Goal: Task Accomplishment & Management: Manage account settings

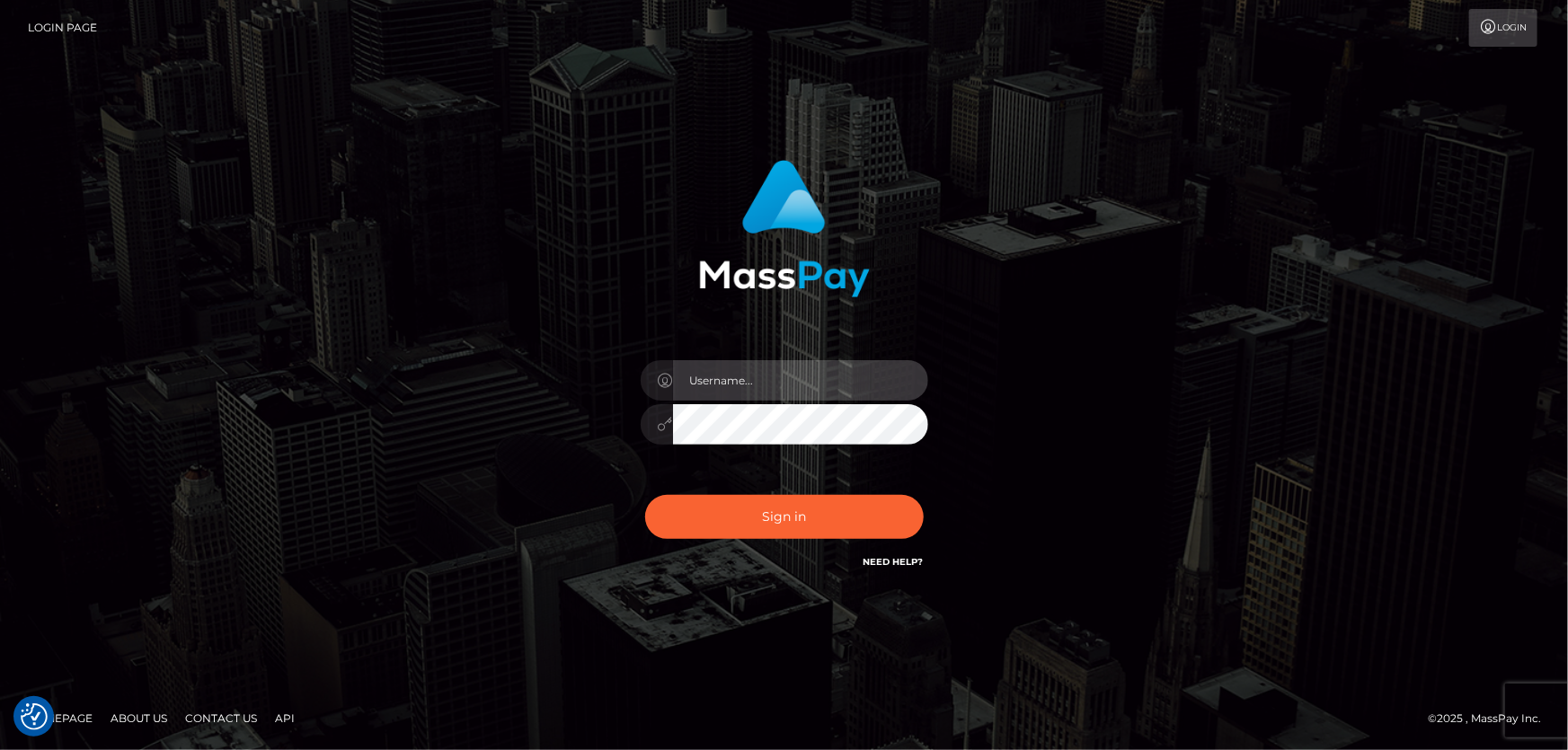
type input "[PERSON_NAME].Cirnat"
click at [916, 480] on div at bounding box center [762, 548] width 369 height 205
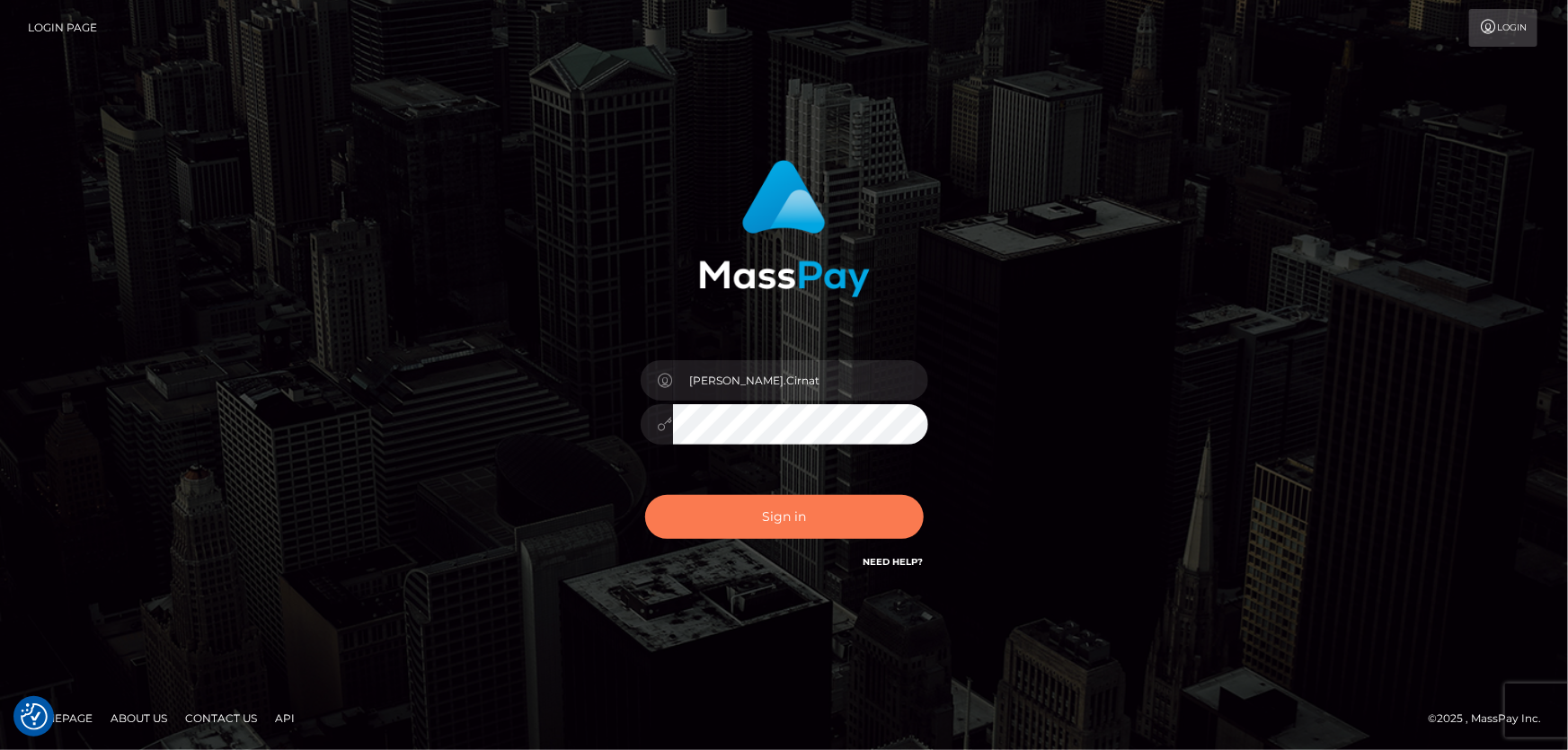
drag, startPoint x: 824, startPoint y: 512, endPoint x: 659, endPoint y: 474, distance: 169.3
click at [823, 512] on button "Sign in" at bounding box center [784, 517] width 279 height 44
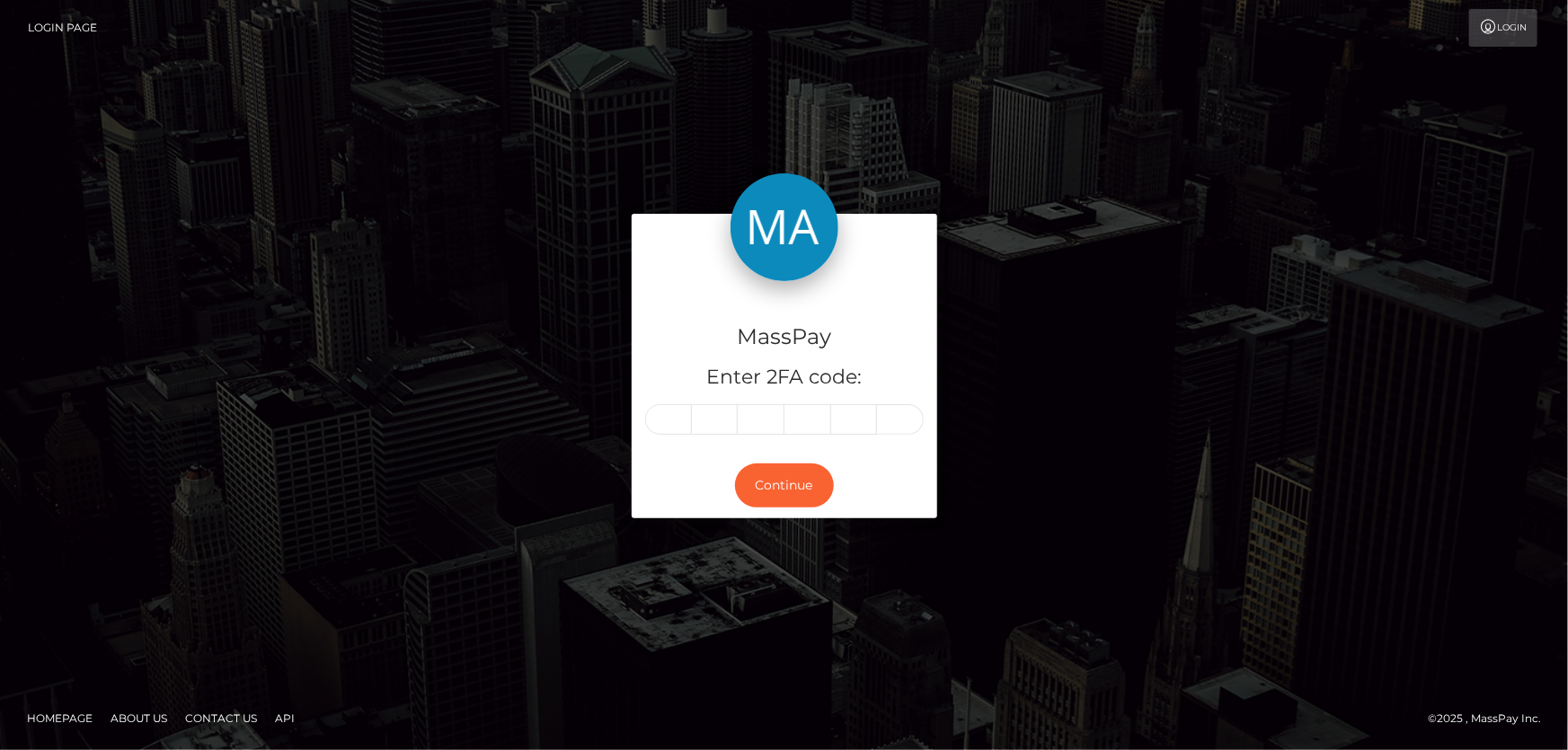
drag, startPoint x: 683, startPoint y: 410, endPoint x: 674, endPoint y: 419, distance: 12.7
click at [680, 412] on input "text" at bounding box center [667, 419] width 46 height 31
type input "5"
type input "0"
type input "4"
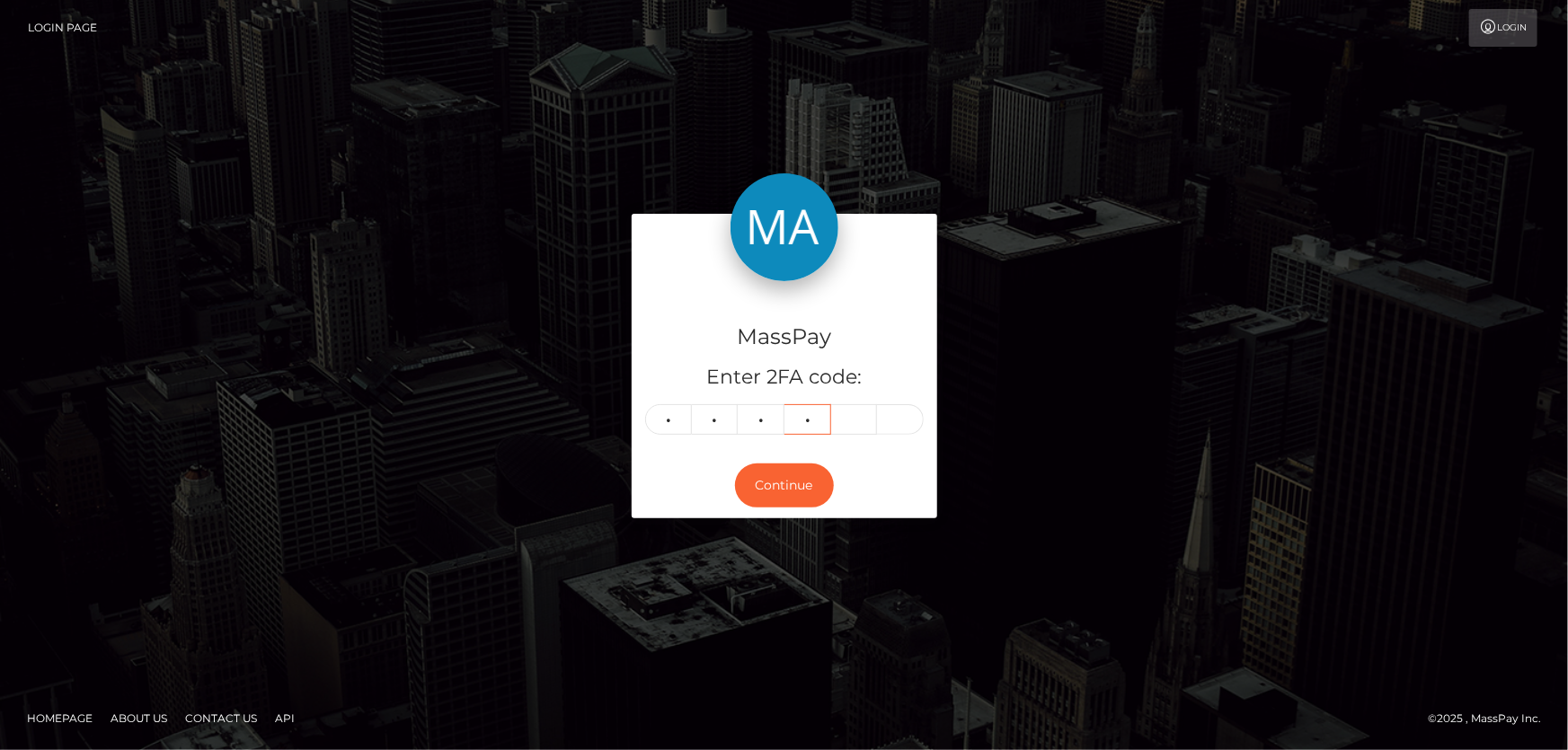
type input "3"
type input "6"
type input "1"
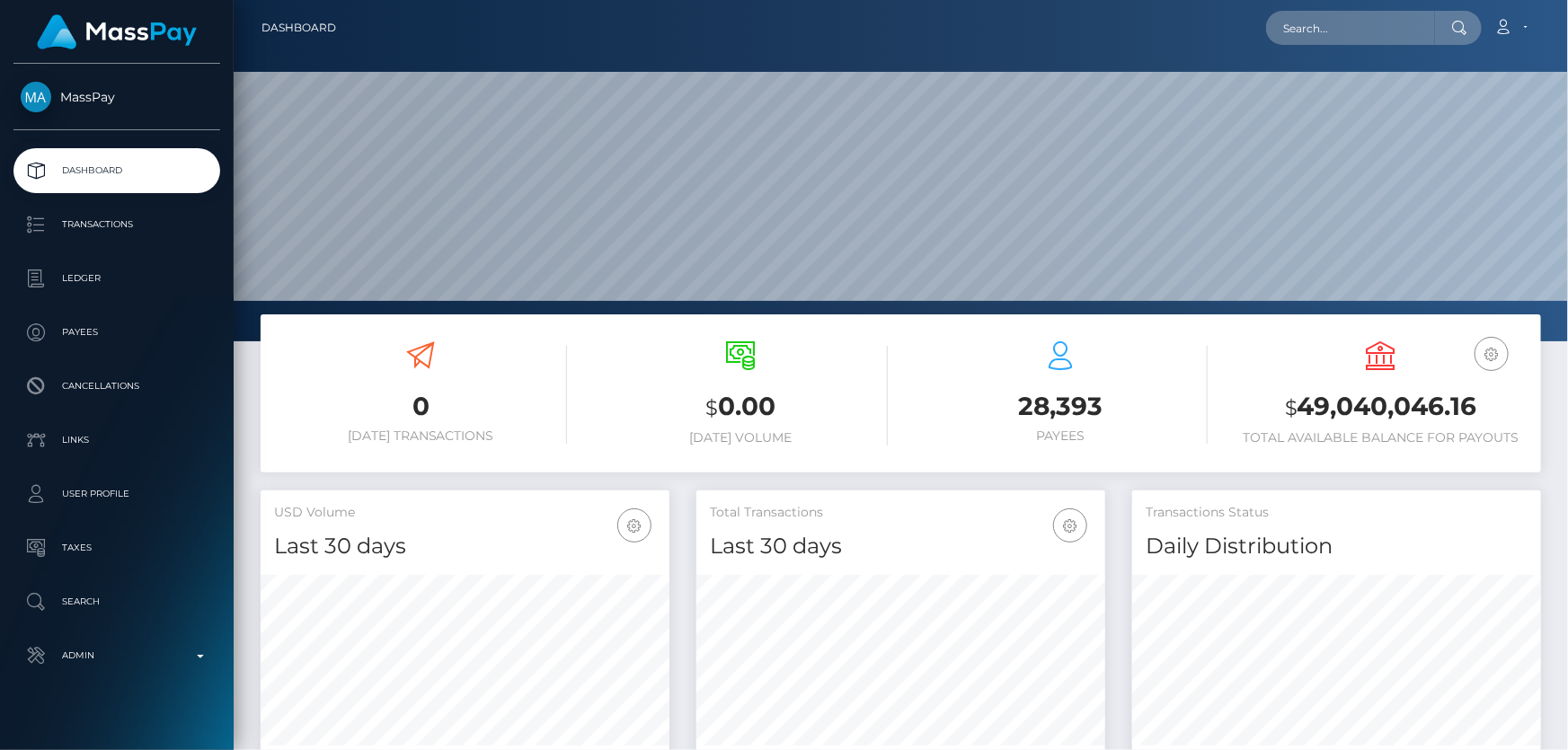
scroll to position [318, 408]
drag, startPoint x: 1329, startPoint y: 35, endPoint x: 1320, endPoint y: 45, distance: 13.5
drag, startPoint x: 1320, startPoint y: 45, endPoint x: 1355, endPoint y: 44, distance: 35.0
drag, startPoint x: 1355, startPoint y: 44, endPoint x: 1339, endPoint y: 23, distance: 26.4
paste input "08ac2cdc-9a29-11f0-bd85-0694aced620b"
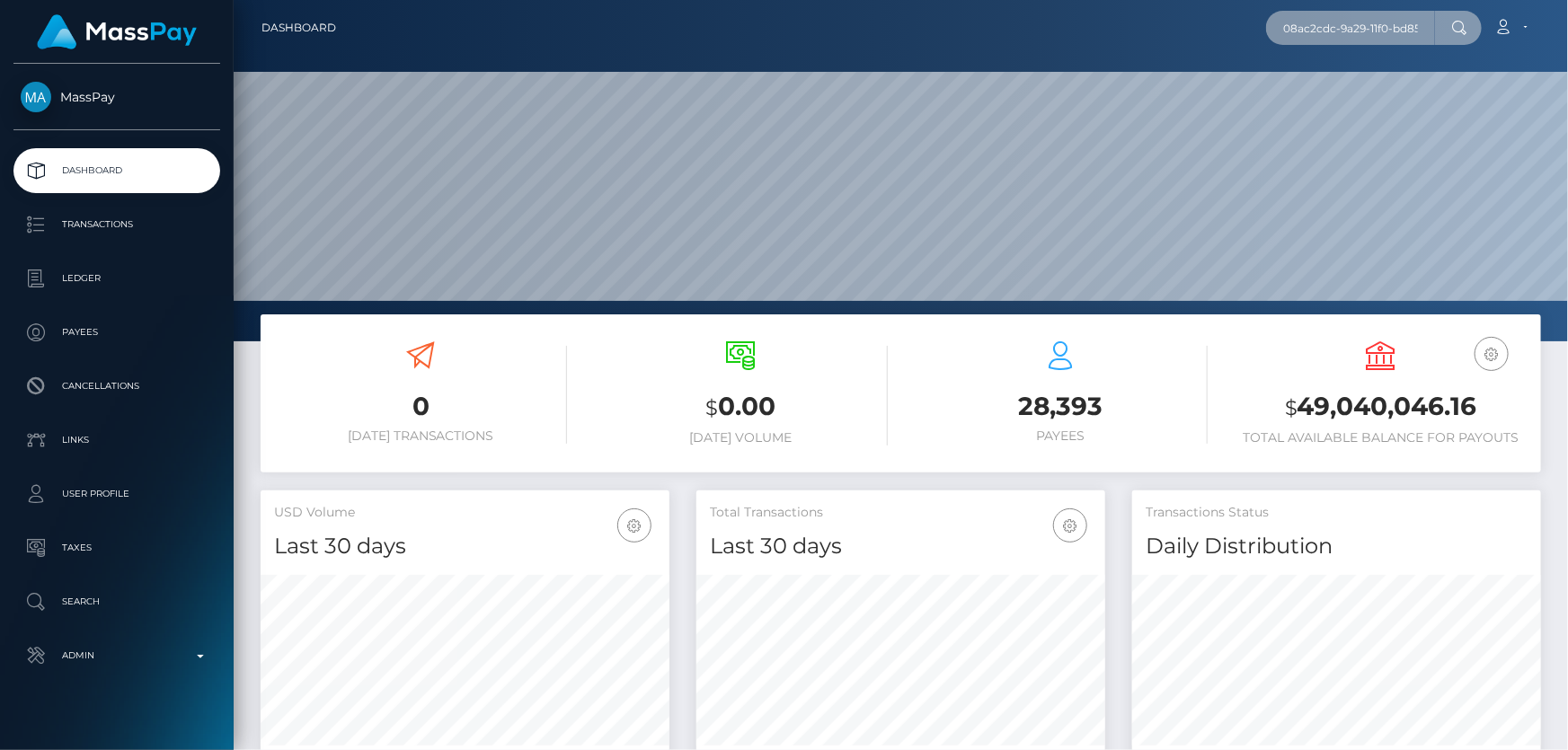
scroll to position [0, 89]
type input "08ac2cdc-9a29-11f0-bd85-0694aced620b"
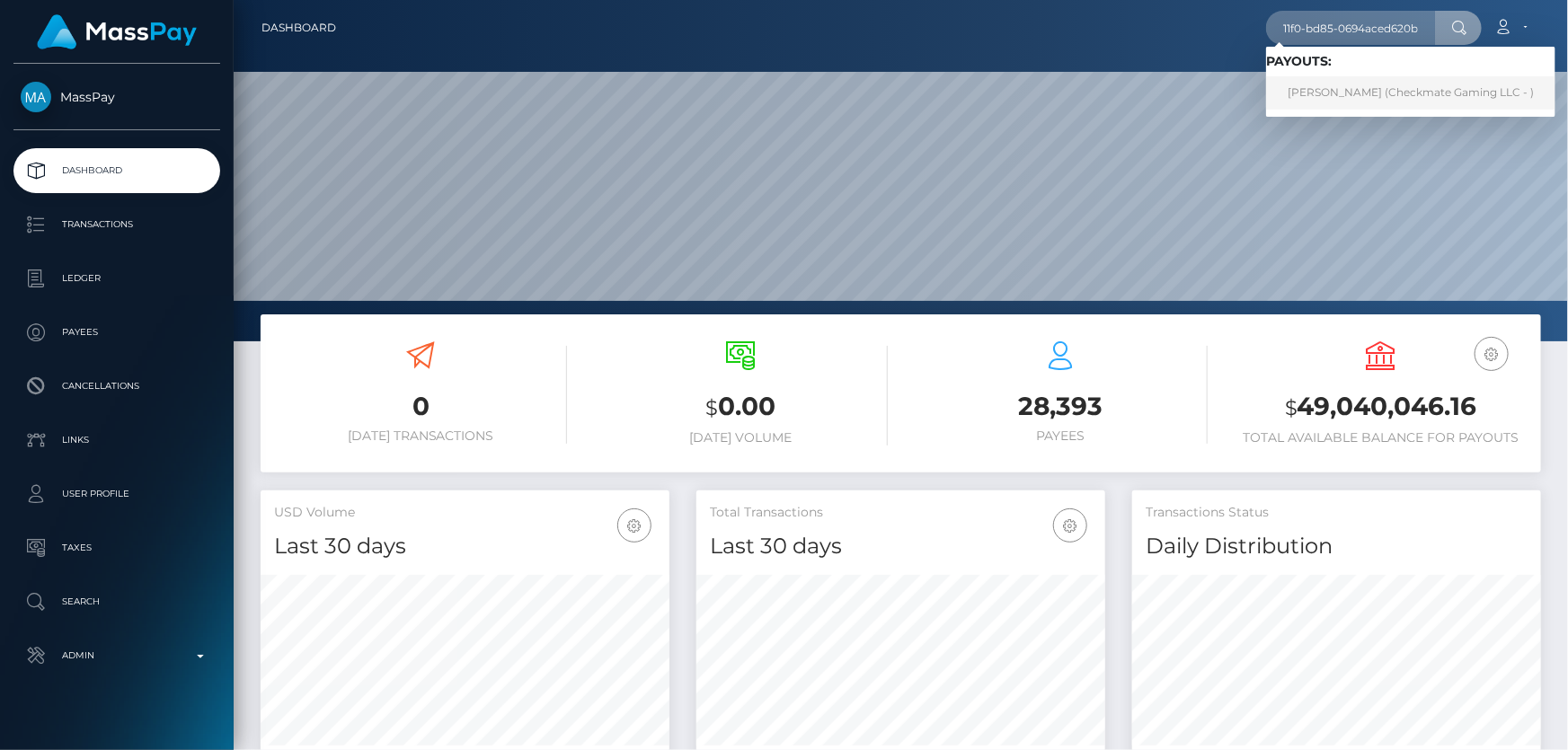
click at [1334, 90] on link "Daniel Plaza (Checkmate Gaming LLC - )" at bounding box center [1410, 93] width 290 height 34
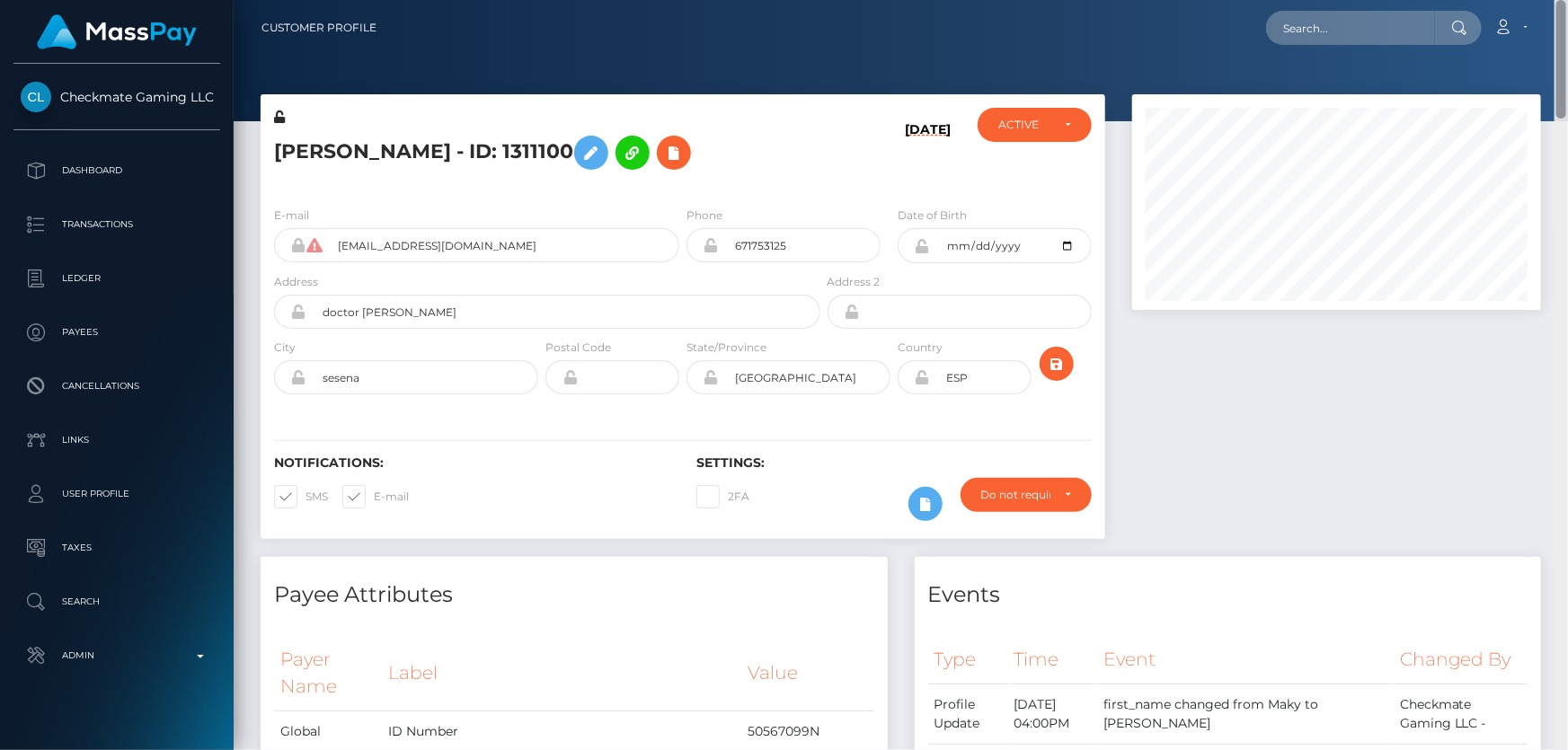
drag, startPoint x: 1559, startPoint y: 457, endPoint x: 1567, endPoint y: -36, distance: 493.1
click at [1567, 0] on html "Checkmate Gaming LLC Dashboard Transactions Ledger Payees Links" at bounding box center [784, 375] width 1568 height 750
paste input "79b1a36b-99d1-11f0-bd85-0694aced620b"
type input "79b1a36b-99d1-11f0-bd85-0694aced620b"
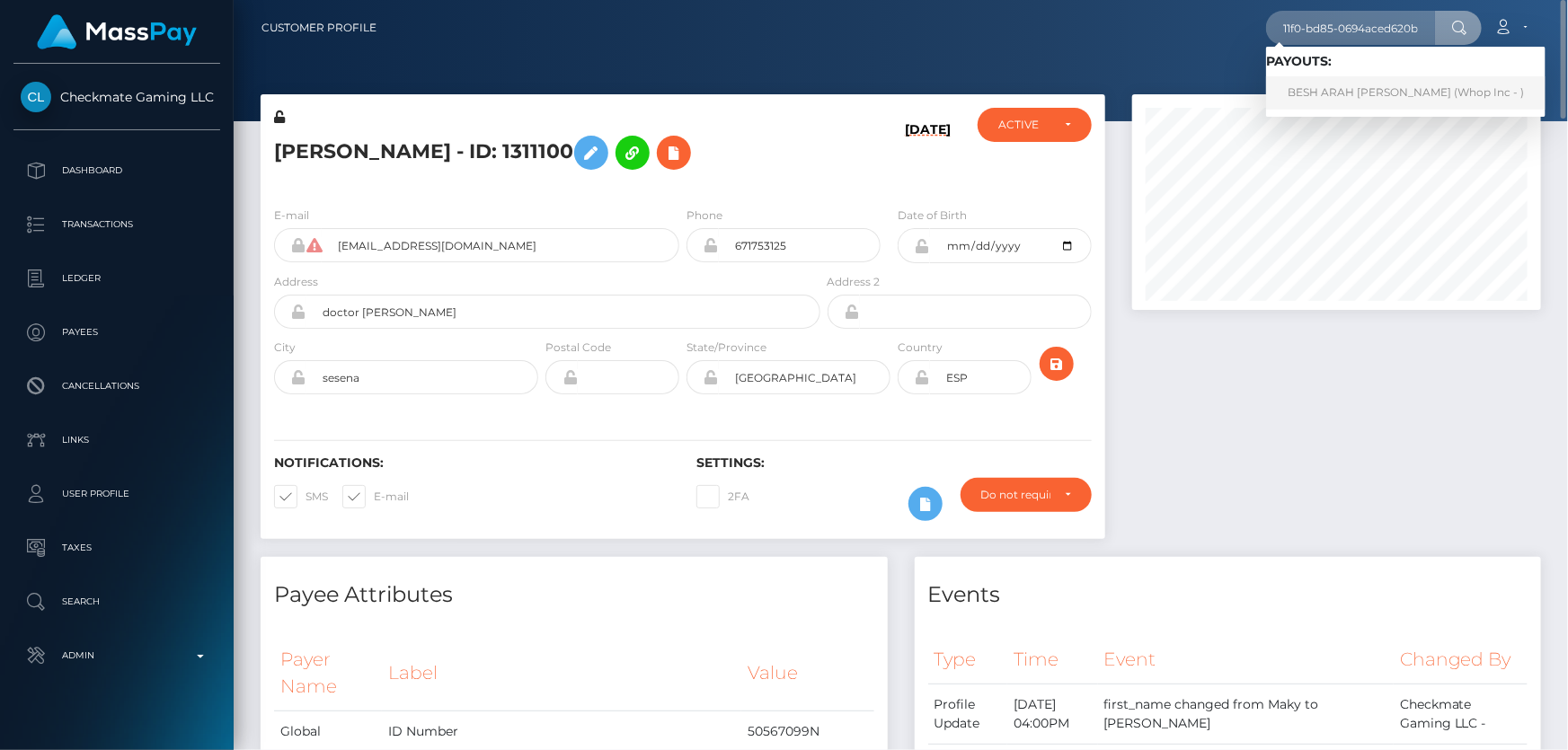
click at [1338, 98] on link "BESH ARAH EMAD AWAD (Whop Inc - )" at bounding box center [1405, 93] width 280 height 34
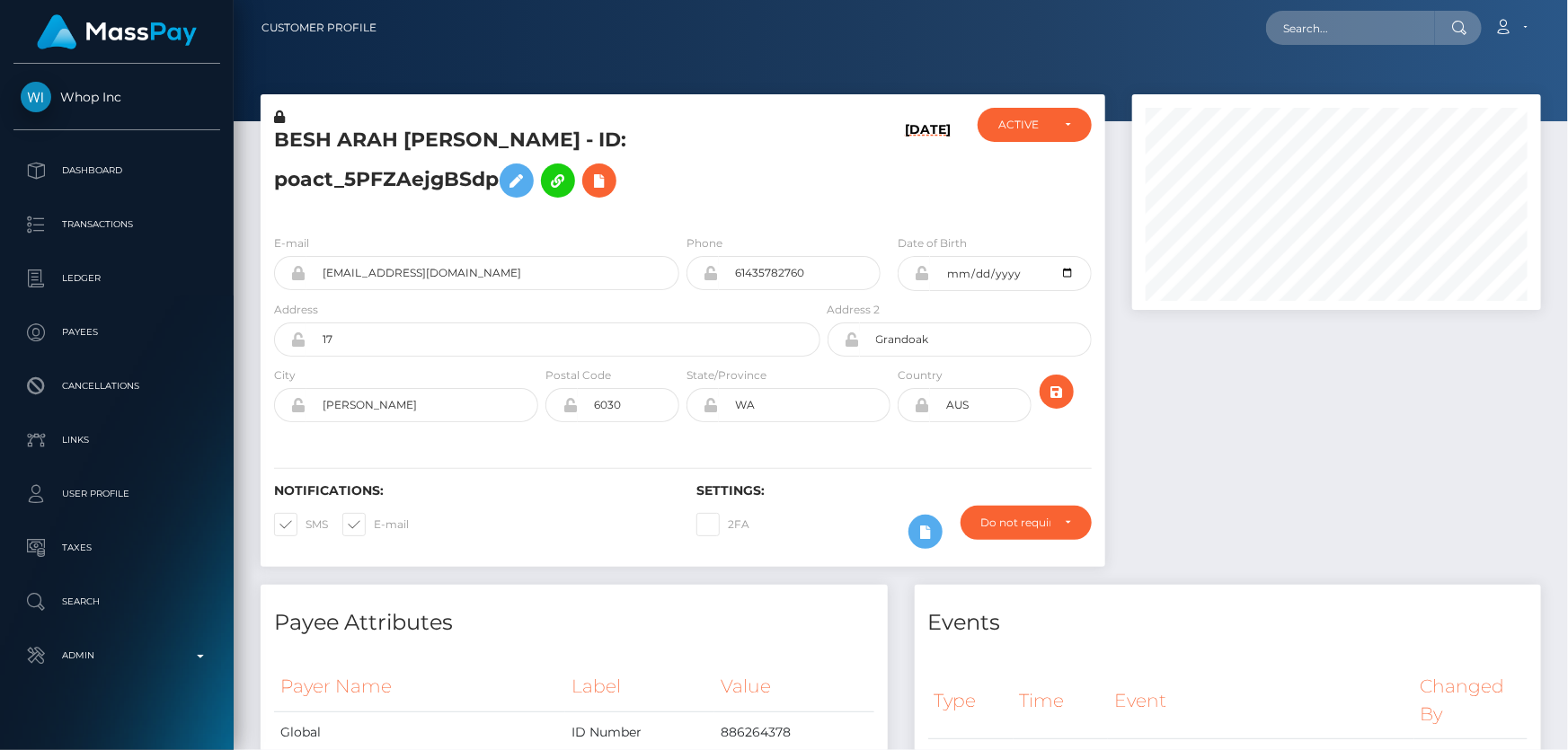
scroll to position [215, 408]
click at [1233, 386] on div at bounding box center [1336, 340] width 436 height 490
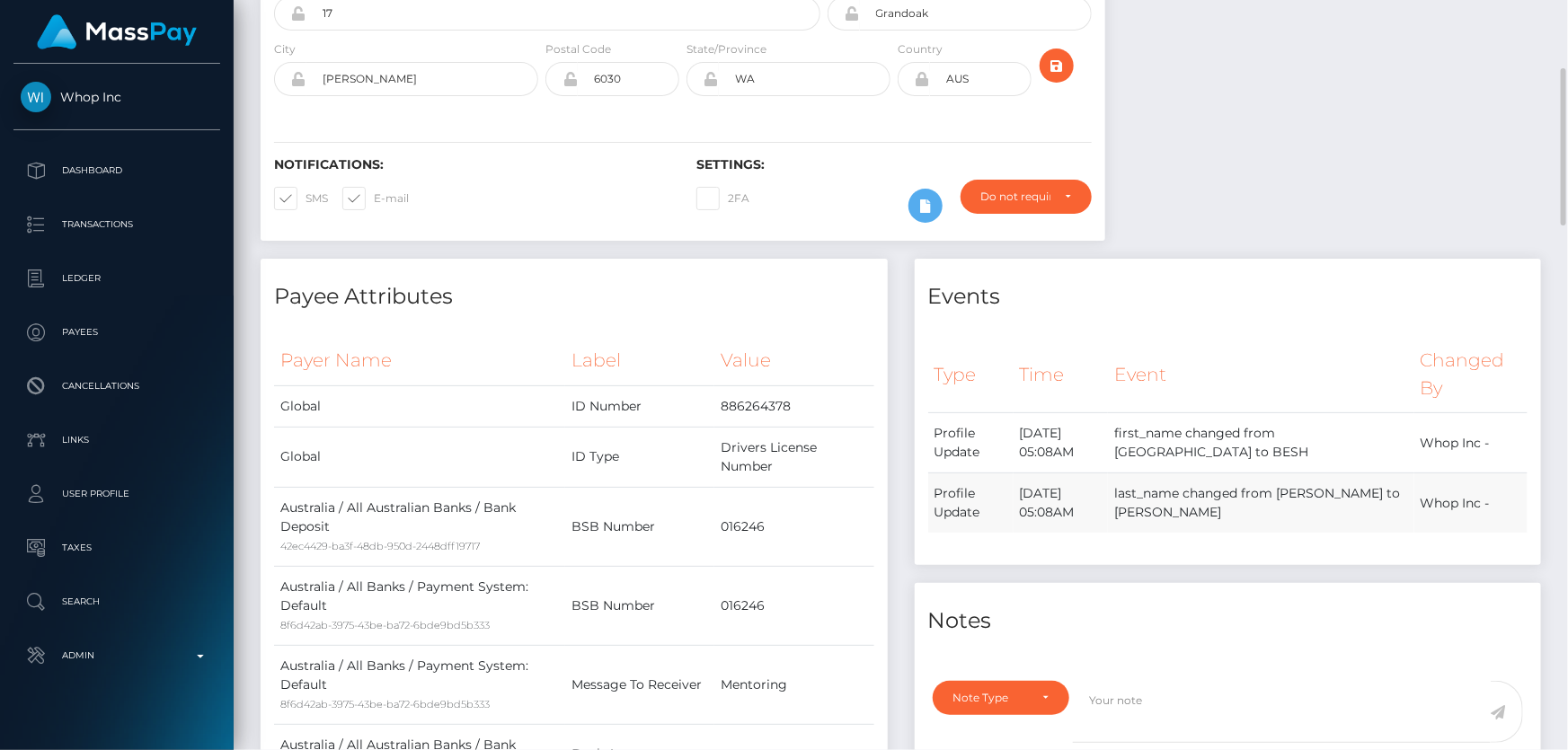
scroll to position [0, 0]
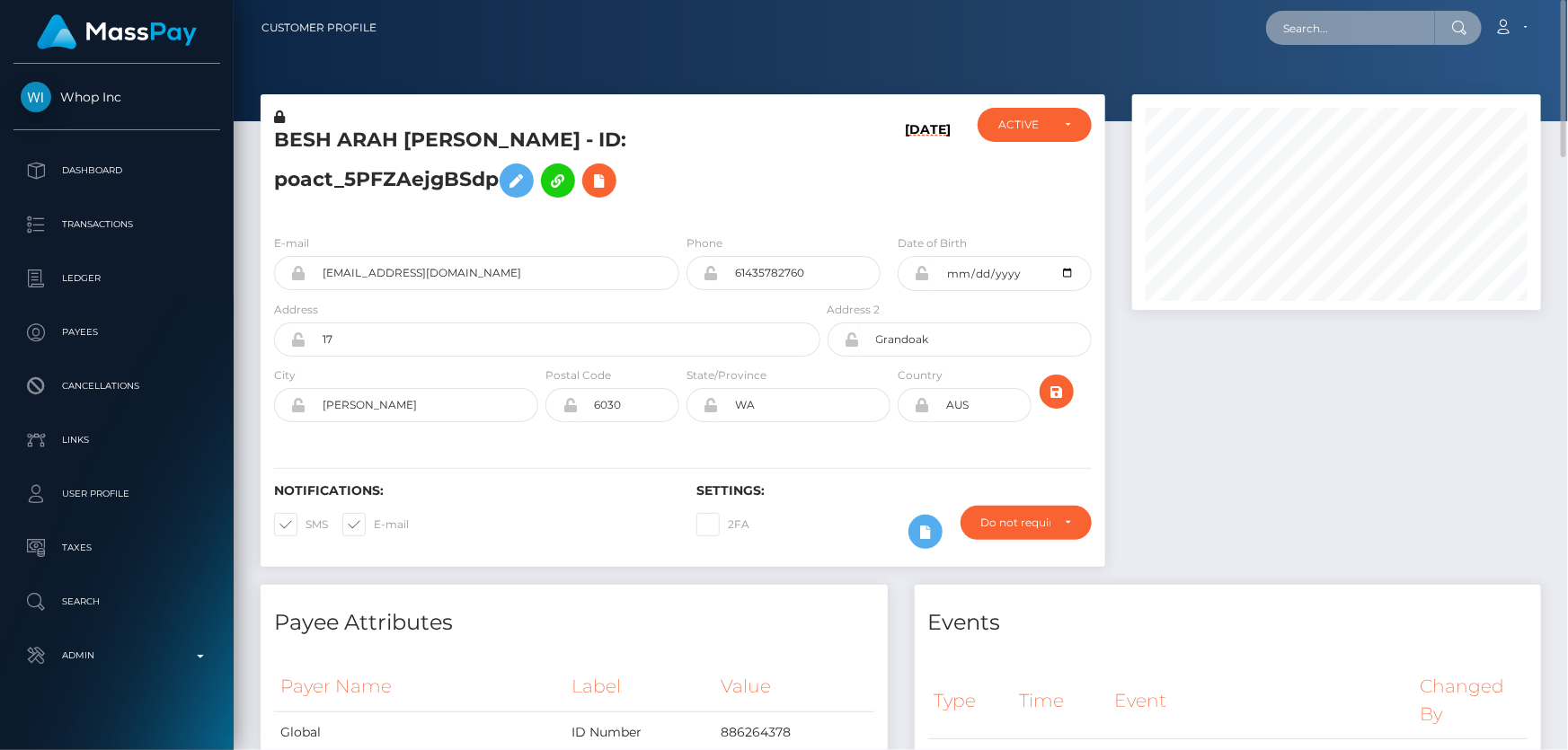
paste input "c574d151-9a1e-11f0-bd85-0694aced620b"
type input "c574d151-9a1e-11f0-bd85-0694aced620b"
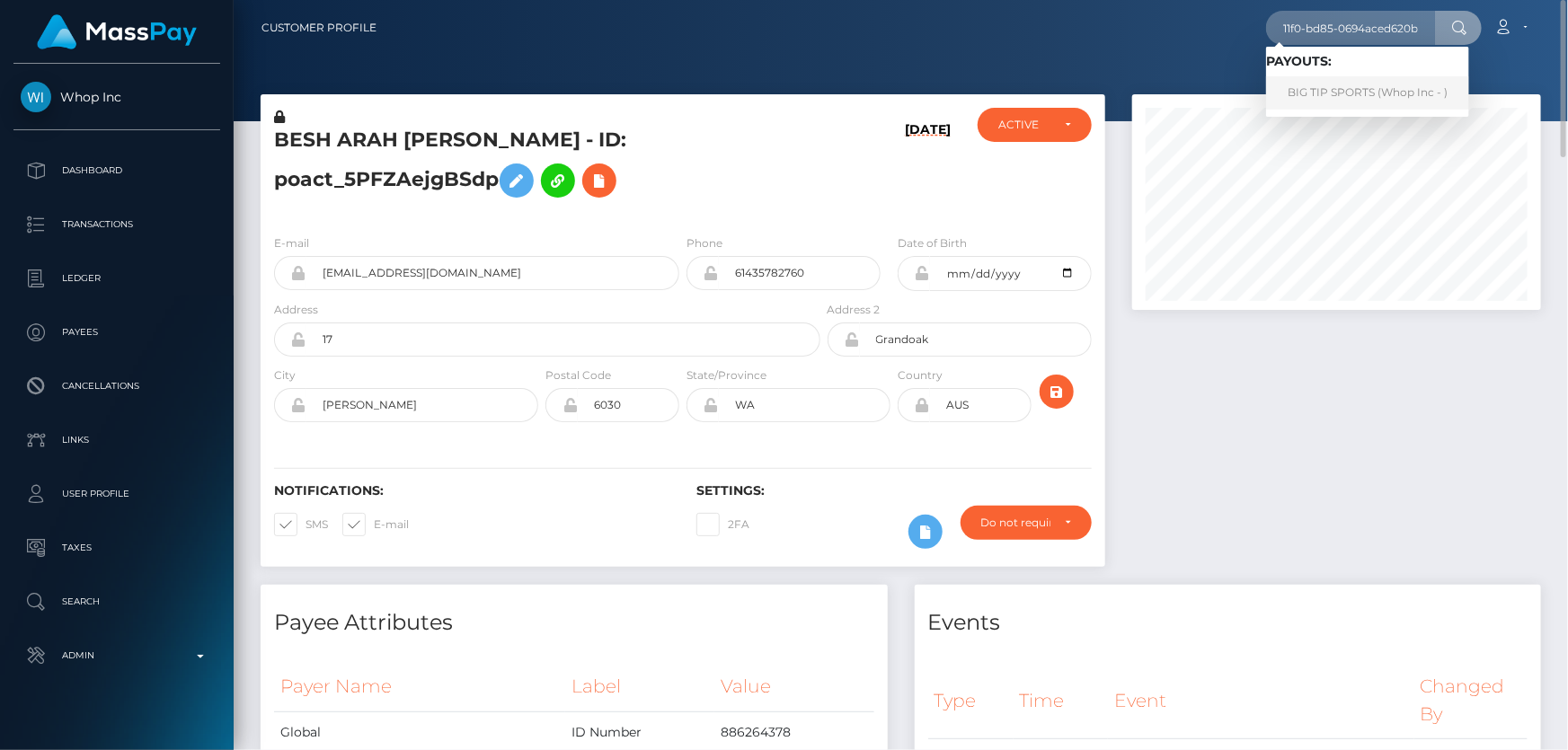
click at [1361, 93] on link "BIG TIP SPORTS (Whop Inc - )" at bounding box center [1367, 93] width 203 height 34
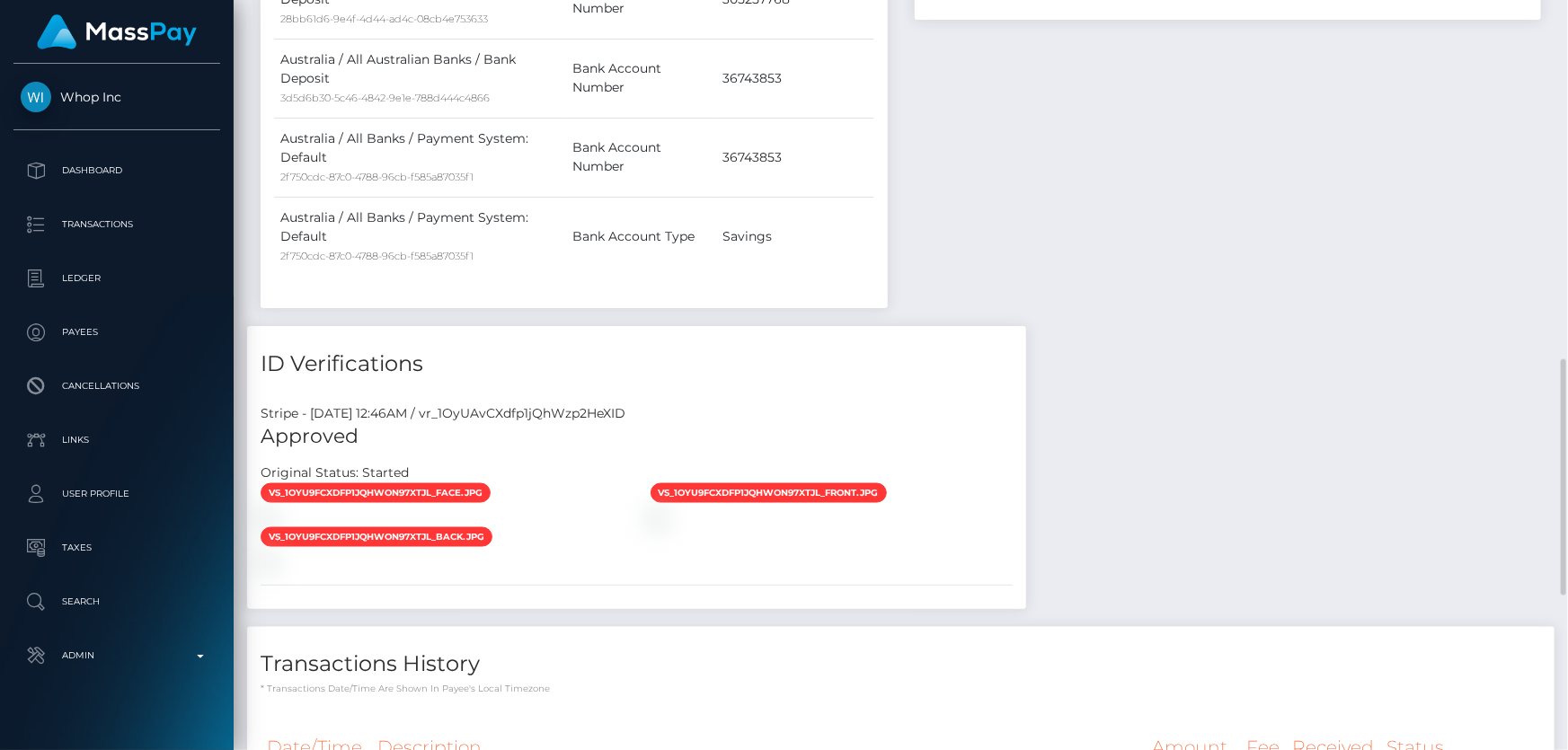
scroll to position [1470, 0]
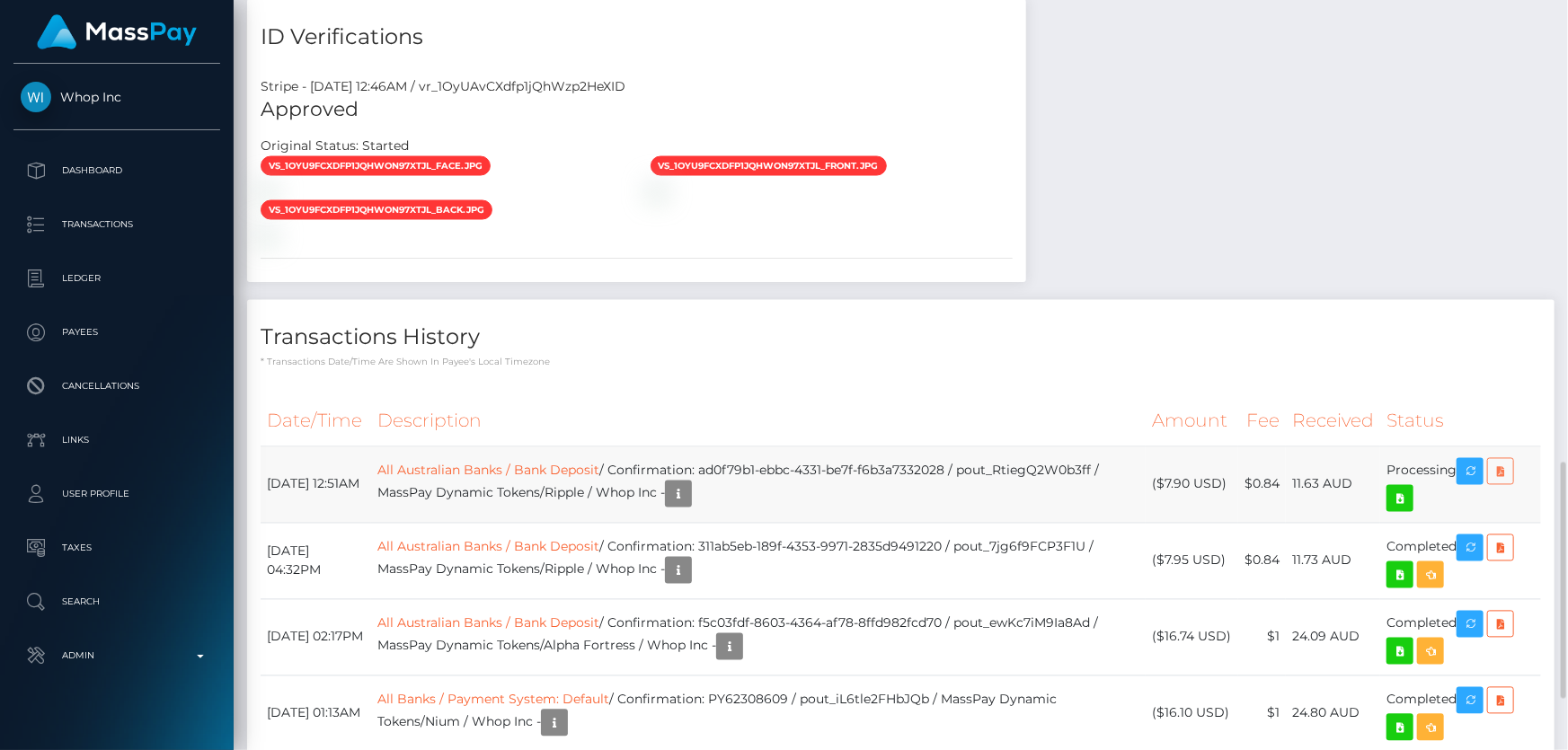
click at [1507, 461] on icon at bounding box center [1500, 472] width 22 height 23
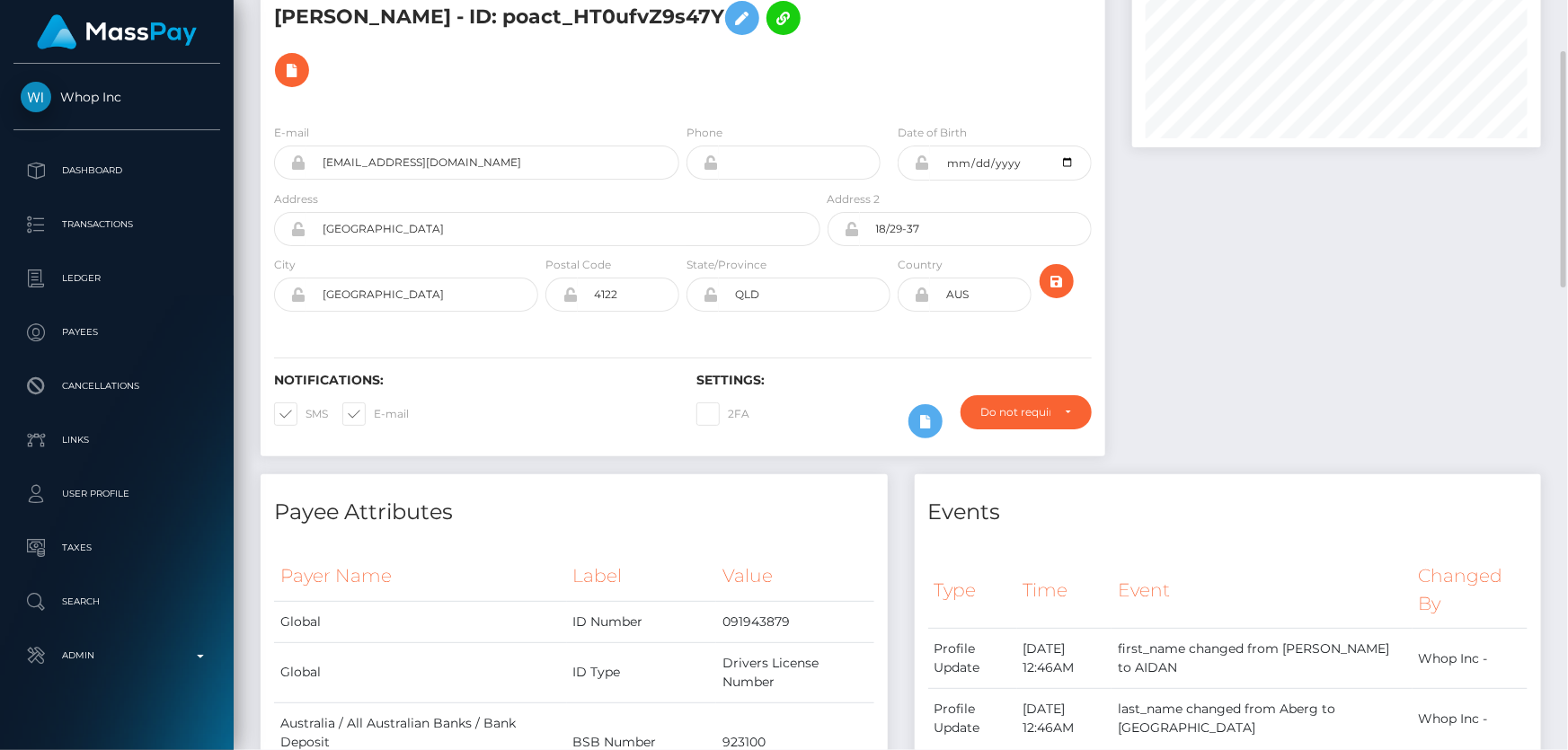
scroll to position [0, 0]
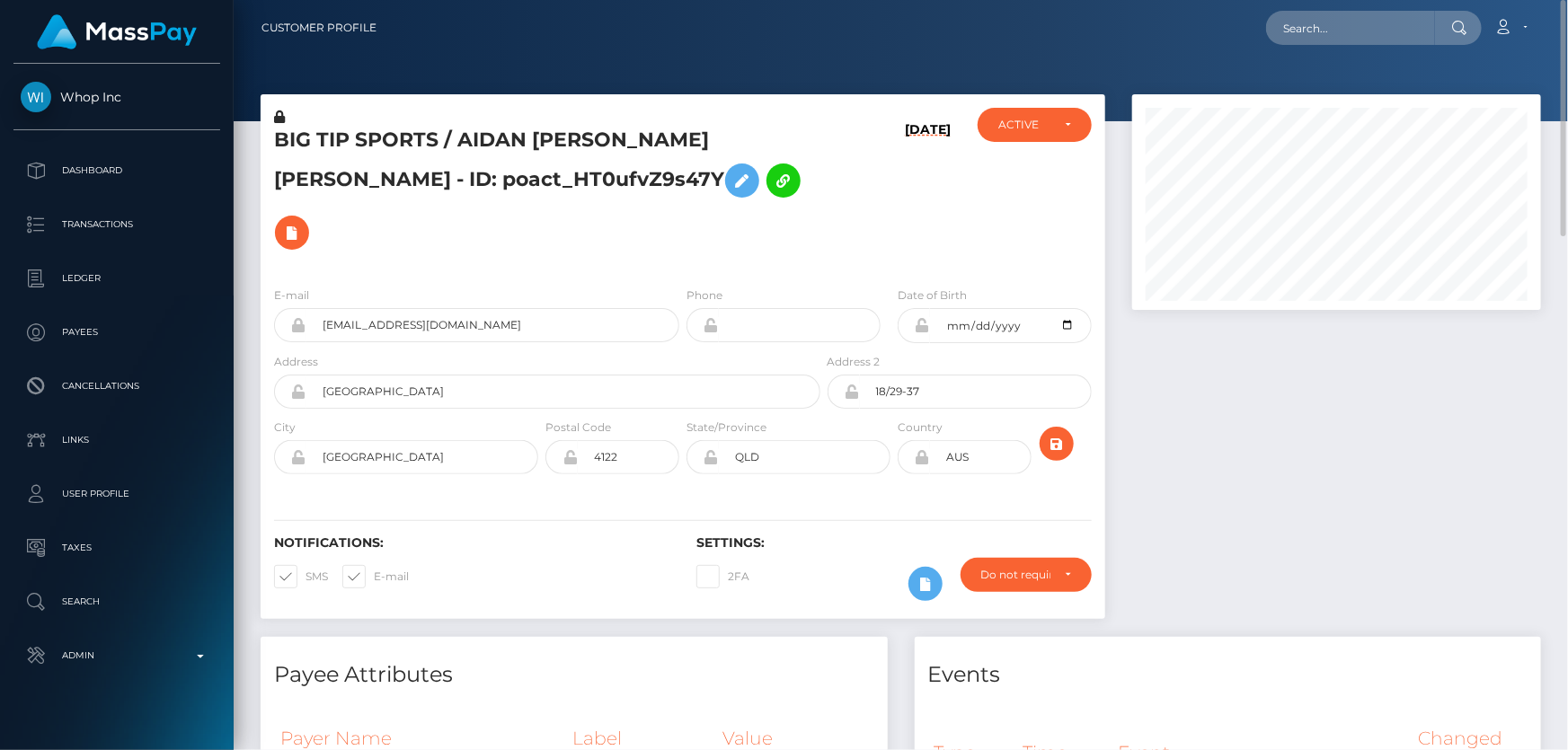
click at [371, 170] on h5 "BIG TIP SPORTS / AIDAN [PERSON_NAME] [PERSON_NAME] - ID: poact_HT0ufvZ9s47Y" at bounding box center [542, 192] width 537 height 132
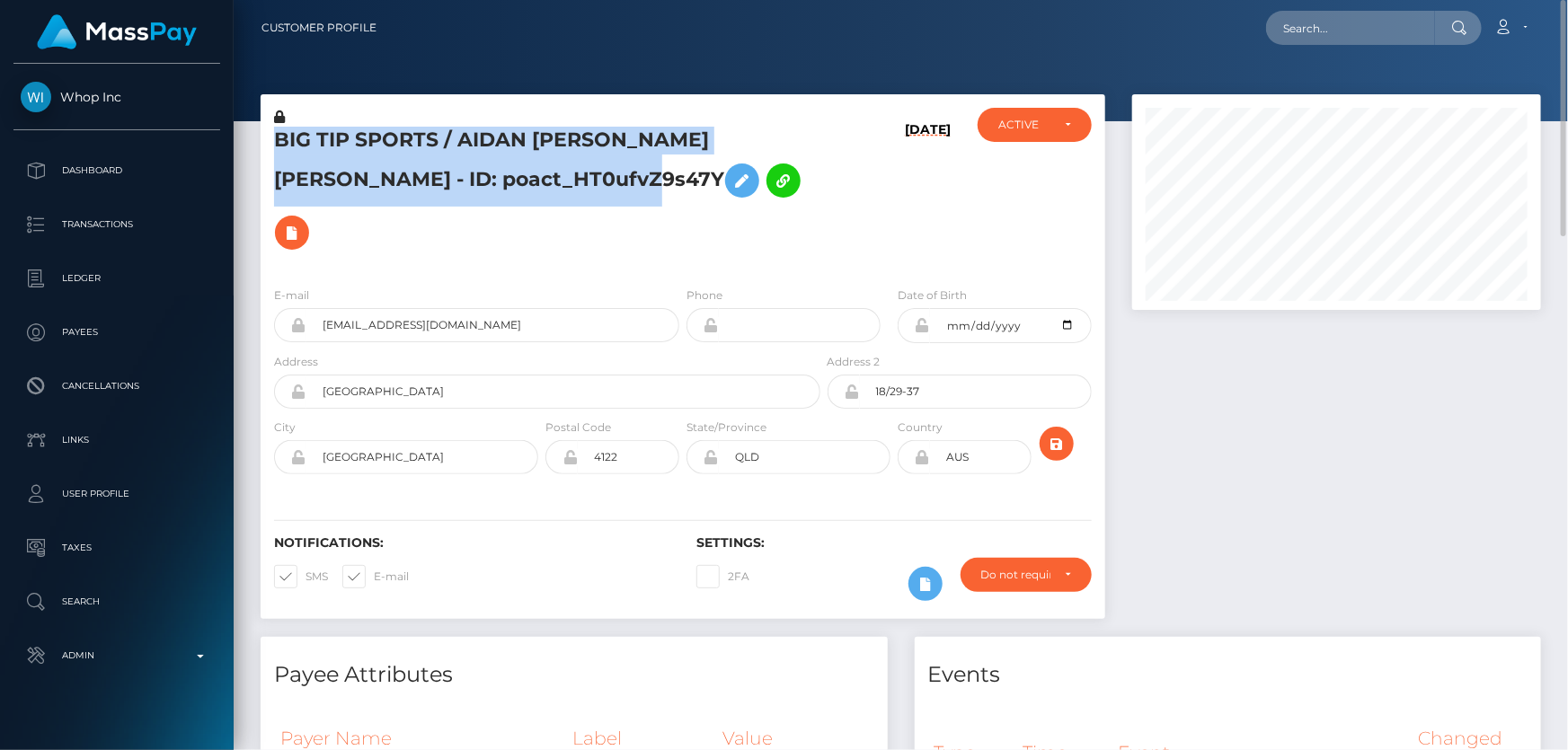
click at [371, 170] on h5 "BIG TIP SPORTS / AIDAN [PERSON_NAME] [PERSON_NAME] - ID: poact_HT0ufvZ9s47Y" at bounding box center [542, 192] width 537 height 132
copy h5 "BIG TIP SPORTS / AIDAN [PERSON_NAME] [PERSON_NAME] - ID: poact_HT0ufvZ9s47Y"
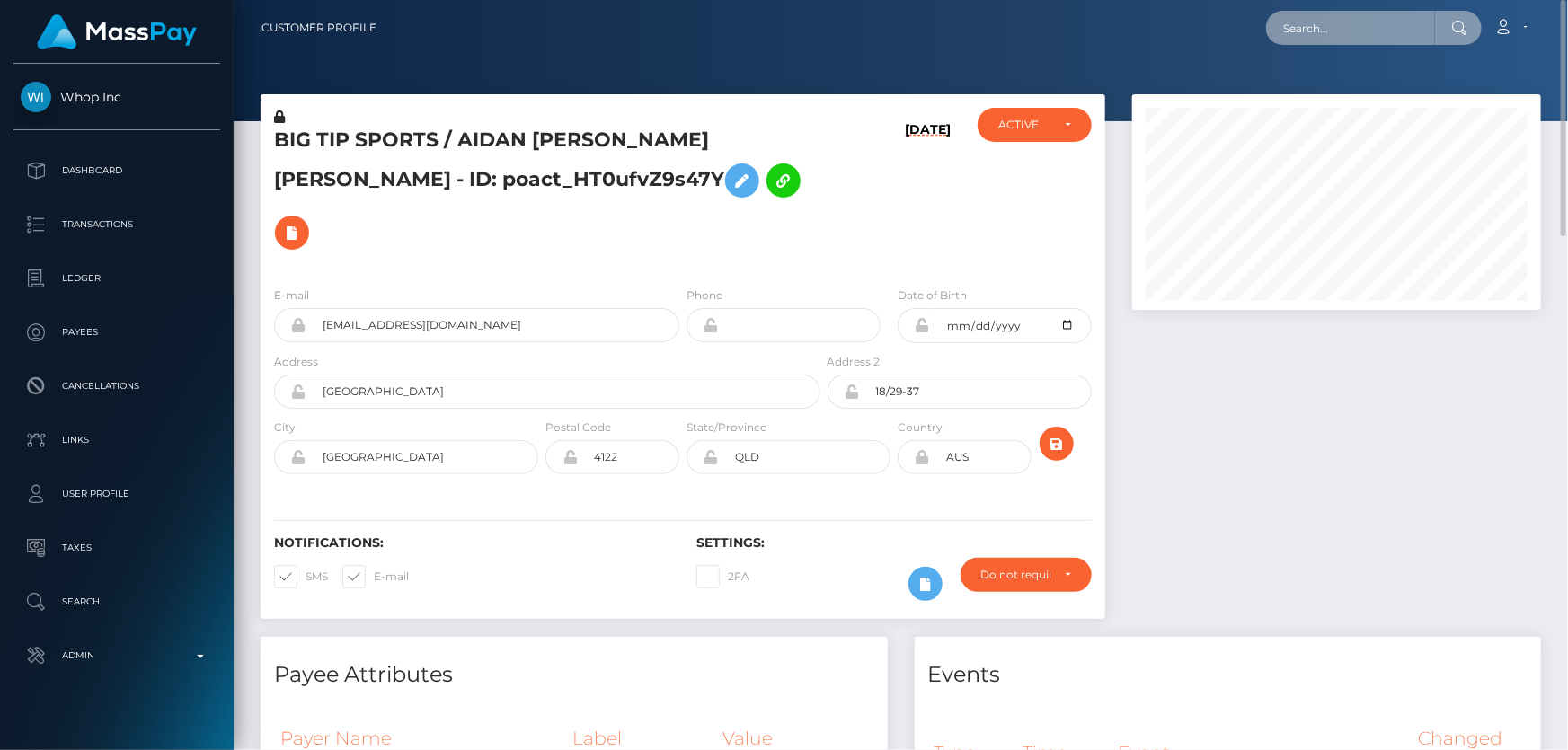
paste input "a6f1071e-9a6d-11f0-bd85-0694aced620b"
type input "a6f1071e-9a6d-11f0-bd85-0694aced620b"
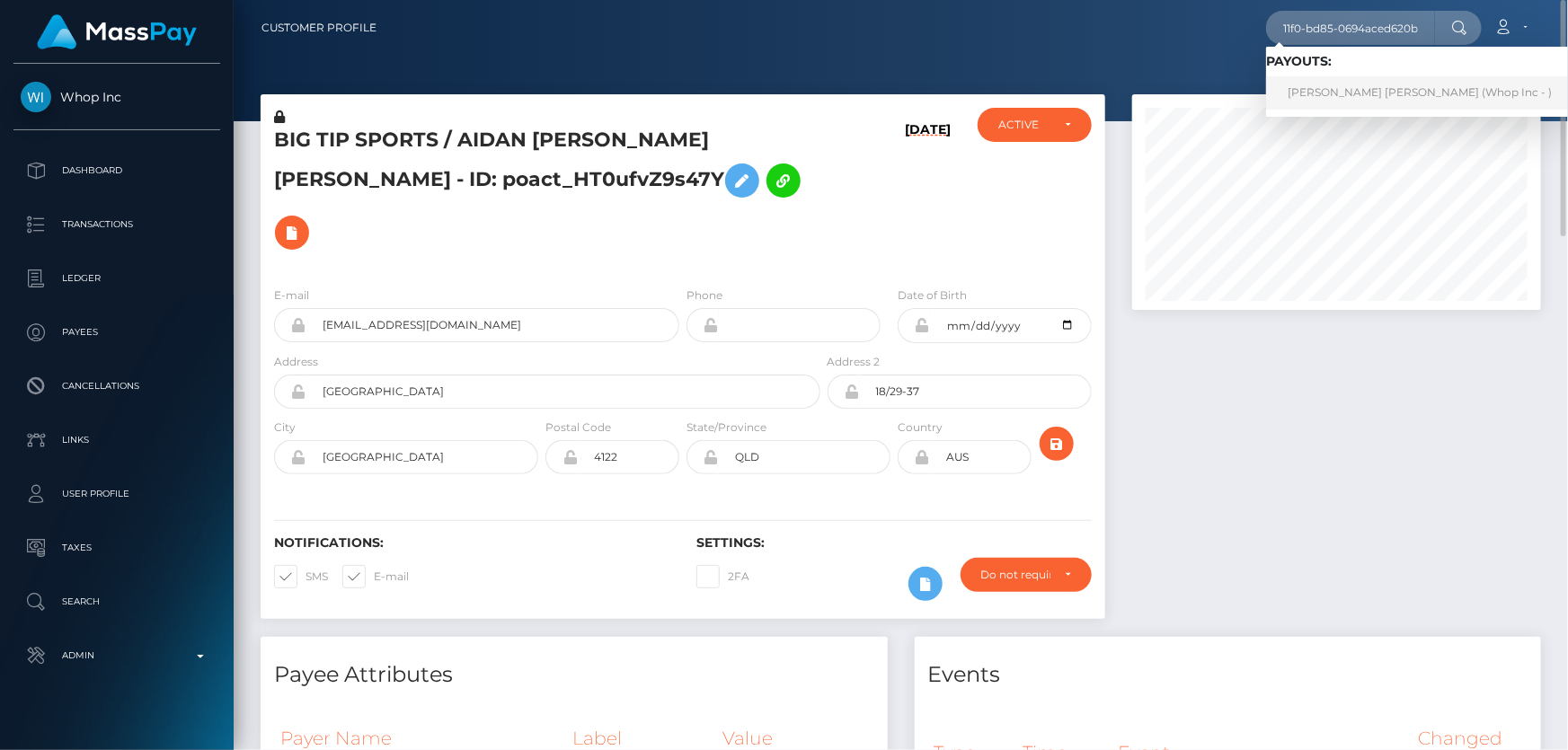
click at [1315, 91] on link "BENJAMIN JAMES O'CONNOR (Whop Inc - )" at bounding box center [1419, 93] width 307 height 34
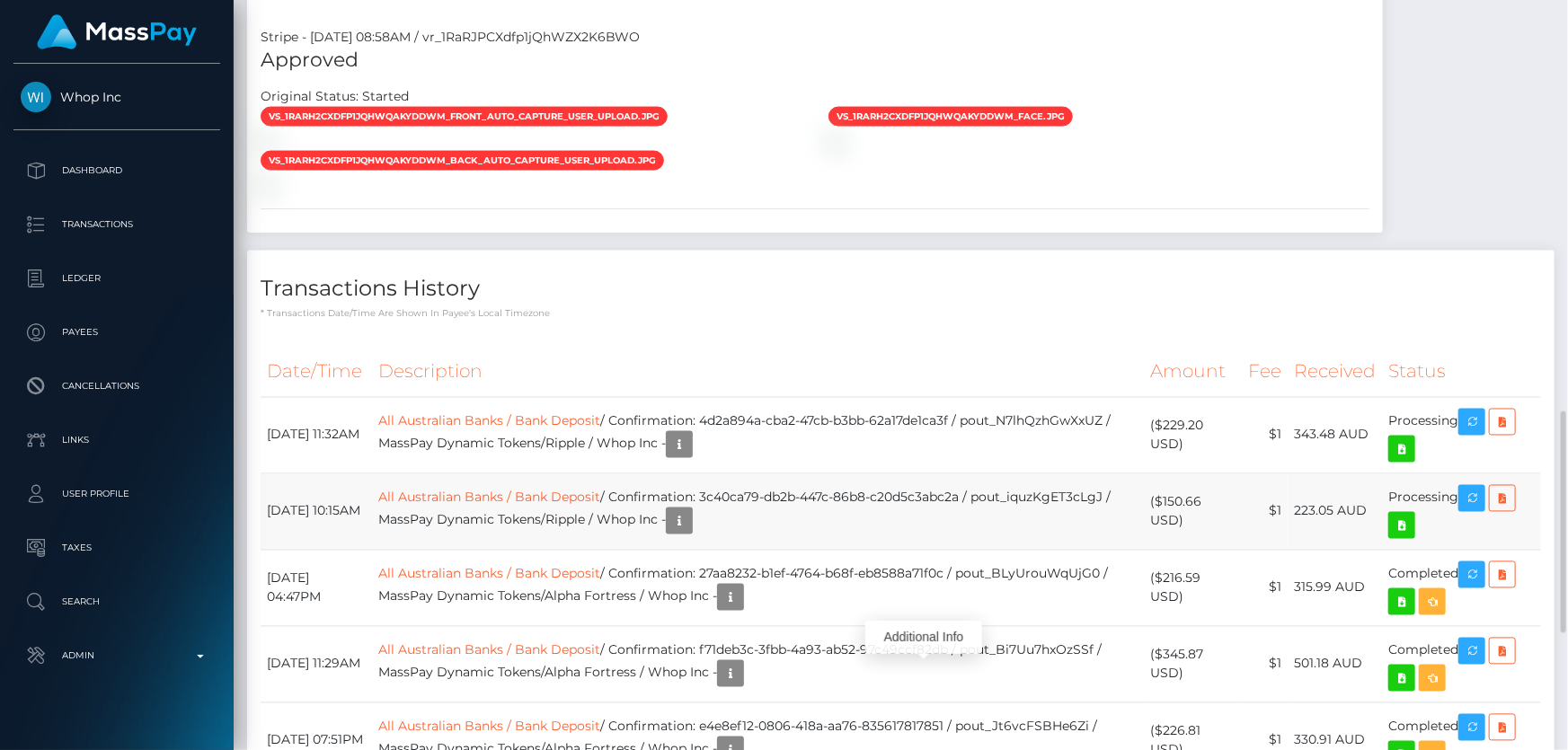
scroll to position [215, 408]
click at [1504, 494] on icon at bounding box center [1502, 498] width 22 height 23
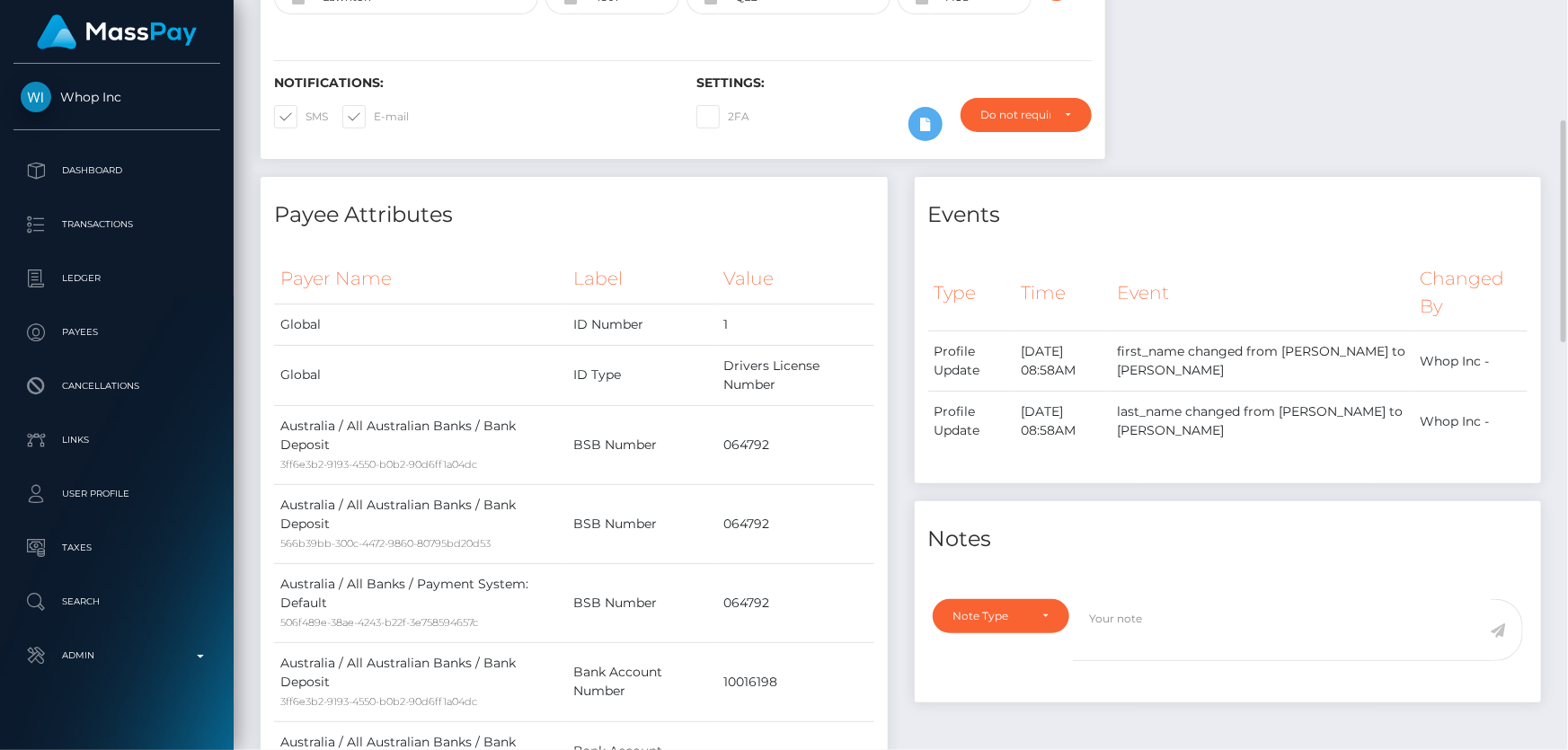
scroll to position [0, 0]
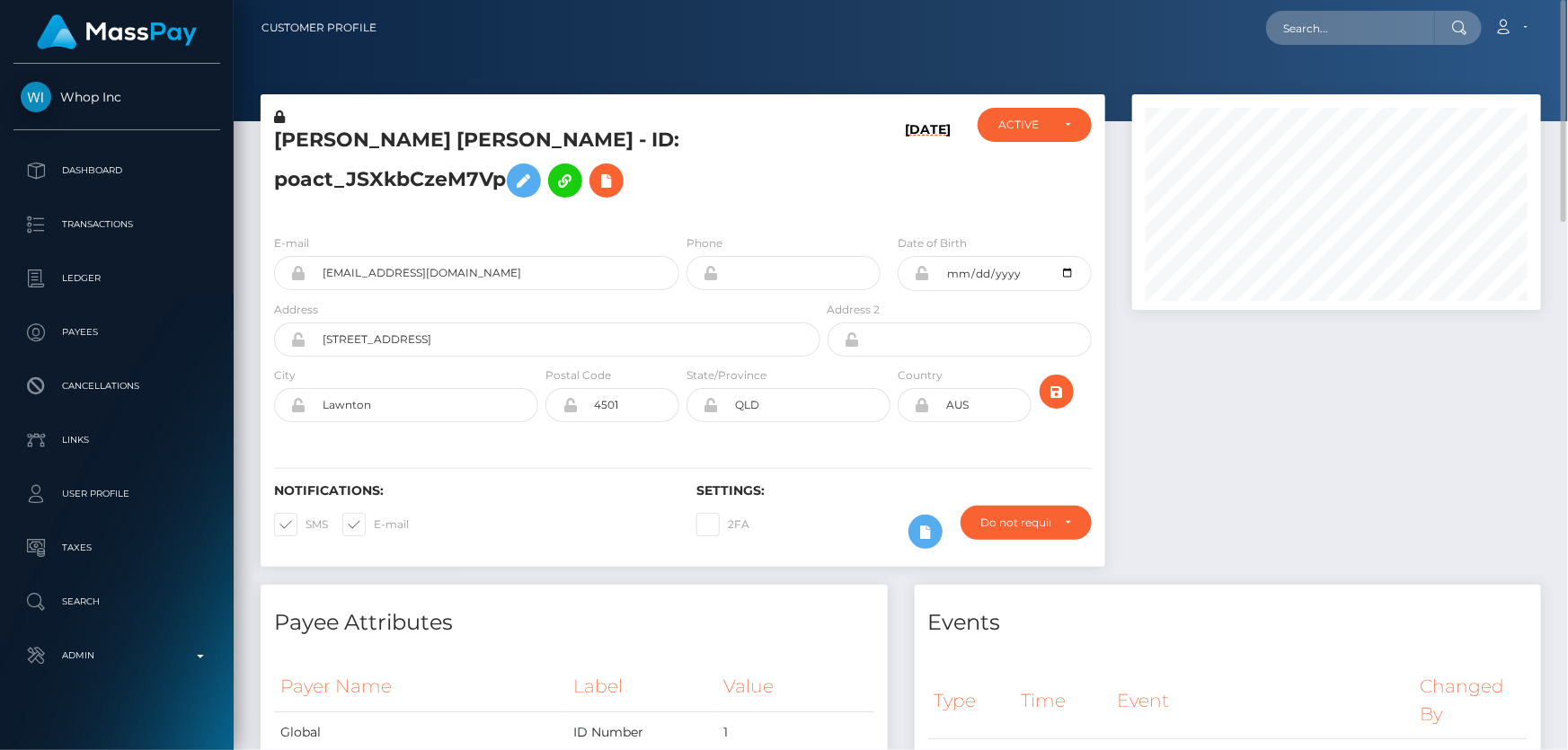
click at [357, 181] on h5 "BENJAMIN JAMES O'CONNOR - ID: poact_JSXkbCzeM7Vp" at bounding box center [542, 167] width 537 height 80
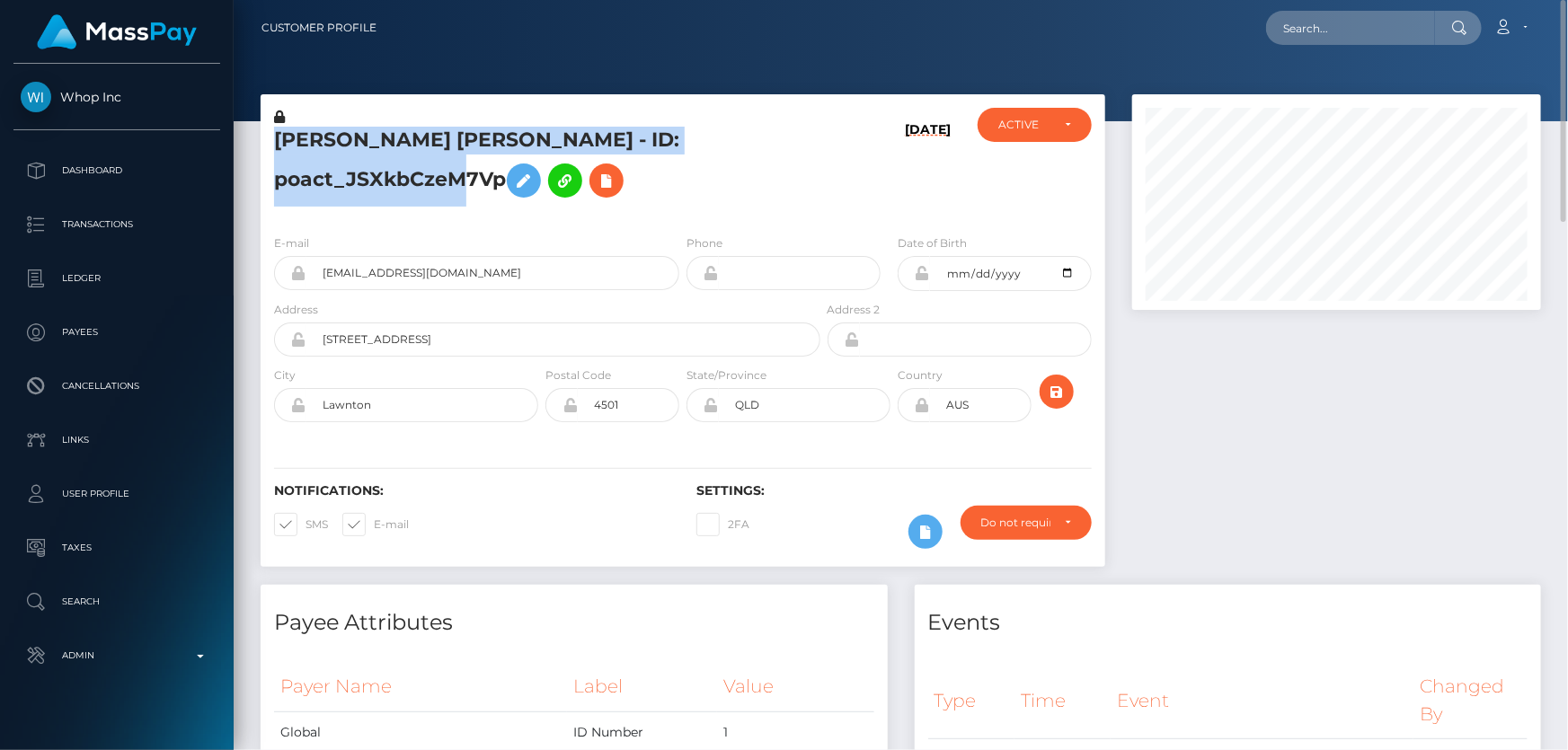
click at [357, 181] on h5 "BENJAMIN JAMES O'CONNOR - ID: poact_JSXkbCzeM7Vp" at bounding box center [542, 167] width 537 height 80
copy h5 "BENJAMIN JAMES O'CONNOR - ID: poact_JSXkbCzeM7Vp"
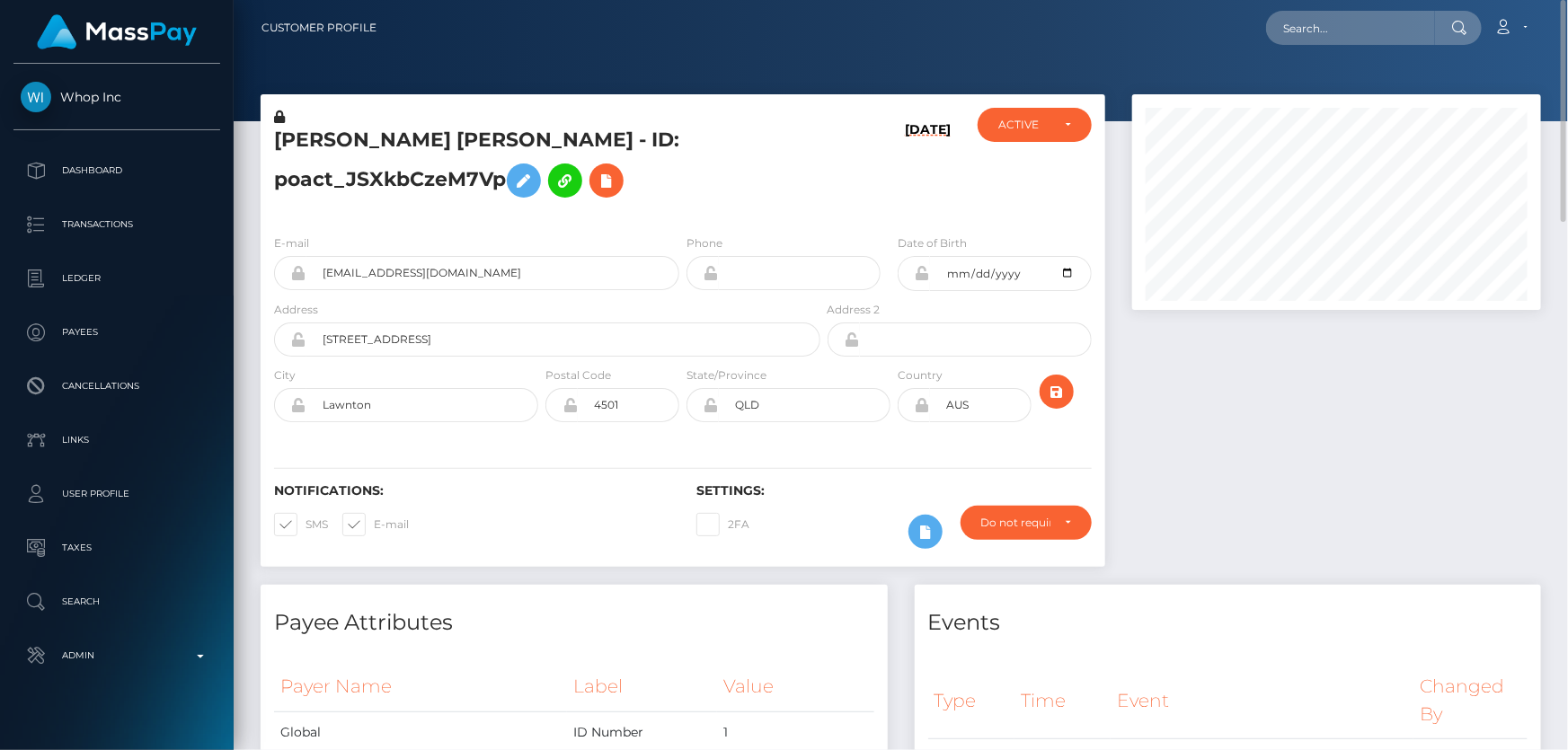
click at [677, 192] on h5 "BENJAMIN JAMES O'CONNOR - ID: poact_JSXkbCzeM7Vp" at bounding box center [542, 167] width 537 height 80
paste input "9db8591b-9a84-11f0-bd85-0694aced620b"
type input "9db8591b-9a84-11f0-bd85-0694aced620b"
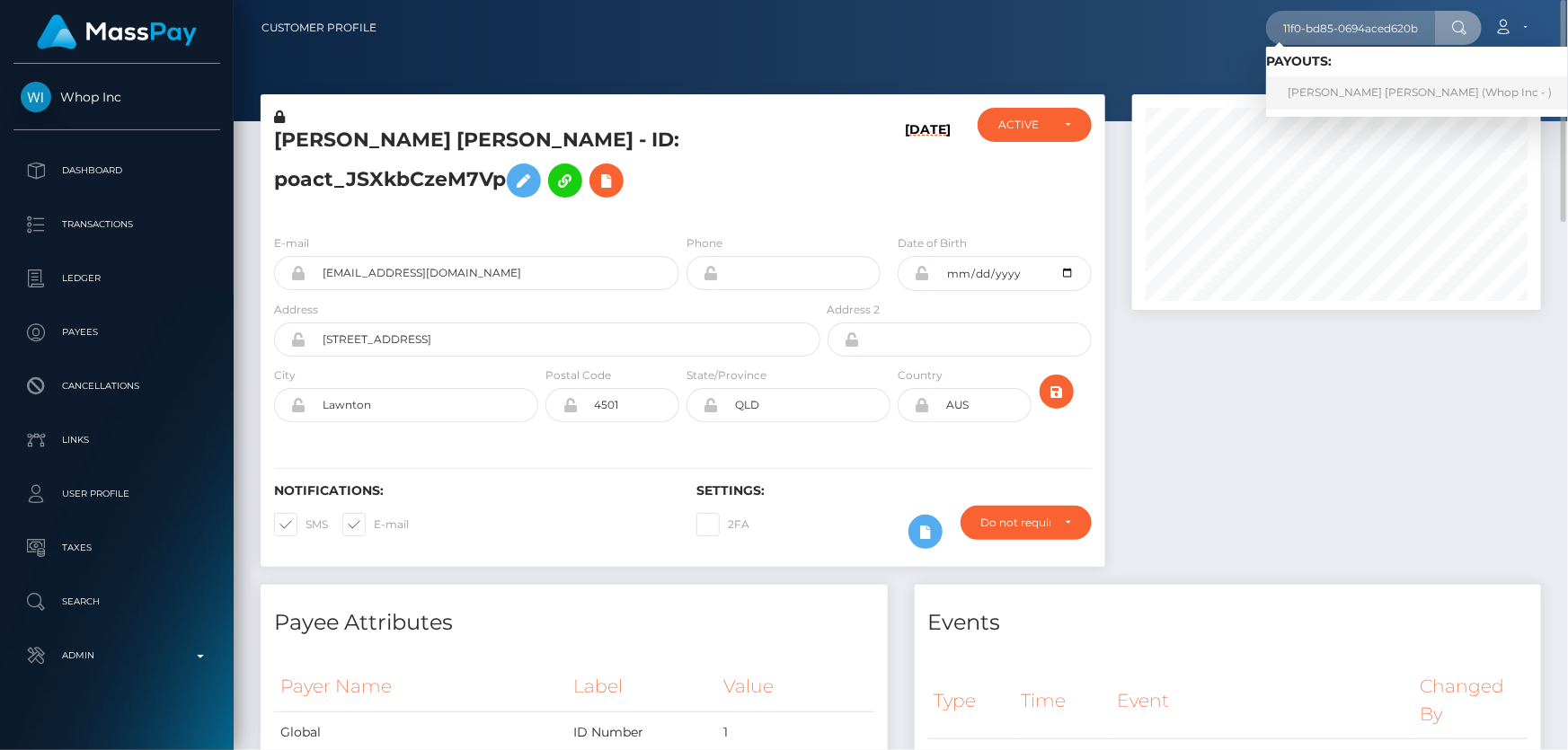
click at [1353, 94] on link "JALYN JERMAINE HACH (Whop Inc - )" at bounding box center [1419, 93] width 307 height 34
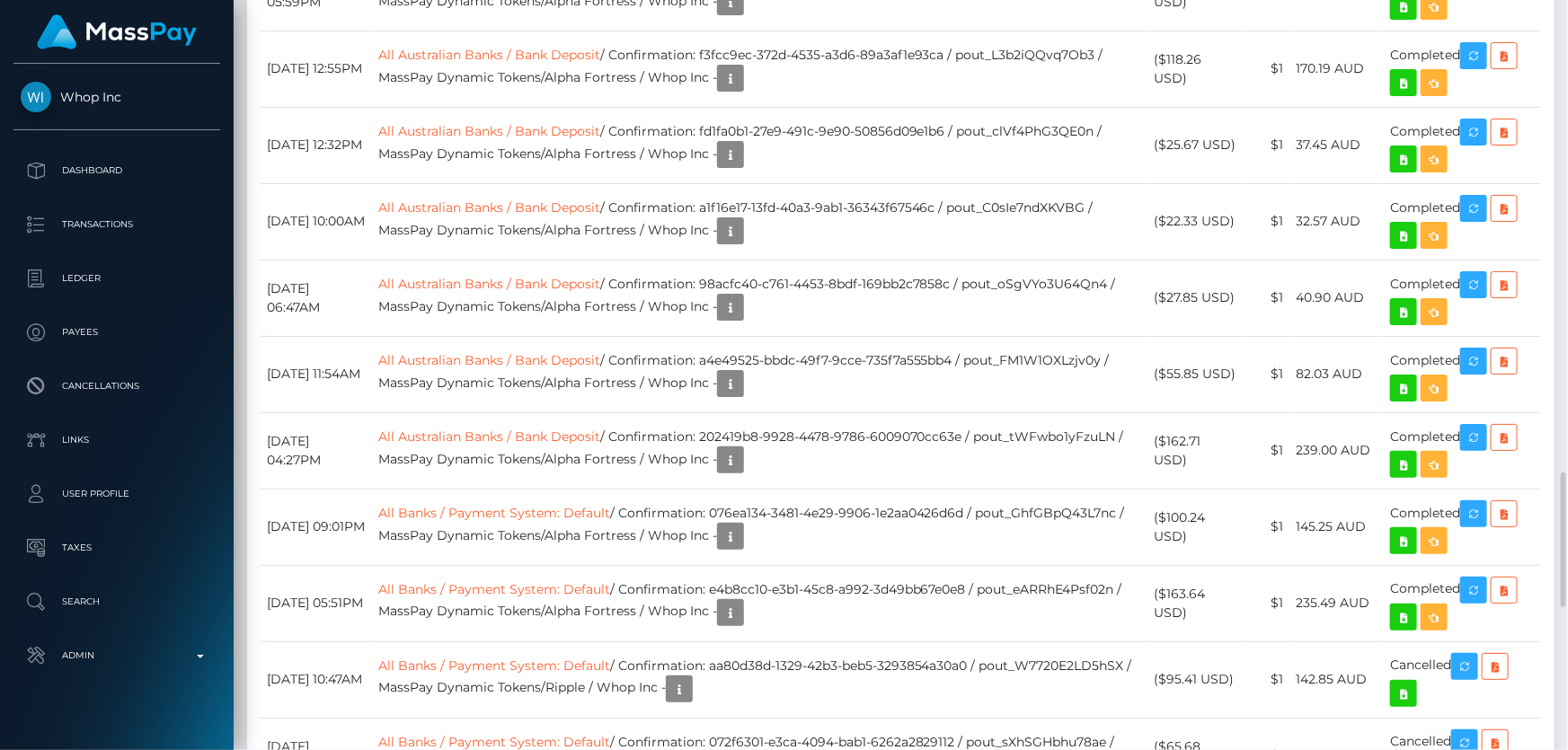
scroll to position [215, 408]
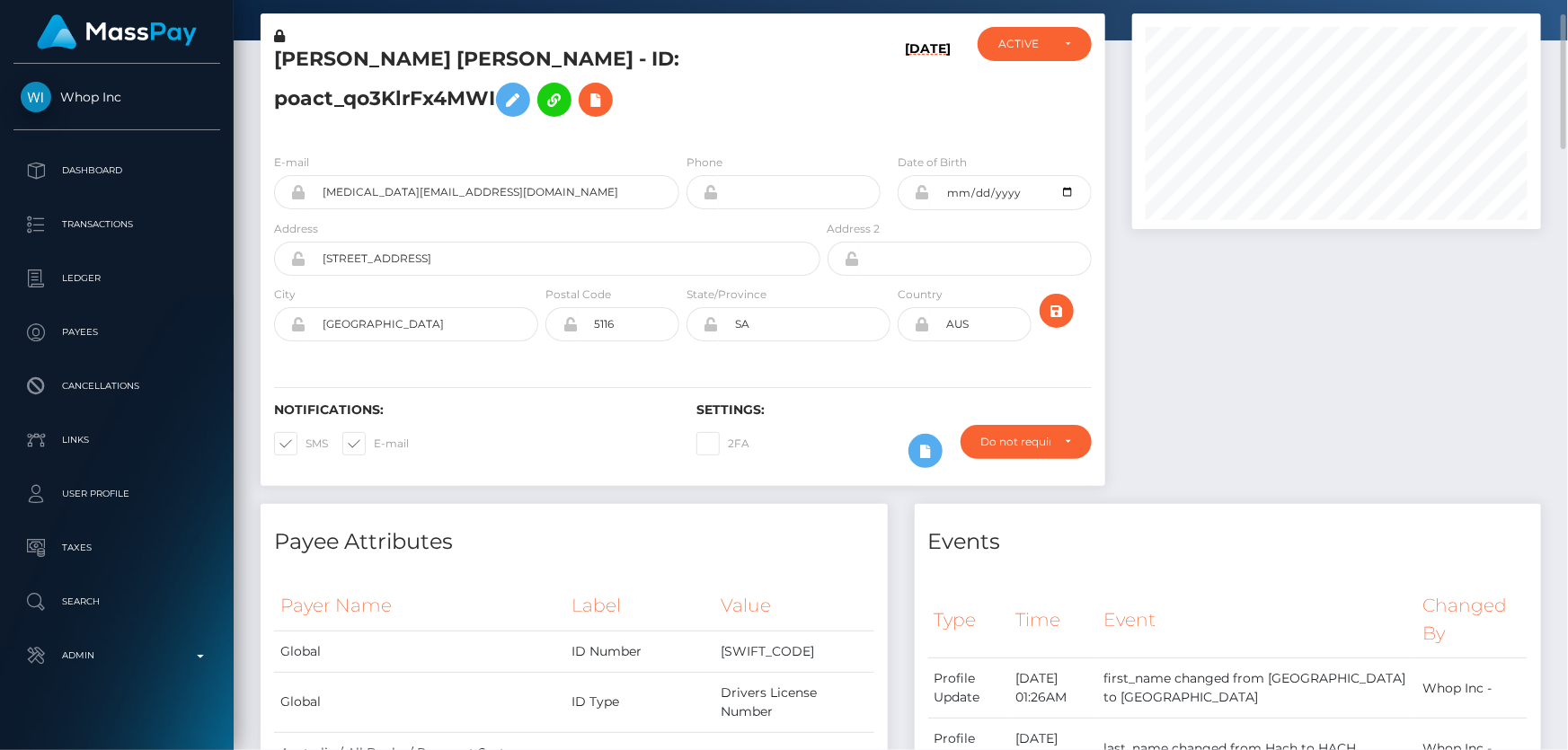
scroll to position [0, 0]
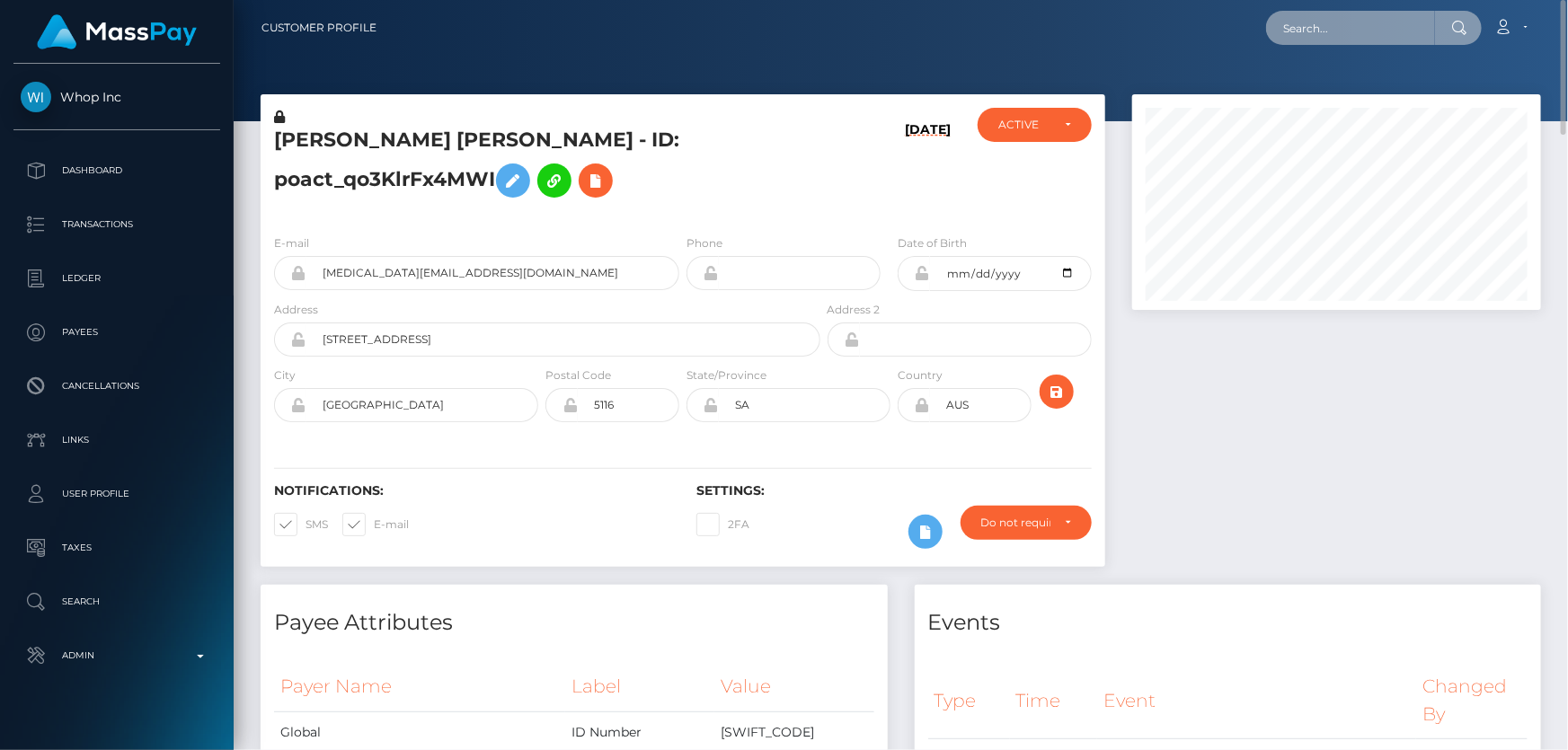
paste input "d27f2fdc-9999-11f0-bd85-0694aced620b"
type input "d27f2fdc-9999-11f0-bd85-0694aced620b"
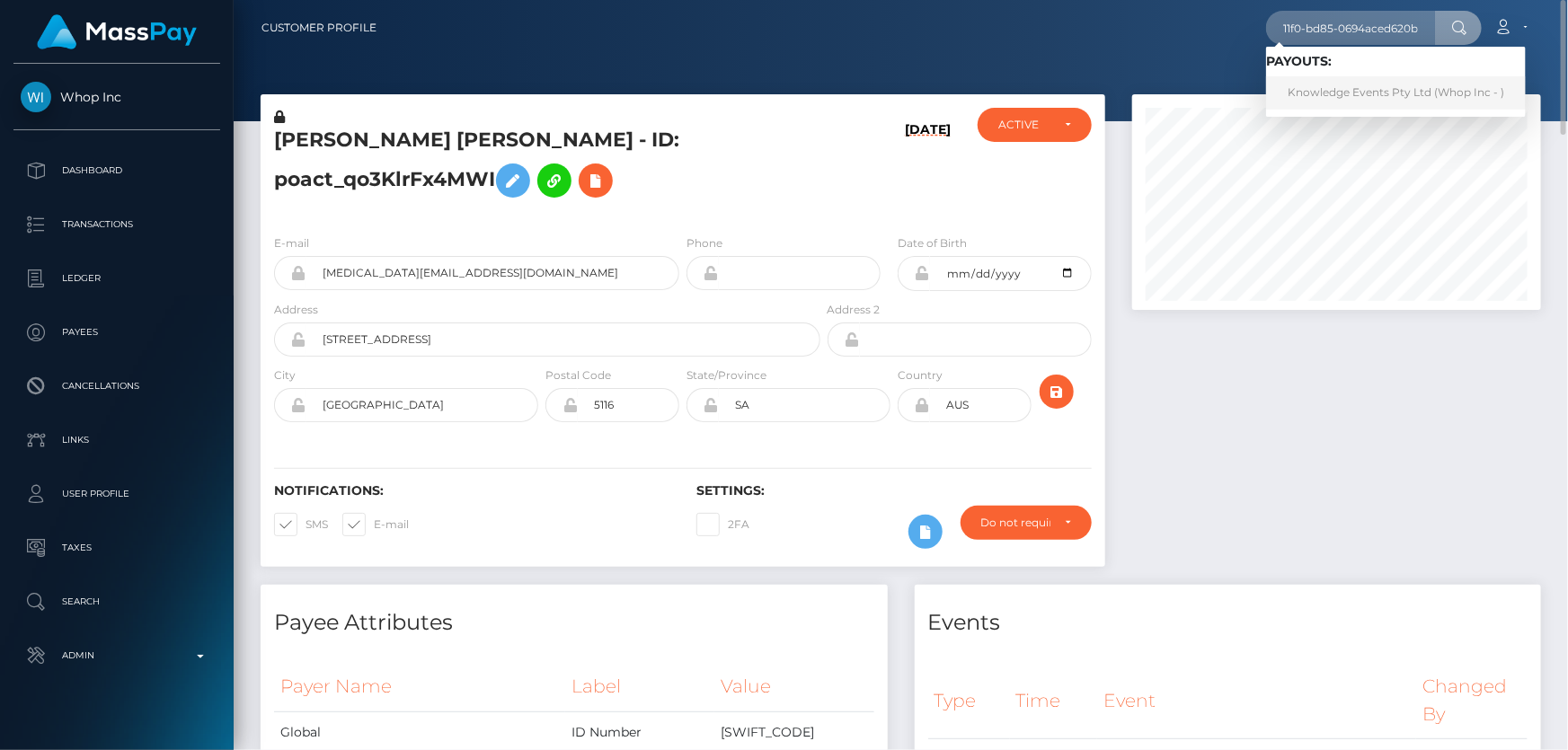
click at [1361, 87] on link "Knowledge Events Pty Ltd (Whop Inc - )" at bounding box center [1395, 93] width 260 height 34
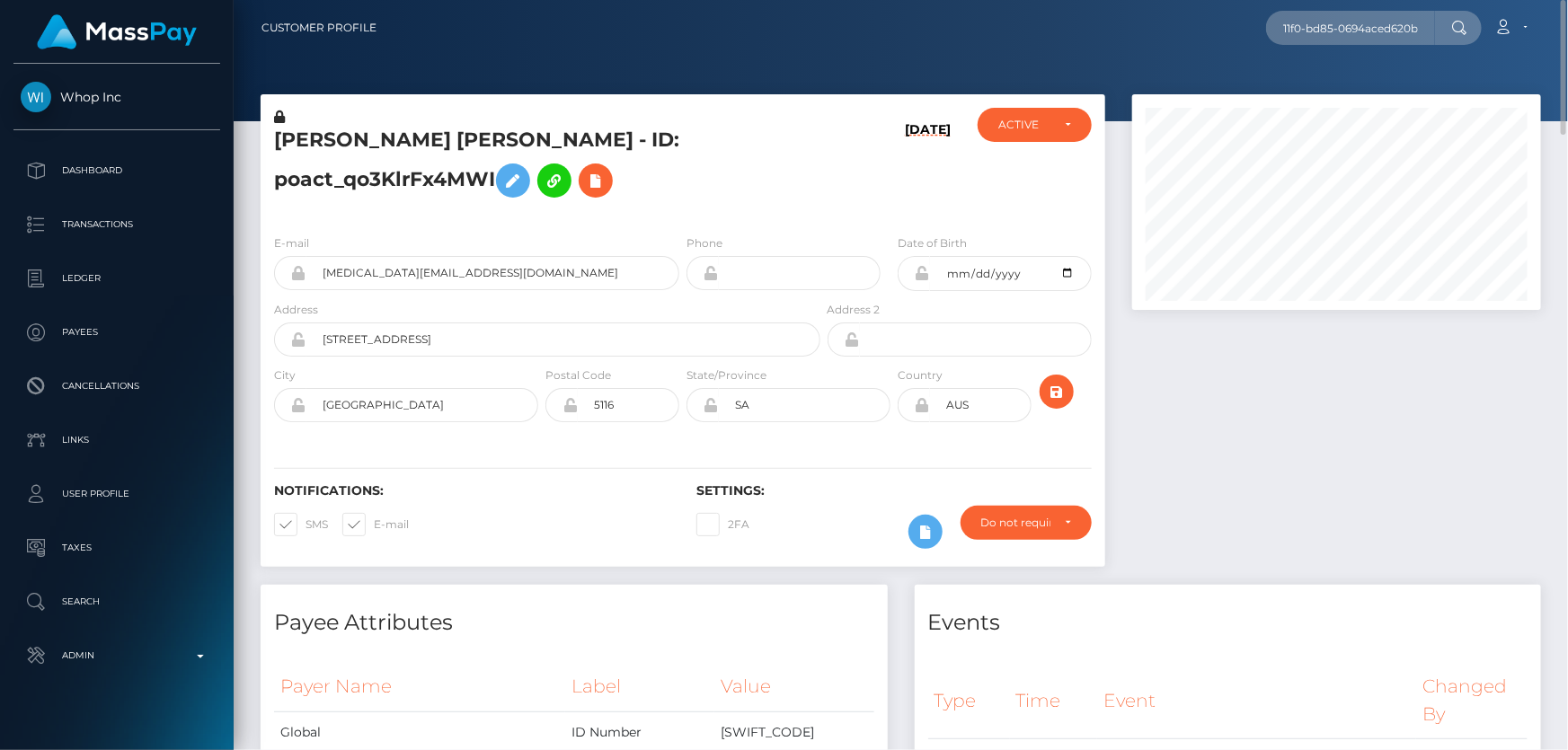
scroll to position [0, 0]
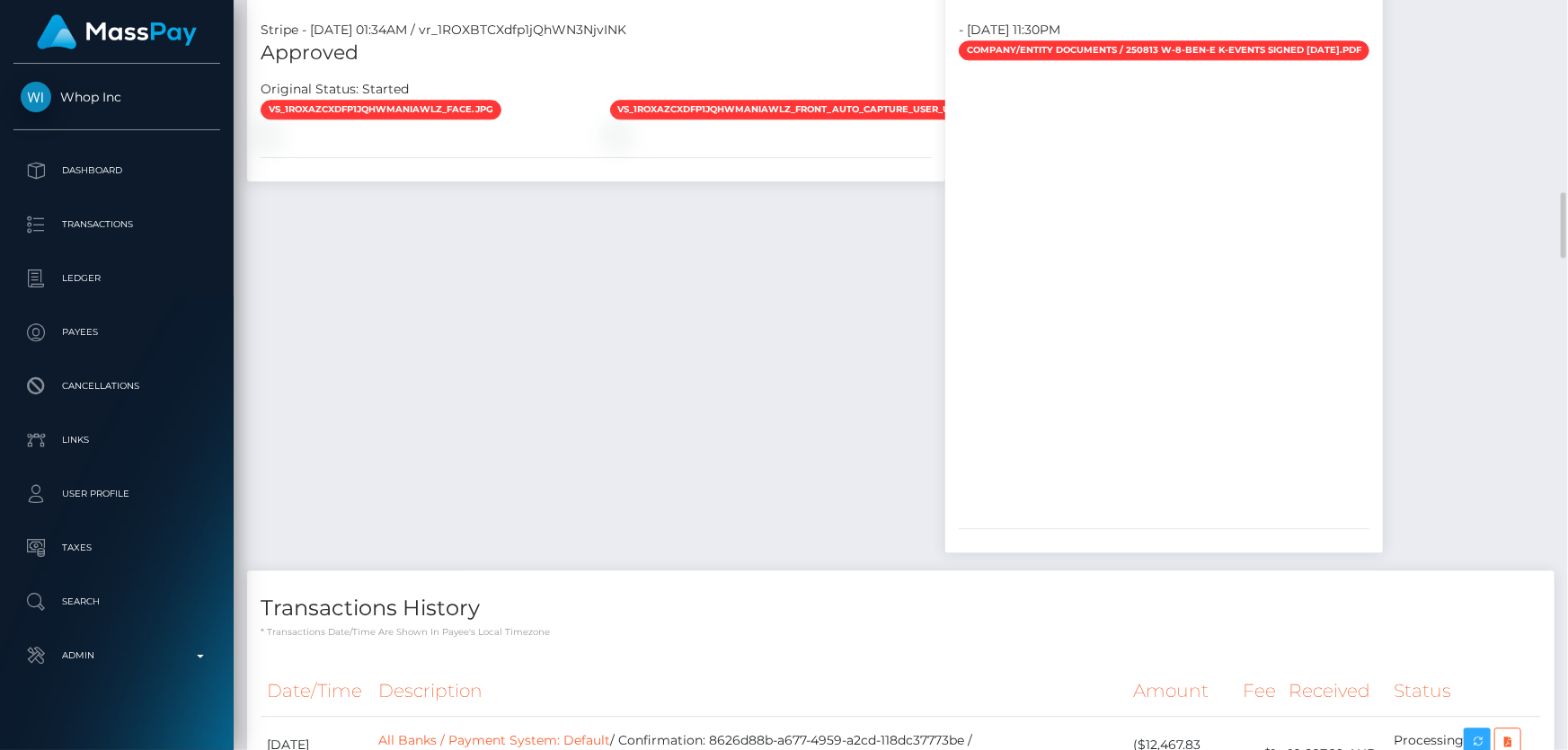
scroll to position [2450, 0]
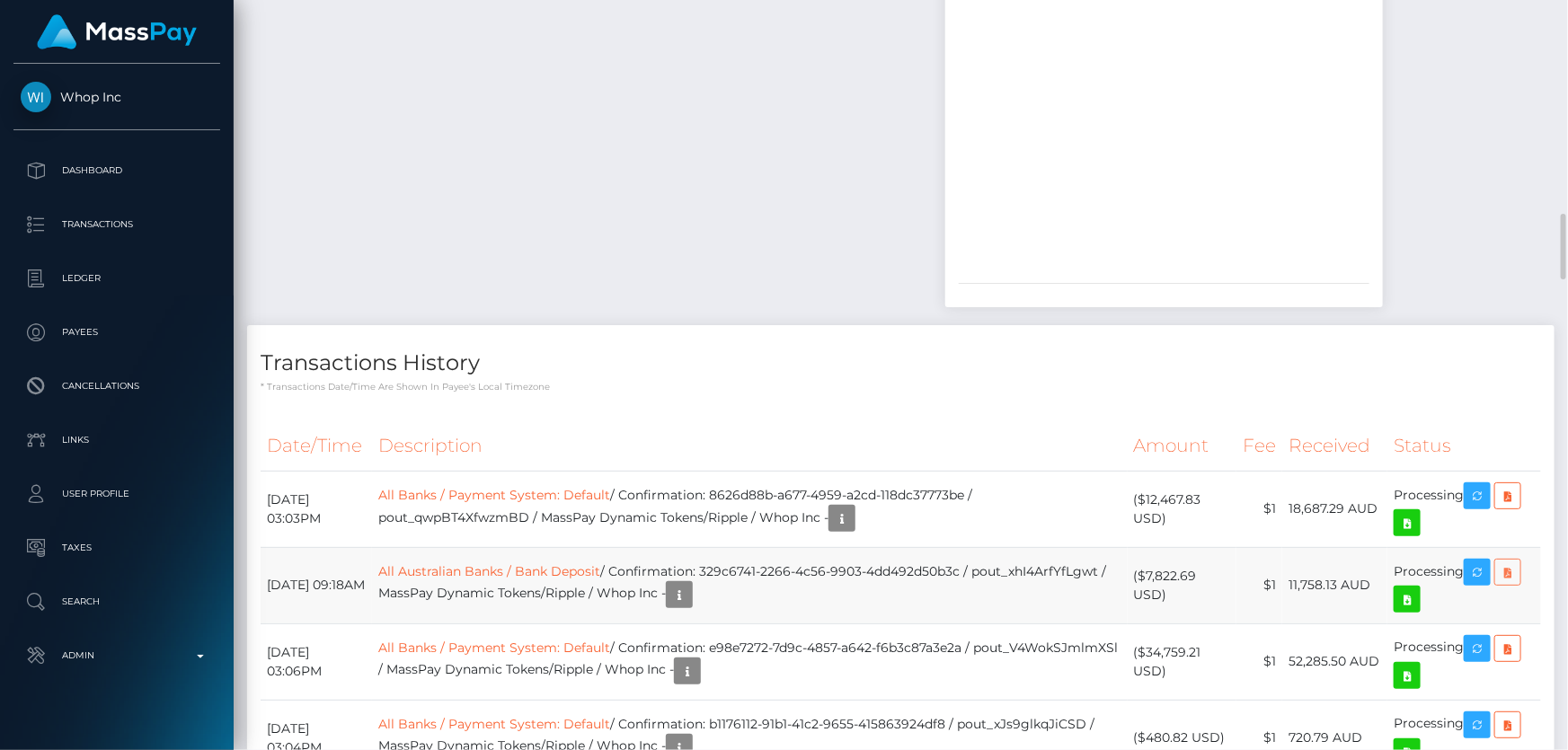
click at [1509, 561] on icon at bounding box center [1507, 572] width 22 height 23
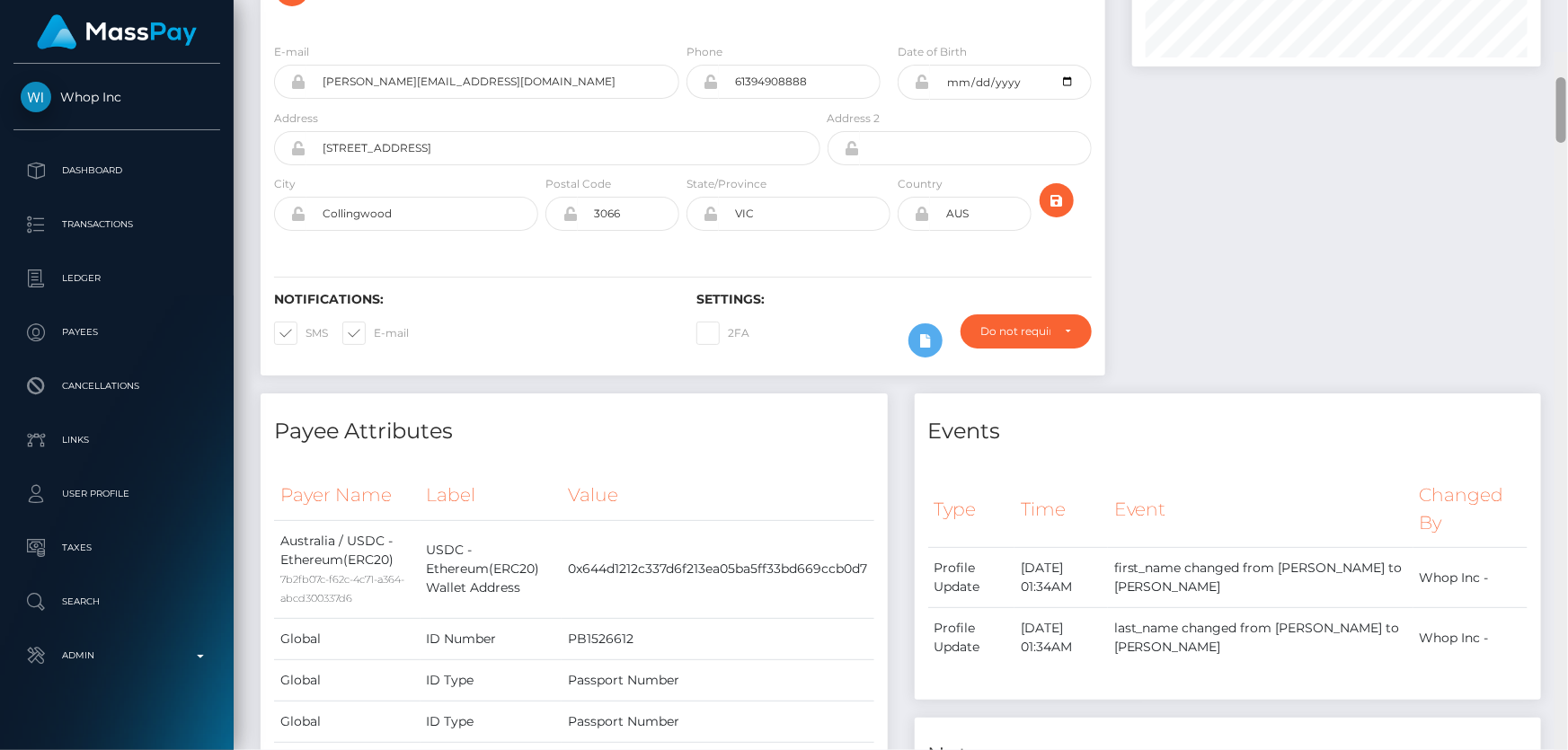
scroll to position [0, 0]
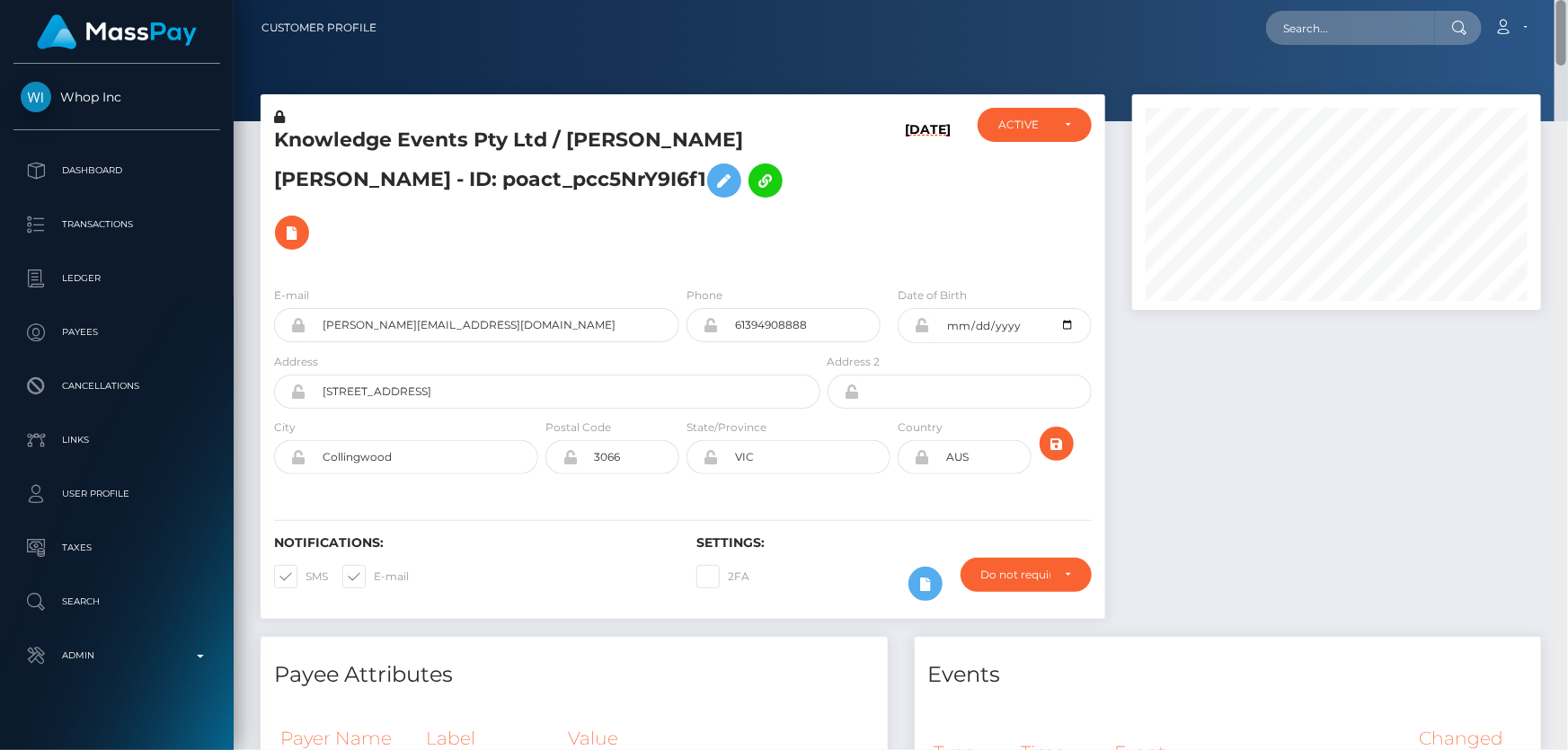
drag, startPoint x: 1562, startPoint y: 212, endPoint x: 1472, endPoint y: 25, distance: 207.5
click at [1567, 26] on div "Customer Profile Loading... Loading..." at bounding box center [900, 375] width 1334 height 750
paste input "be545f1d-9a40-11f0-bd85-0694aced620b"
type input "be545f1d-9a40-11f0-bd85-0694aced620b"
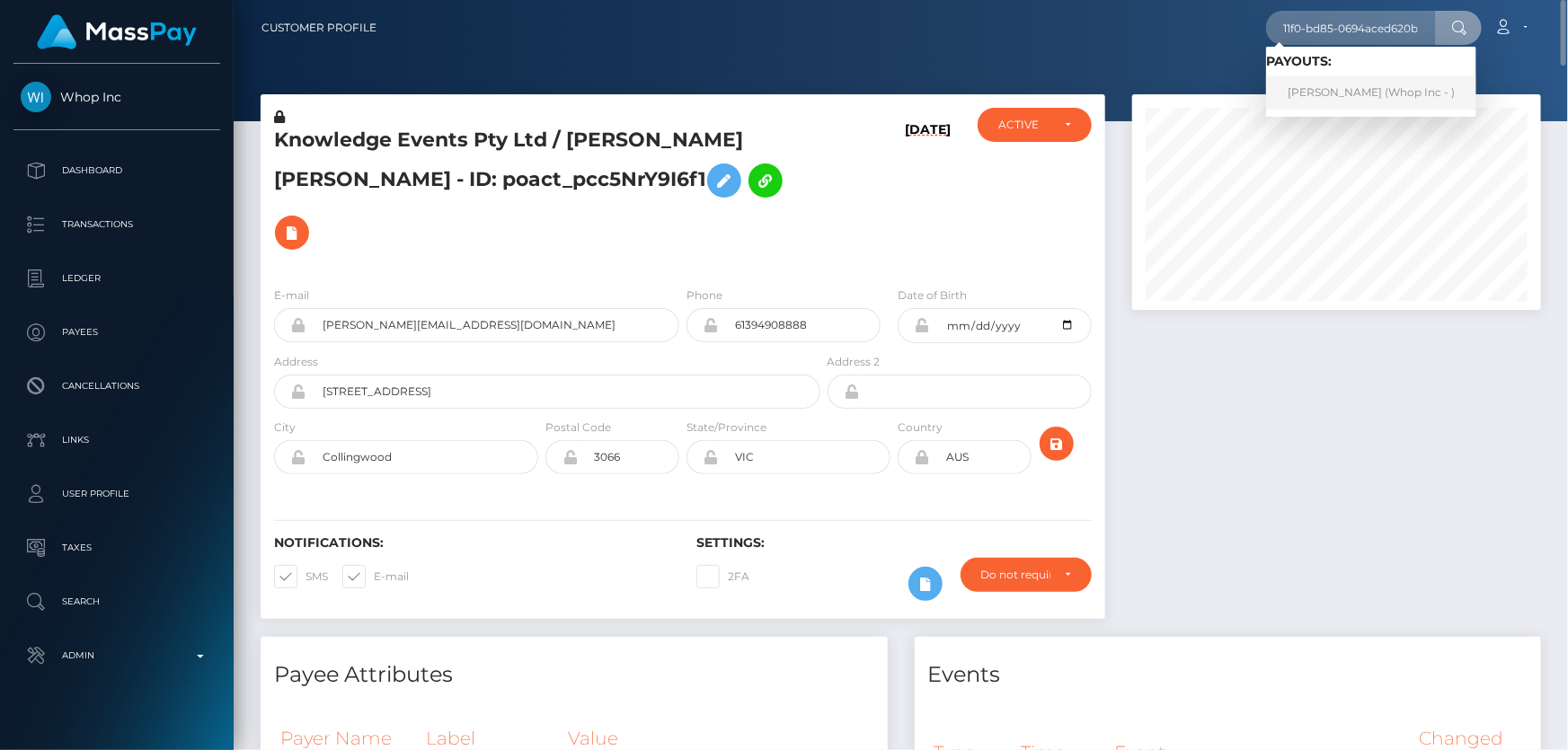
click at [1351, 92] on link "UZAIR RAHMAN (Whop Inc - )" at bounding box center [1371, 93] width 211 height 34
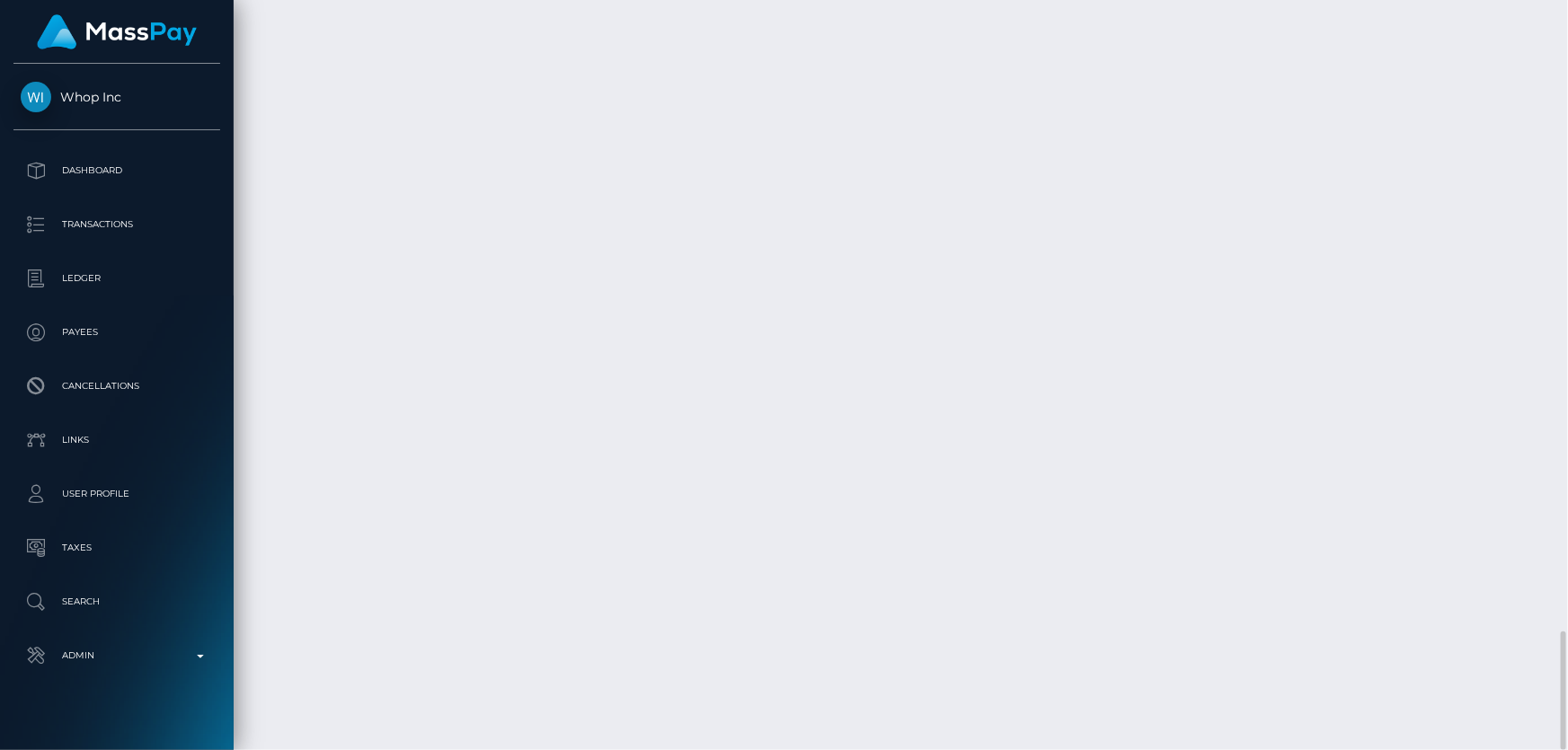
scroll to position [215, 408]
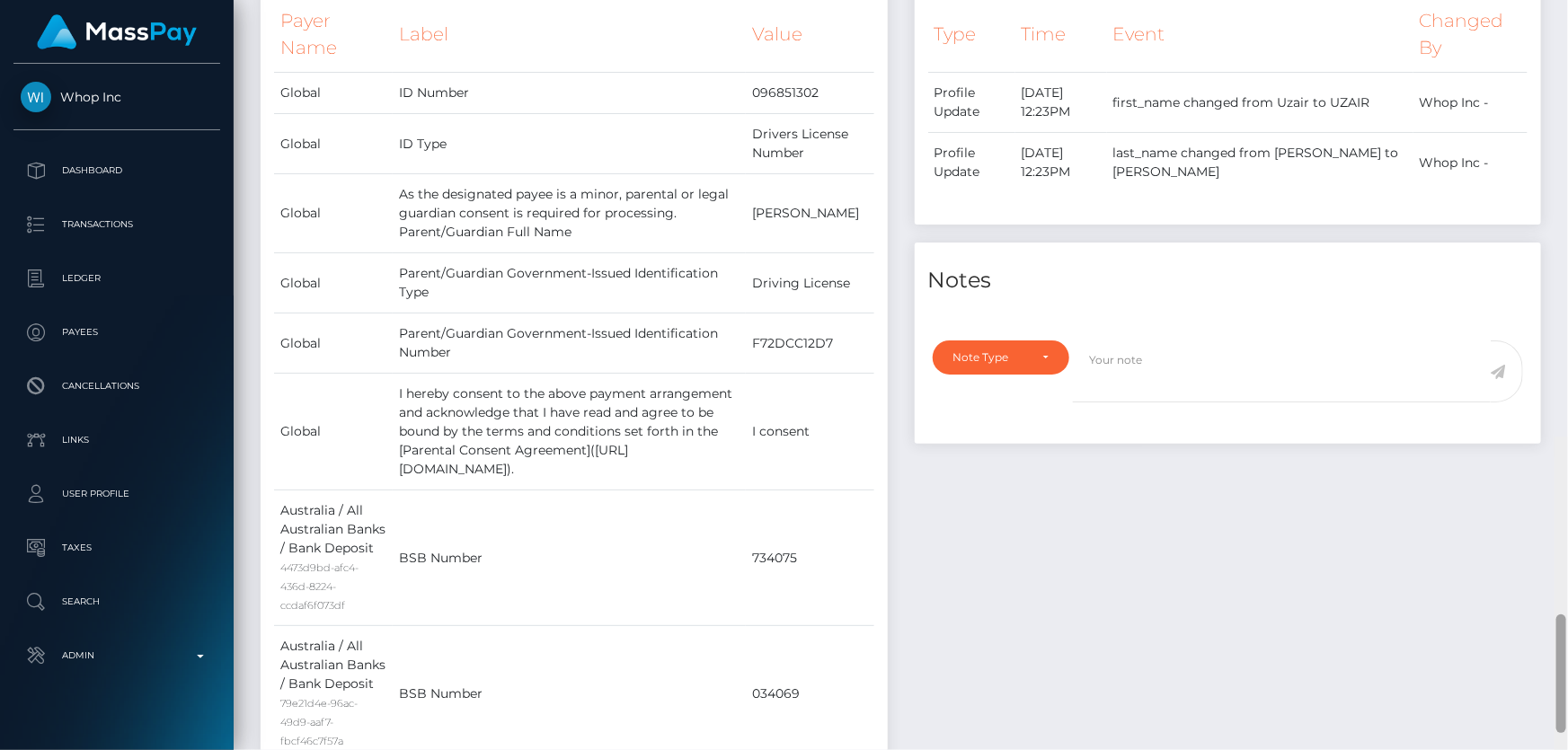
scroll to position [0, 0]
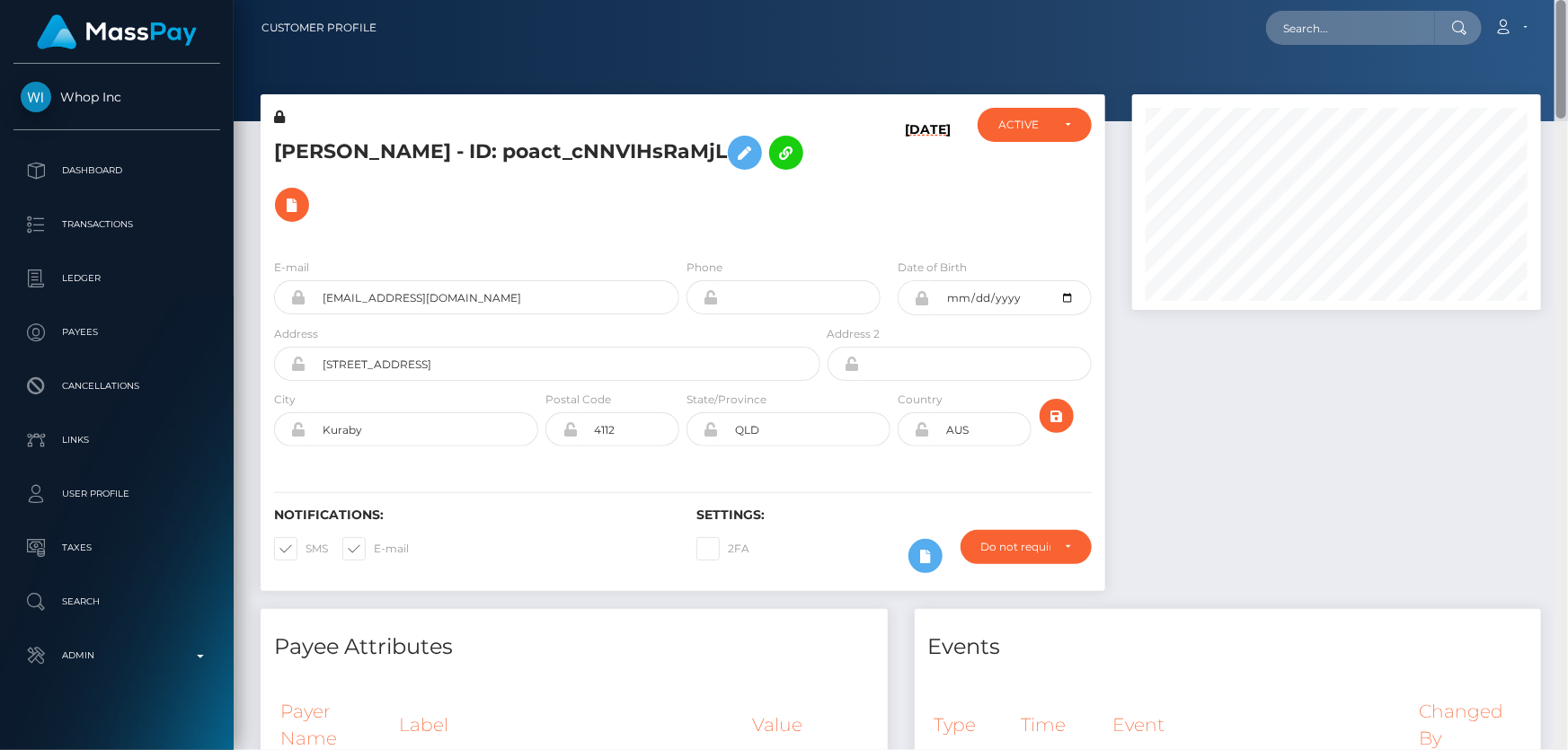
drag, startPoint x: 1561, startPoint y: 629, endPoint x: 1470, endPoint y: 34, distance: 601.9
click at [1567, 0] on html "Whop Inc Dashboard Transactions Ledger Payees Cancellations Links" at bounding box center [784, 375] width 1568 height 750
paste input "334b85e5-9a69-11f0-bd85-0694aced620b"
type input "334b85e5-9a69-11f0-bd85-0694aced620b"
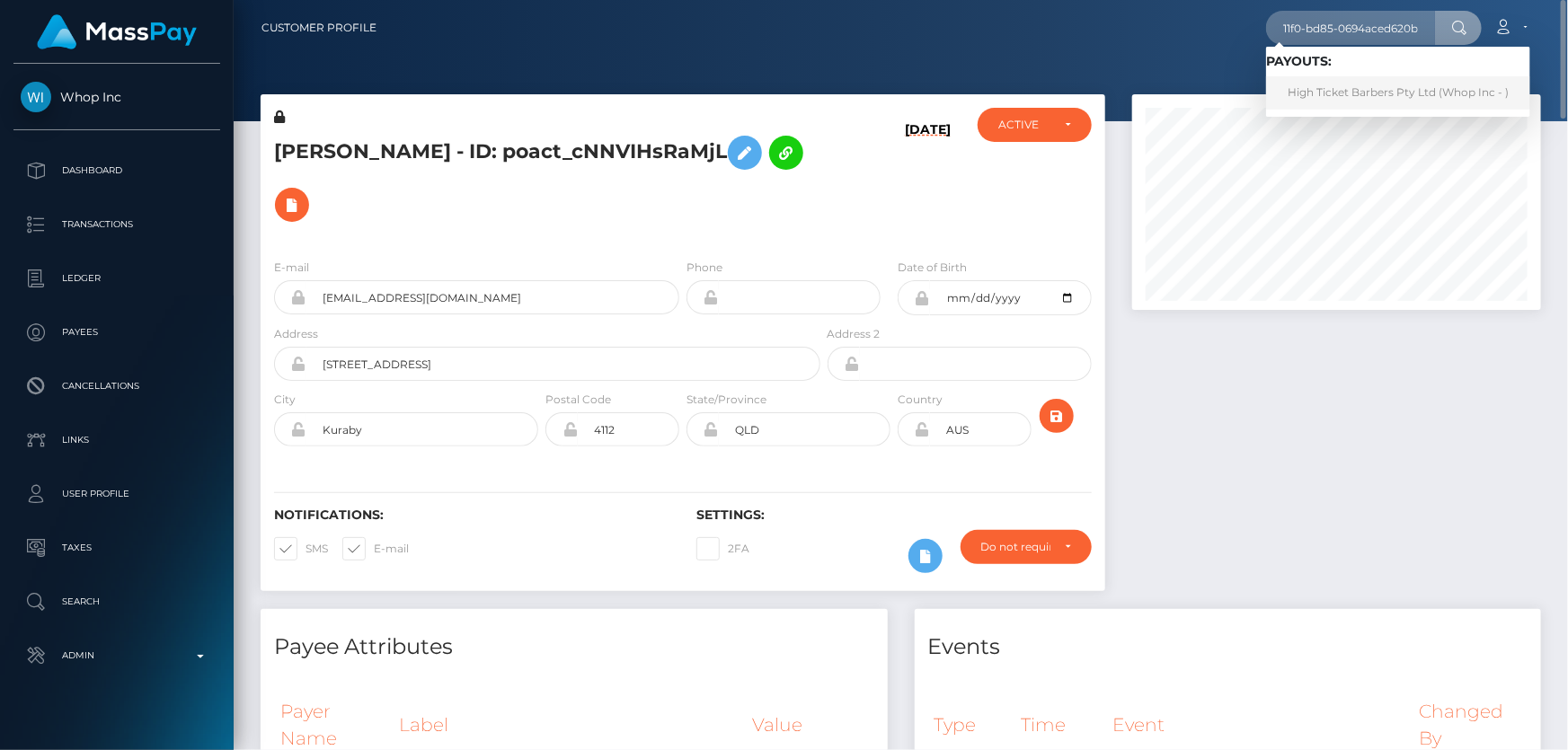
click at [1339, 93] on link "High Ticket Barbers Pty Ltd (Whop Inc - )" at bounding box center [1397, 93] width 264 height 34
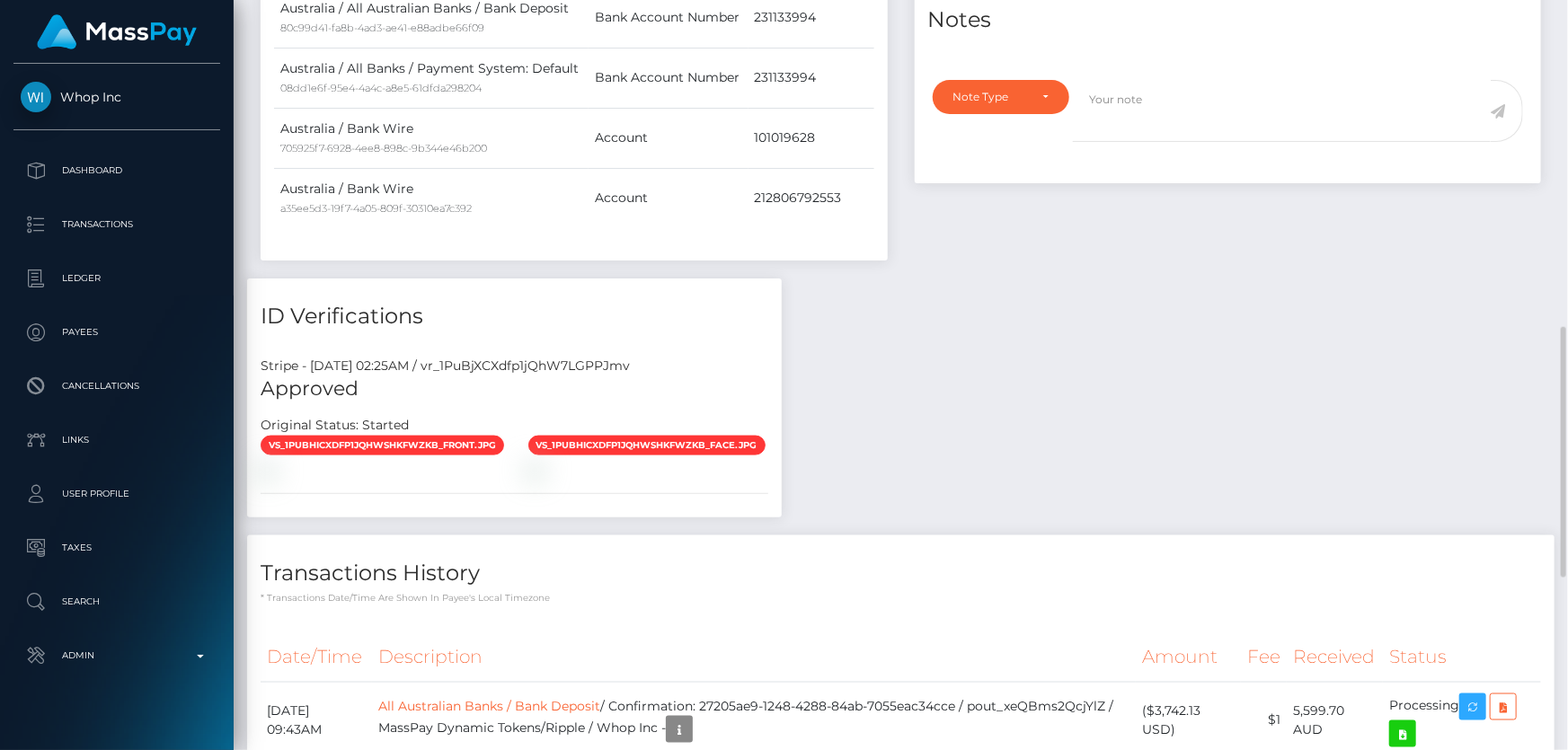
scroll to position [1307, 0]
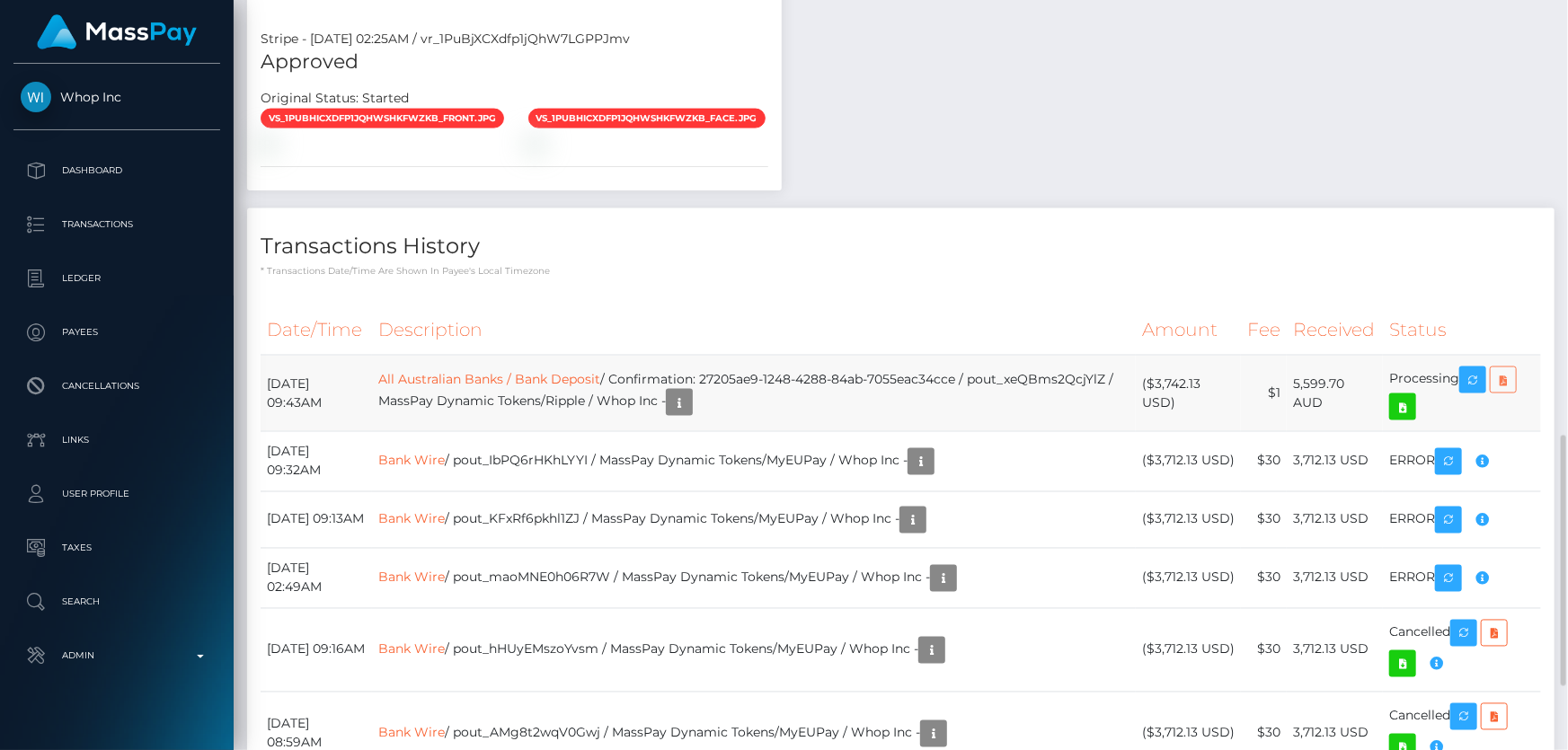
click at [1511, 370] on icon at bounding box center [1503, 380] width 22 height 23
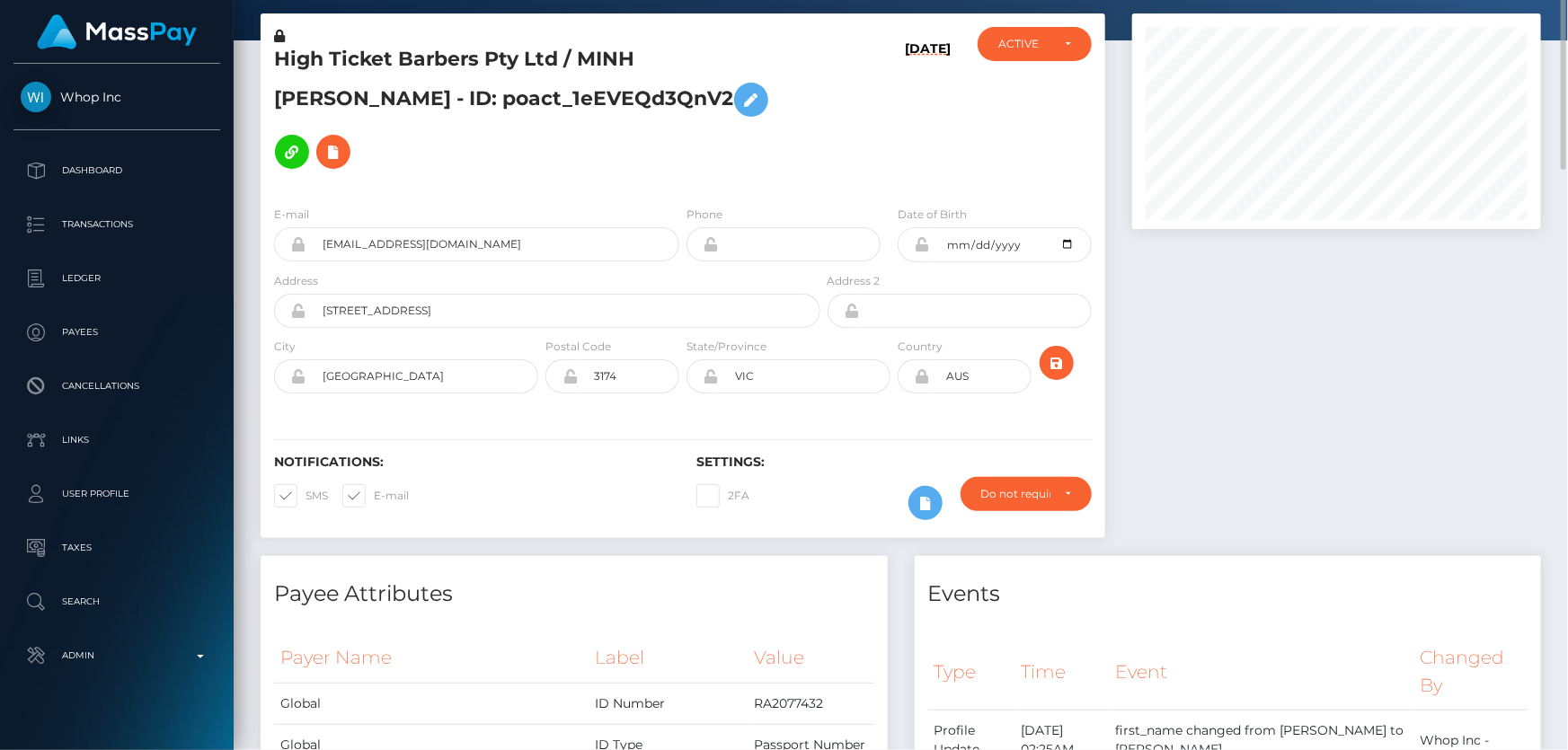
scroll to position [0, 0]
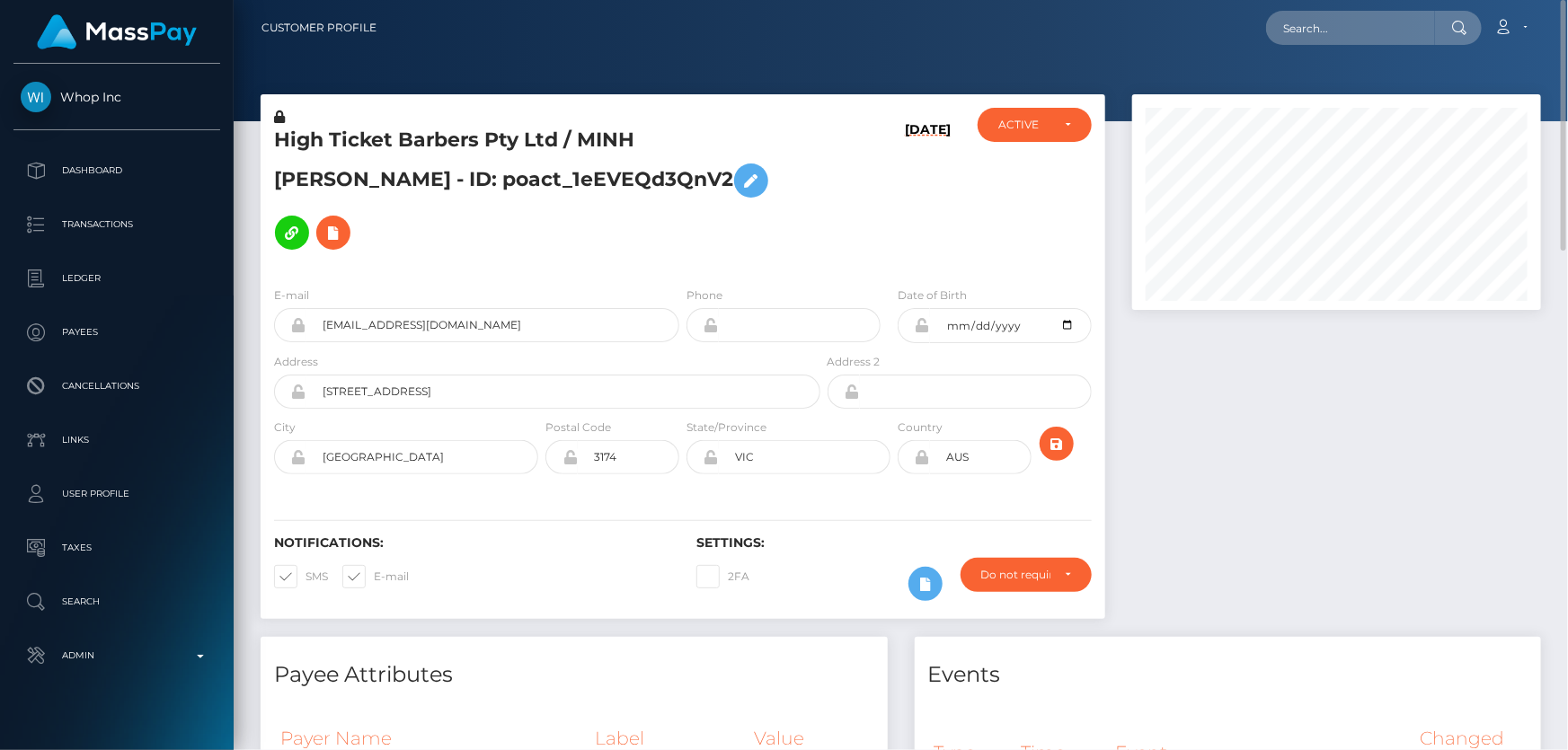
click at [415, 188] on h5 "High Ticket Barbers Pty Ltd / MINH [PERSON_NAME] - ID: poact_1eEVEQd3QnV2" at bounding box center [542, 192] width 537 height 132
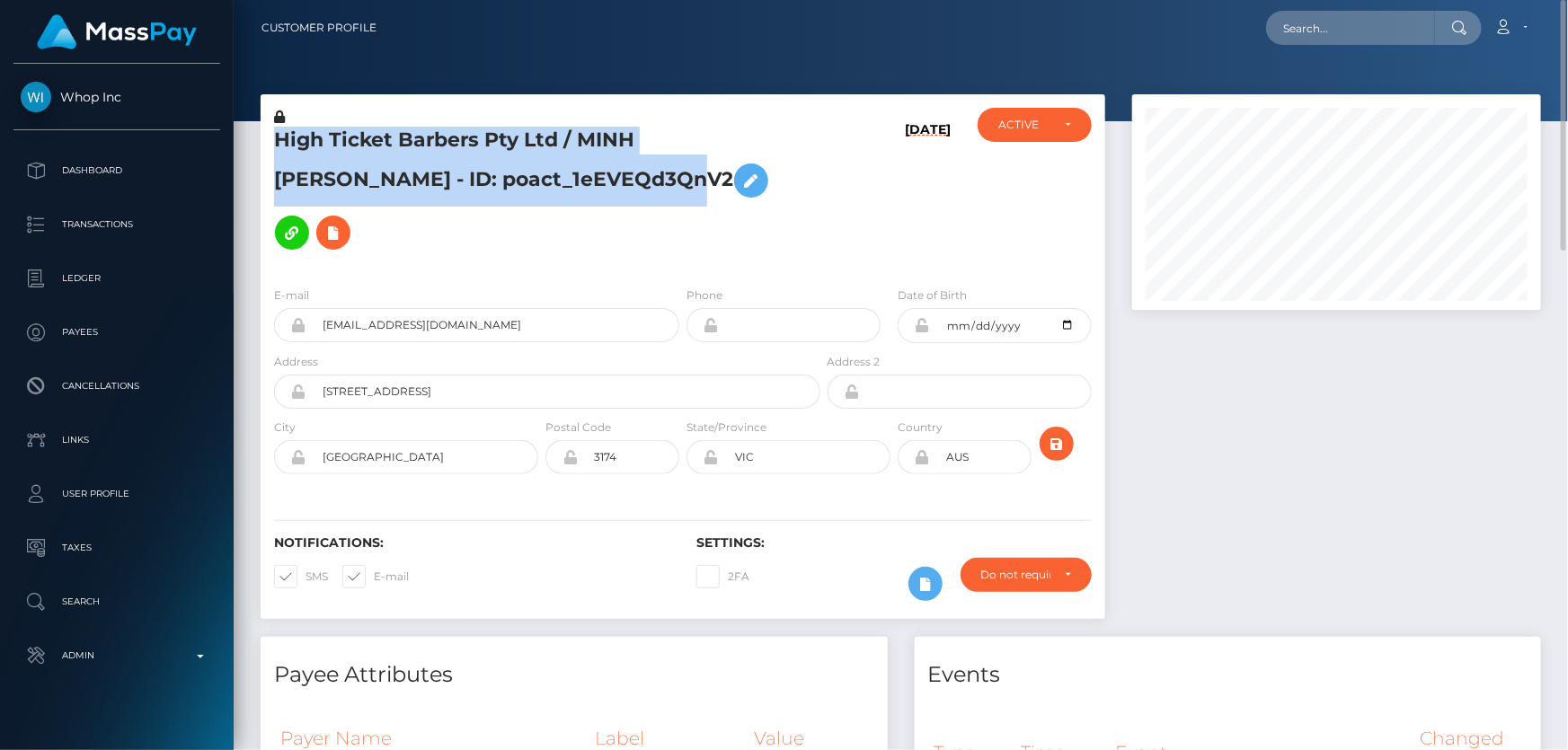
click at [415, 188] on h5 "High Ticket Barbers Pty Ltd / MINH [PERSON_NAME] - ID: poact_1eEVEQd3QnV2" at bounding box center [542, 192] width 537 height 132
copy h5 "High Ticket Barbers Pty Ltd / MINH [PERSON_NAME] - ID: poact_1eEVEQd3QnV2"
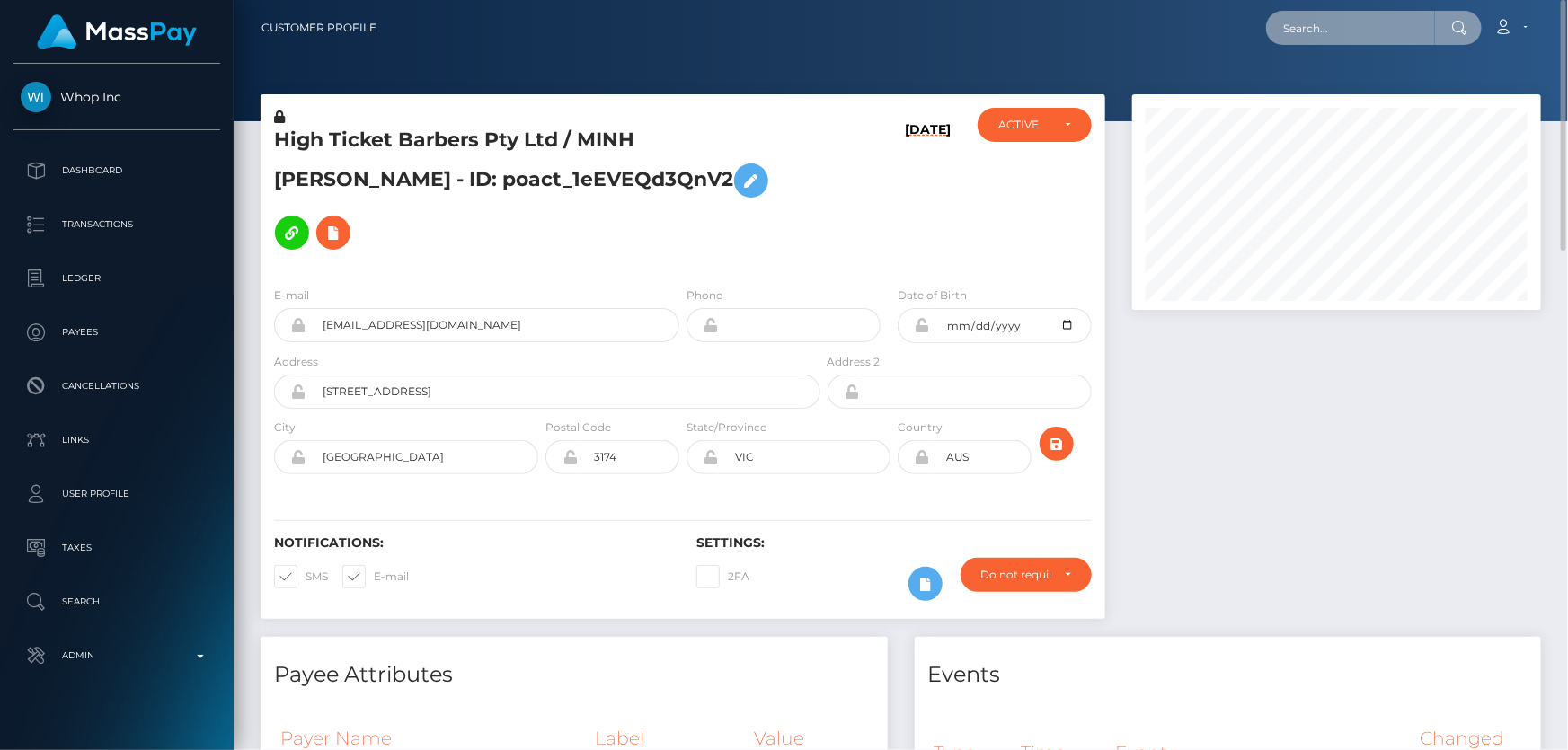
paste input "6a364608-9a1c-11f0-bd85-0694aced620b"
type input "6a364608-9a1c-11f0-bd85-0694aced620b"
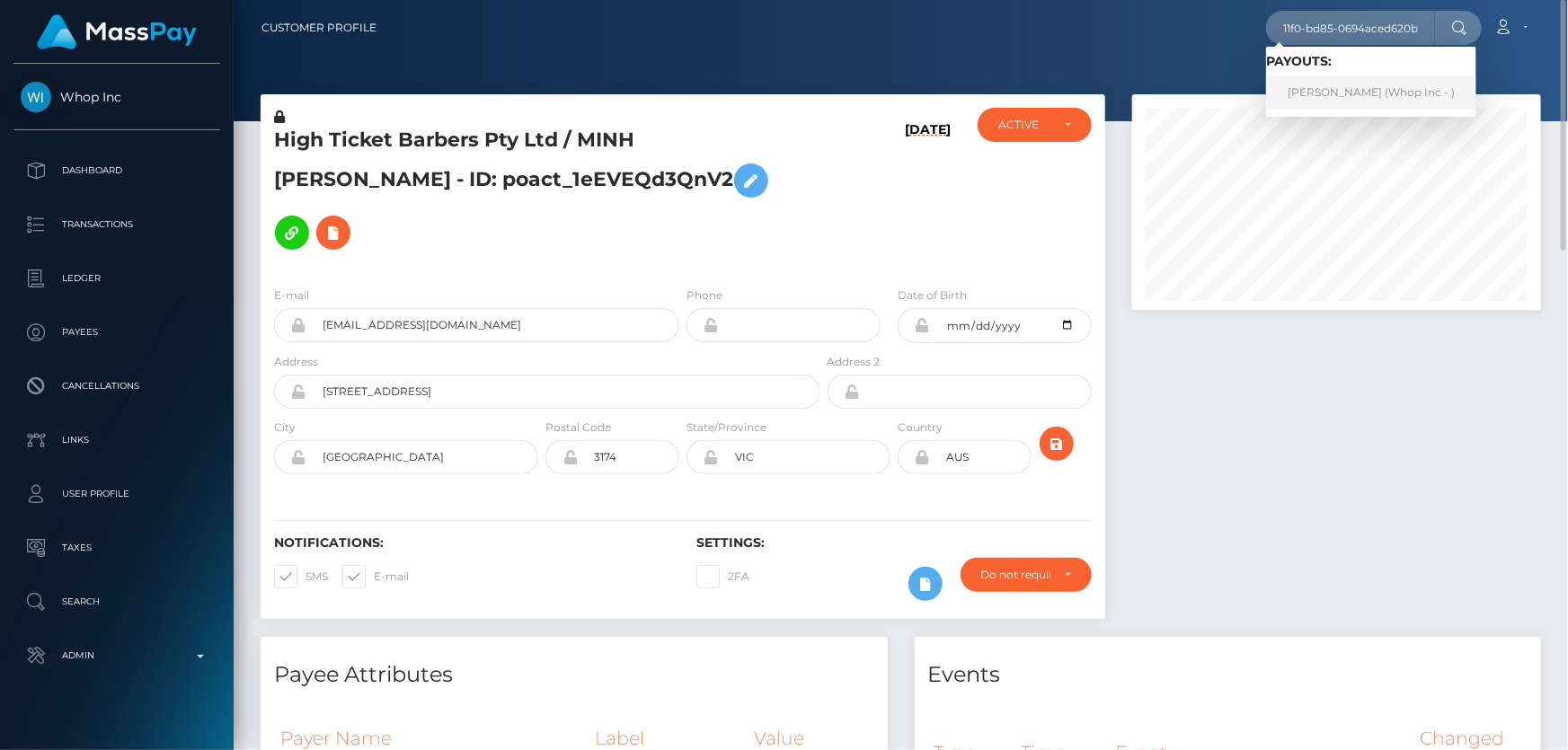
click at [1321, 95] on link "[PERSON_NAME] (Whop Inc - )" at bounding box center [1371, 93] width 211 height 34
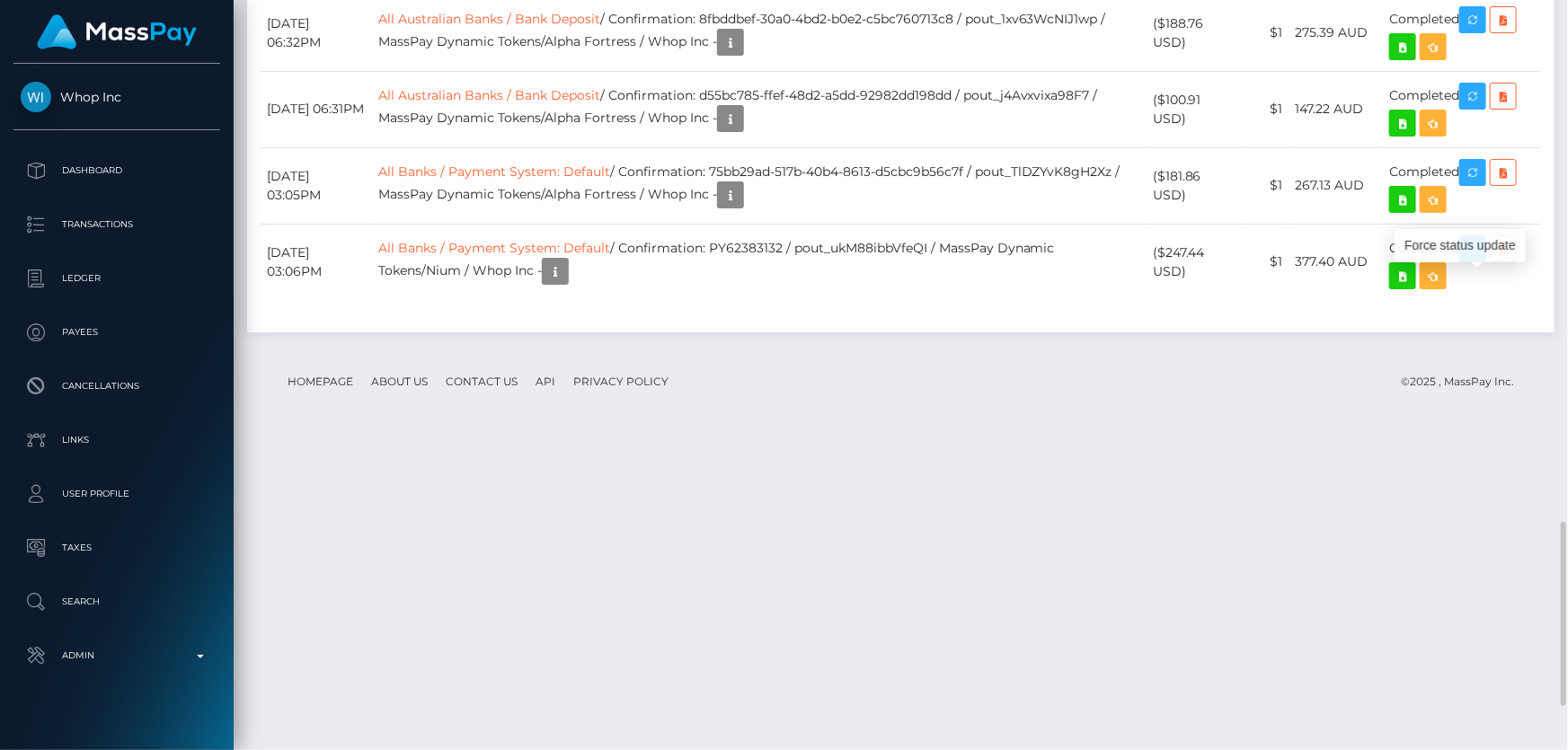
scroll to position [215, 408]
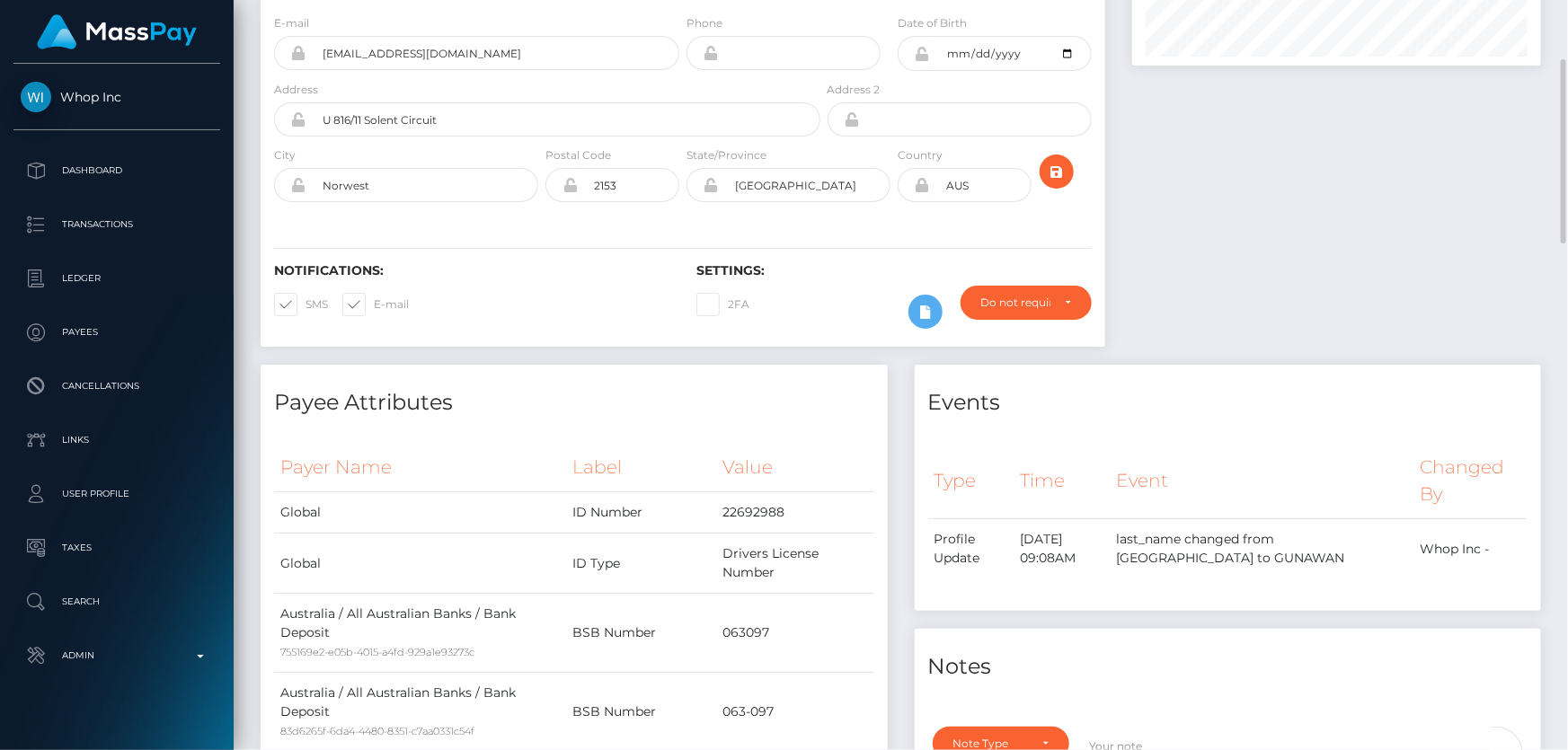
scroll to position [0, 0]
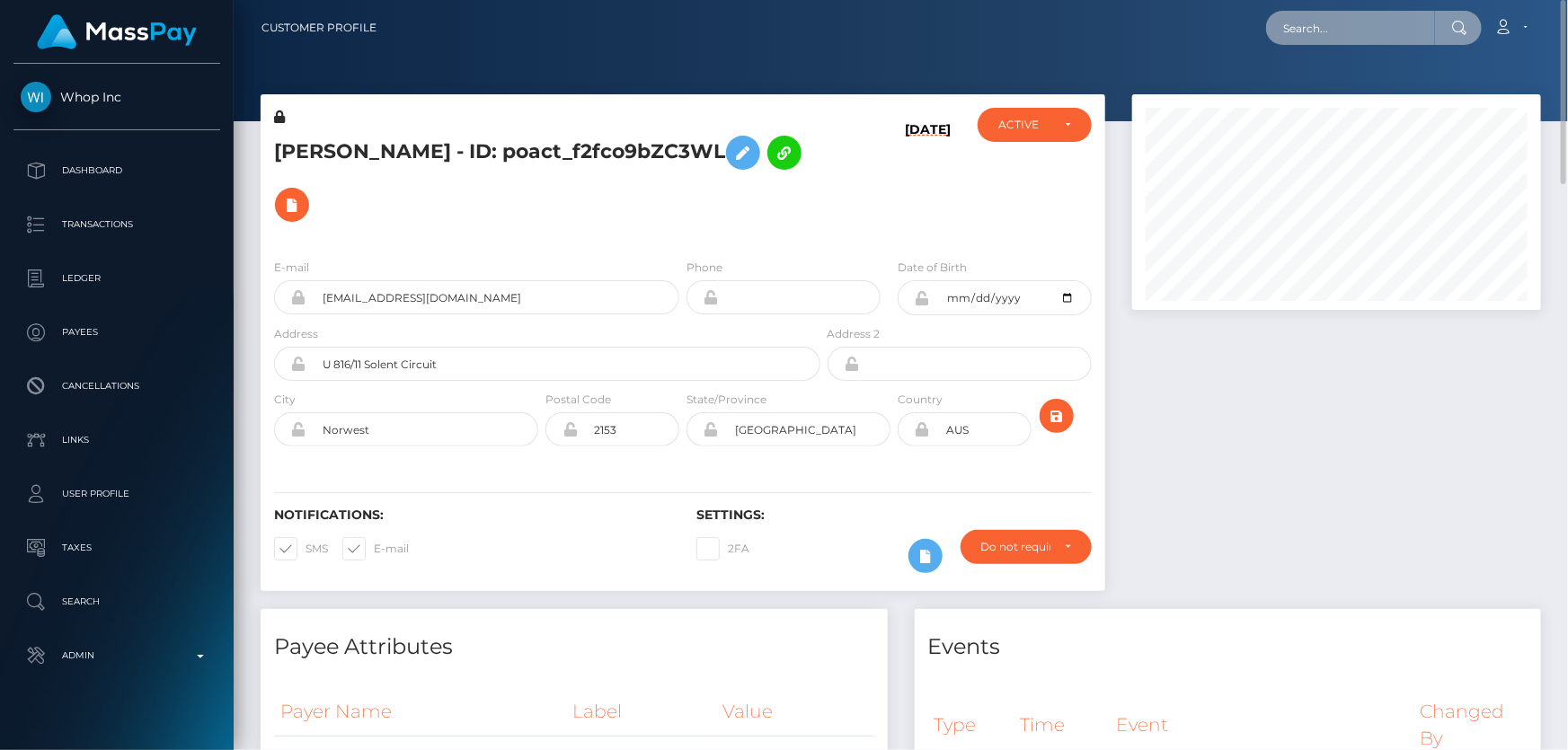
paste input "89c53f51-9784-11f0-bd85-0694aced620b"
type input "89c53f51-9784-11f0-bd85-0694aced620b"
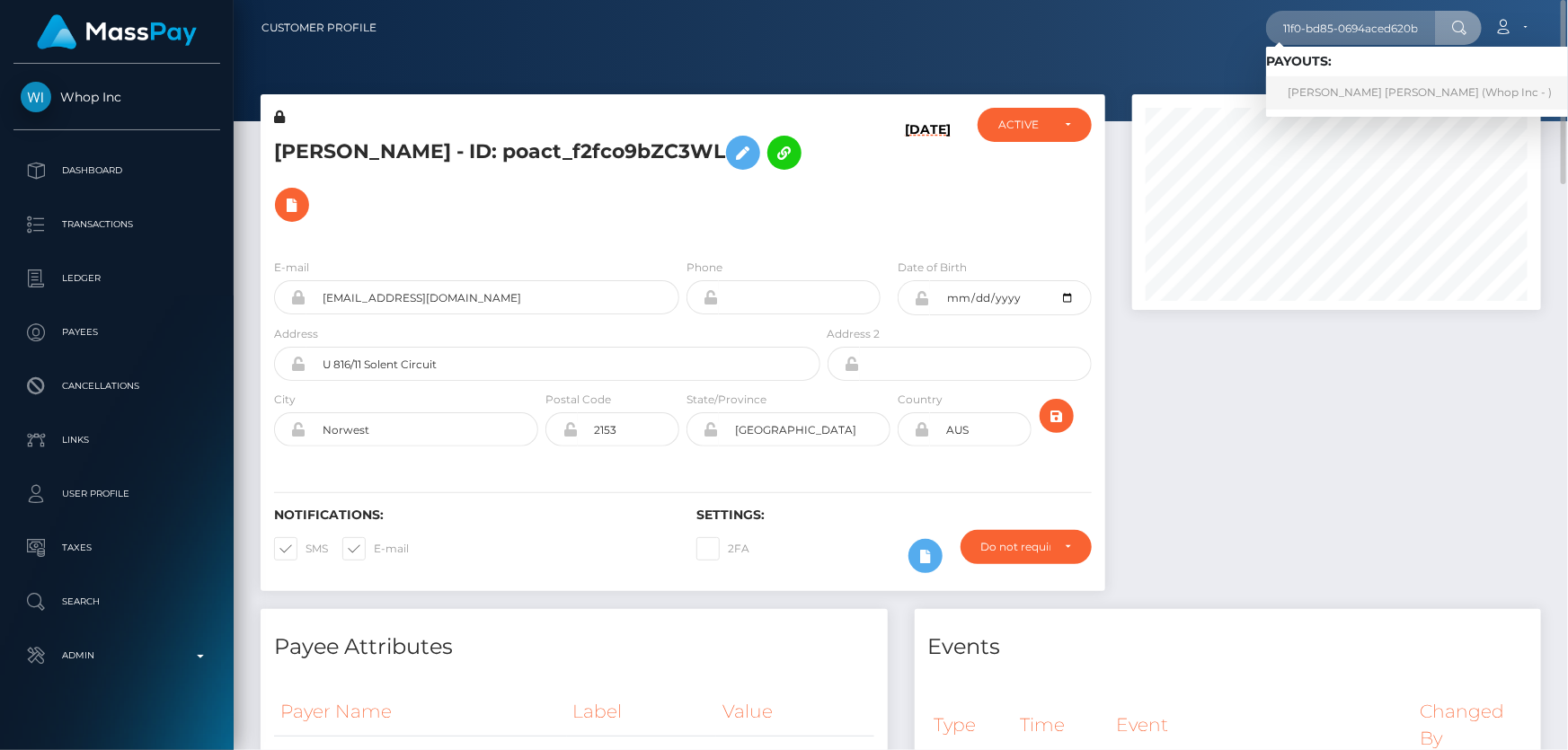
click at [1375, 90] on link "[PERSON_NAME] [PERSON_NAME] (Whop Inc - )" at bounding box center [1419, 93] width 307 height 34
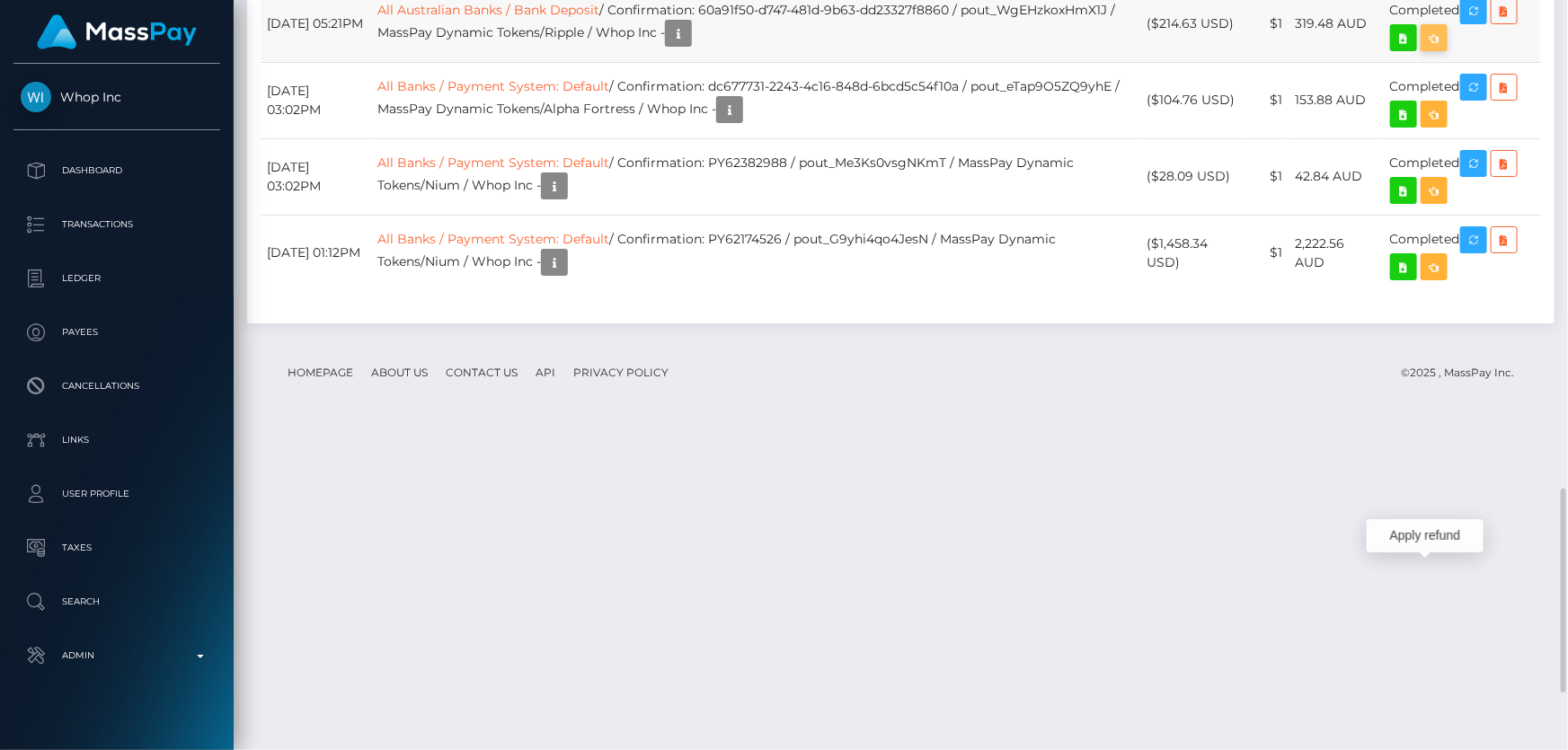
scroll to position [215, 408]
click at [1509, 23] on icon at bounding box center [1504, 11] width 22 height 23
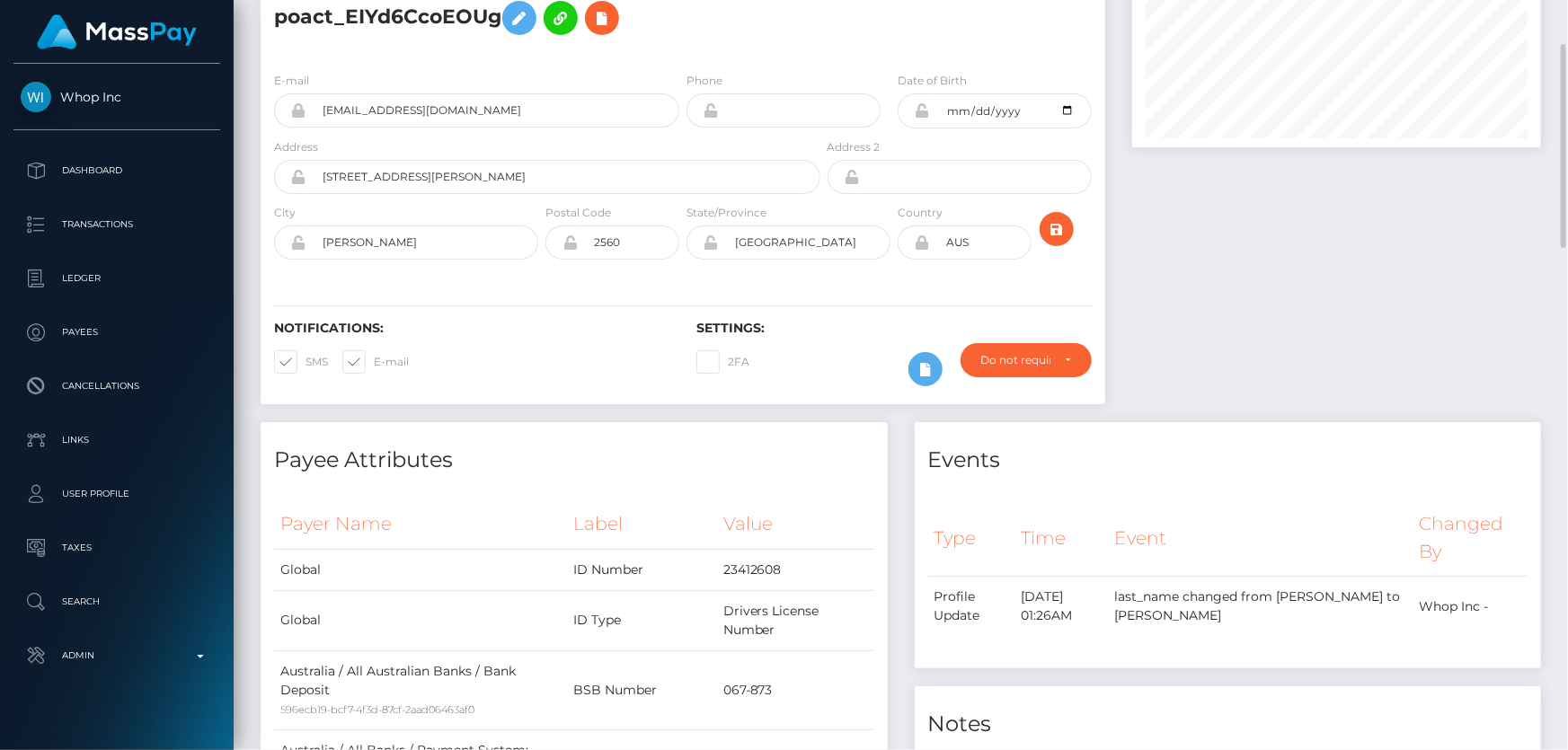
scroll to position [0, 0]
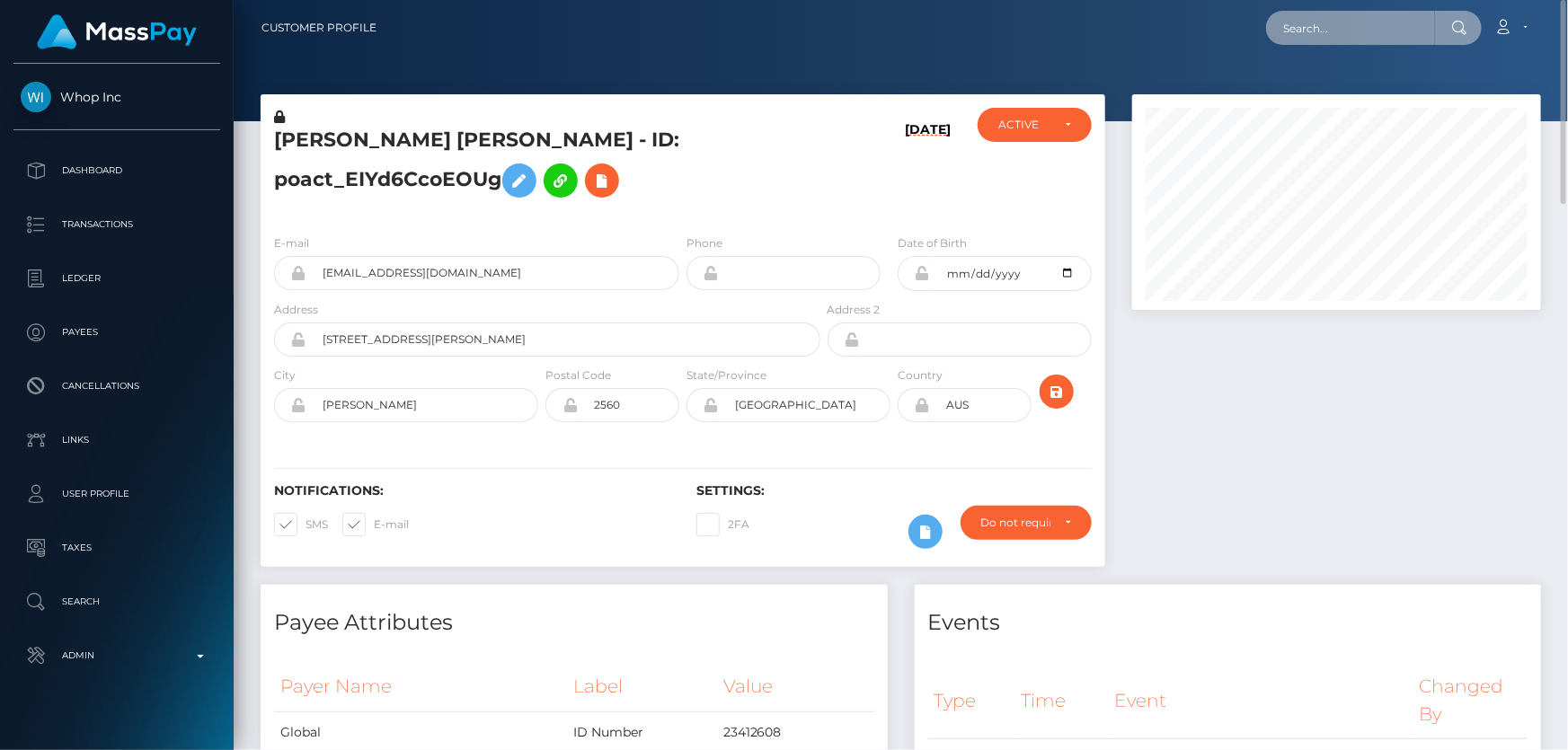
paste input "9909d92d-9a83-11f0-bd85-0694aced620b"
type input "9909d92d-9a83-11f0-bd85-0694aced620b"
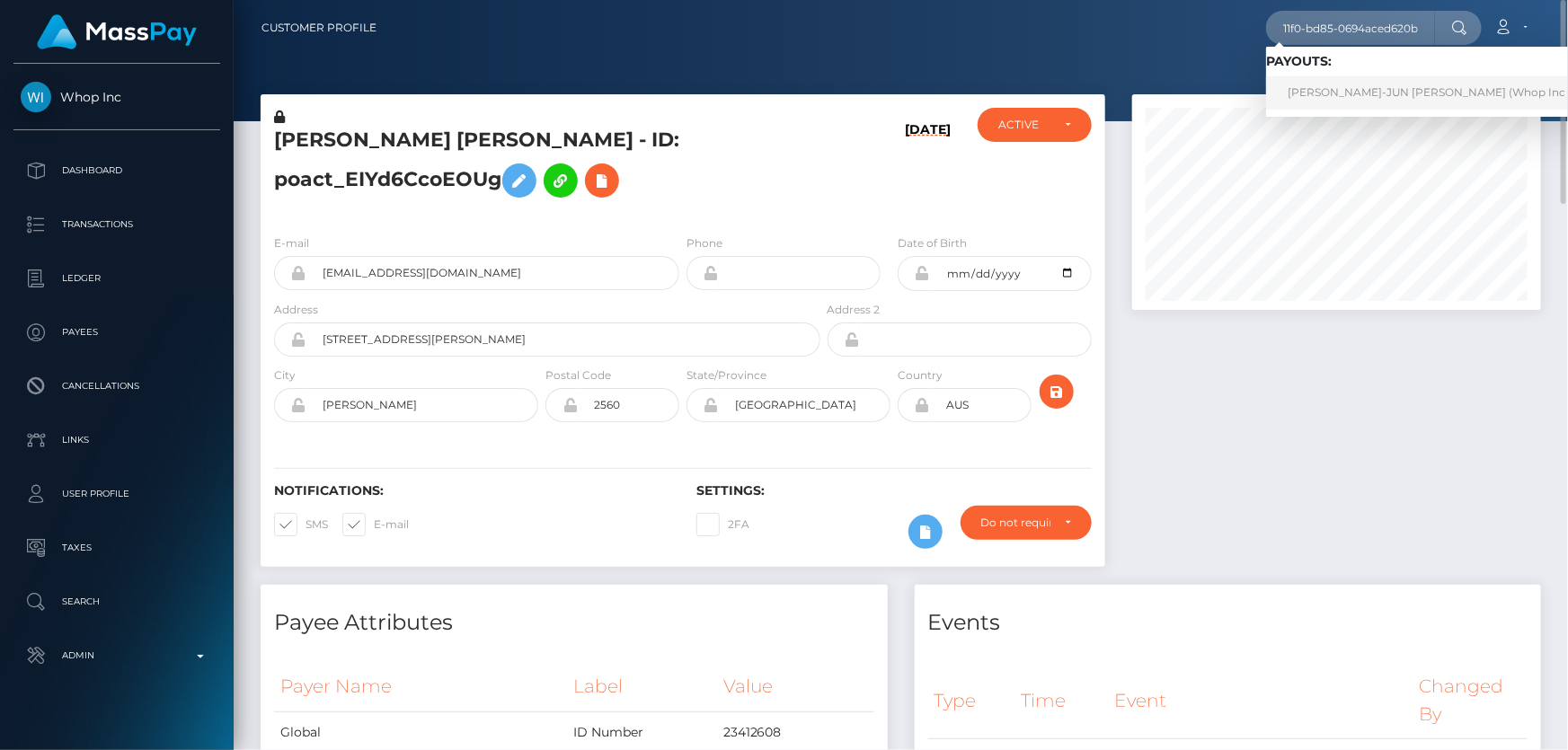
scroll to position [0, 0]
click at [1356, 93] on link "[PERSON_NAME]-JUN [PERSON_NAME] (Whop Inc - )" at bounding box center [1433, 93] width 334 height 34
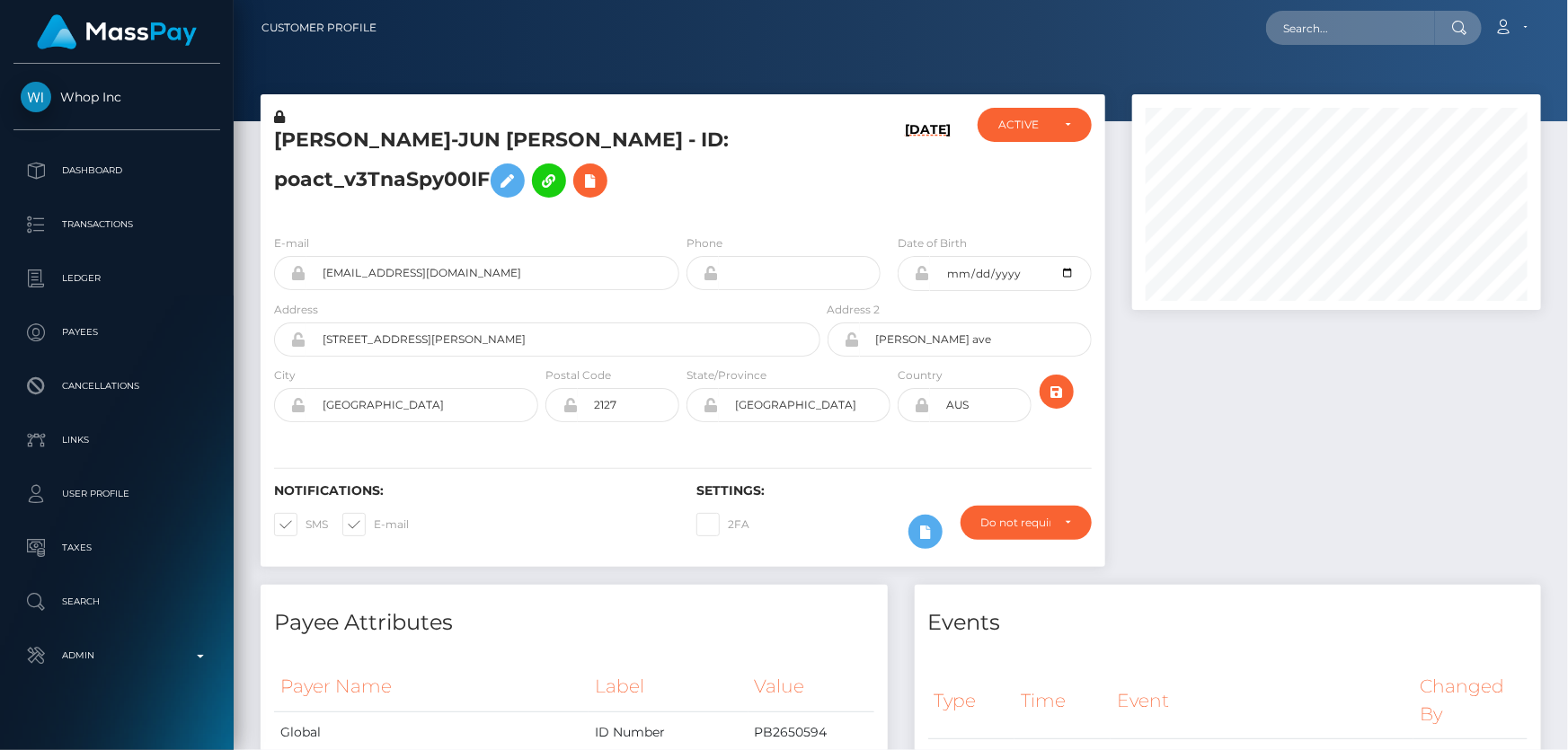
scroll to position [215, 408]
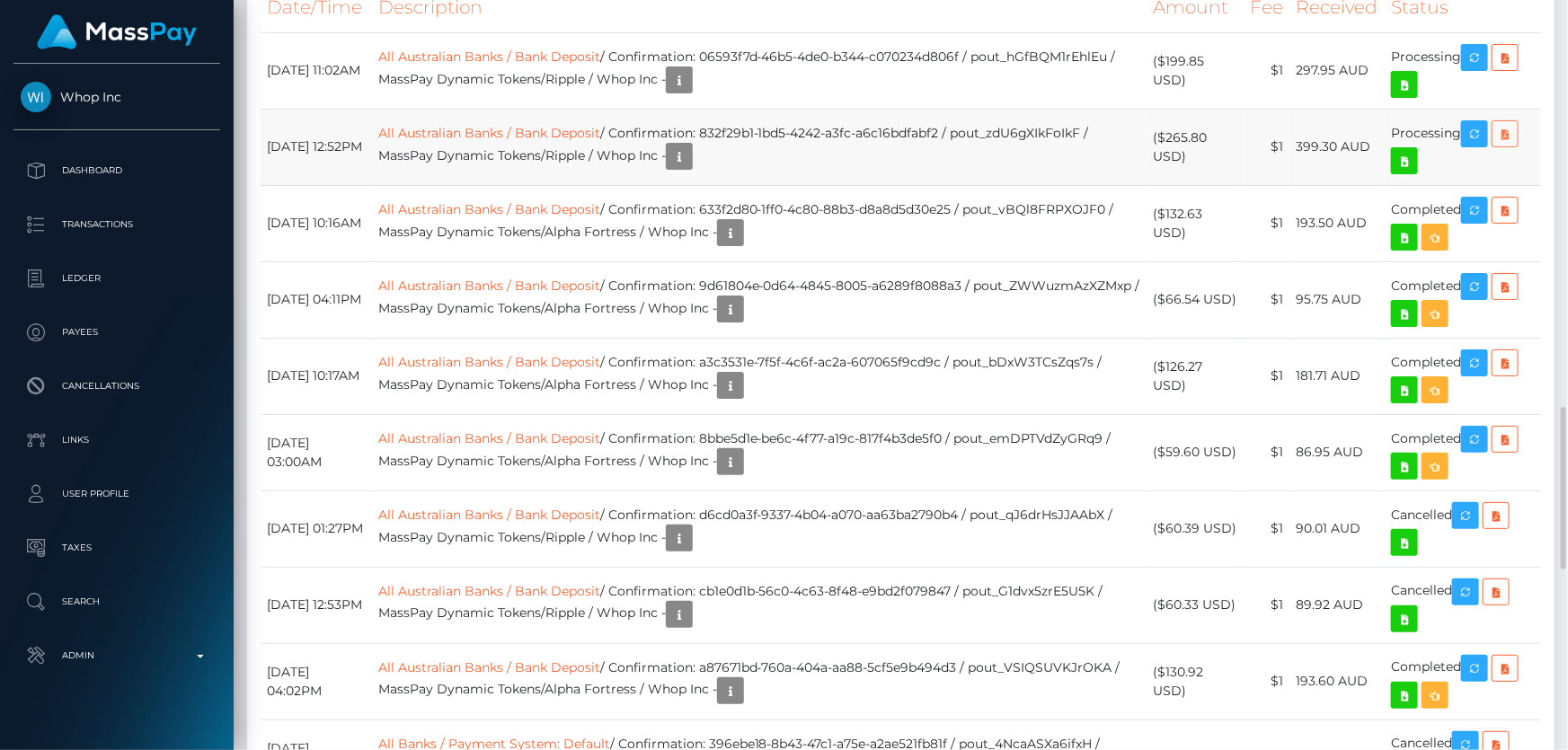
click at [1504, 145] on icon at bounding box center [1504, 134] width 22 height 23
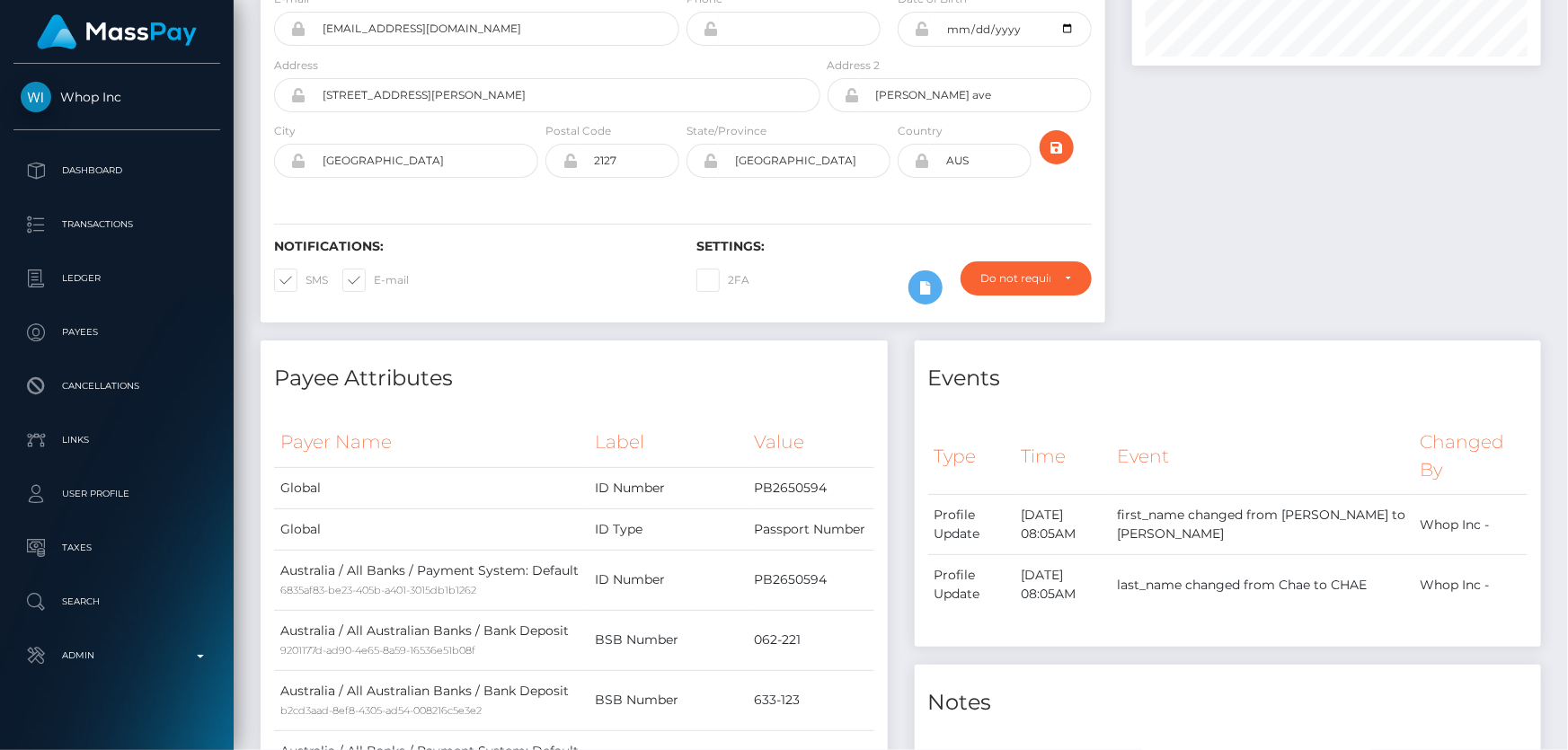
scroll to position [0, 0]
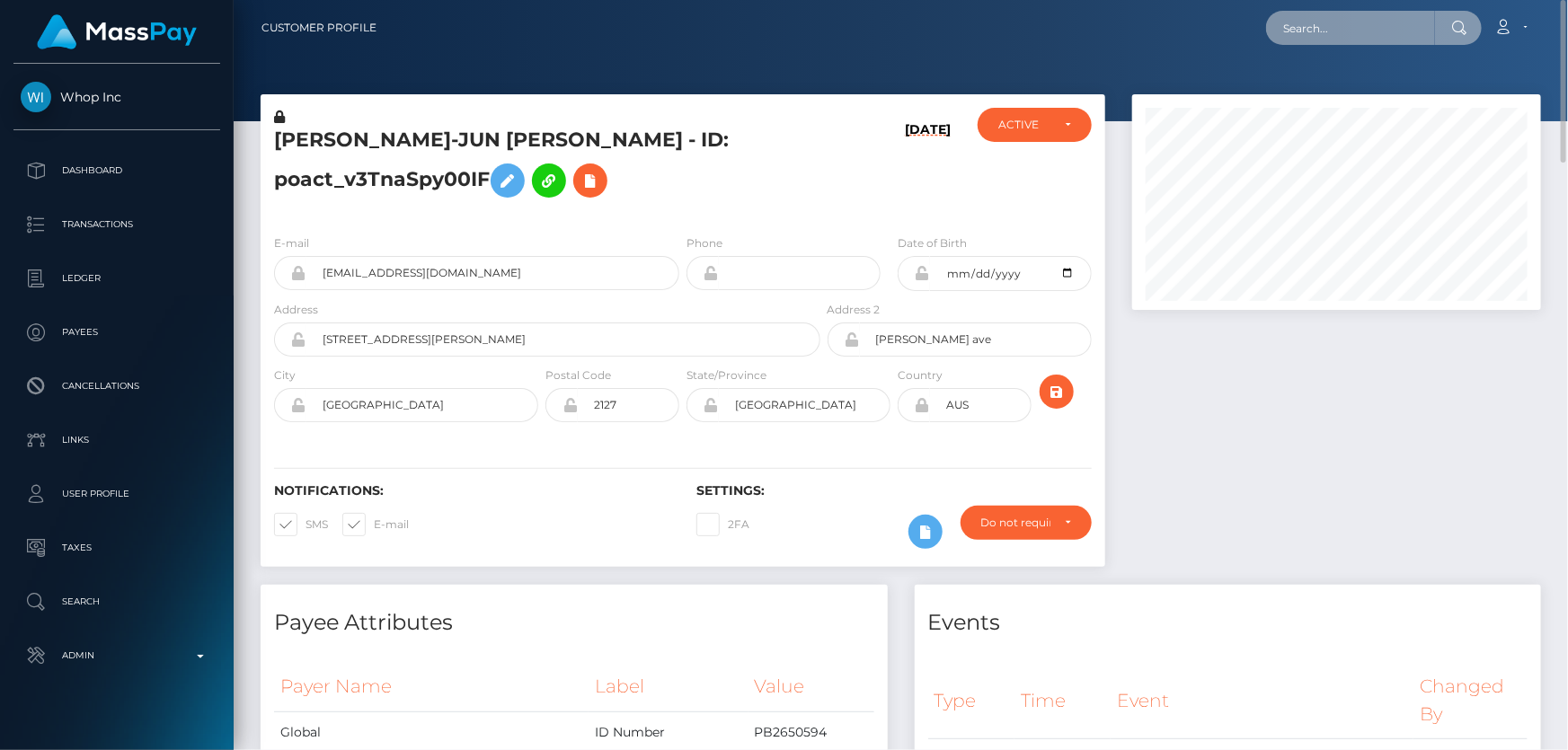
paste input "722dbfcd-9a55-11f0-bd85-0694aced620b"
type input "722dbfcd-9a55-11f0-bd85-0694aced620b"
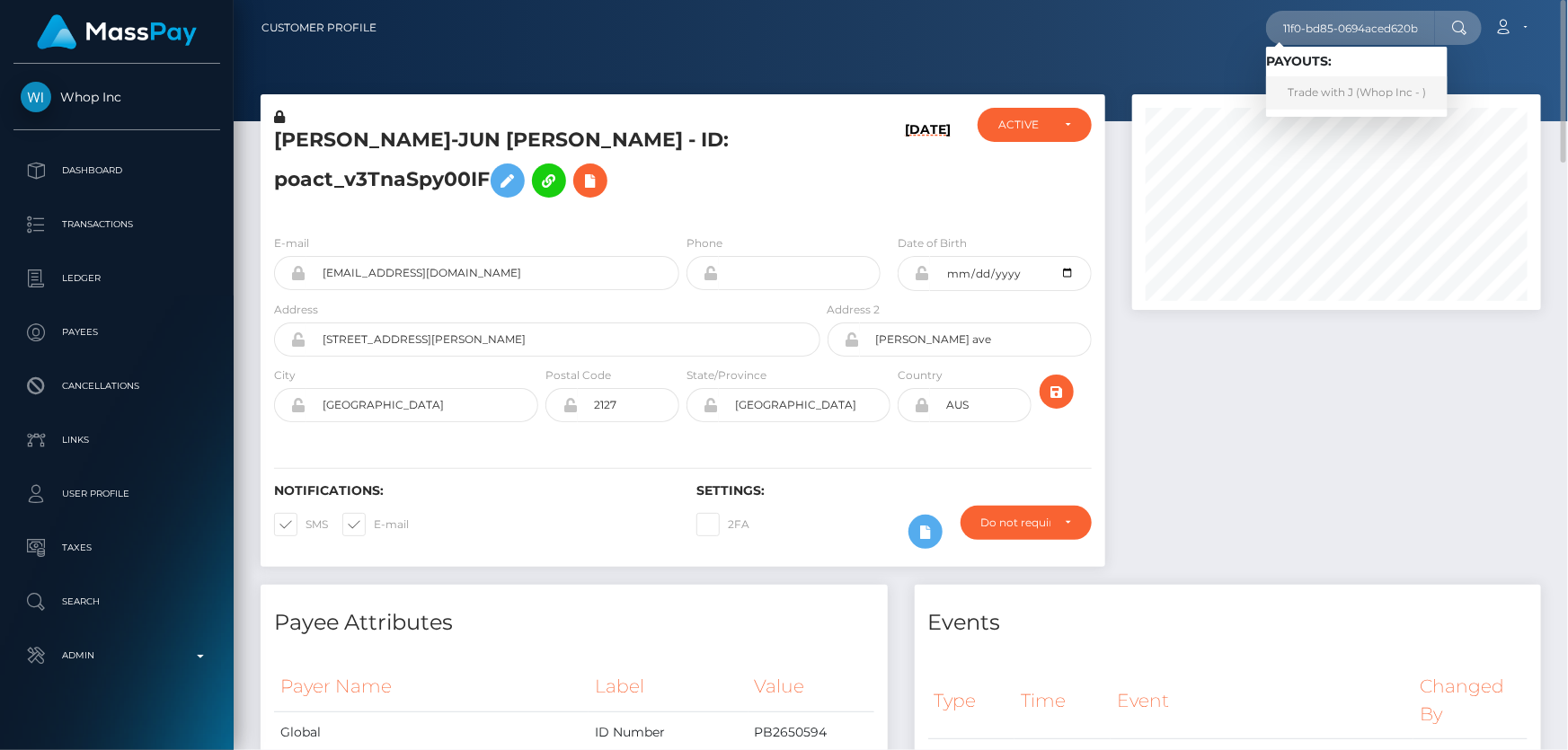
click at [1325, 101] on link "Trade with J (Whop Inc - )" at bounding box center [1356, 93] width 182 height 34
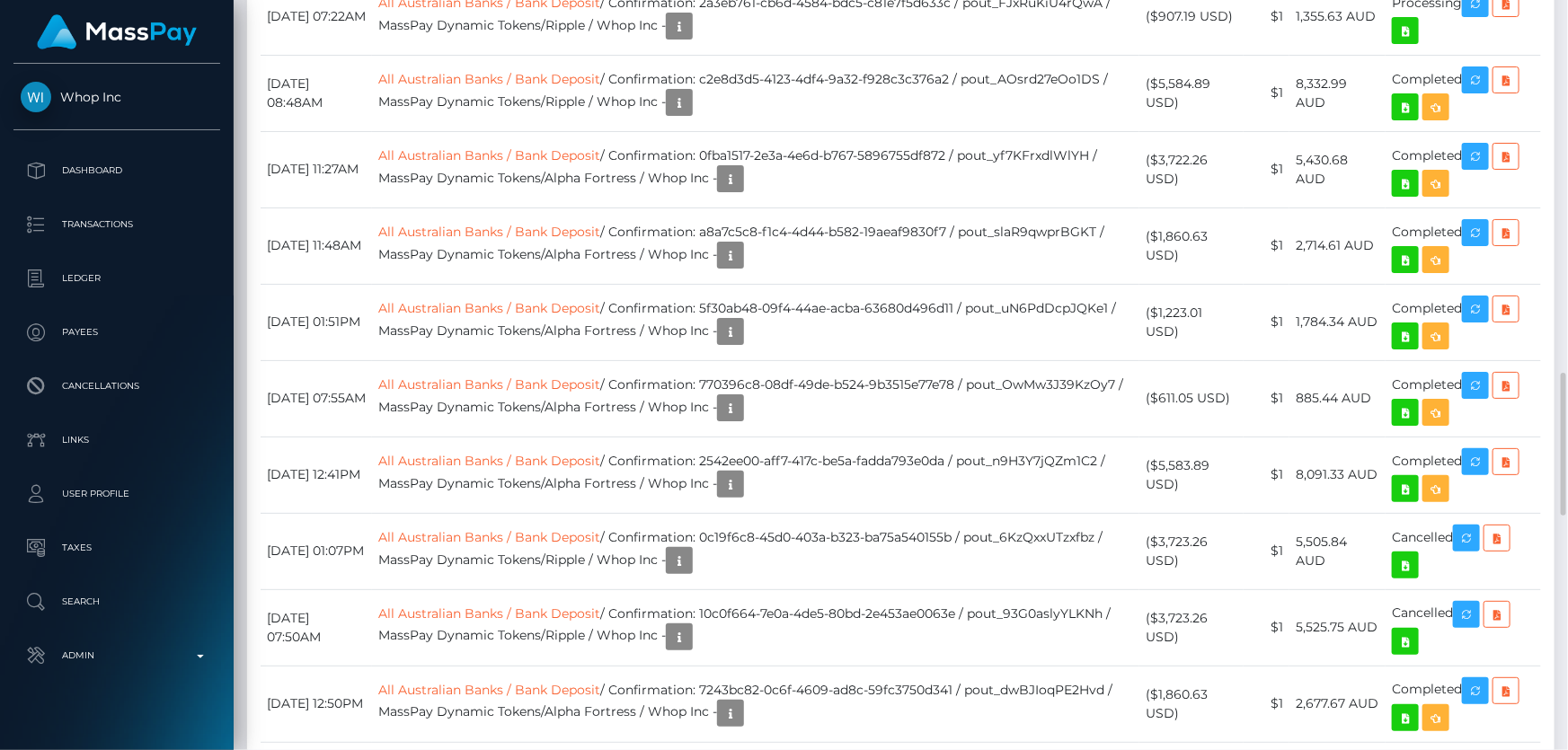
scroll to position [215, 408]
click at [1512, 15] on icon at bounding box center [1505, 4] width 22 height 23
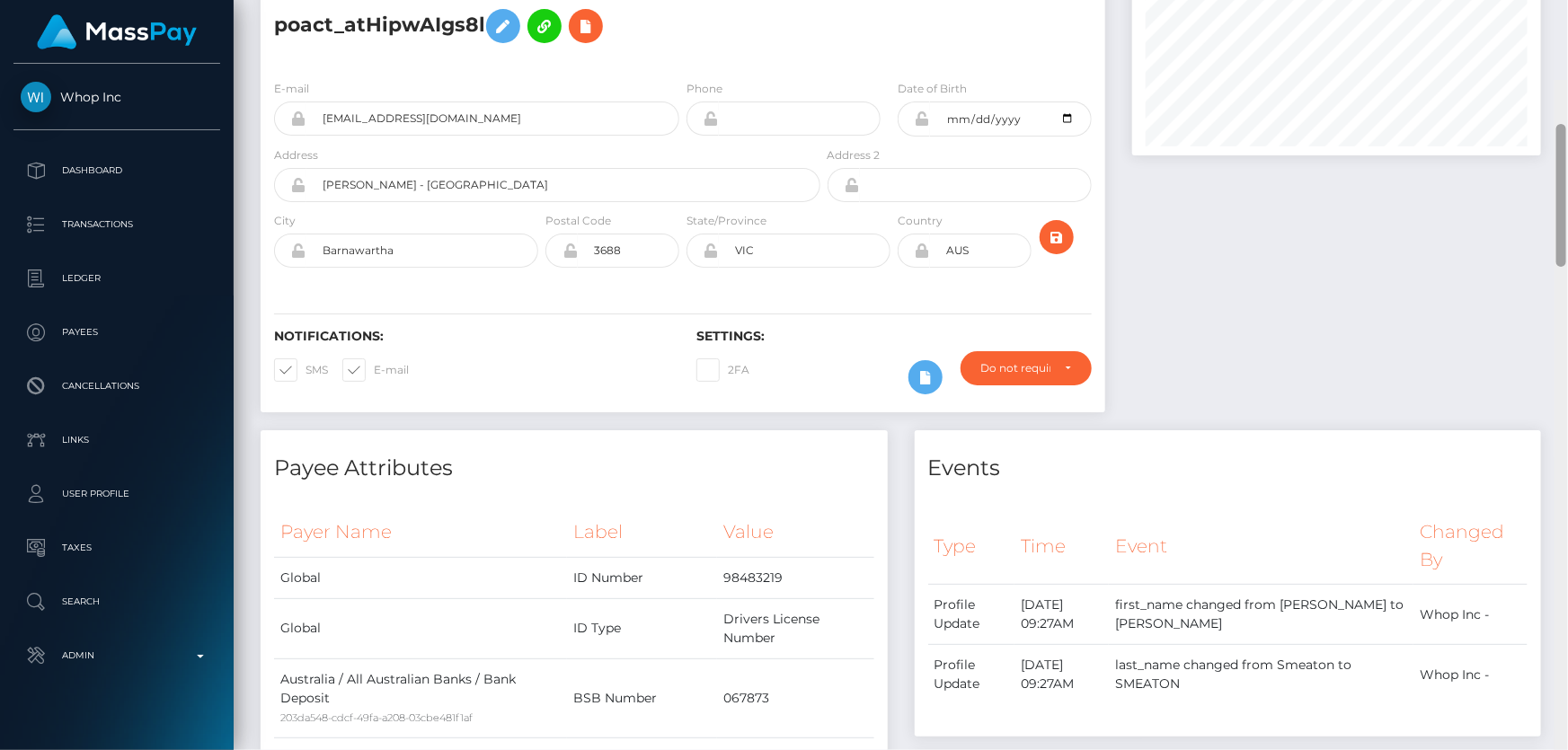
scroll to position [0, 0]
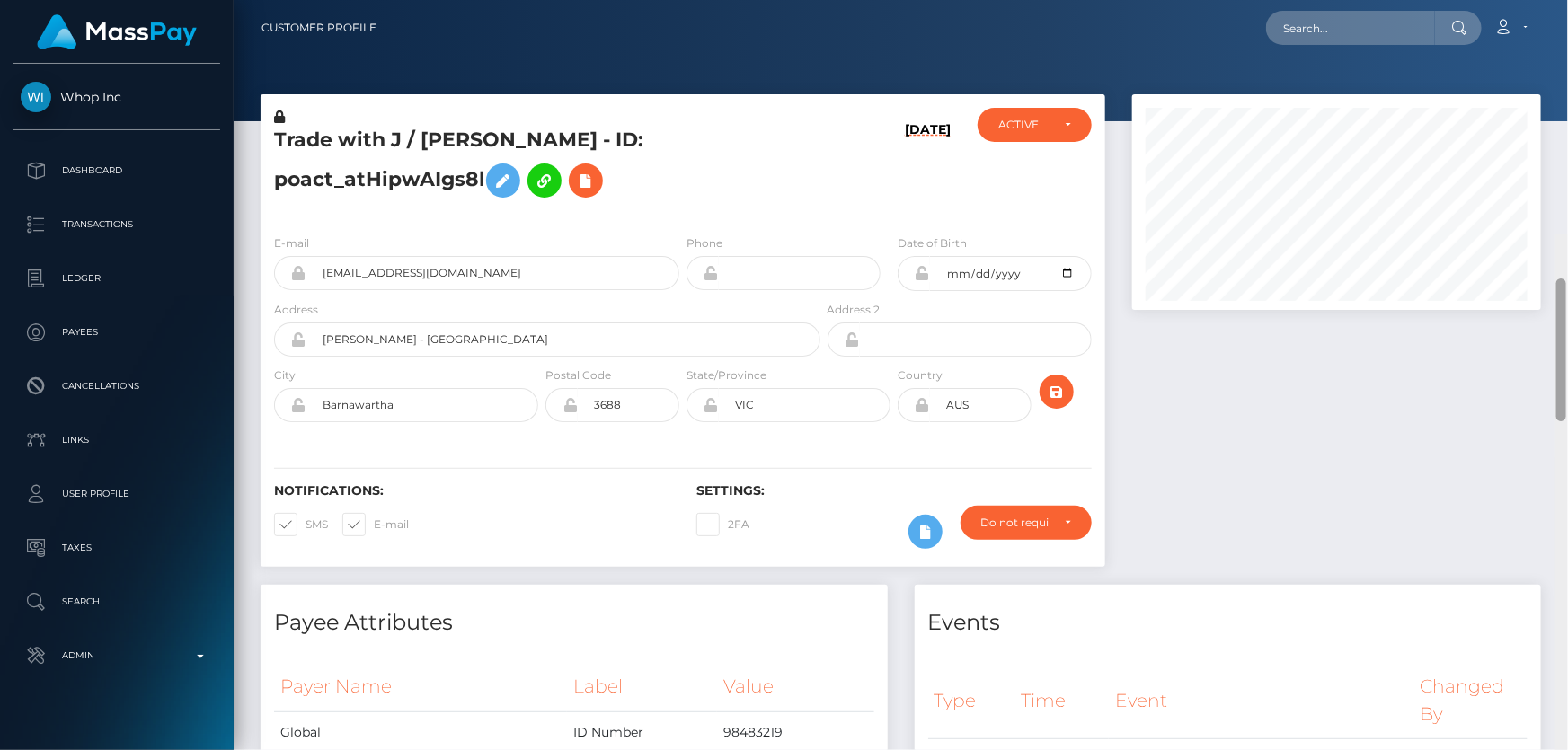
drag, startPoint x: 1558, startPoint y: 321, endPoint x: 1567, endPoint y: 35, distance: 286.1
click at [1567, 35] on div "Customer Profile Loading... Loading..." at bounding box center [900, 375] width 1334 height 750
paste input "6756994c-99e3-11f0-bd85-0694aced620b"
type input "6756994c-99e3-11f0-bd85-0694aced620b"
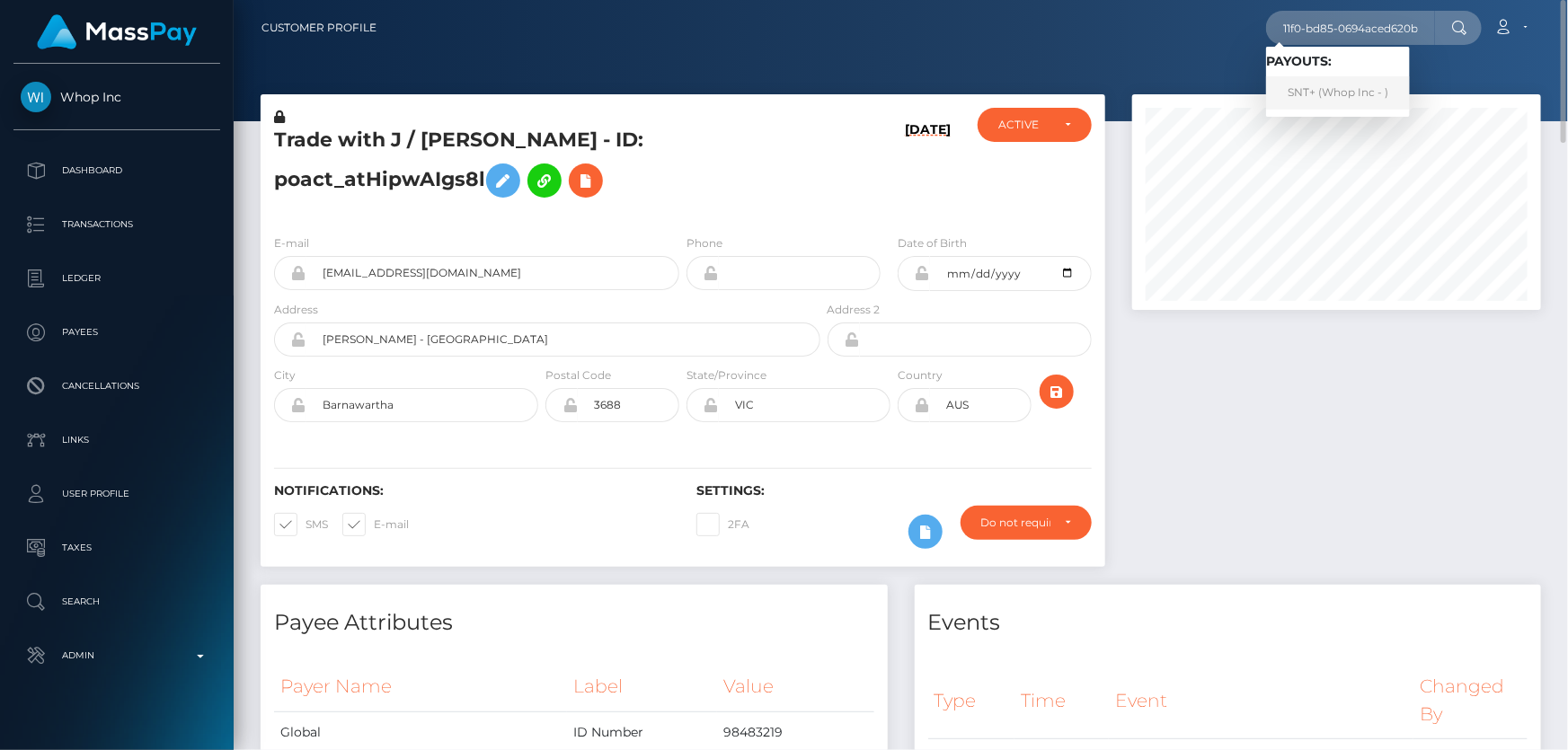
click at [1316, 90] on link "SNT+ (Whop Inc - )" at bounding box center [1337, 93] width 143 height 34
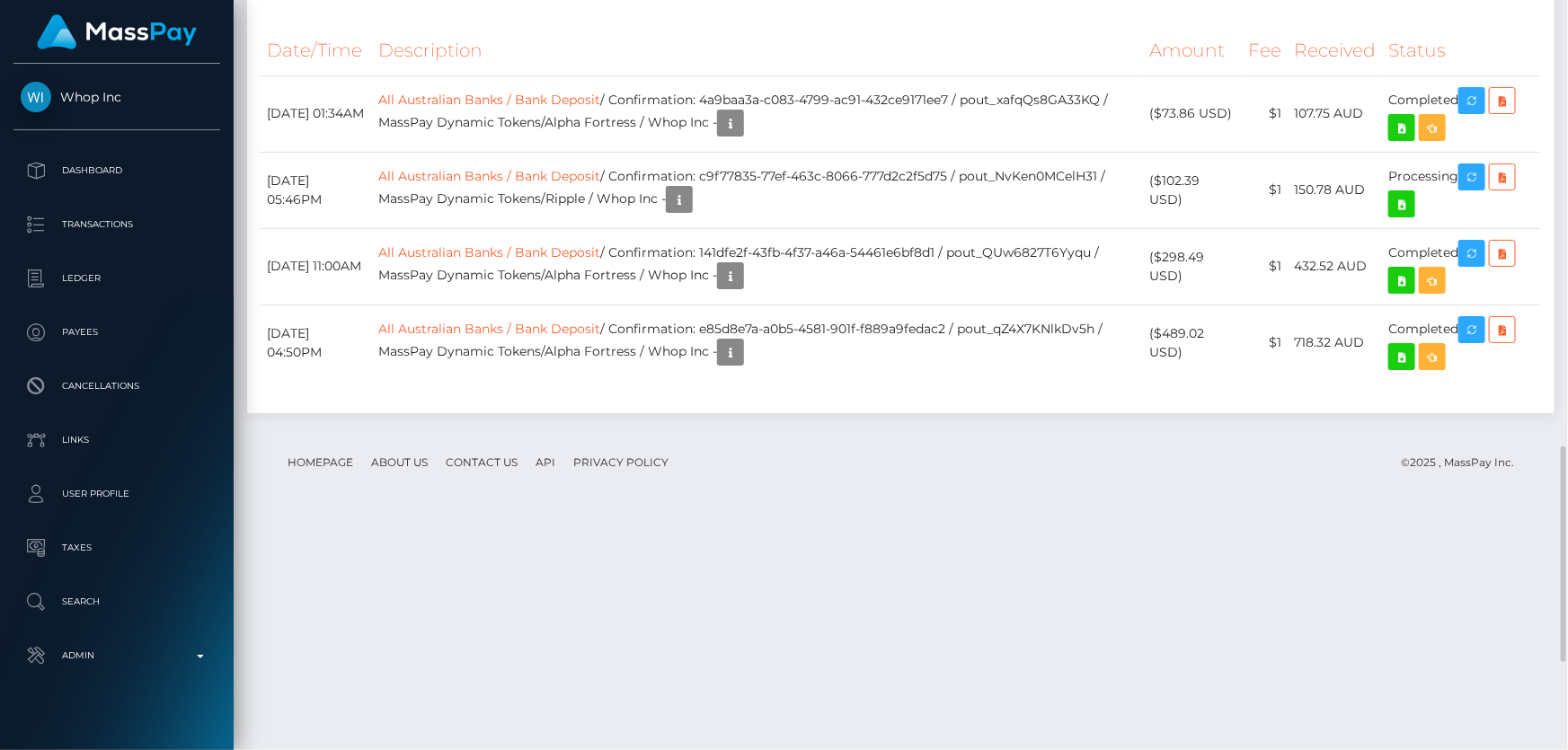
scroll to position [1859, 0]
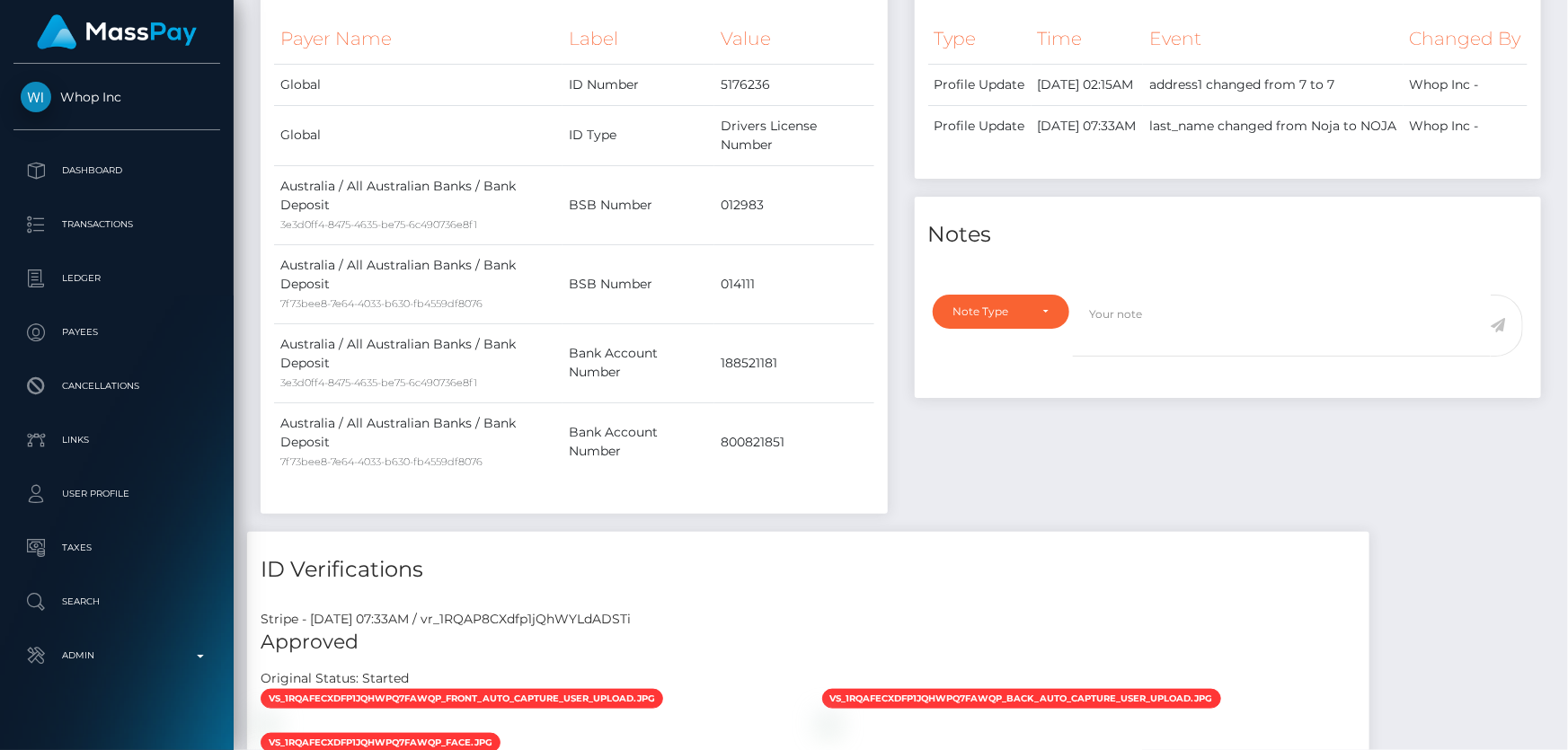
scroll to position [0, 0]
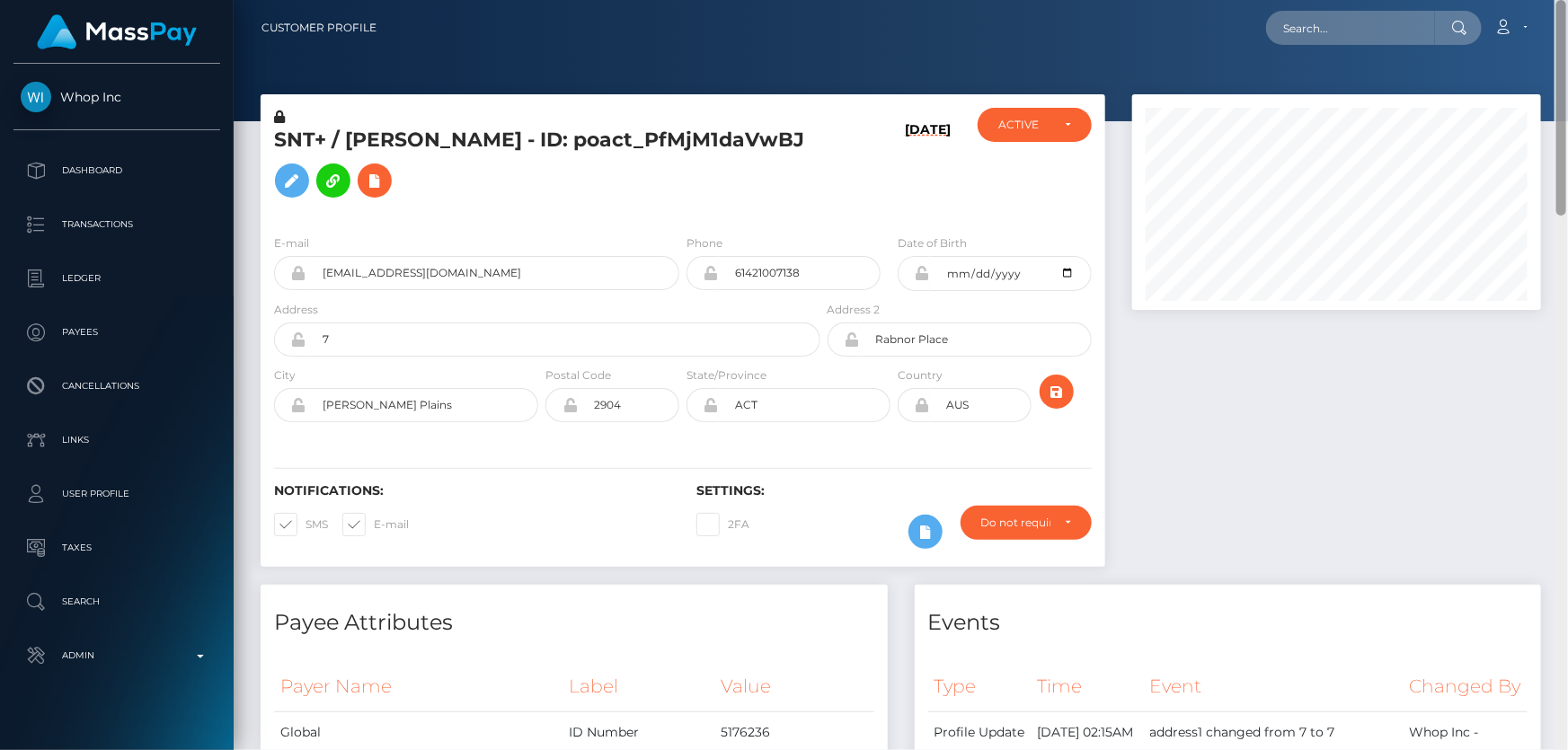
drag, startPoint x: 1561, startPoint y: 602, endPoint x: 1567, endPoint y: -24, distance: 626.0
click at [1567, 0] on html "Whop Inc Dashboard Transactions Ledger Payees Cancellations Links" at bounding box center [784, 375] width 1568 height 750
paste input "94ead526-9a50-11f0-bd85-0694aced620b"
type input "94ead526-9a50-11f0-bd85-0694aced620b"
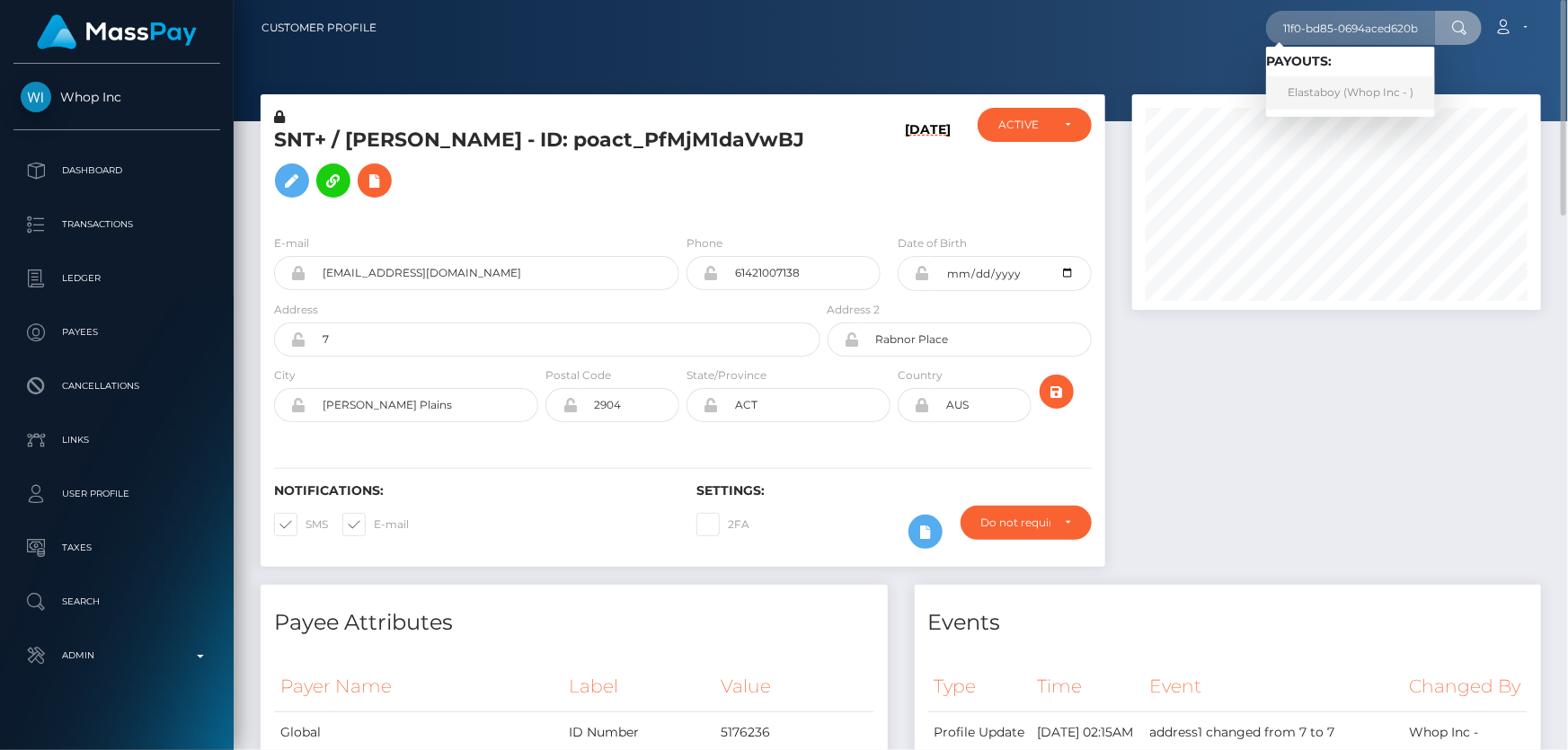
click at [1309, 93] on link "Elastaboy (Whop Inc - )" at bounding box center [1350, 93] width 169 height 34
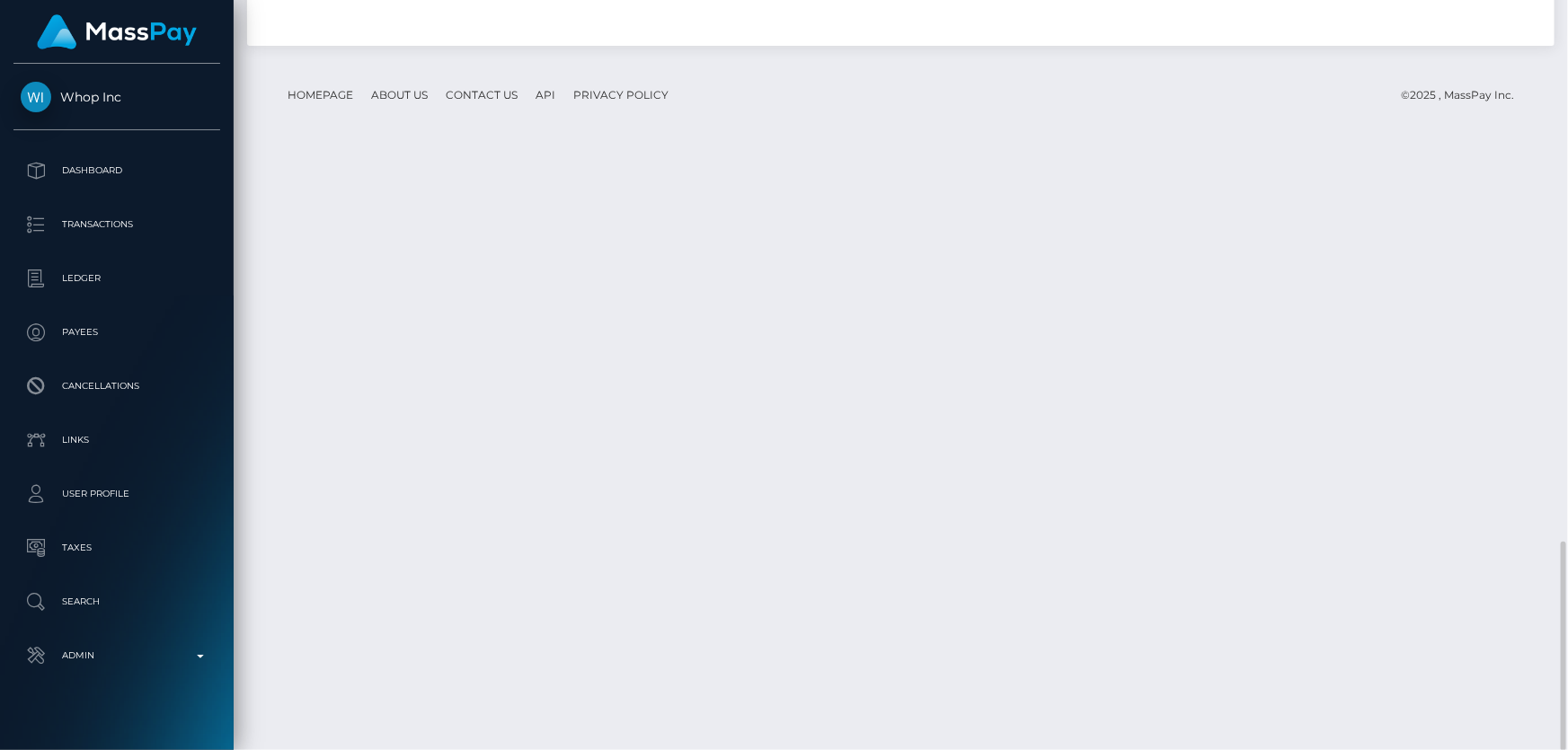
scroll to position [215, 408]
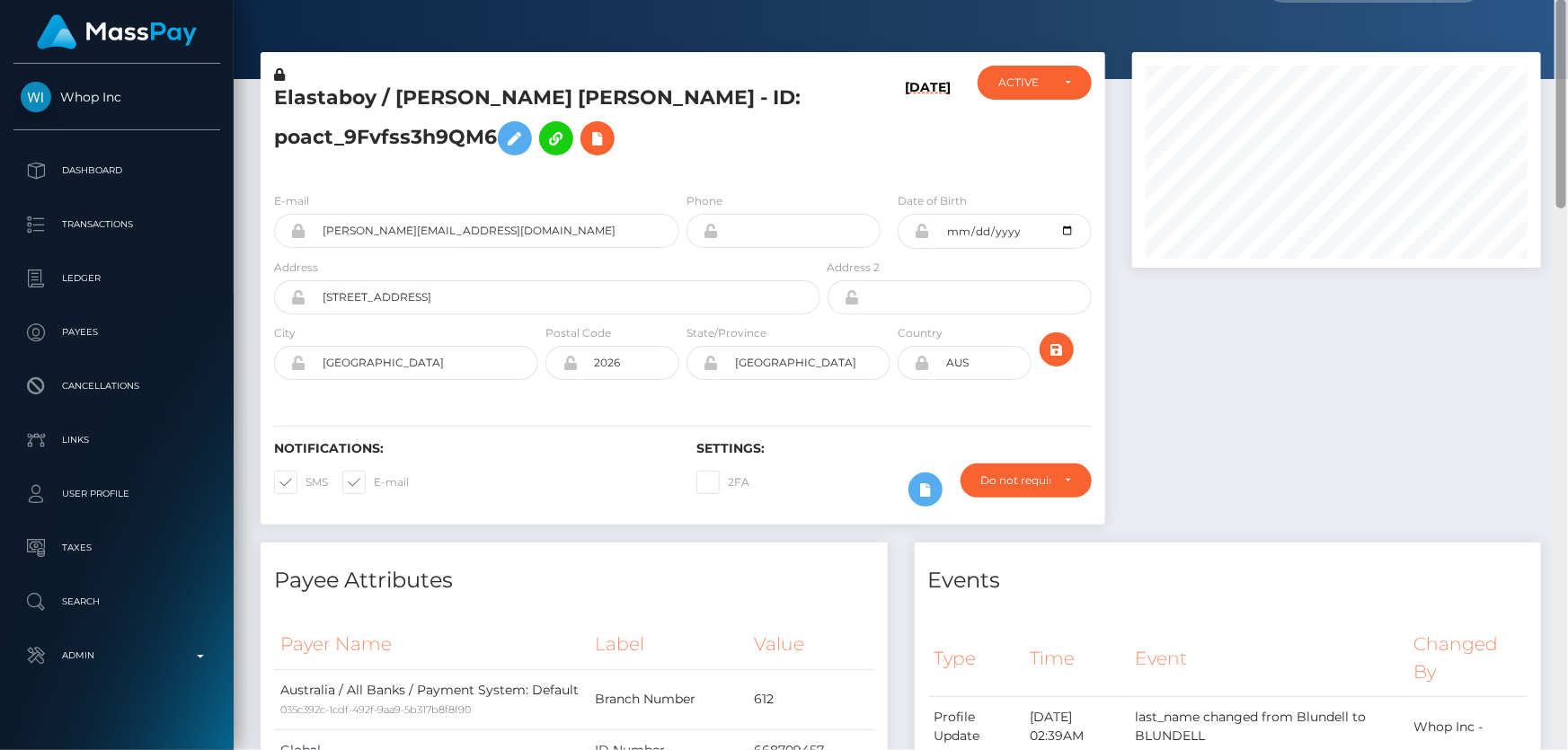
scroll to position [0, 0]
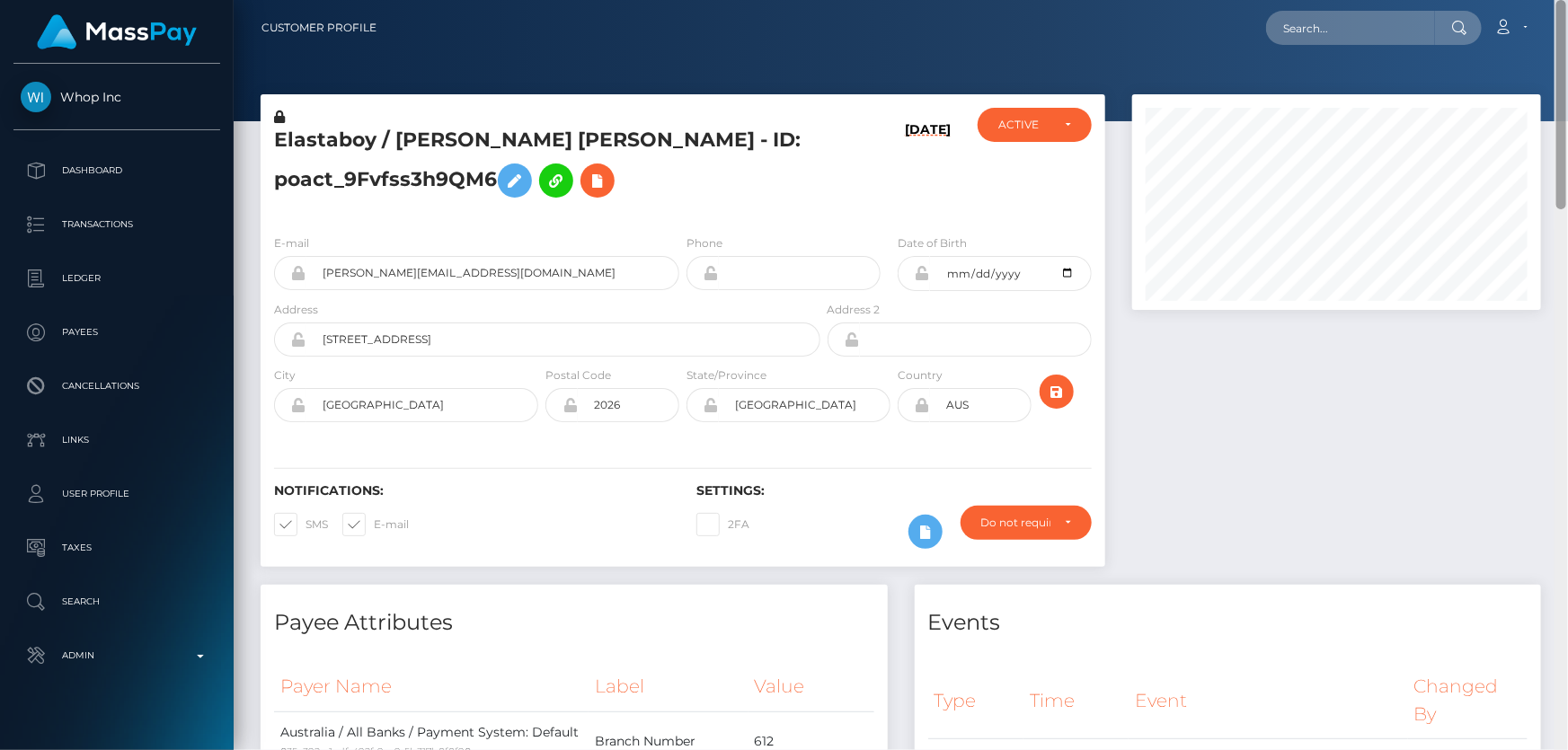
drag, startPoint x: 1563, startPoint y: 599, endPoint x: 1555, endPoint y: 5, distance: 594.1
click at [1559, 9] on div "Customer Profile Loading... Loading..." at bounding box center [900, 375] width 1334 height 750
paste input "bdfec799-9a8a-11f0-bd85-0694aced620b"
type input "bdfec799-9a8a-11f0-bd85-0694aced620b"
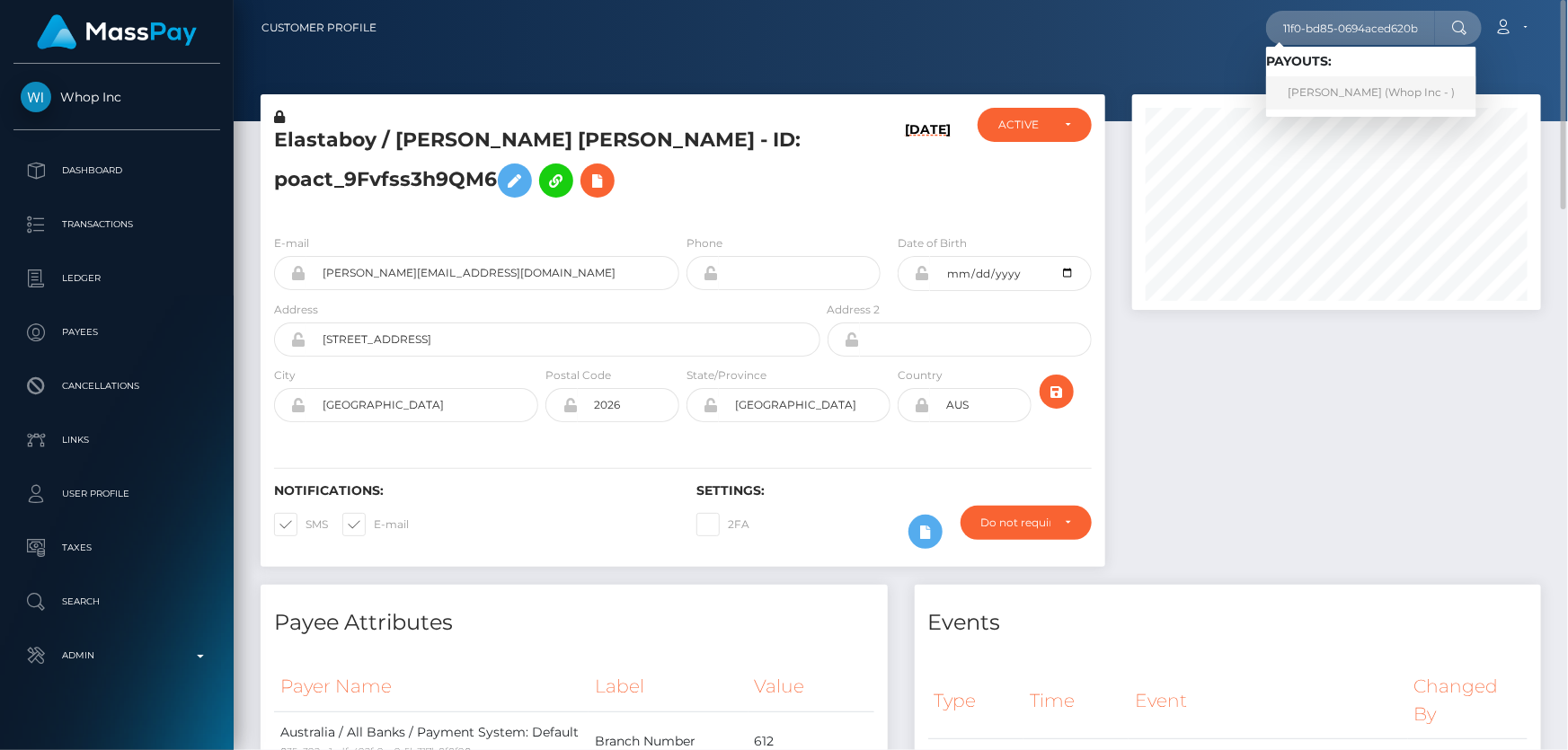
scroll to position [0, 0]
click at [1321, 96] on link "[PERSON_NAME] (Whop Inc - )" at bounding box center [1371, 93] width 211 height 34
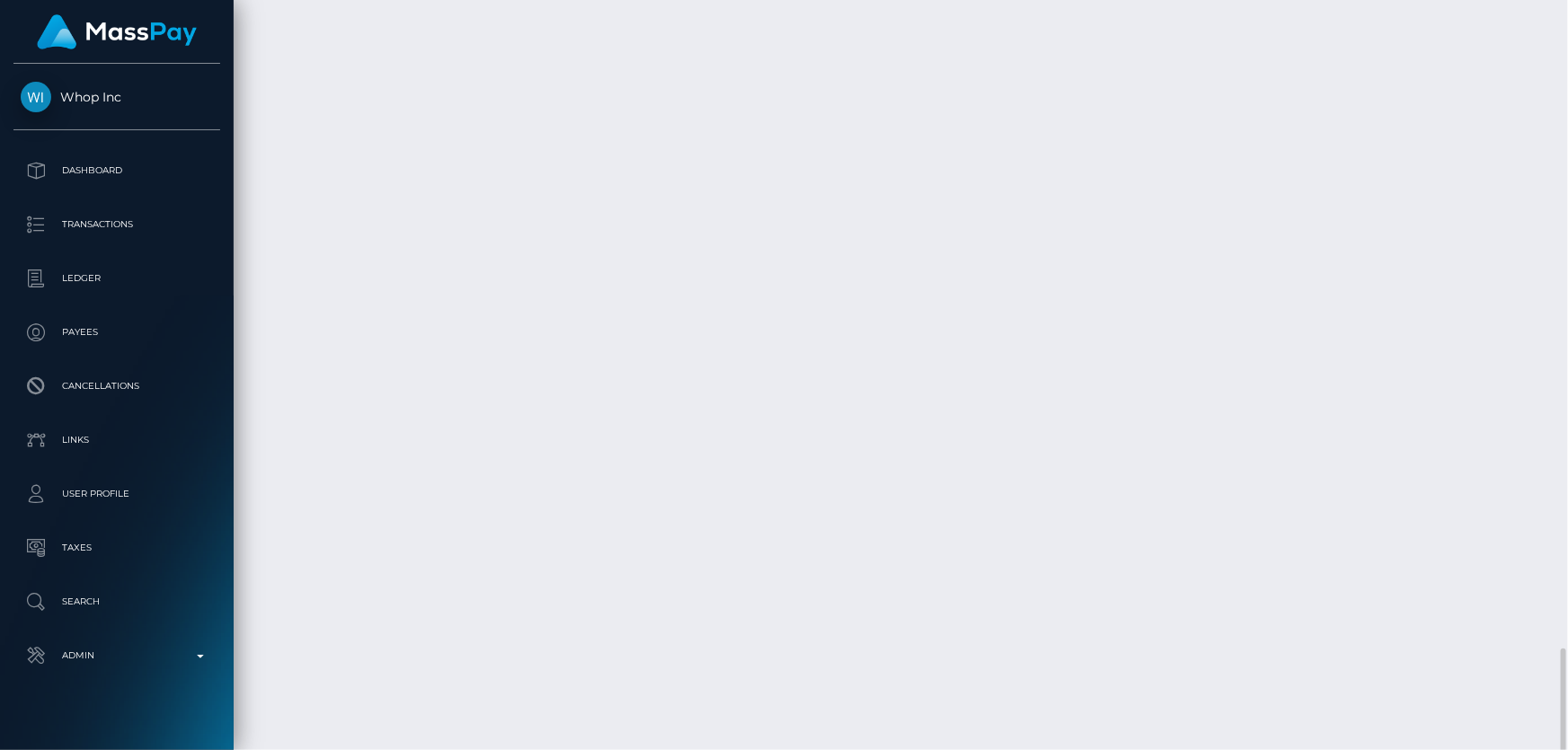
scroll to position [3349, 0]
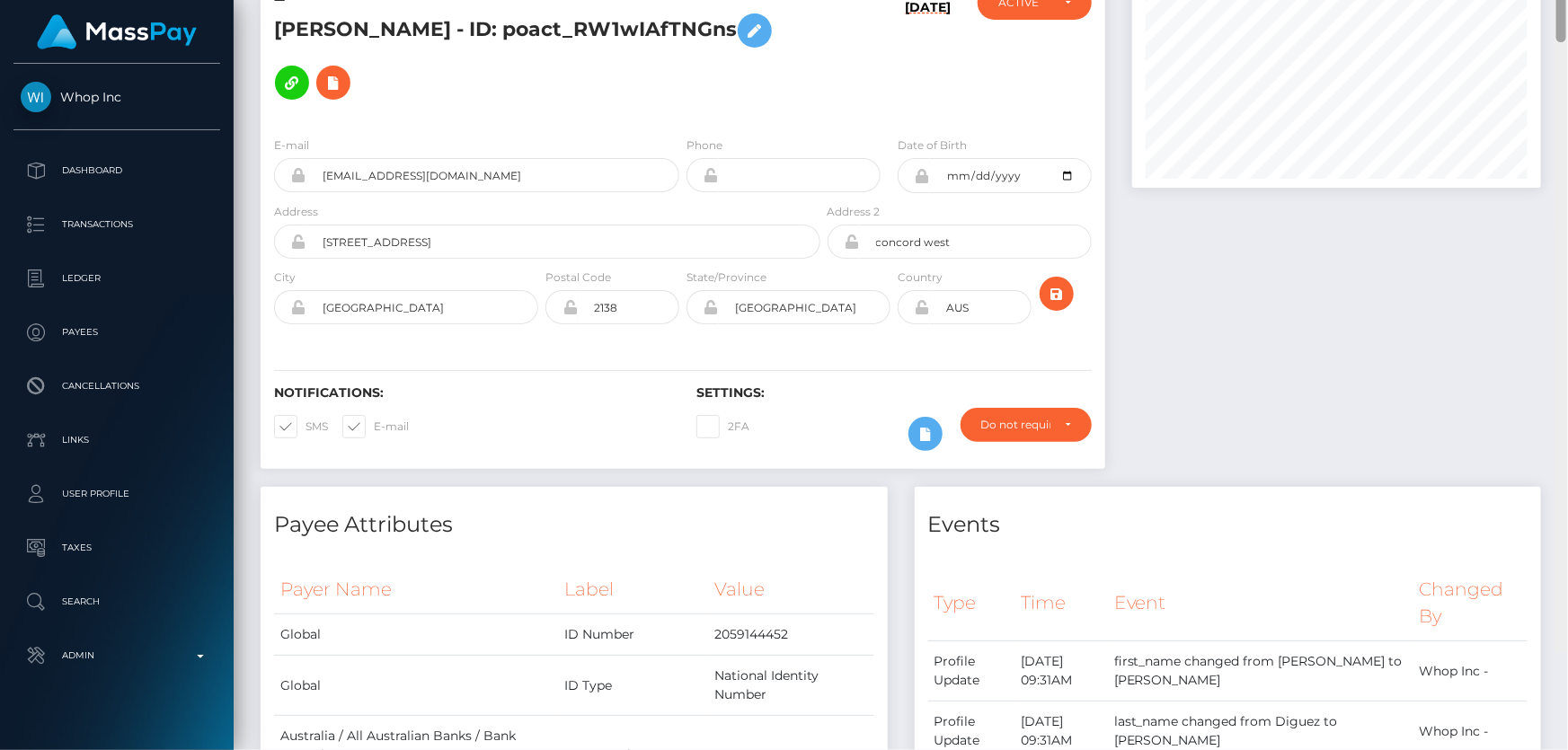
scroll to position [0, 0]
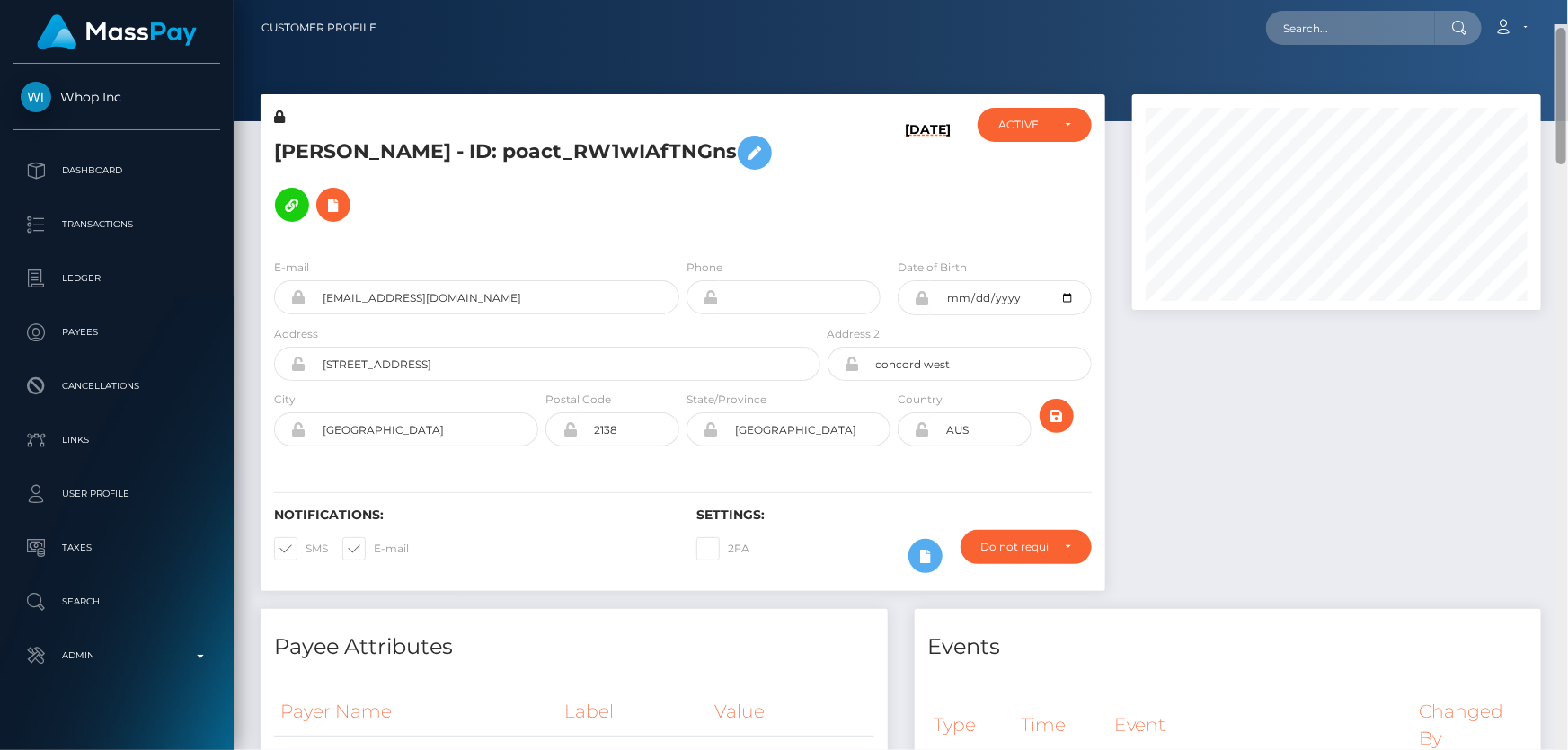
drag, startPoint x: 1560, startPoint y: 659, endPoint x: 1567, endPoint y: -59, distance: 718.0
click at [1567, 0] on html "Whop Inc Dashboard Transactions Ledger Payees Cancellations Links" at bounding box center [784, 375] width 1568 height 750
paste input "828d0a1a-9a07-11f0-bd85-0694aced620b"
type input "828d0a1a-9a07-11f0-bd85-0694aced620b"
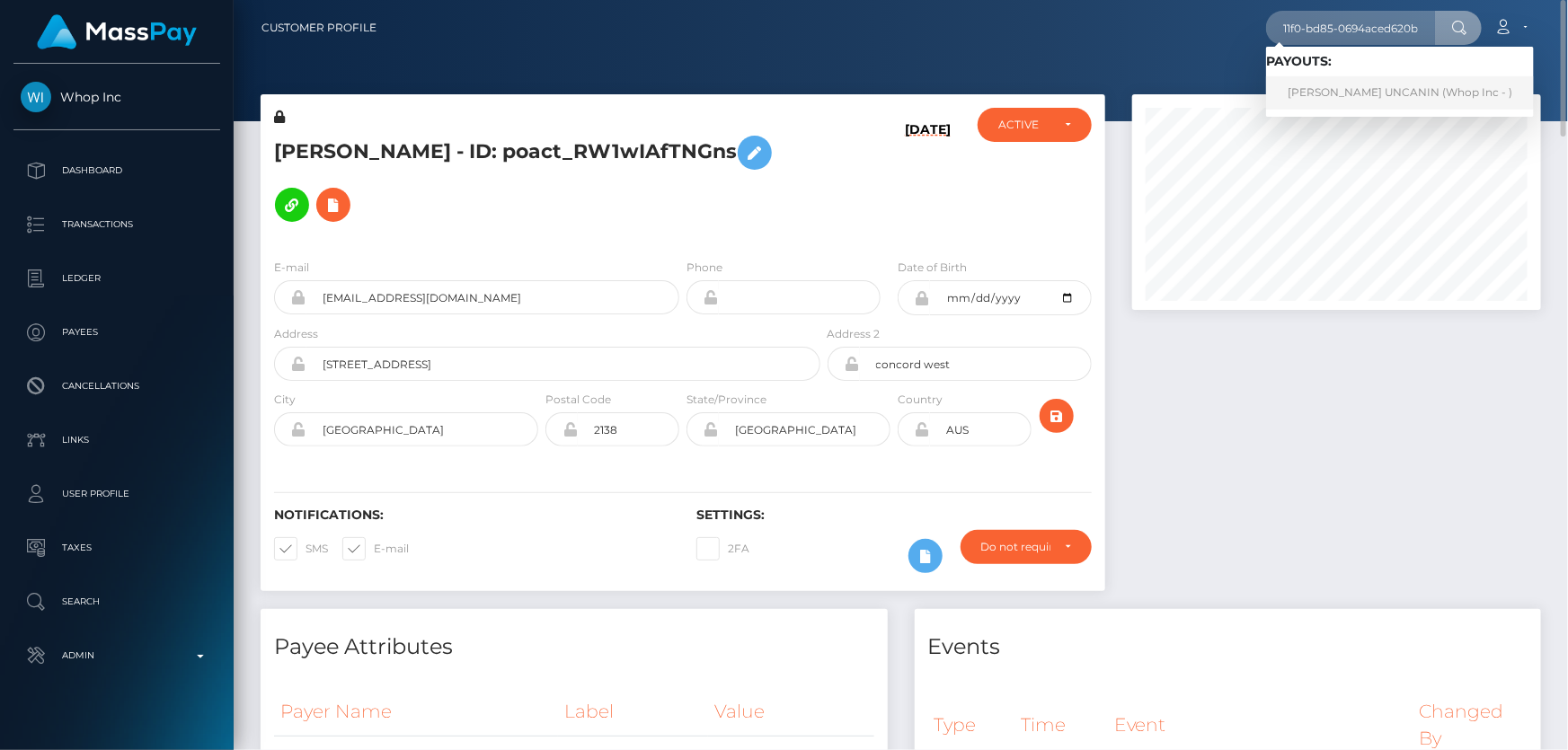
click at [1325, 99] on link "[PERSON_NAME] UNCANIN (Whop Inc - )" at bounding box center [1399, 93] width 268 height 34
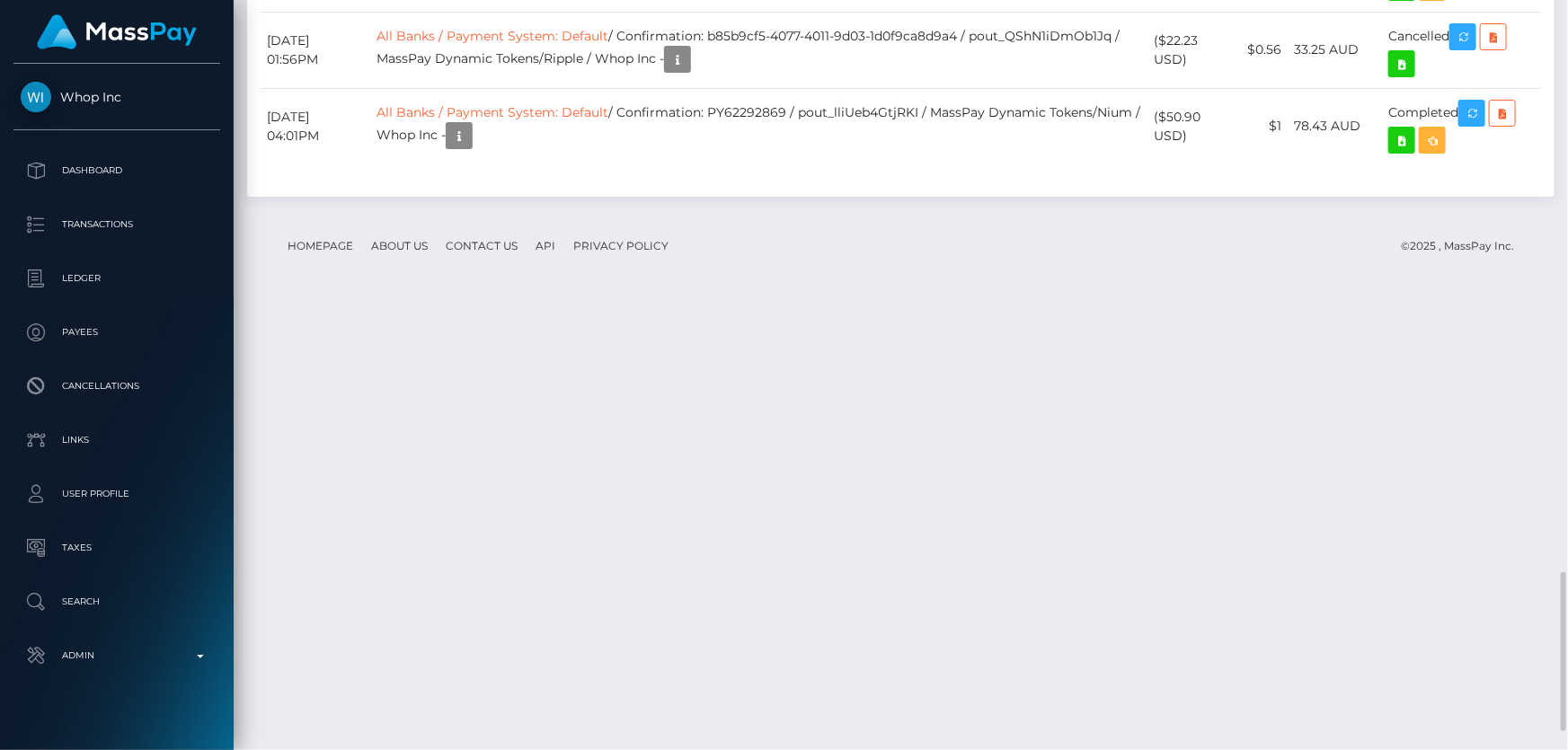
scroll to position [215, 408]
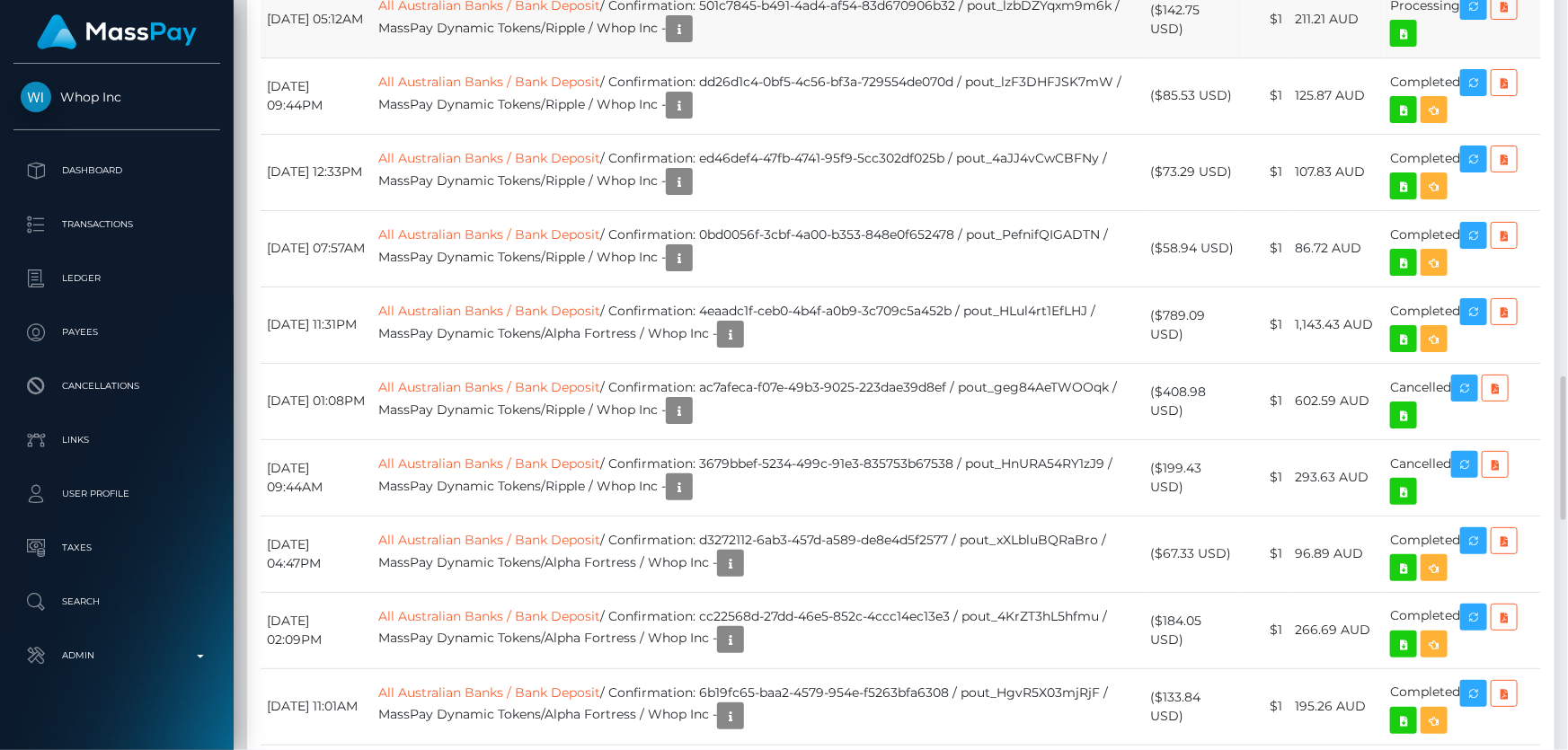
scroll to position [215, 408]
click at [1506, 18] on icon at bounding box center [1504, 6] width 22 height 23
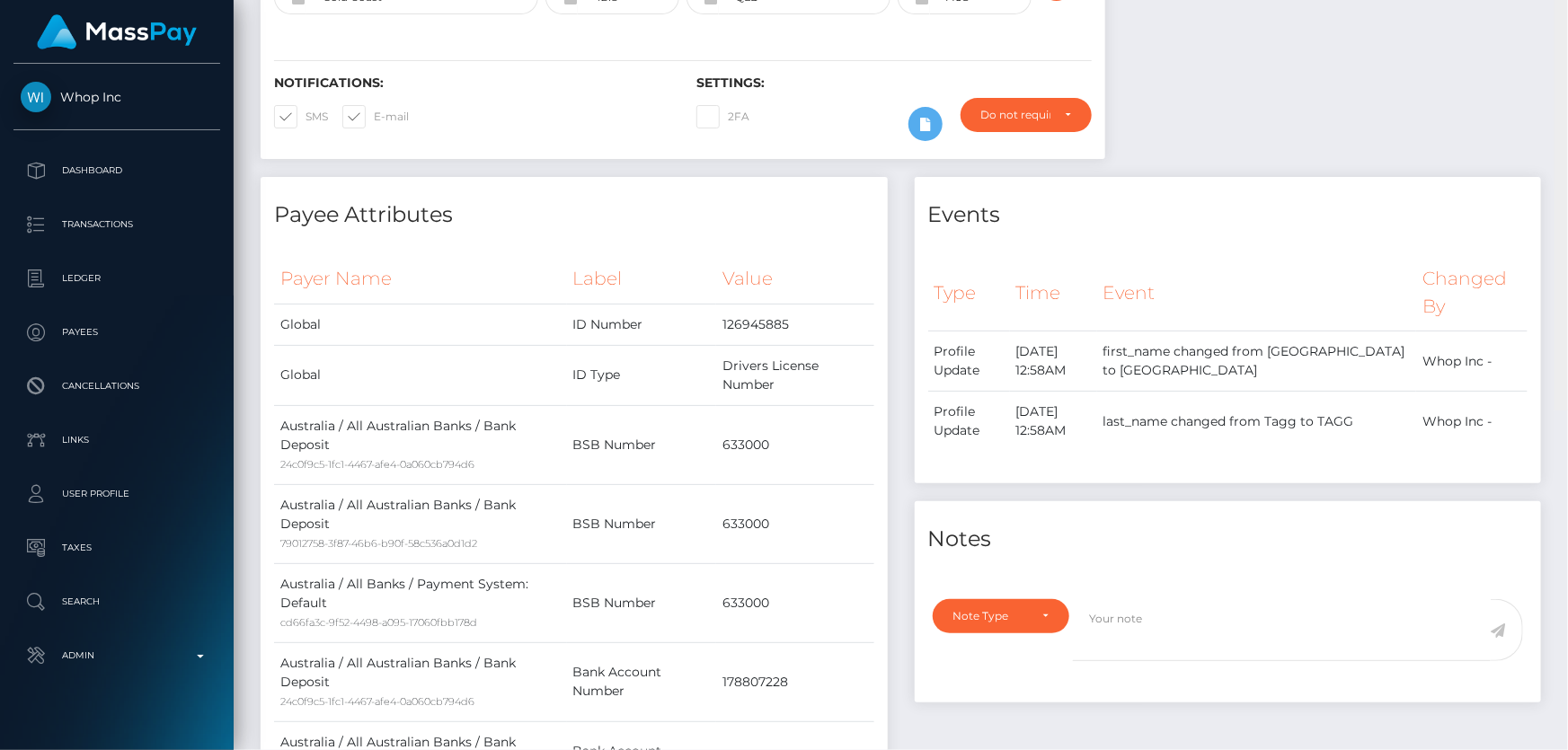
scroll to position [0, 0]
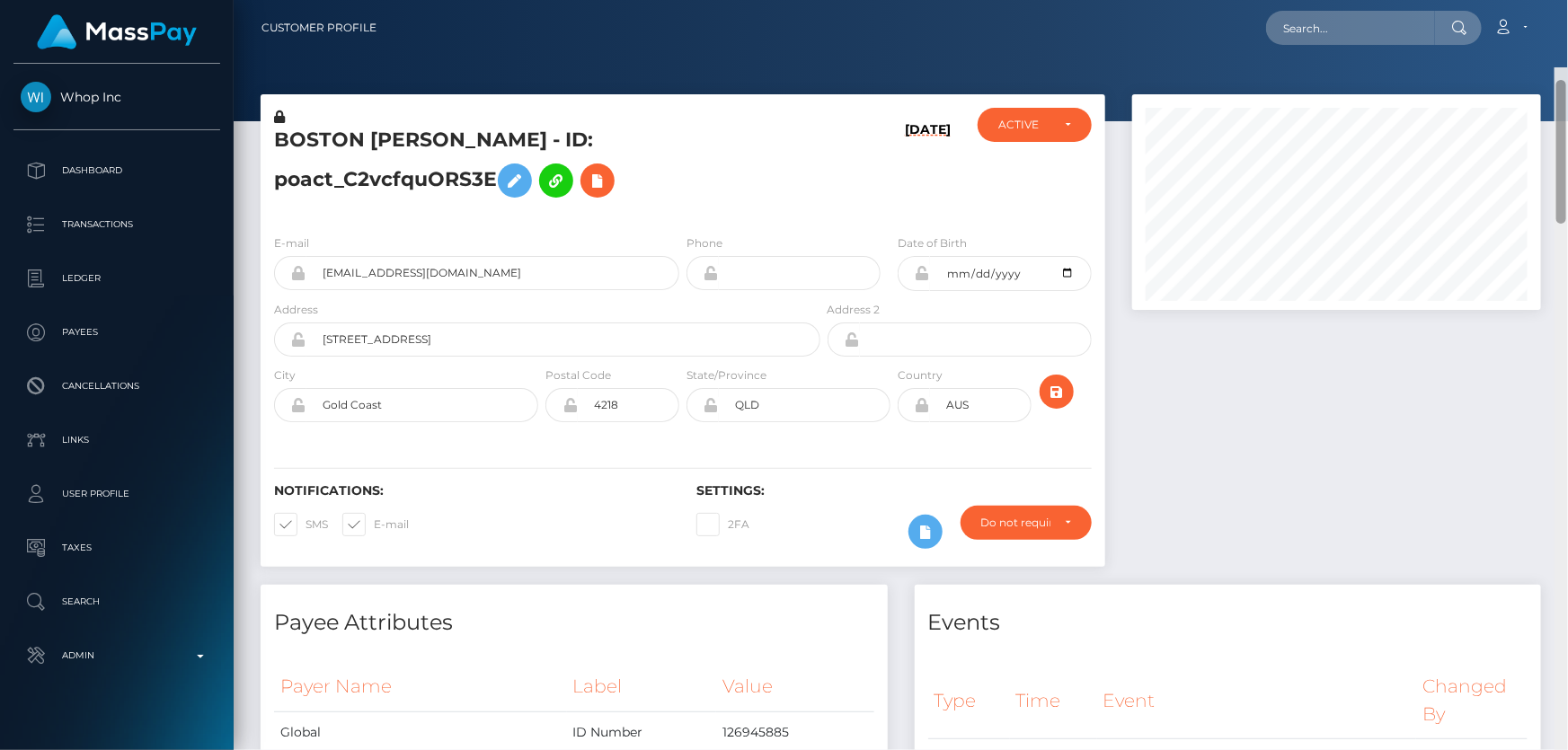
drag, startPoint x: 1561, startPoint y: 185, endPoint x: 1567, endPoint y: -27, distance: 212.1
click at [1567, 0] on html "Whop Inc Dashboard Transactions Ledger Payees Cancellations Links" at bounding box center [784, 375] width 1568 height 750
paste input "08ac2cdc-9a29-11f0-bd85-0694aced620b"
type input "08ac2cdc-9a29-11f0-bd85-0694aced620b"
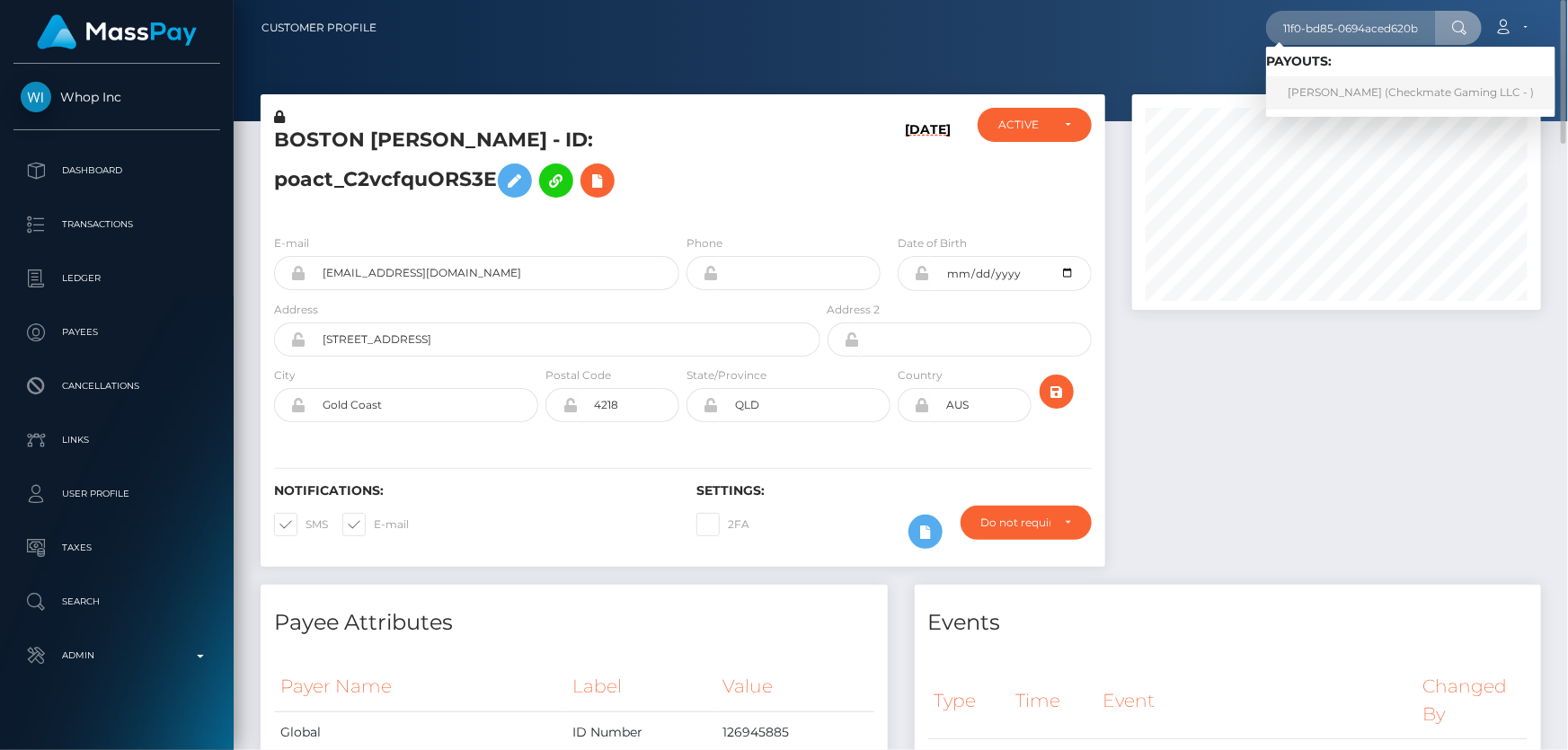
click at [1327, 96] on link "Daniel Plaza (Checkmate Gaming LLC - )" at bounding box center [1410, 93] width 290 height 34
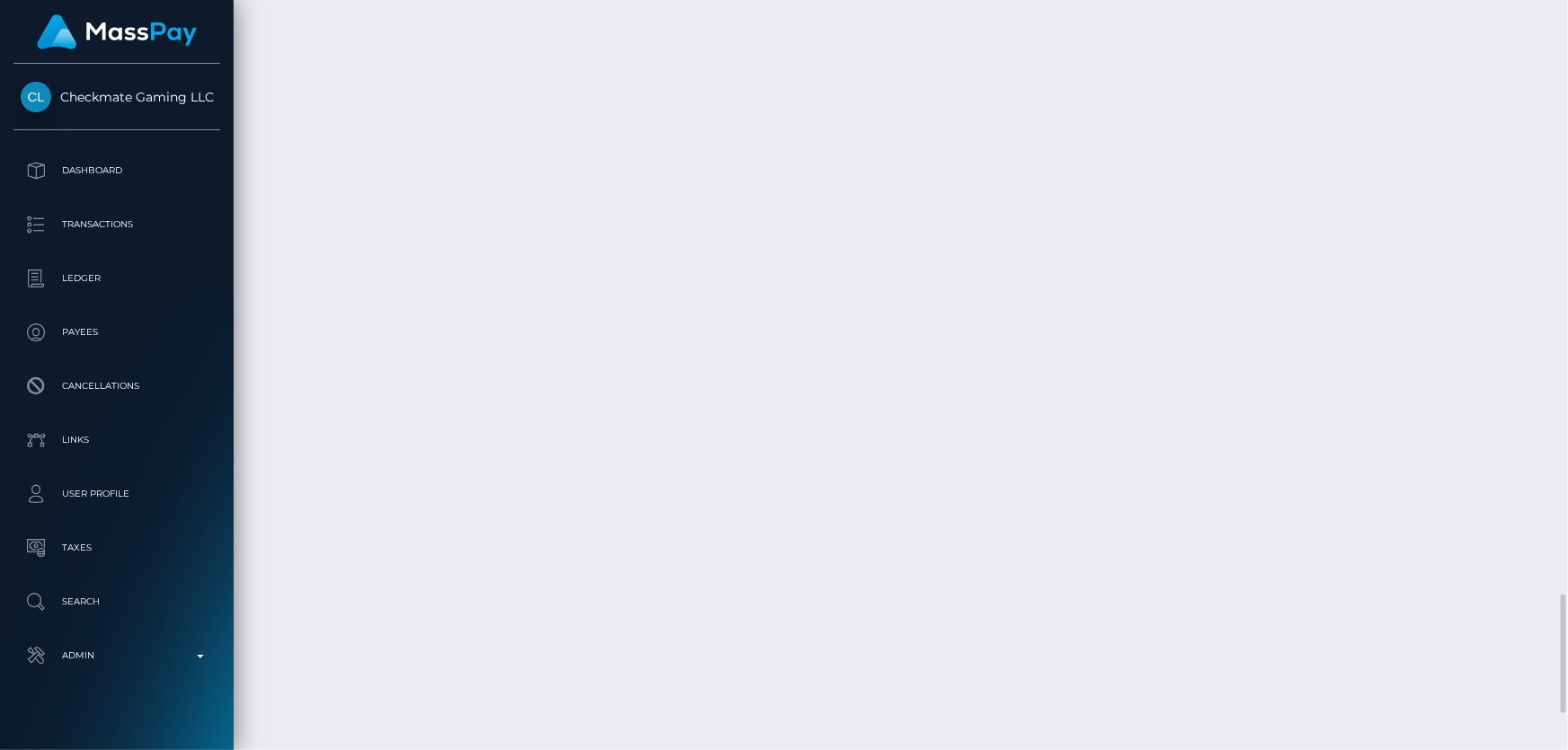
scroll to position [215, 408]
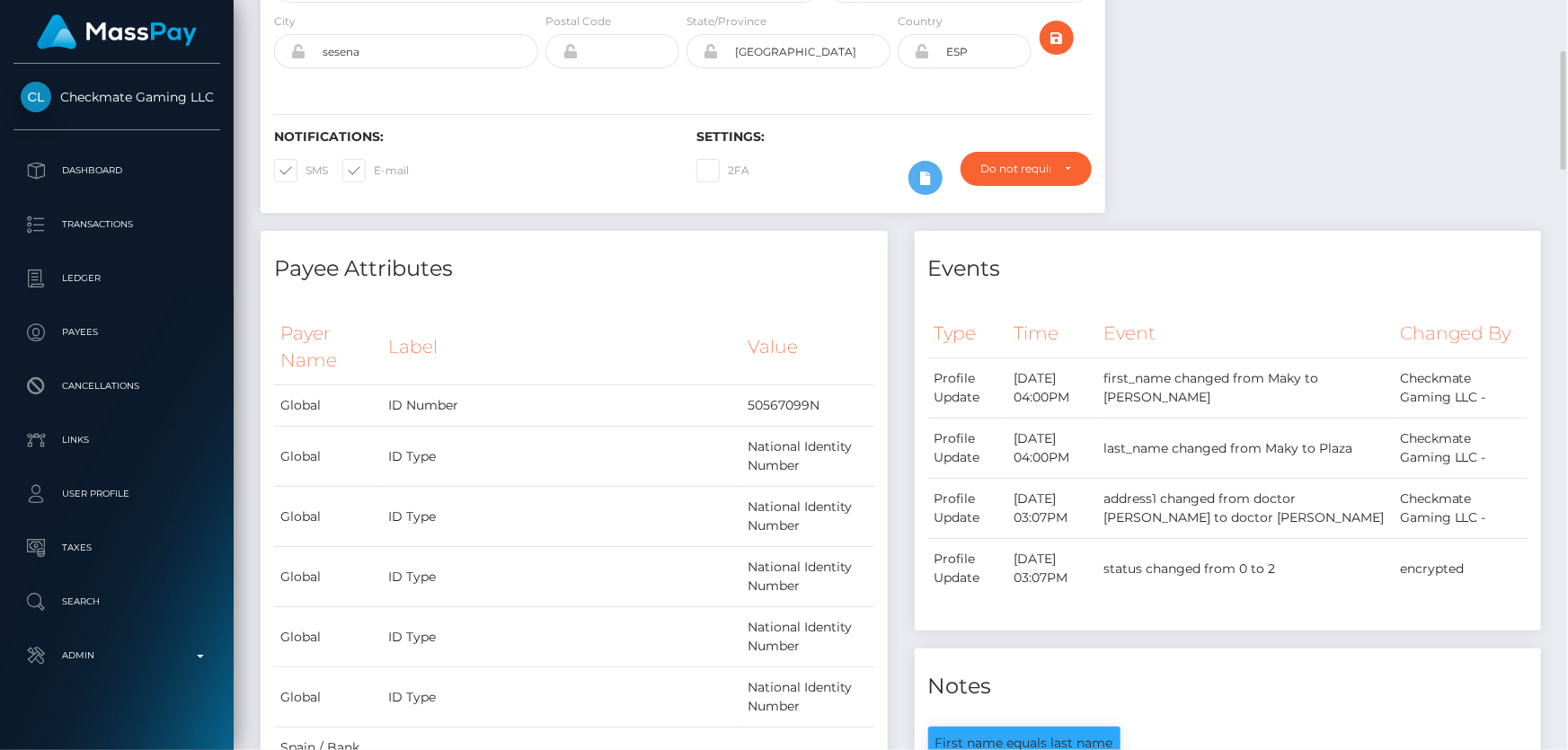
scroll to position [0, 0]
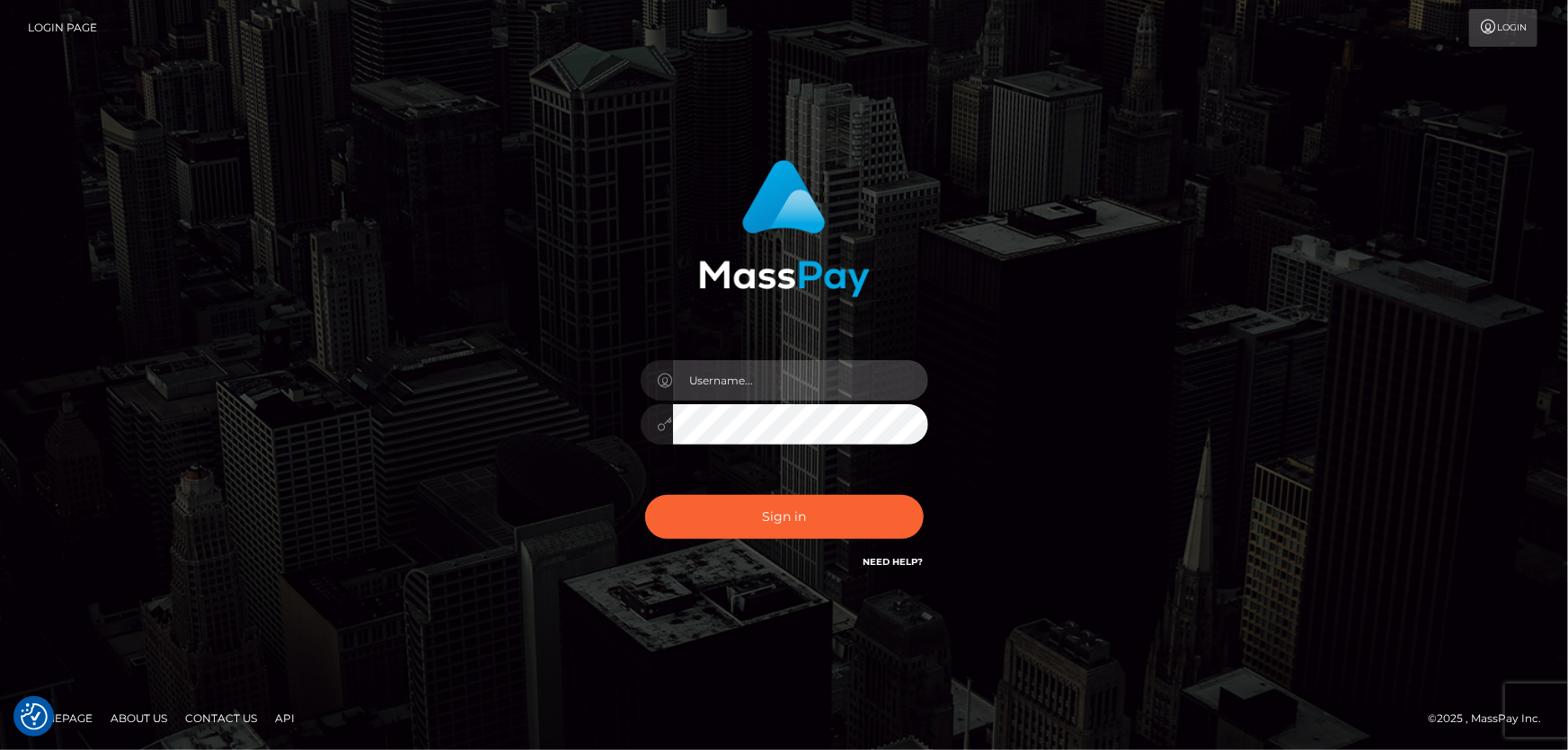
type input "[PERSON_NAME].Cirnat"
click at [919, 490] on div at bounding box center [762, 548] width 369 height 205
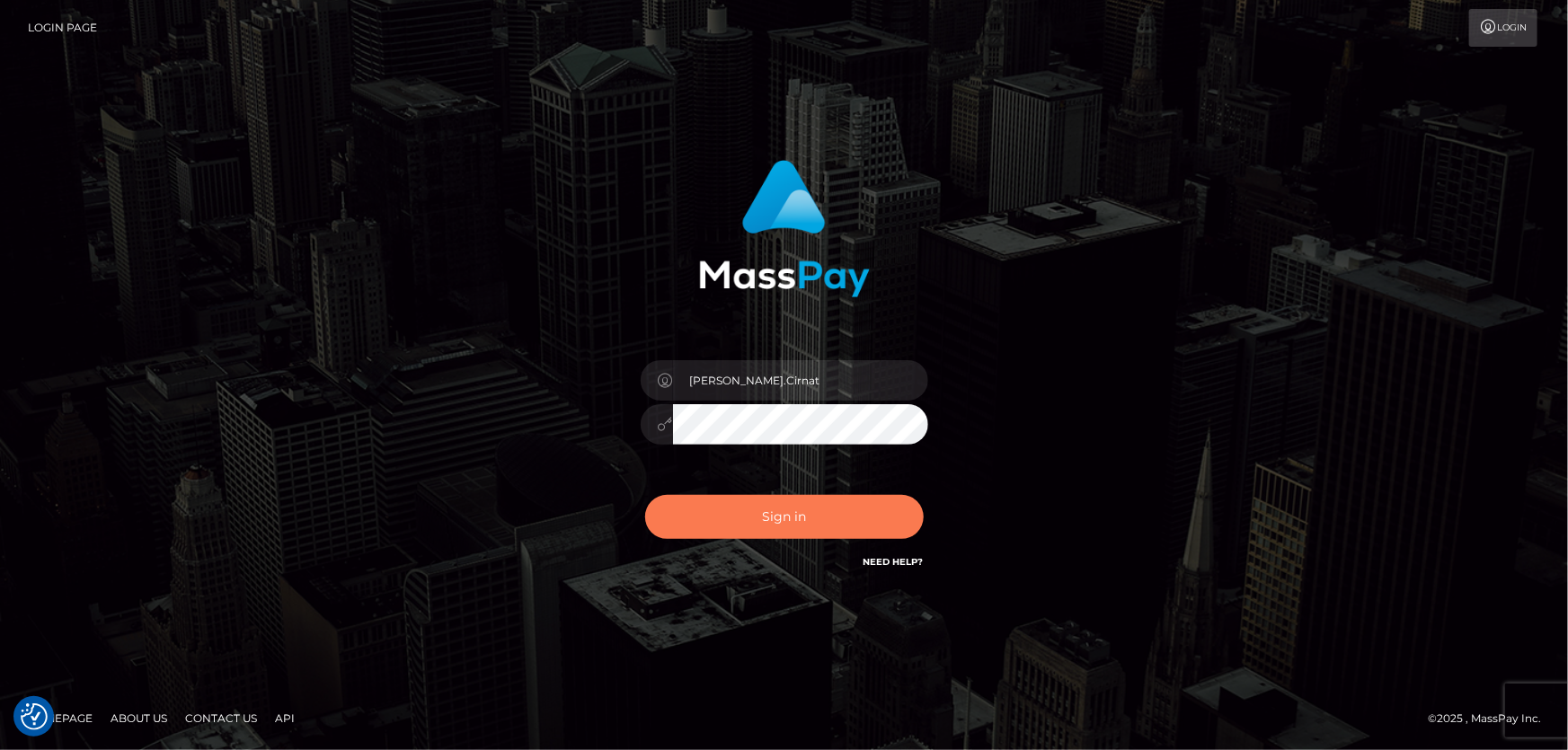
click at [833, 508] on button "Sign in" at bounding box center [784, 517] width 279 height 44
checkbox input "true"
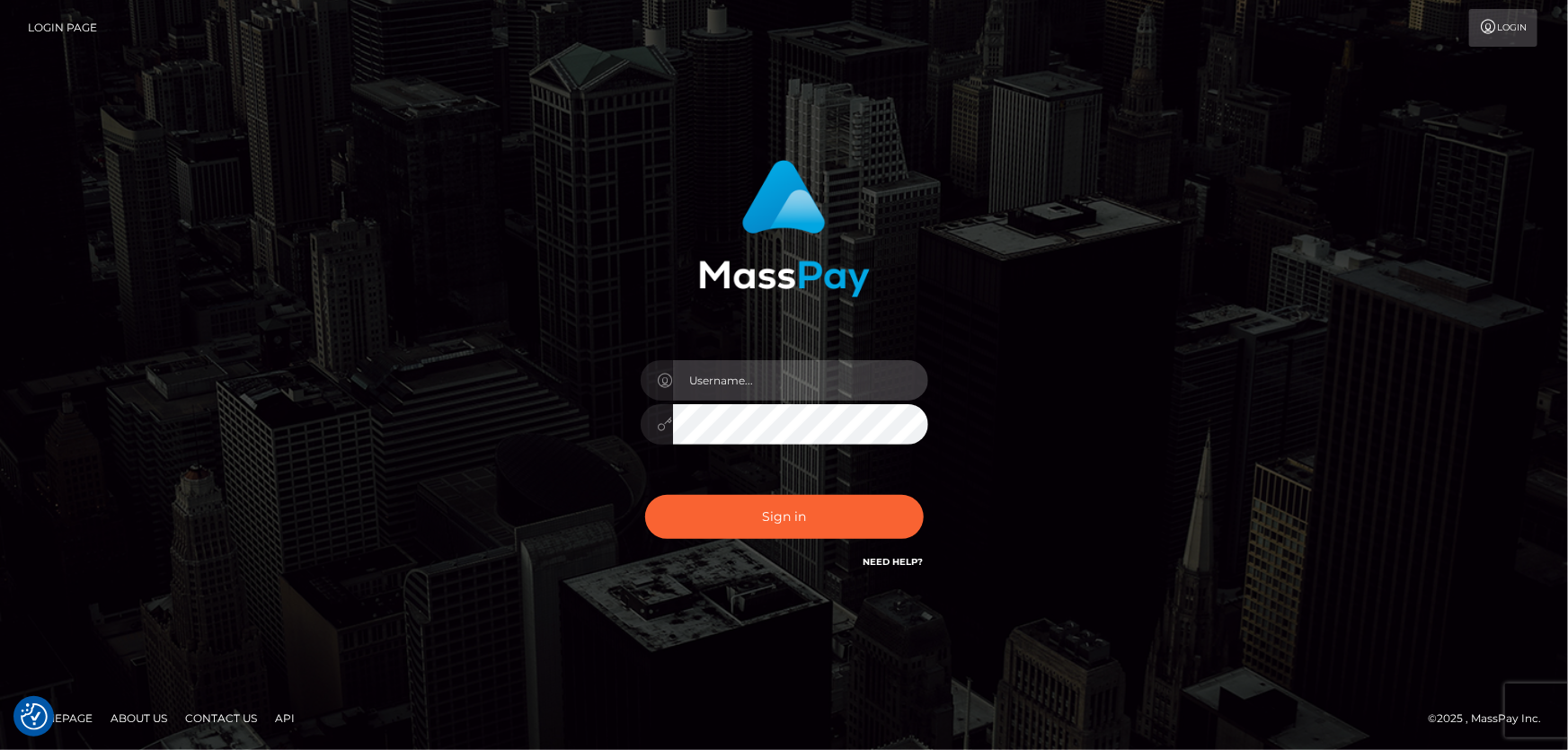
type input "Dan.Cirnat"
click at [912, 498] on div at bounding box center [762, 548] width 369 height 205
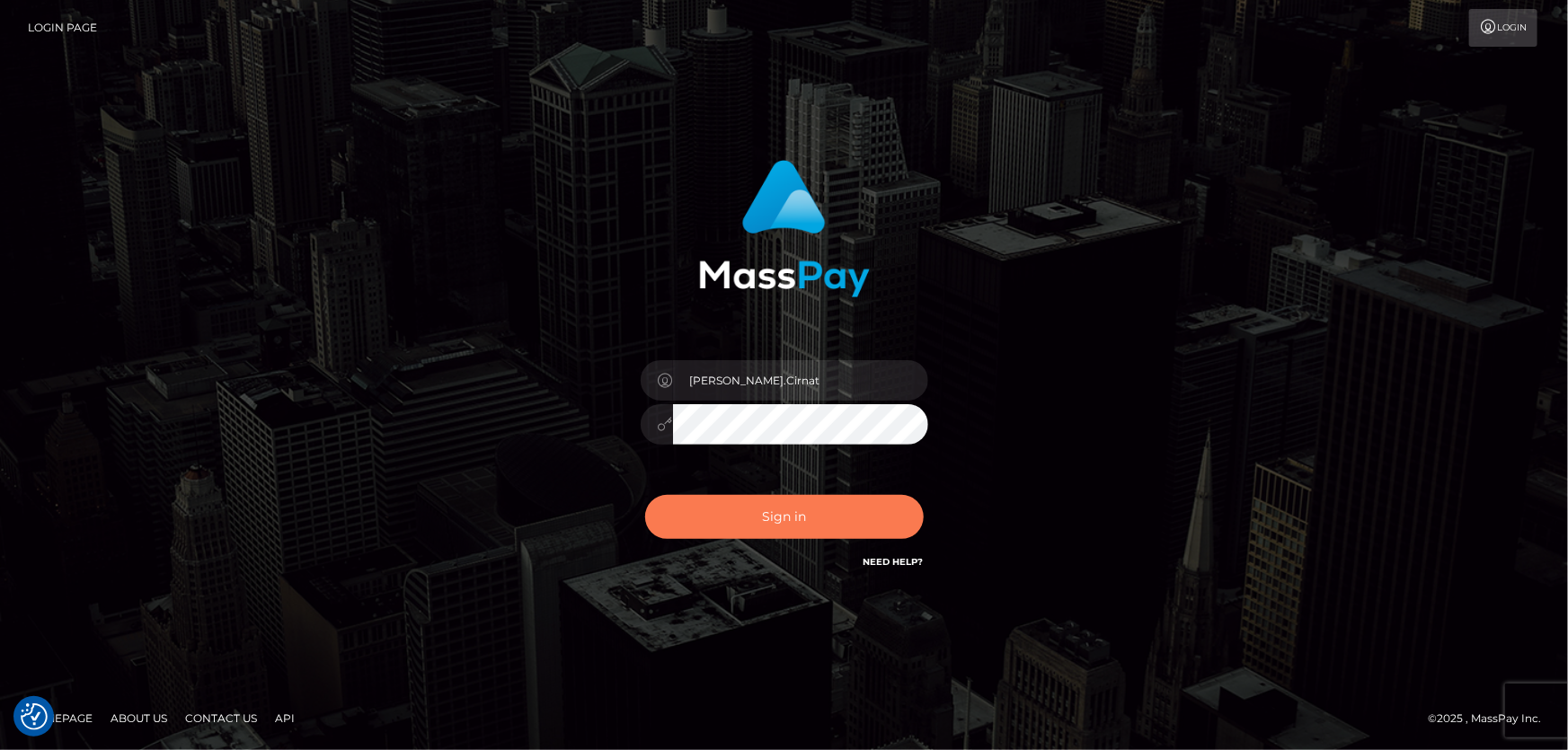
drag, startPoint x: 789, startPoint y: 508, endPoint x: 776, endPoint y: 507, distance: 13.0
click at [788, 508] on button "Sign in" at bounding box center [784, 517] width 279 height 44
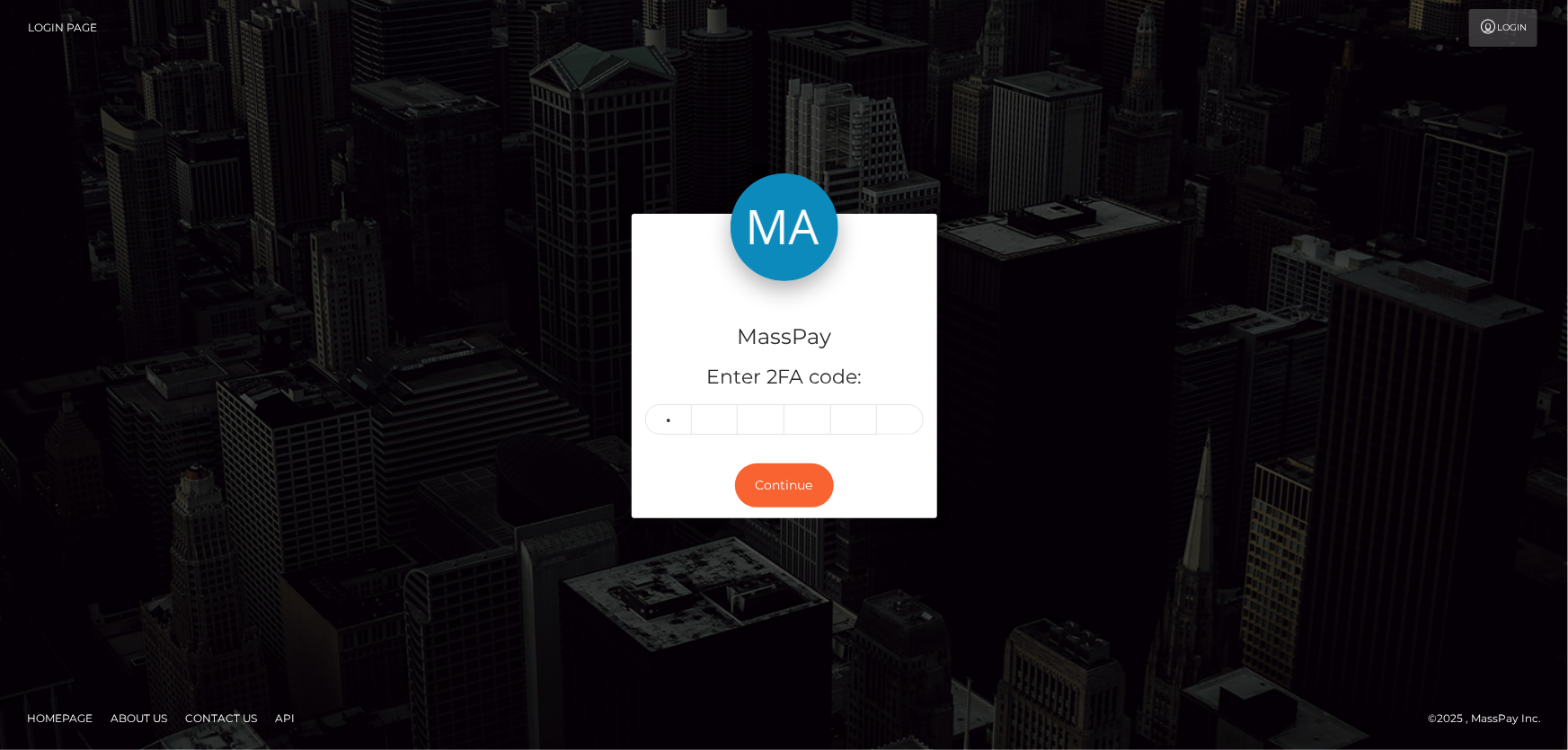
type input "6"
type input "1"
type input "2"
type input "8"
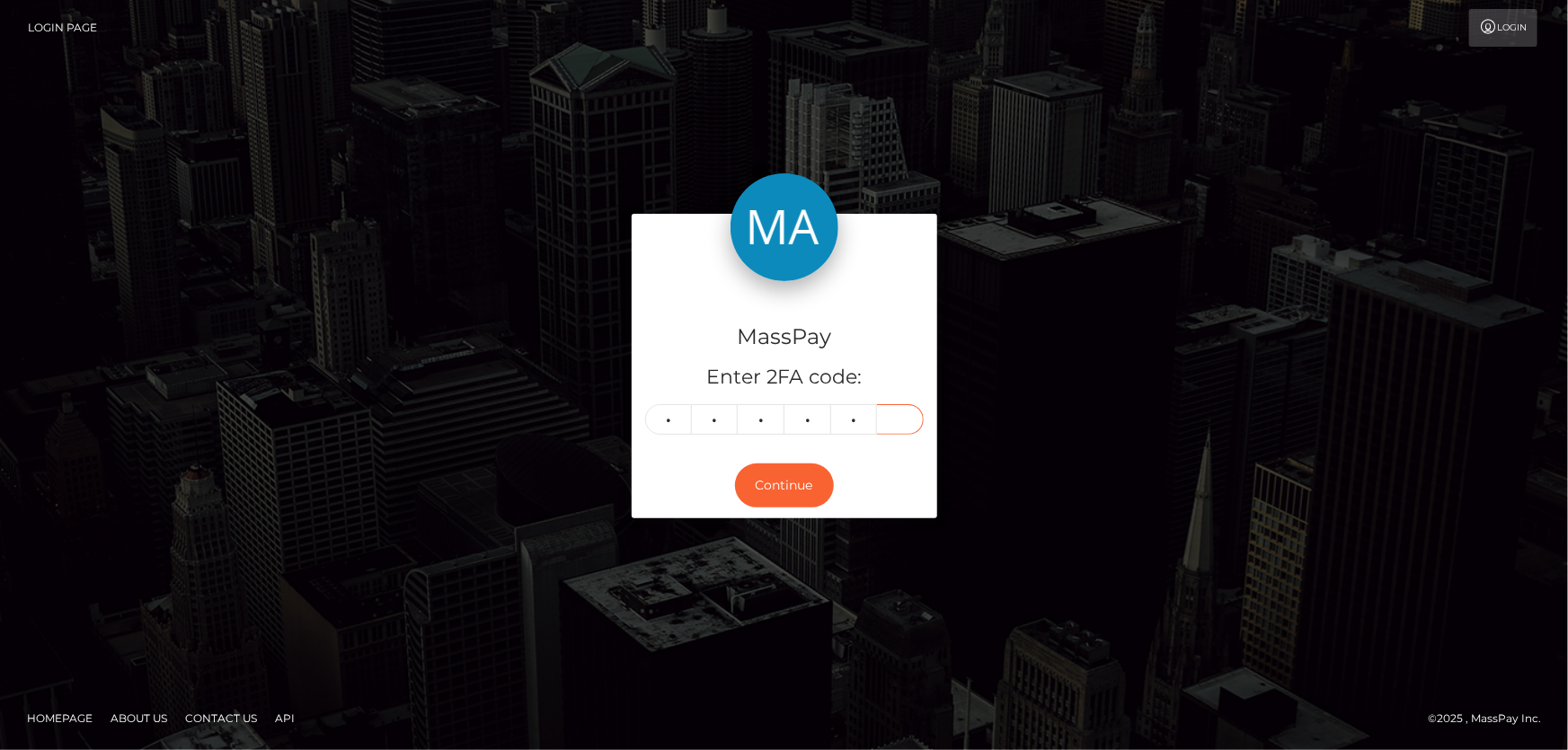
type input "2"
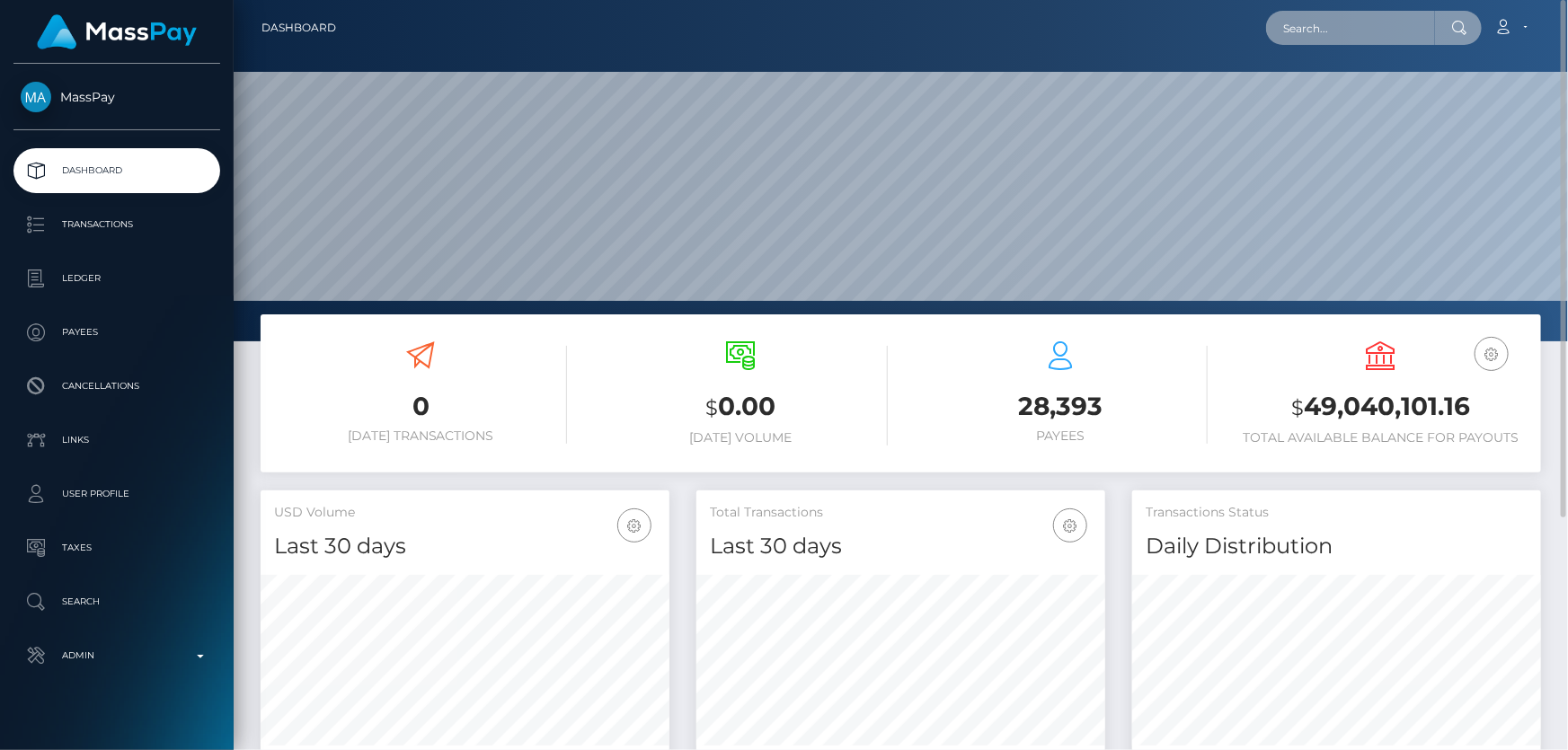
paste input "89c53f51-9784-11f0-bd85-0694aced620b"
type input "89c53f51-9784-11f0-bd85-0694aced620b"
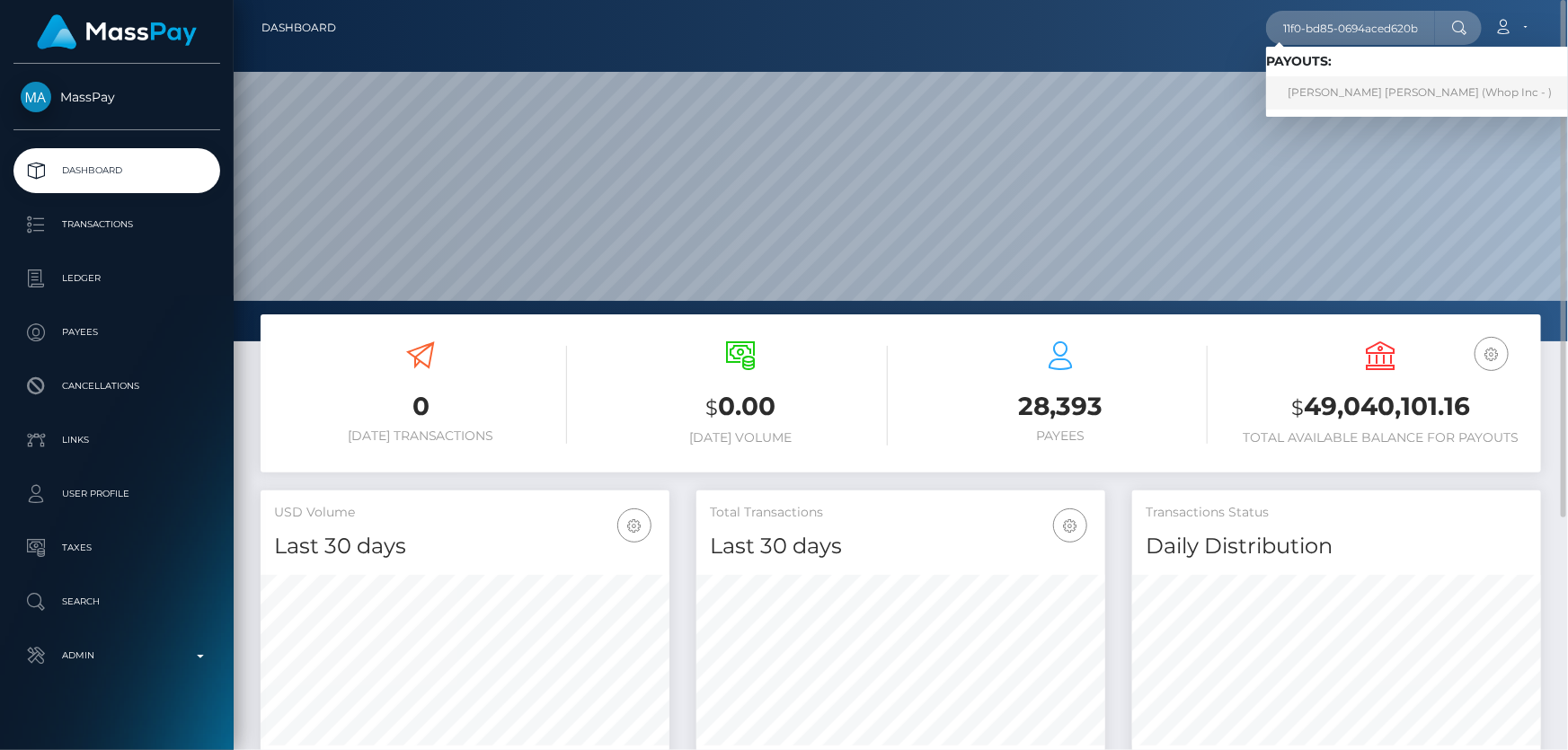
click at [1334, 85] on link "[PERSON_NAME] [PERSON_NAME] (Whop Inc - )" at bounding box center [1419, 93] width 307 height 34
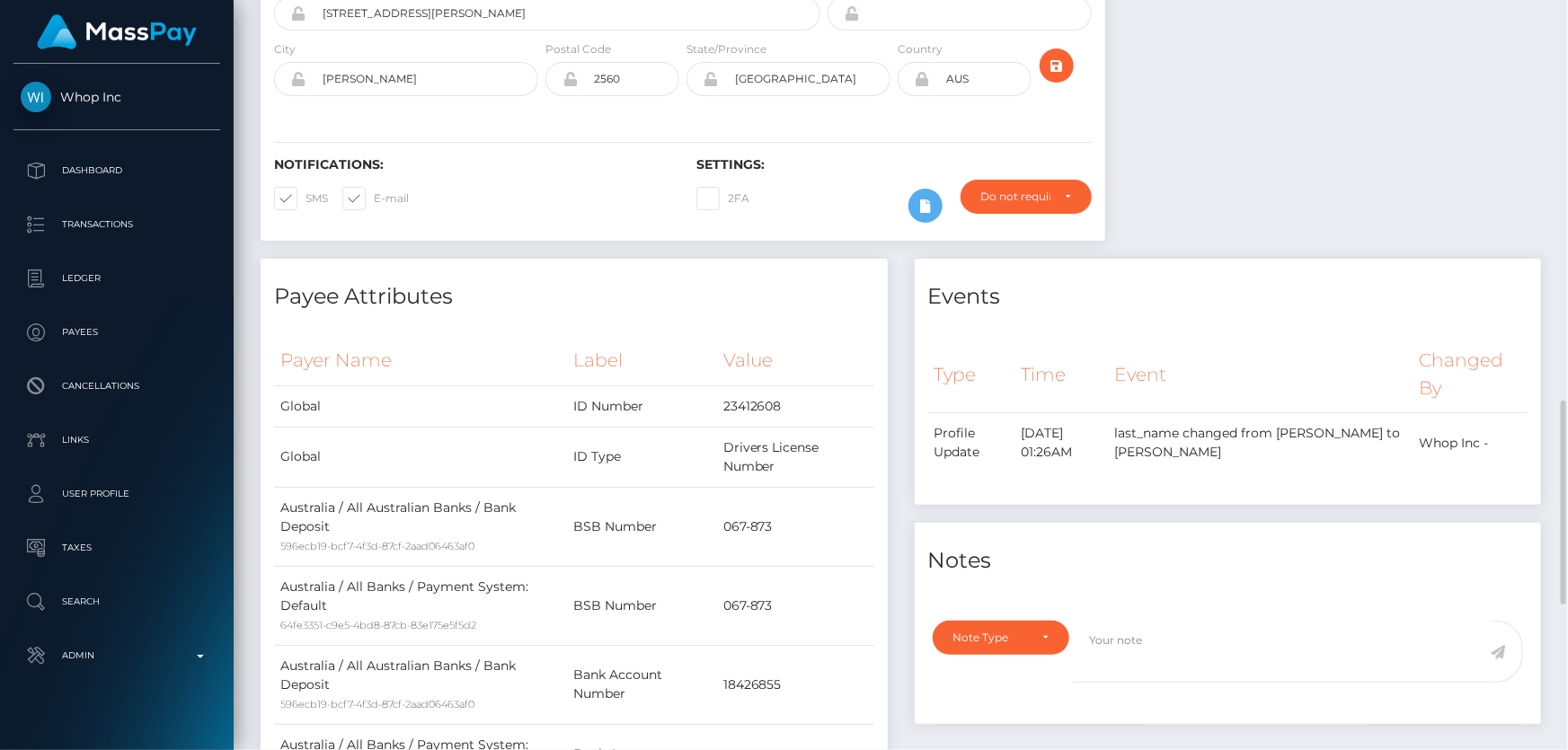
scroll to position [571, 0]
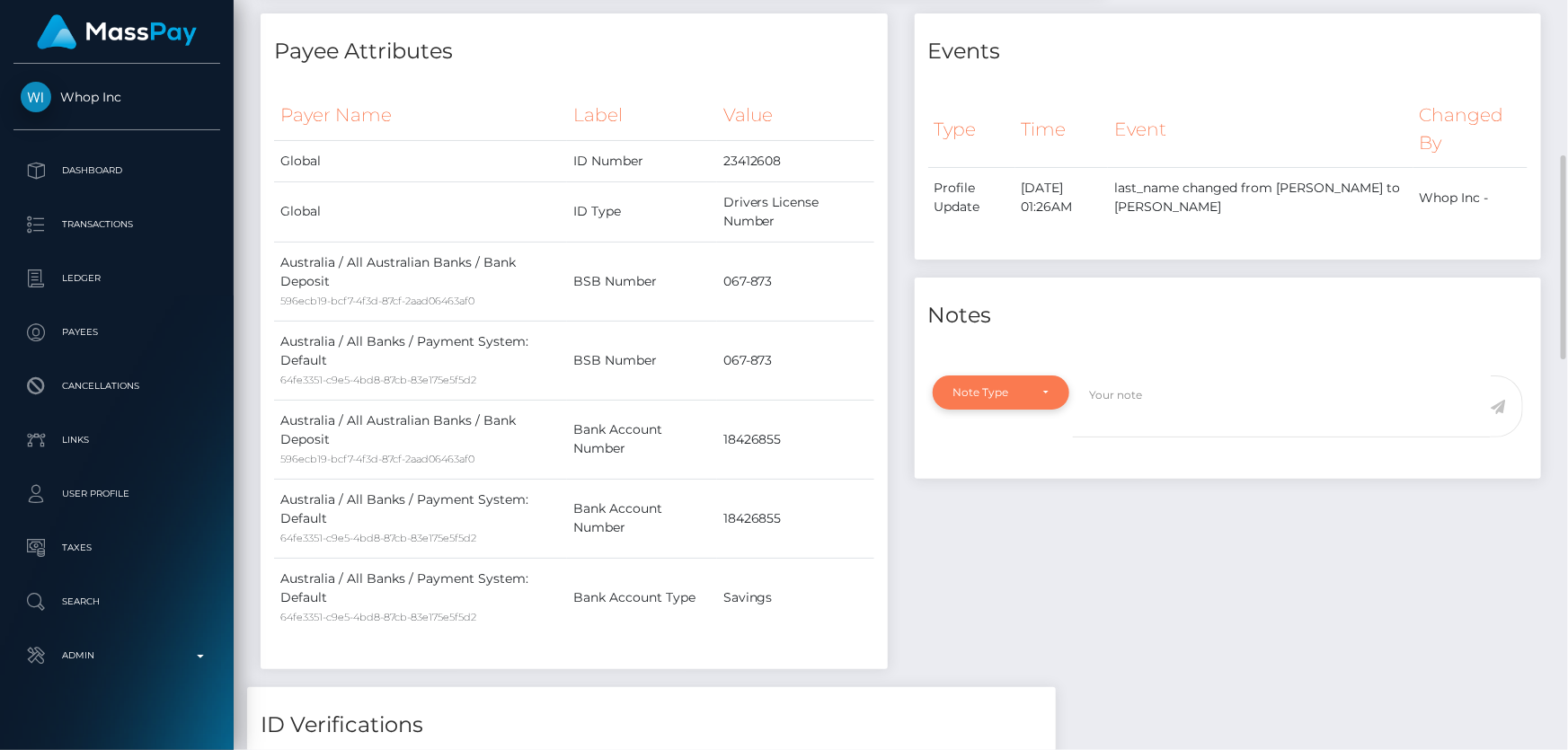
click at [1013, 394] on div "Note Type" at bounding box center [991, 392] width 75 height 15
click at [1287, 533] on div "Events Type Time Event Changed By" at bounding box center [1228, 350] width 654 height 674
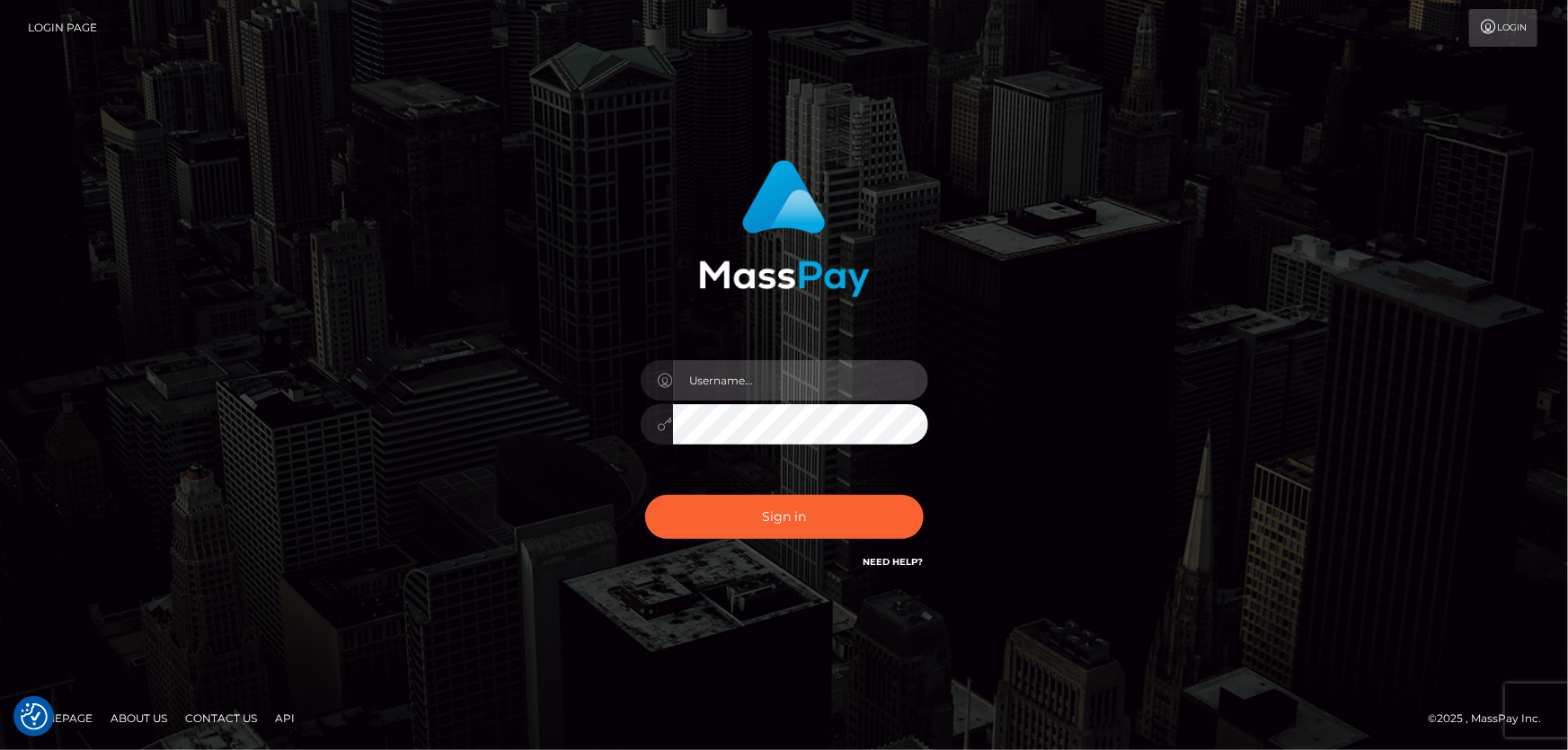
type input "[PERSON_NAME].Cirnat"
click at [916, 491] on div at bounding box center [762, 548] width 369 height 205
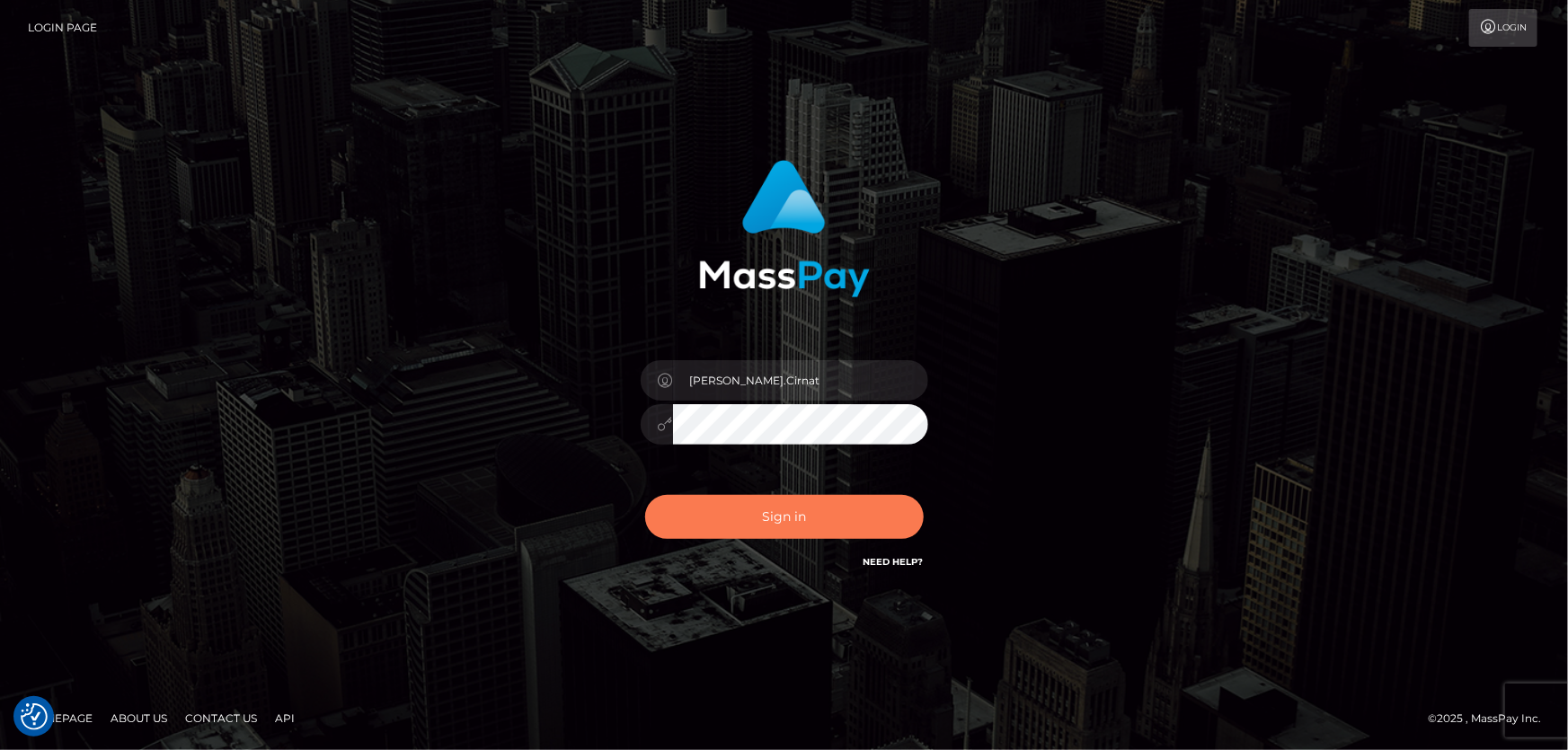
click at [823, 518] on button "Sign in" at bounding box center [784, 517] width 279 height 44
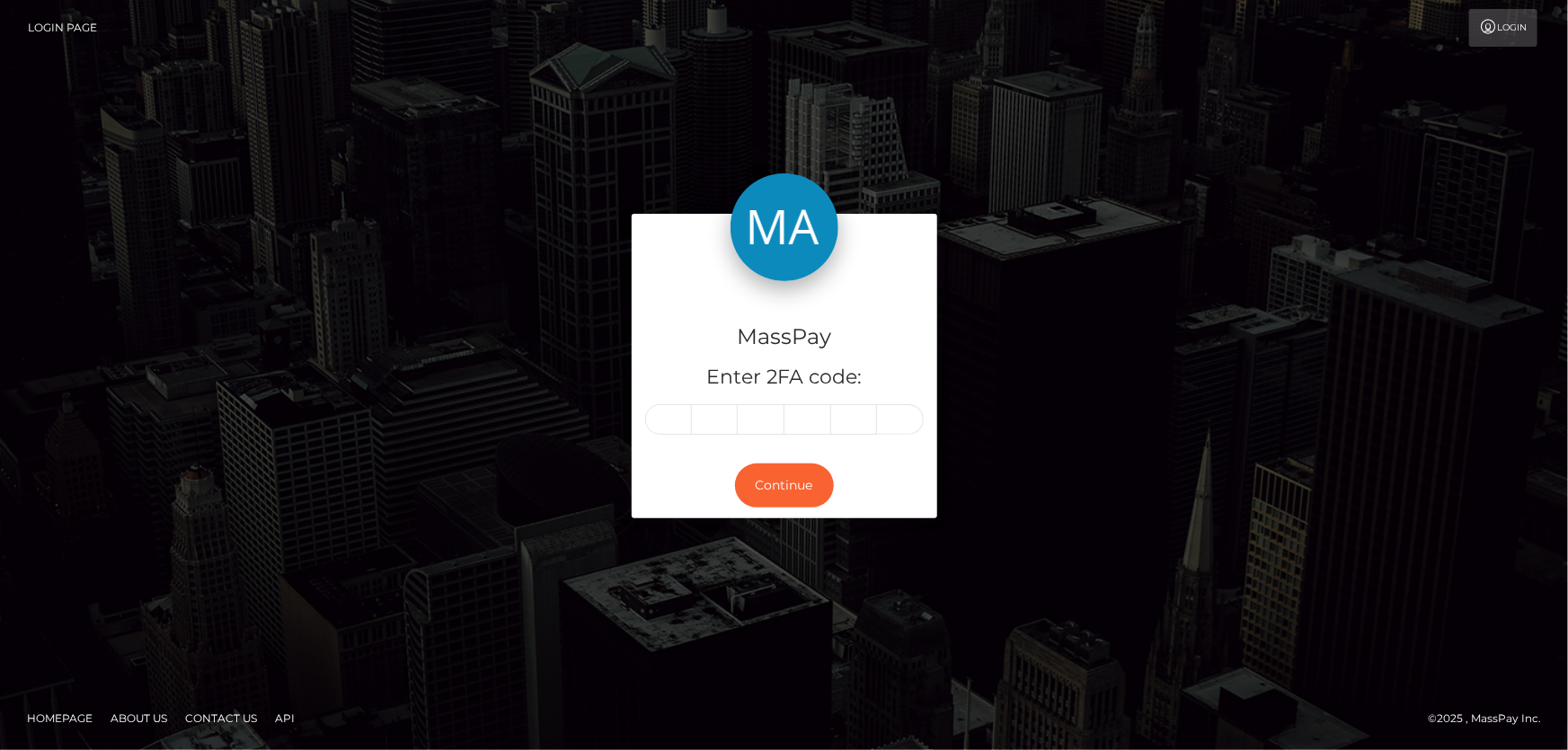
click at [676, 417] on input "text" at bounding box center [667, 419] width 46 height 31
type input "5"
type input "4"
type input "5"
type input "2"
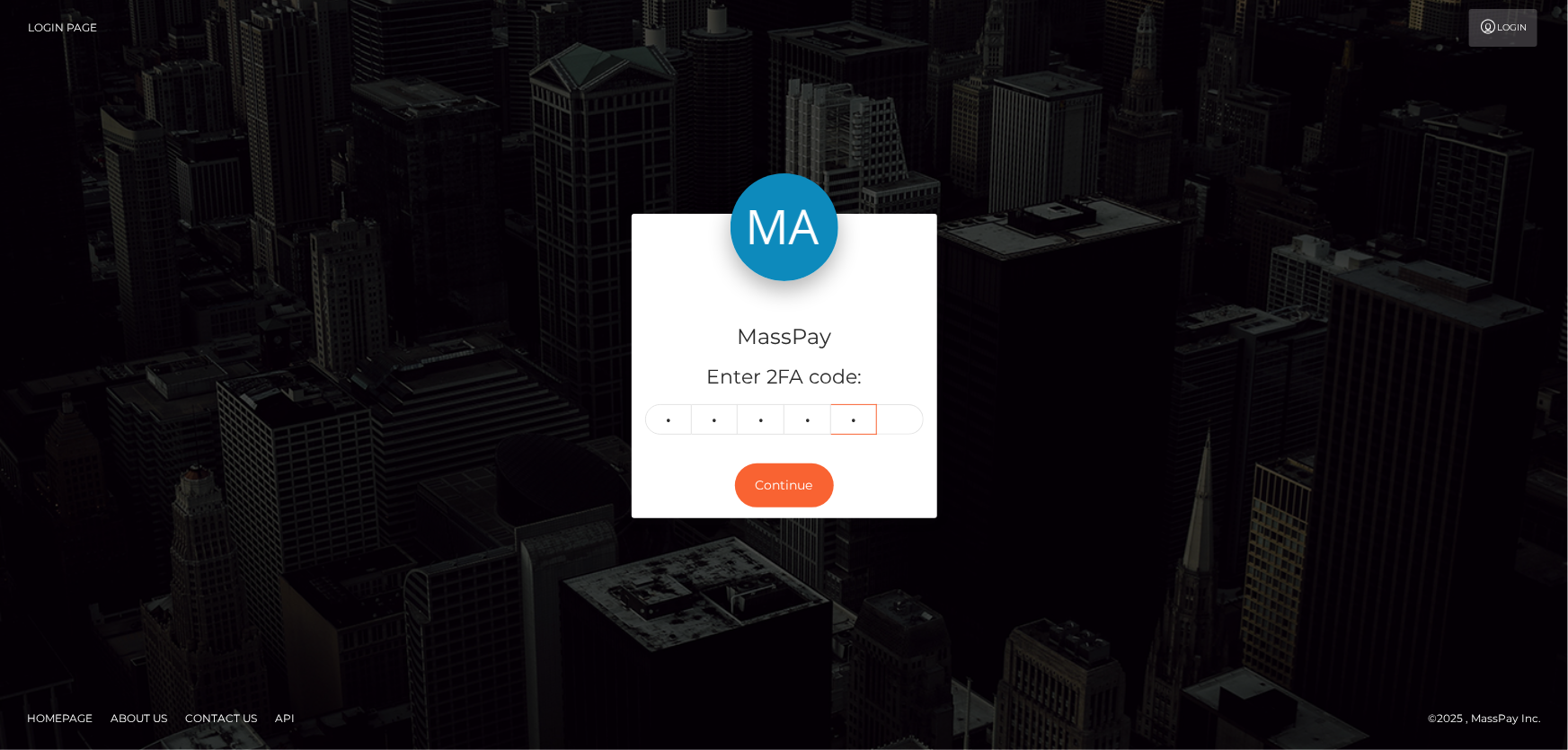
type input "7"
type input "9"
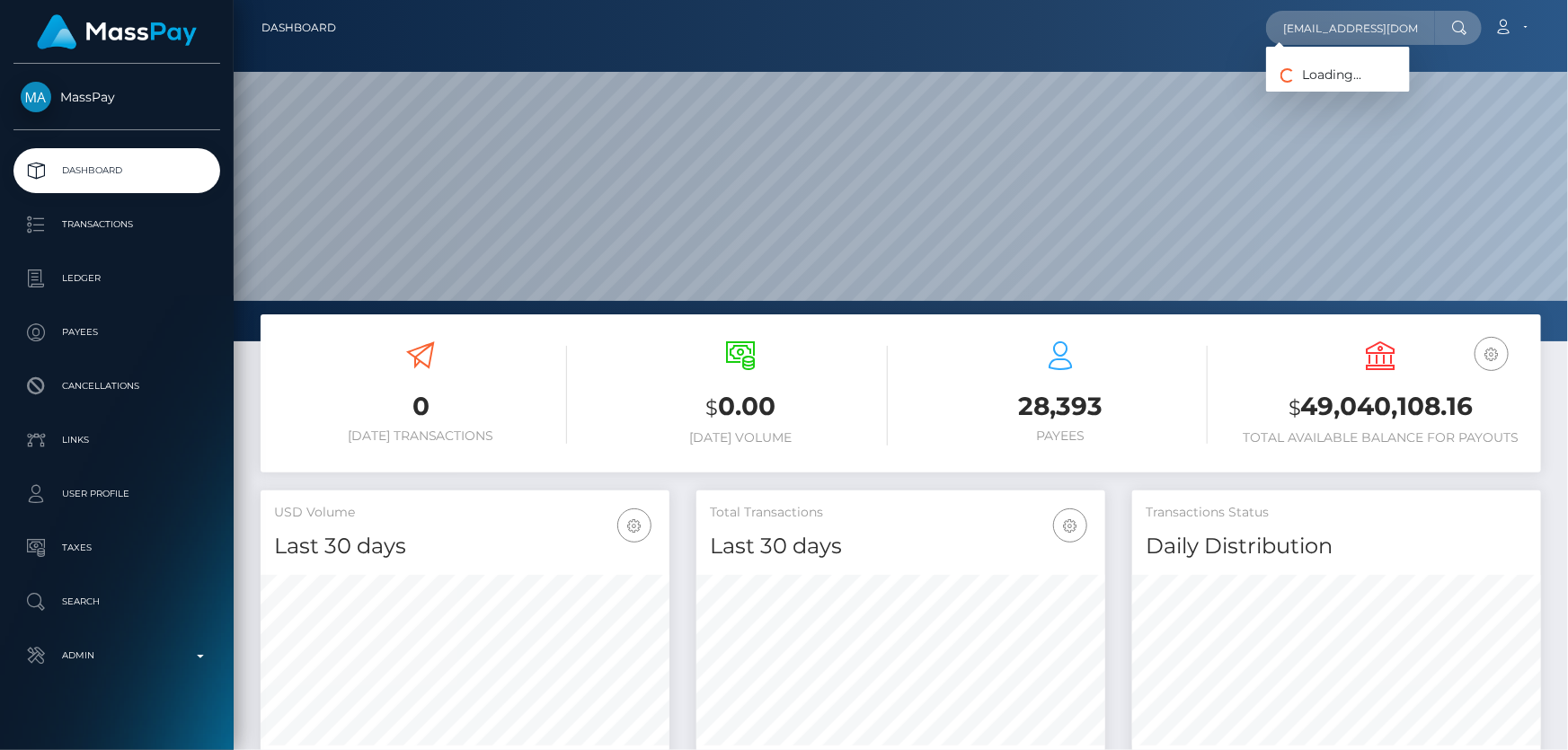
scroll to position [318, 408]
click at [1343, 93] on link "the best" at bounding box center [1337, 93] width 143 height 34
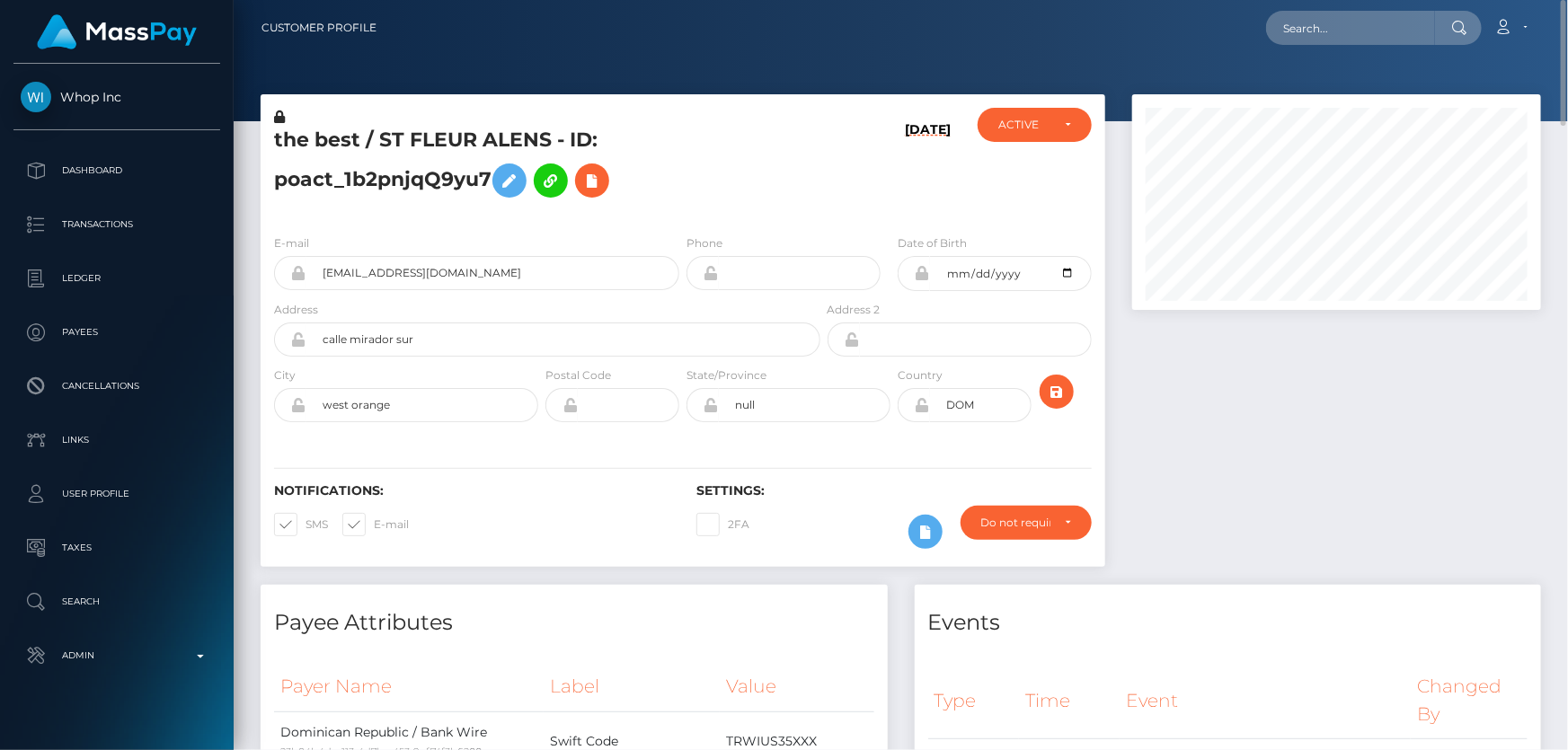
click at [350, 180] on h5 "the best / ST FLEUR ALENS - ID: poact_1b2pnjqQ9yu7" at bounding box center [542, 167] width 537 height 80
copy h5 "the best / ST FLEUR ALENS - ID: poact_1b2pnjqQ9yu7"
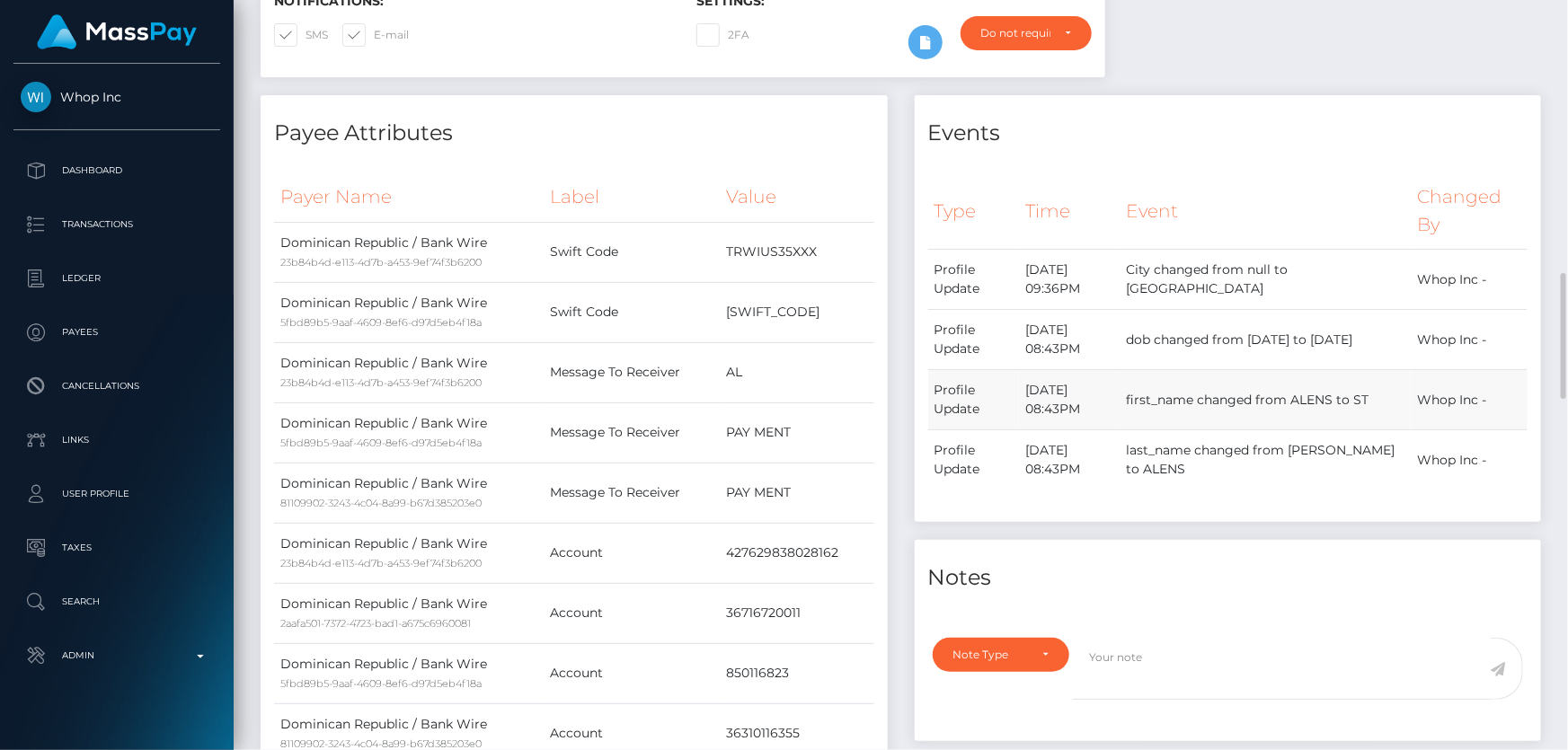
scroll to position [735, 0]
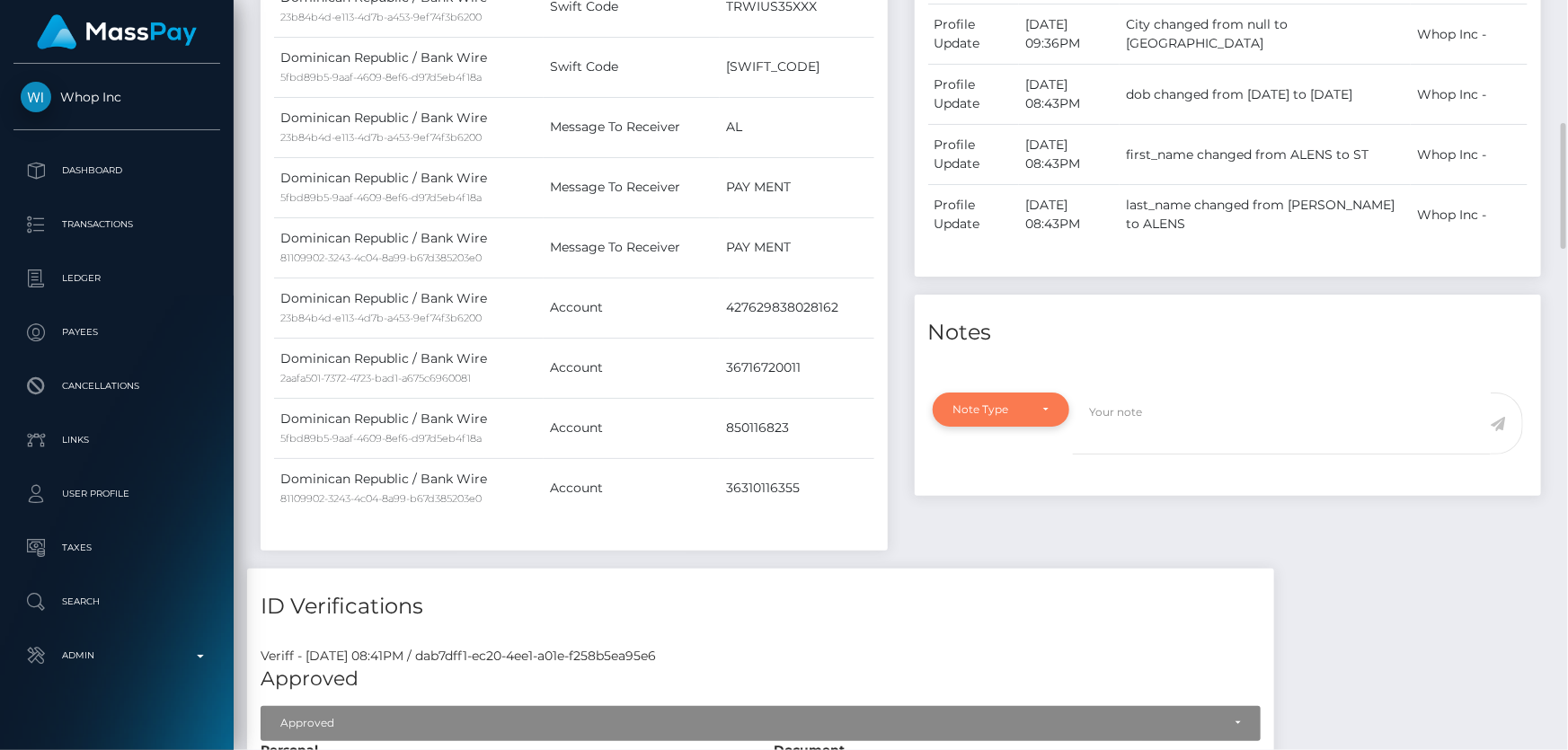
click at [1011, 413] on div "Note Type" at bounding box center [991, 410] width 75 height 15
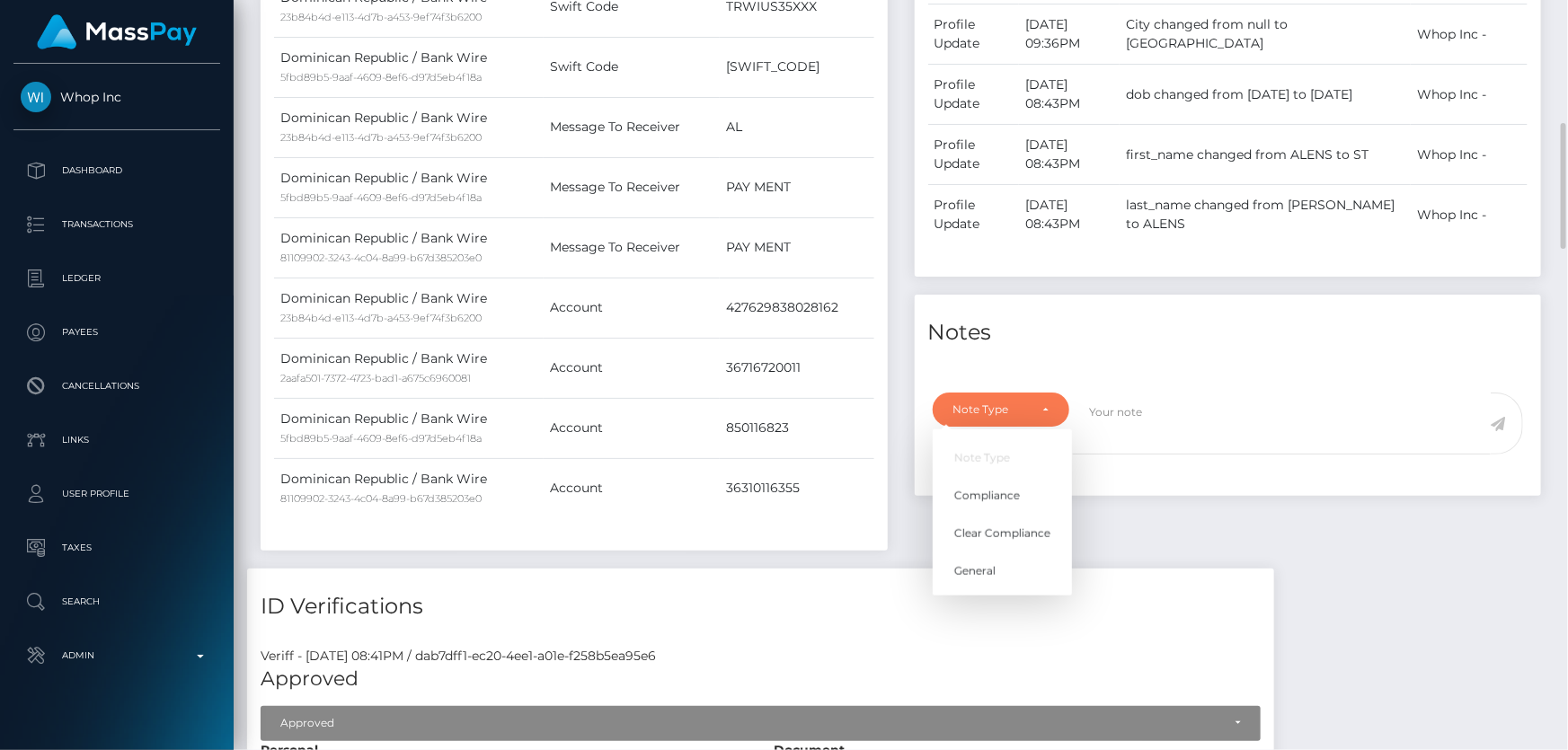
scroll to position [215, 408]
click at [1004, 496] on span "Compliance" at bounding box center [987, 496] width 65 height 16
select select "COMPLIANCE"
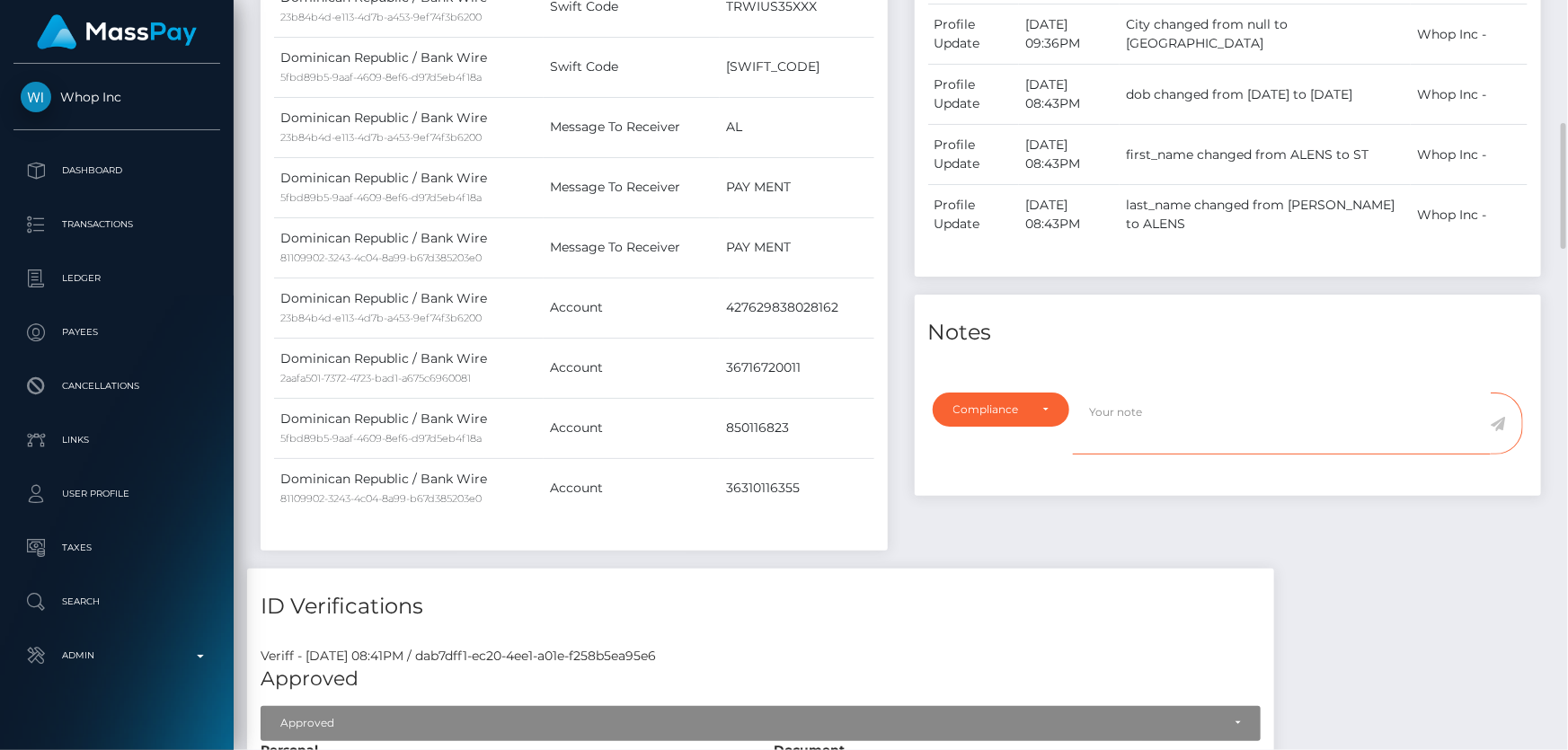
click at [1149, 411] on textarea at bounding box center [1281, 423] width 418 height 62
type textarea "Art of Inc and shareholders list required."
click at [1500, 419] on icon at bounding box center [1497, 424] width 15 height 15
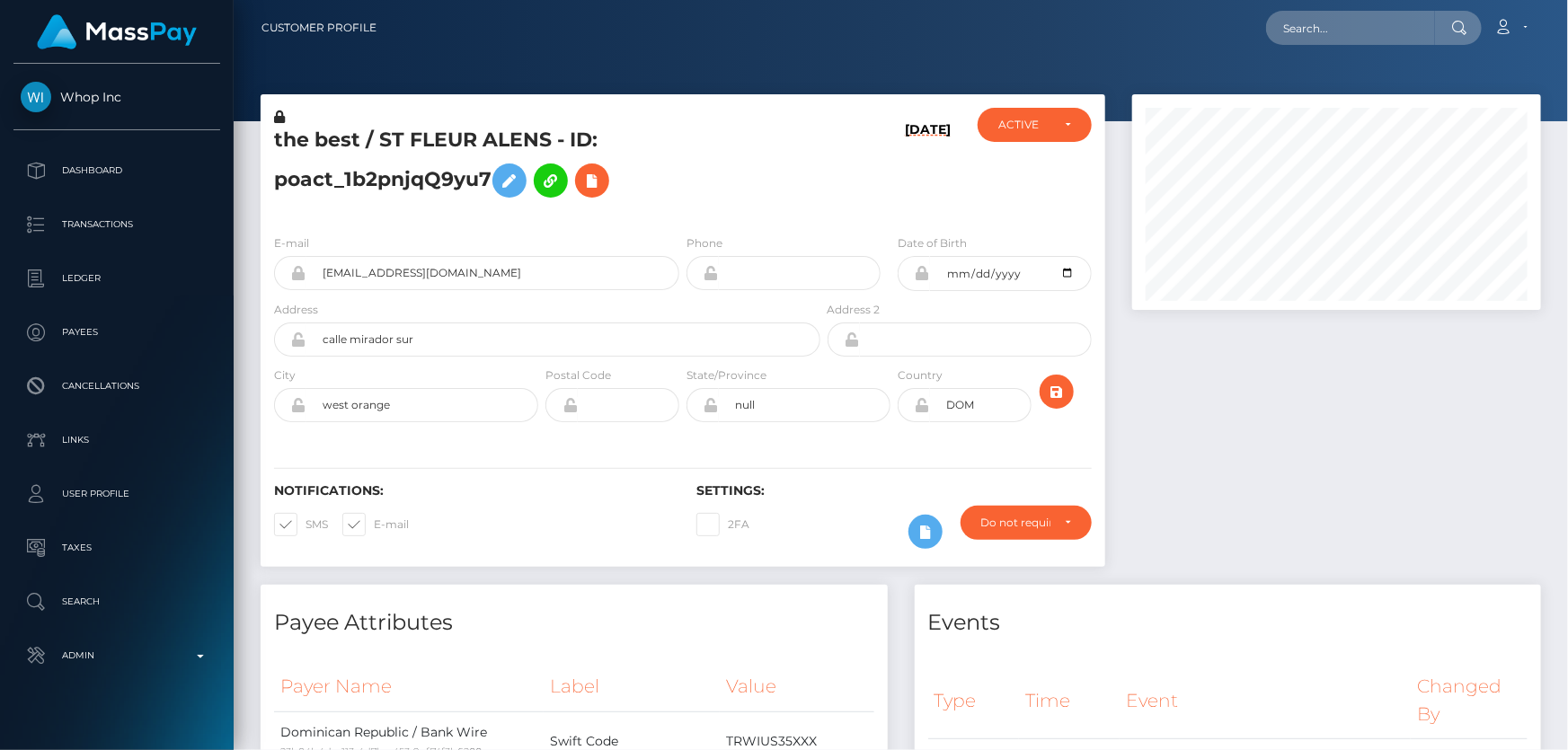
scroll to position [215, 408]
click at [1336, 512] on div at bounding box center [1336, 340] width 436 height 490
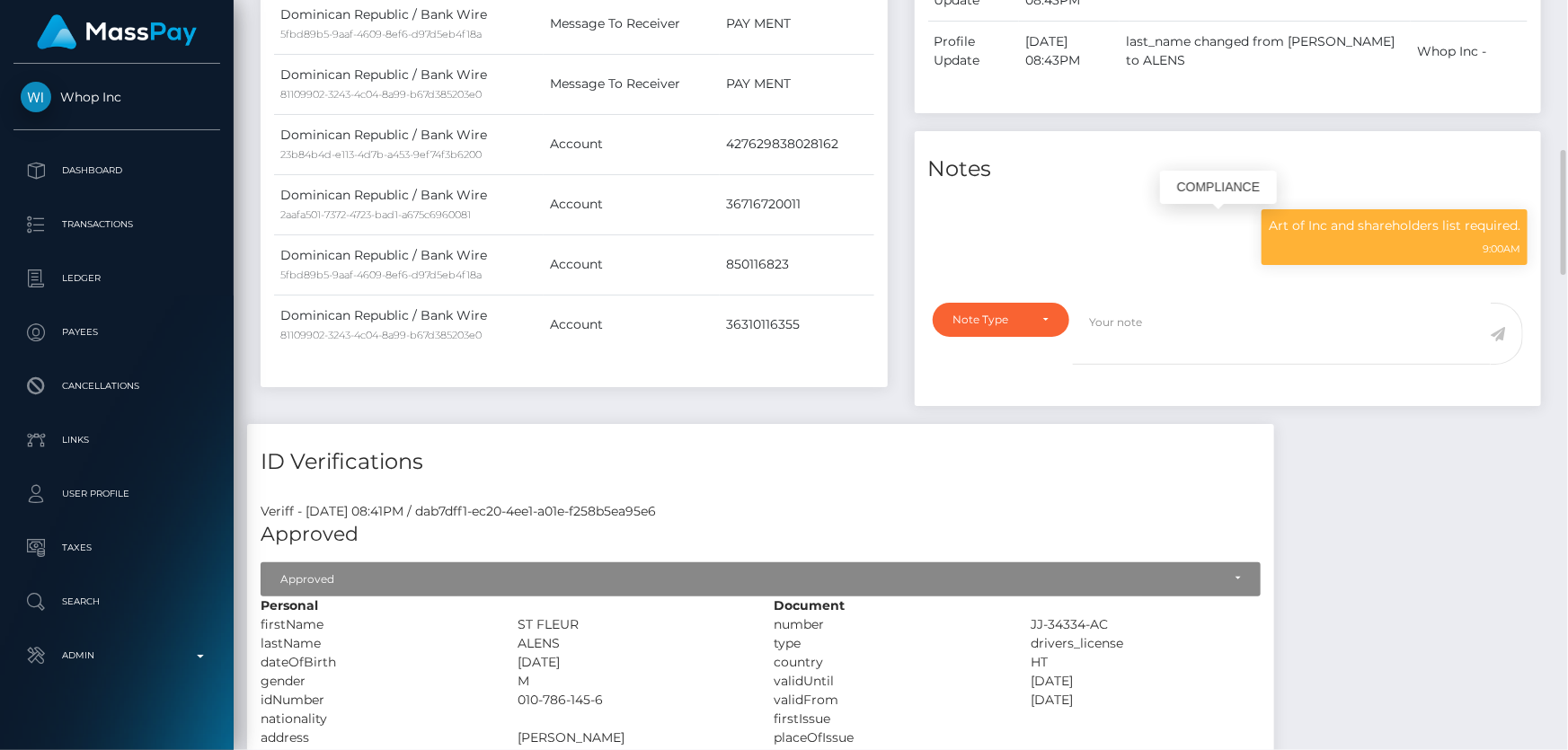
click at [1342, 223] on p "Art of Inc and shareholders list required." at bounding box center [1394, 225] width 251 height 19
copy div "Art of Inc and shareholders list required."
click at [637, 360] on div "Payer Name Label Value [GEOGRAPHIC_DATA] / Bank Wire 23b84b4d-e113-4d7b-a453-9e…" at bounding box center [574, 71] width 600 height 614
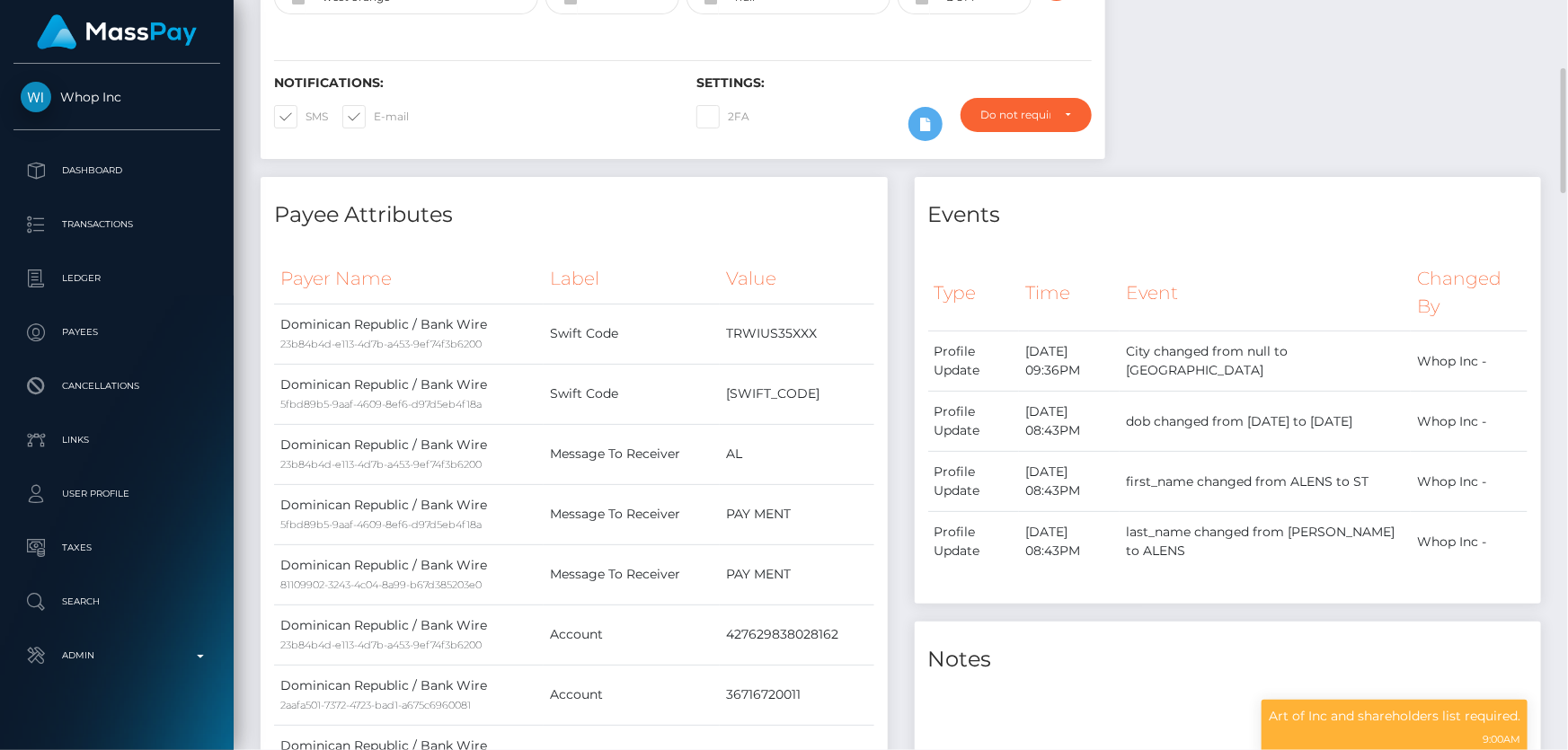
scroll to position [0, 0]
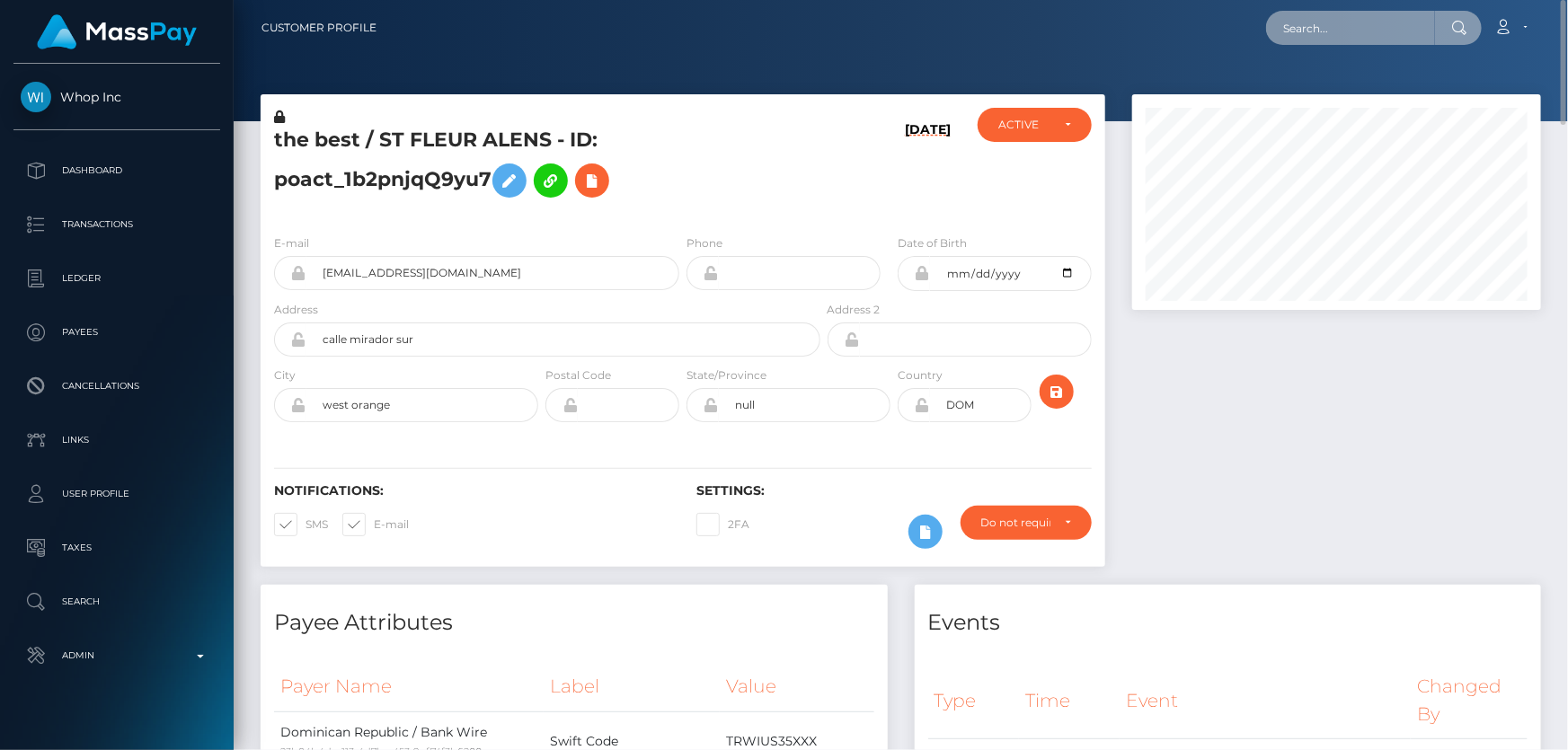
paste input "a59f0372-7abb-46ec-8e3e-faf5c32abb21"
click at [1324, 31] on input "a59f0372-7abb-46ec-8e3e-faf5c32abb21" at bounding box center [1350, 28] width 169 height 35
paste input "0fb200e8-bb5a-4df8-83b4-c5cba92bf222"
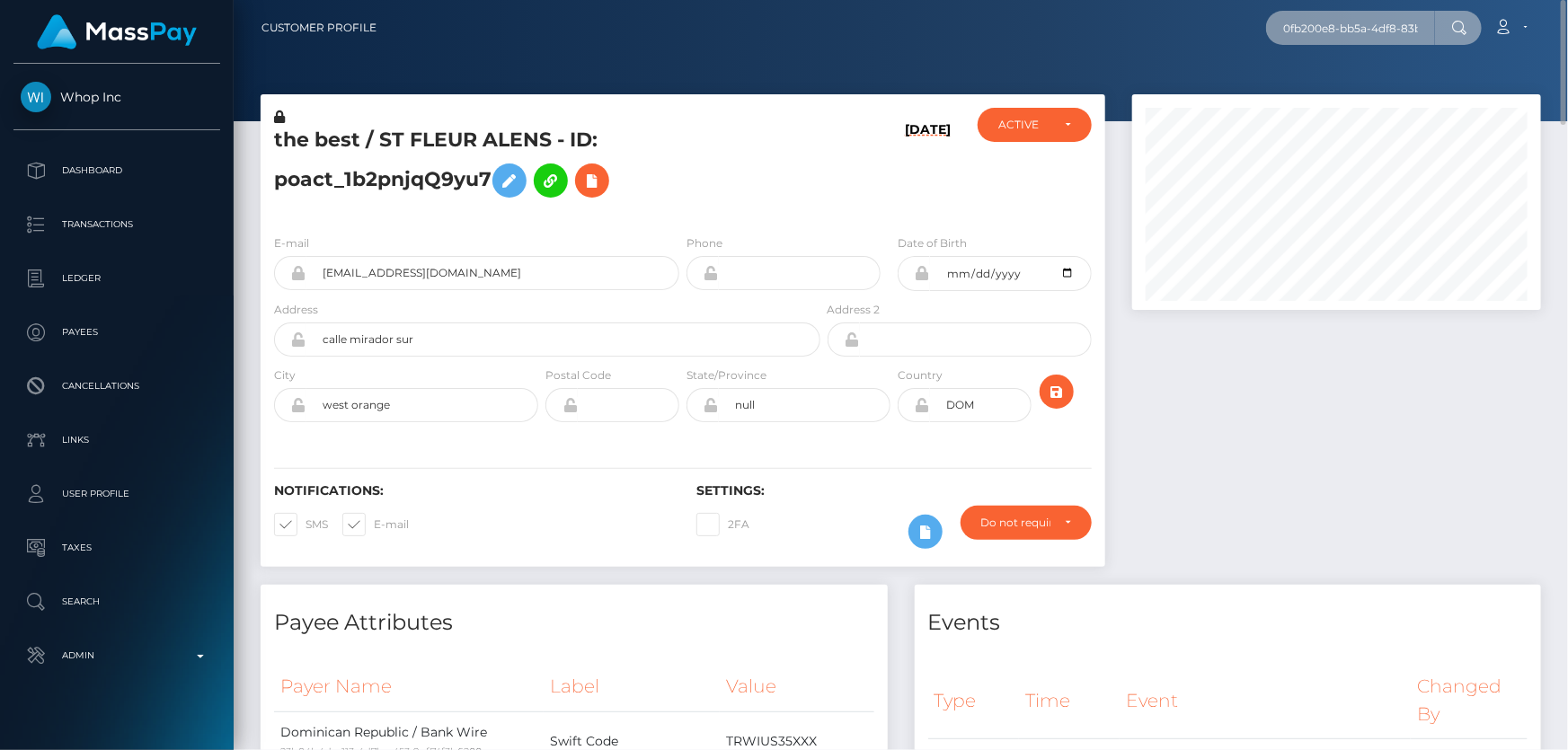
scroll to position [0, 90]
type input "0fb200e8-bb5a-4df8-83b4-c5cba92bf222"
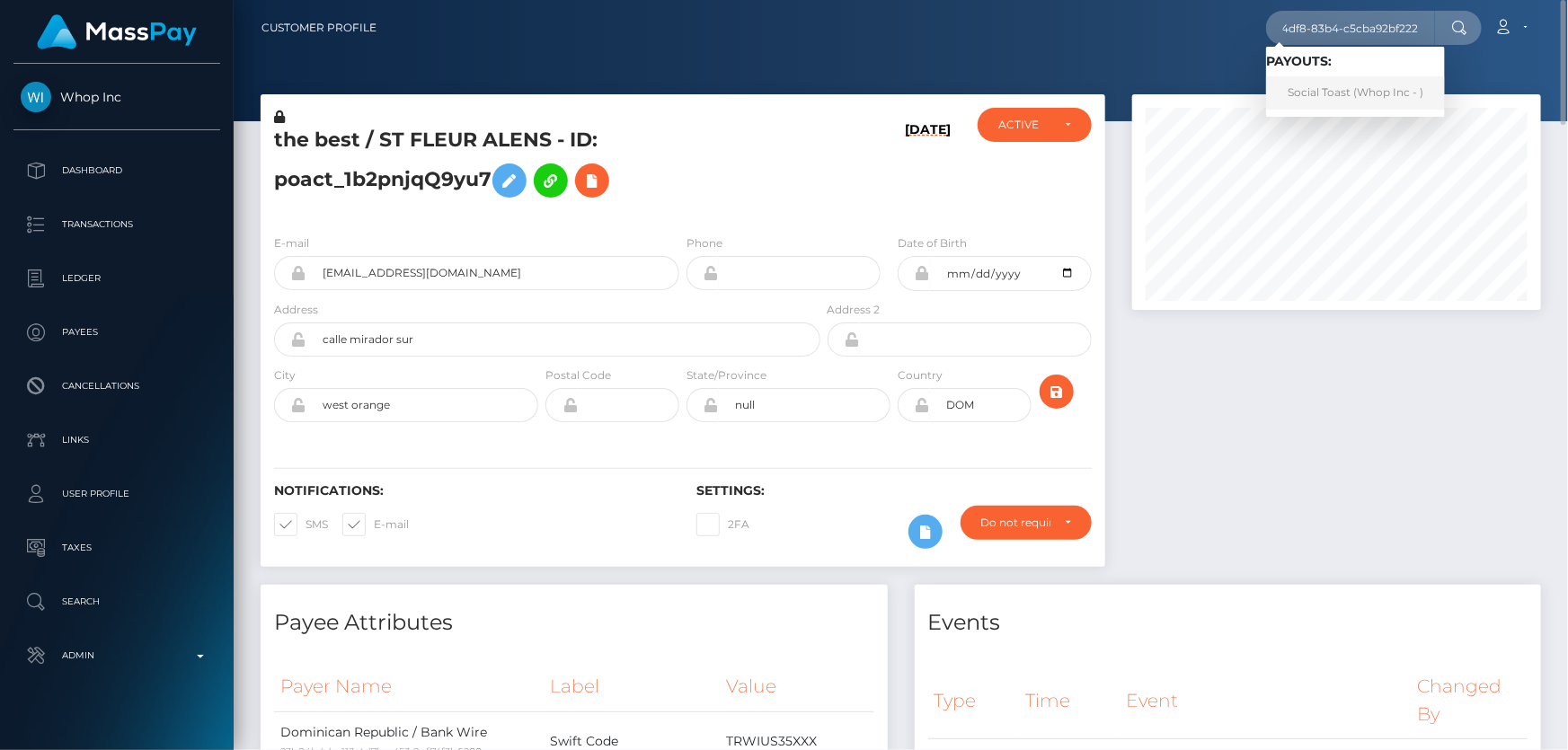
click at [1330, 94] on link "Social Toast (Whop Inc - )" at bounding box center [1355, 93] width 179 height 34
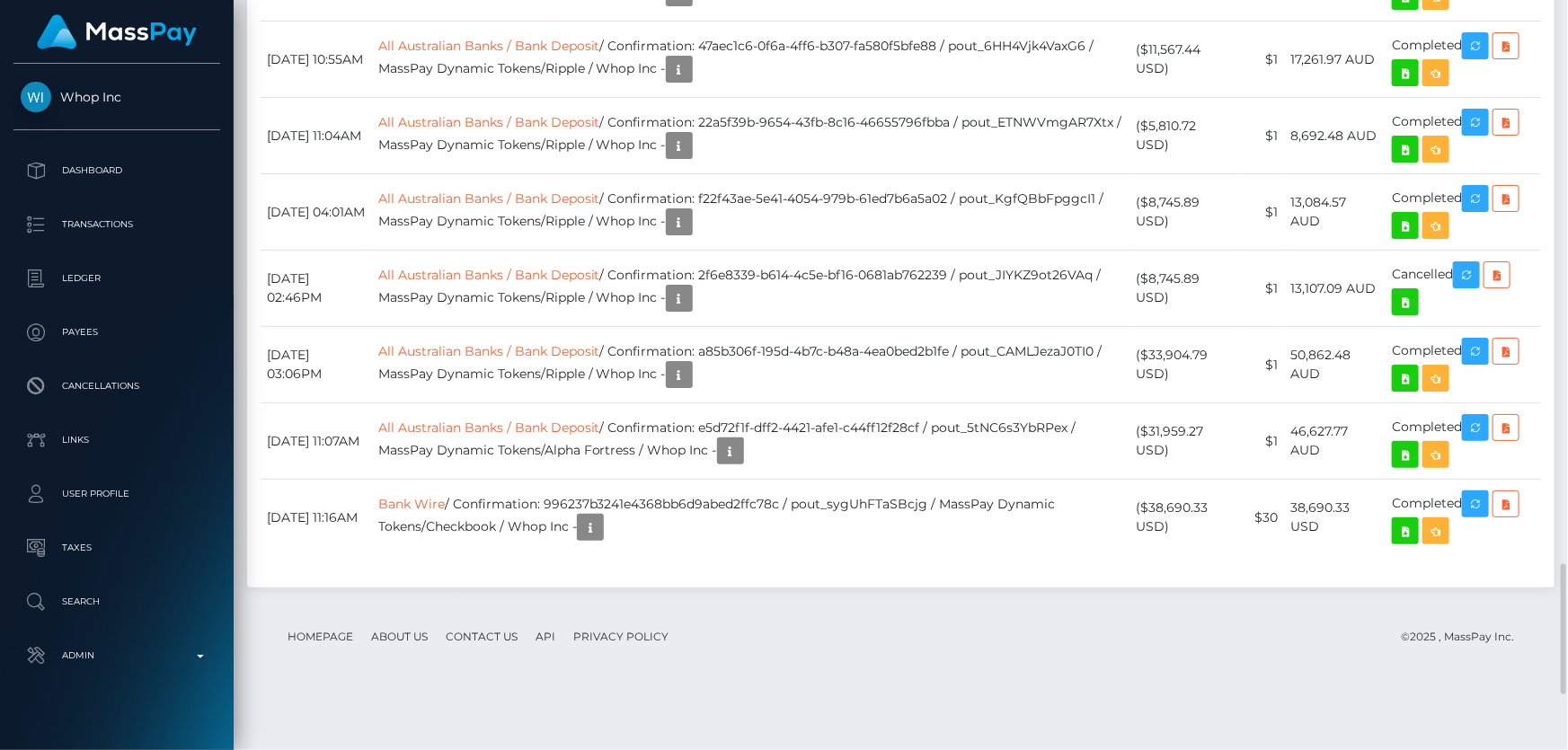
scroll to position [3021, 0]
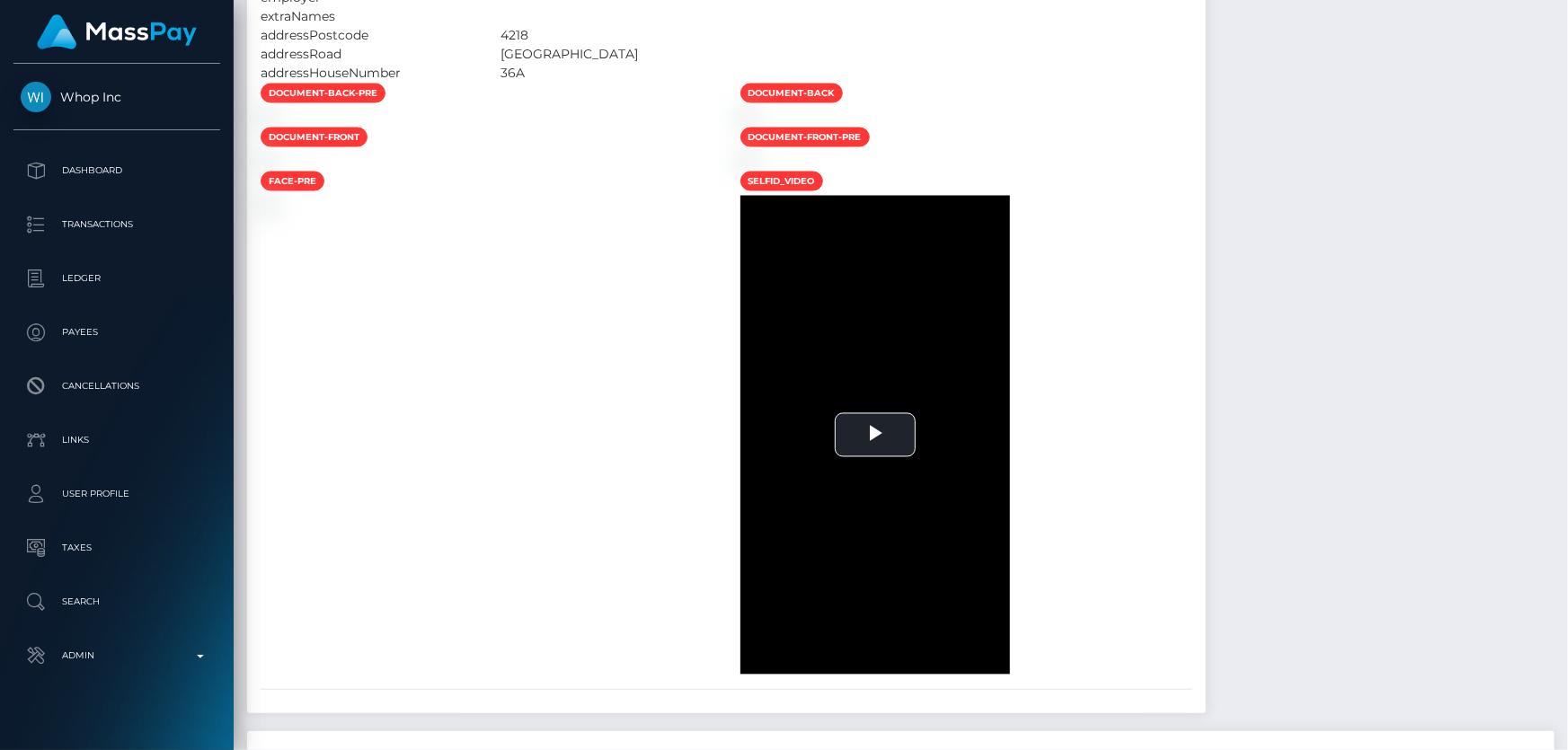
scroll to position [0, 0]
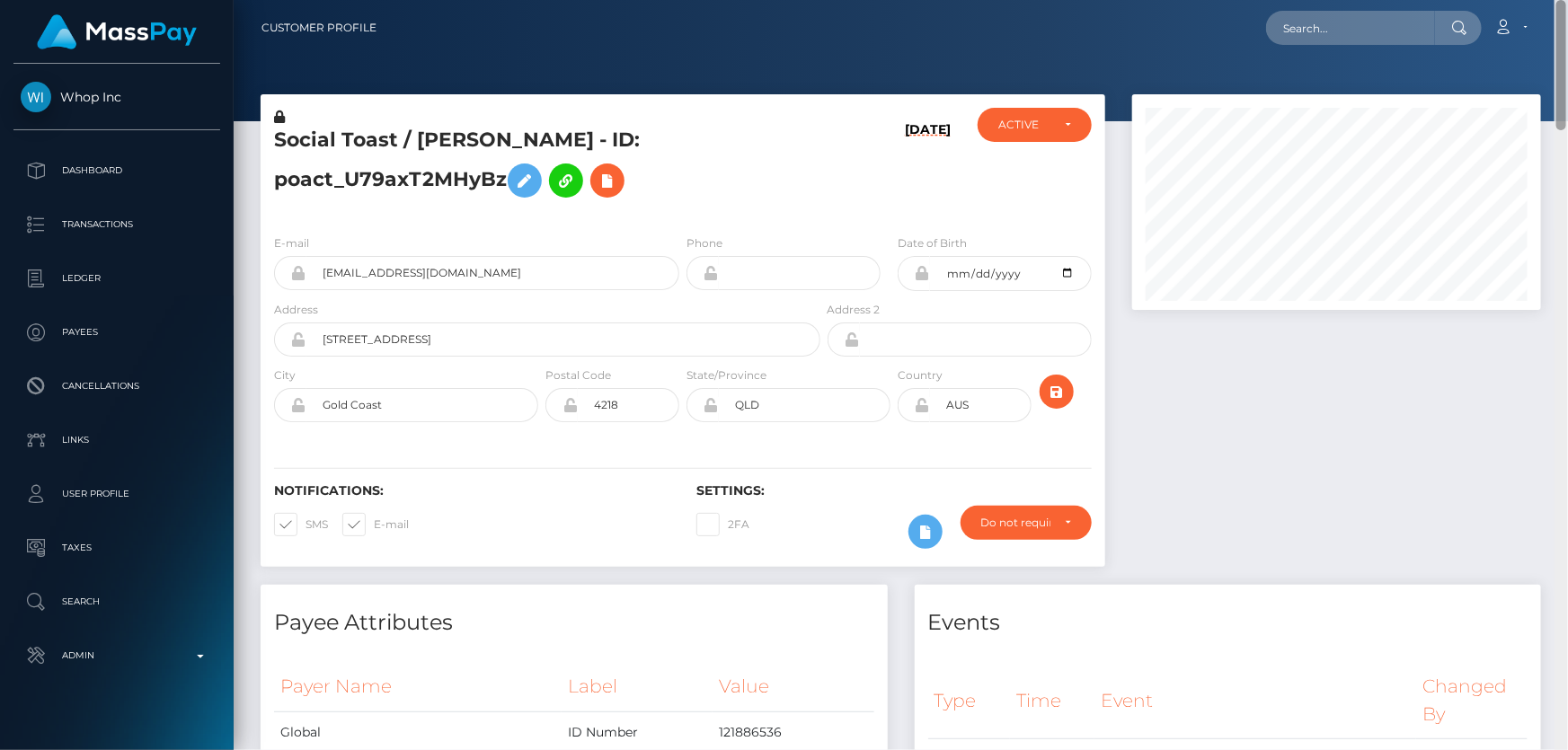
drag, startPoint x: 1563, startPoint y: 572, endPoint x: 1567, endPoint y: -90, distance: 662.0
click at [1567, 0] on html "Whop Inc Dashboard Transactions Ledger Payees Cancellations Links" at bounding box center [784, 375] width 1568 height 750
paste input "cb683f96-b5fc-42bc-9aad-ff25e58bb74a"
type input "cb683f96-b5fc-42bc-9aad-ff25e58bb74a"
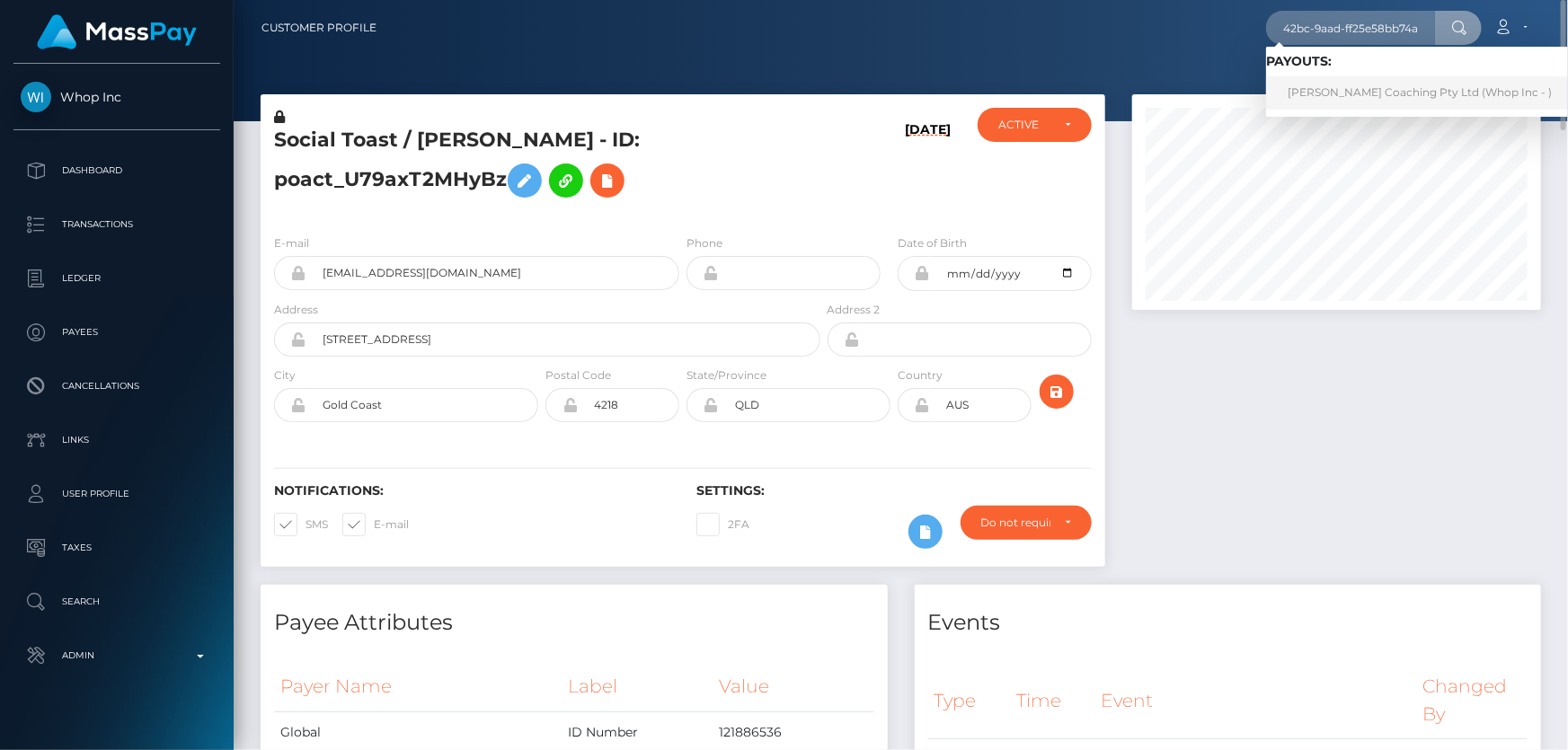
click at [1343, 90] on link "[PERSON_NAME] Coaching Pty Ltd (Whop Inc - )" at bounding box center [1419, 93] width 307 height 34
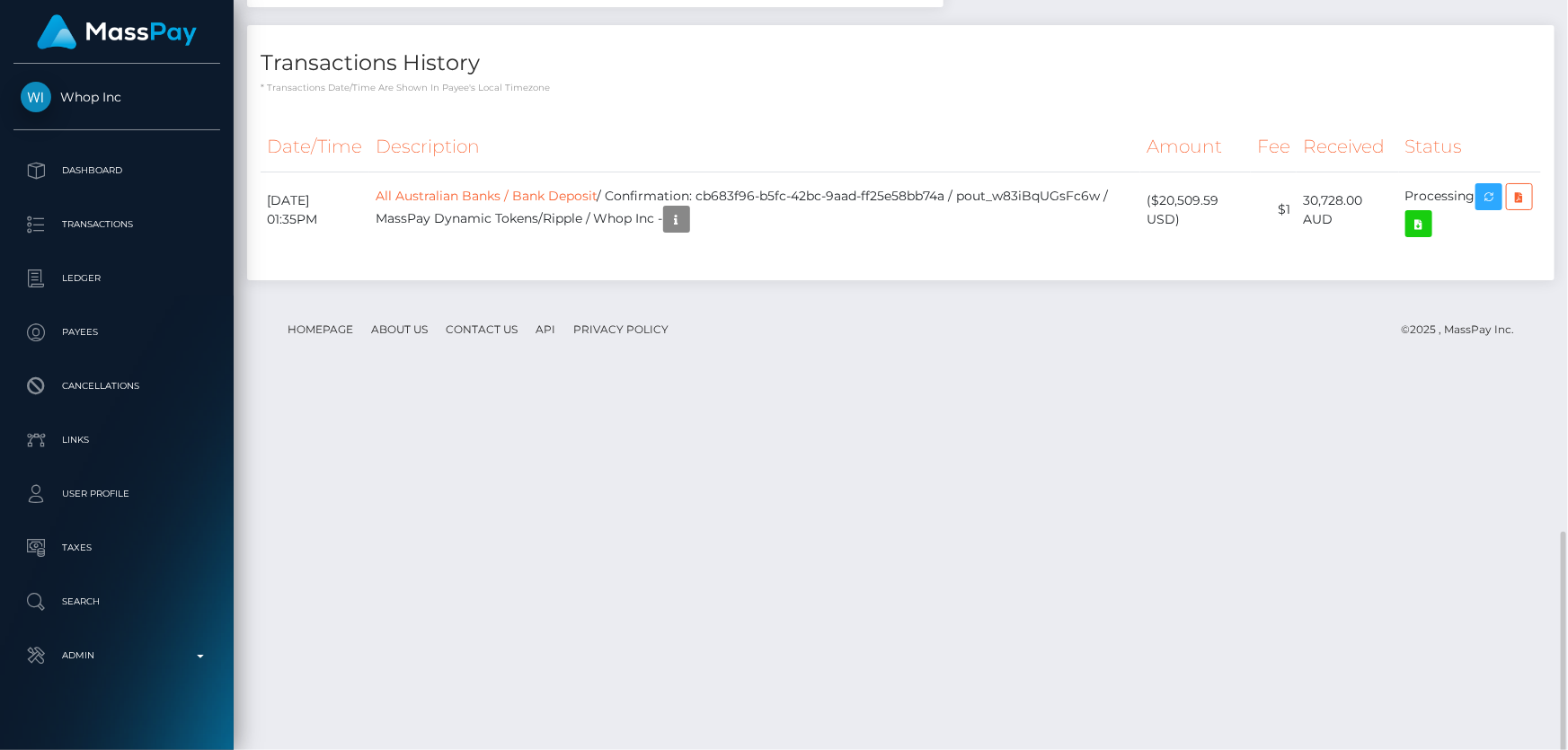
scroll to position [1427, 0]
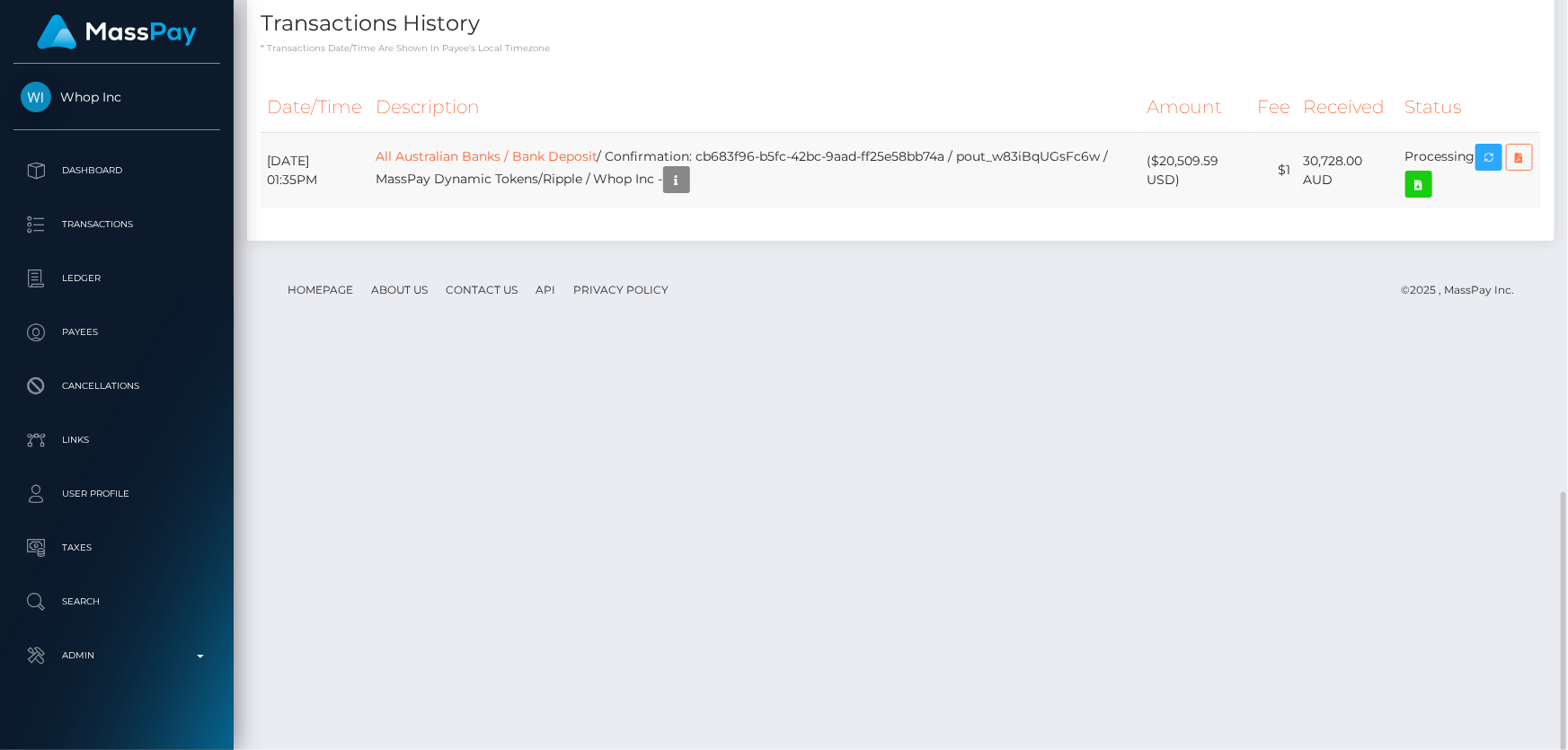
click at [1508, 169] on icon at bounding box center [1519, 157] width 22 height 23
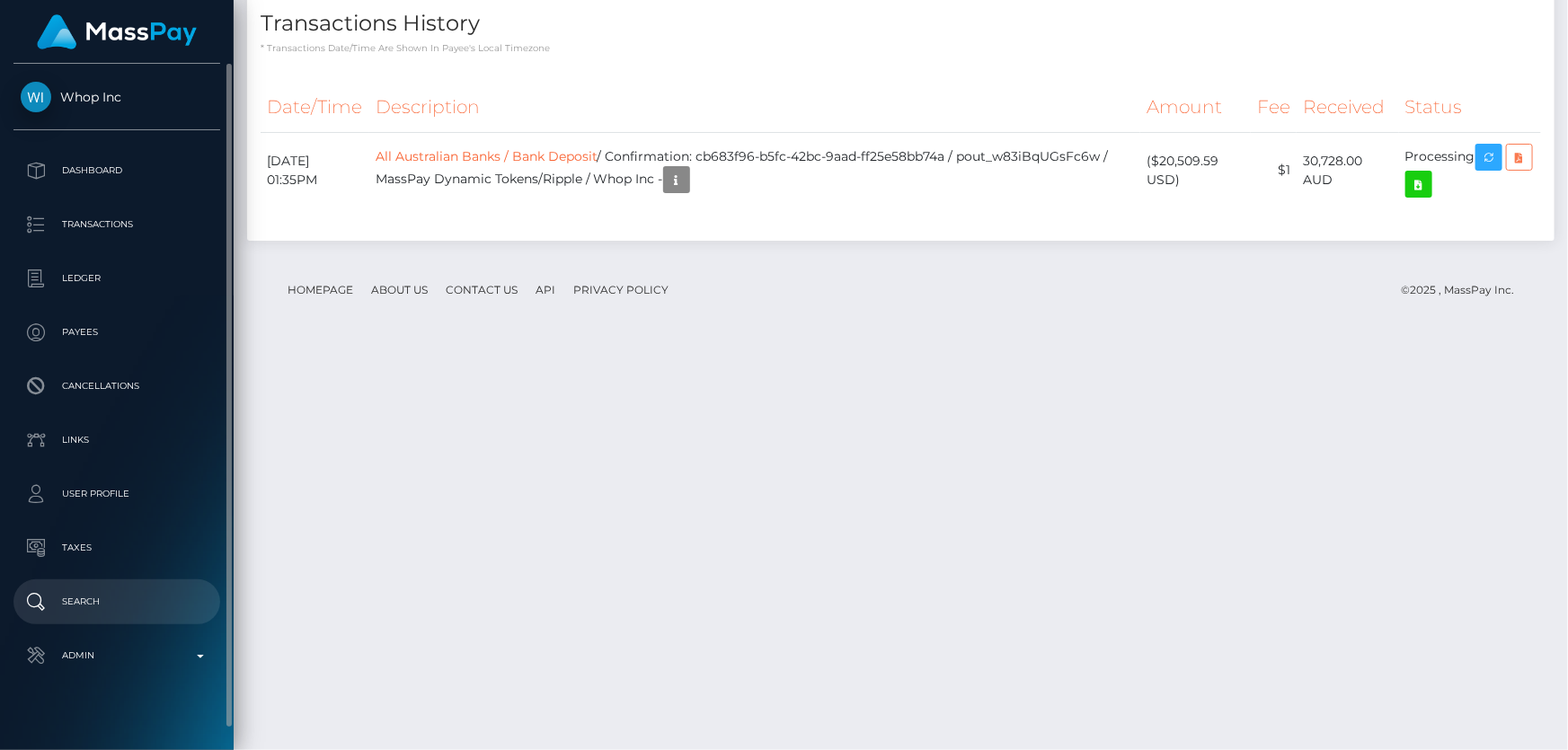
scroll to position [20, 0]
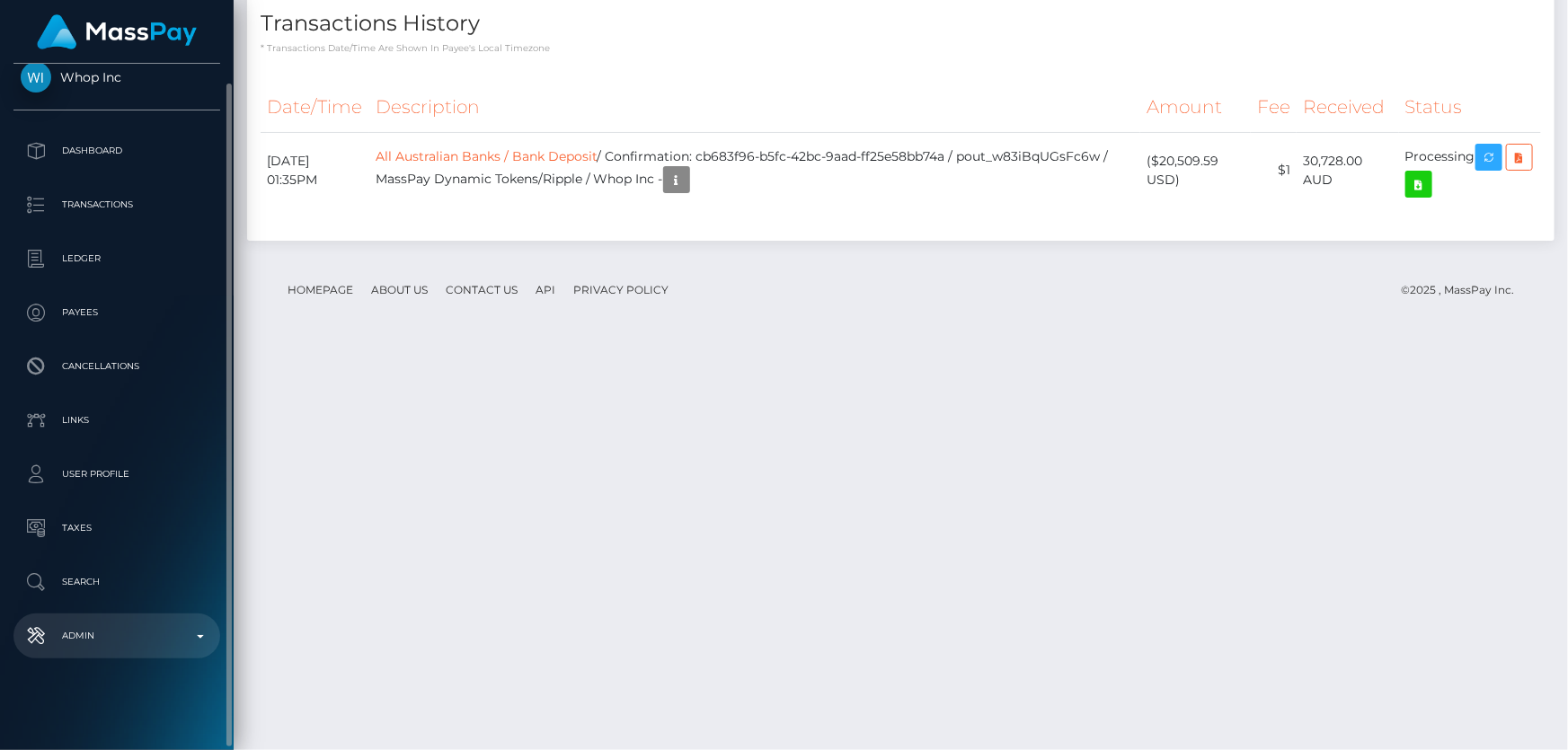
click at [148, 623] on p "Admin" at bounding box center [117, 637] width 192 height 27
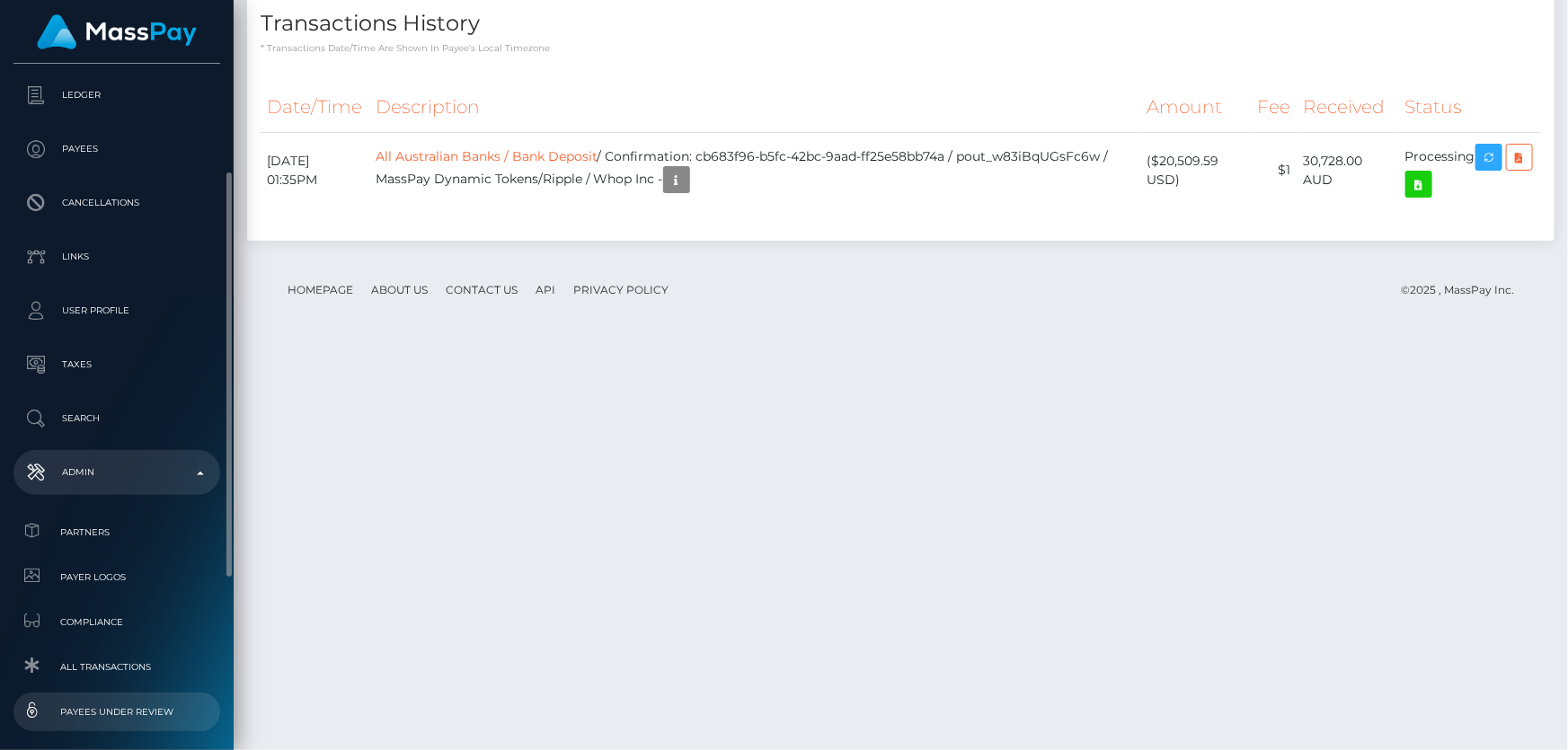
click at [143, 710] on span "Payees under Review" at bounding box center [117, 712] width 192 height 21
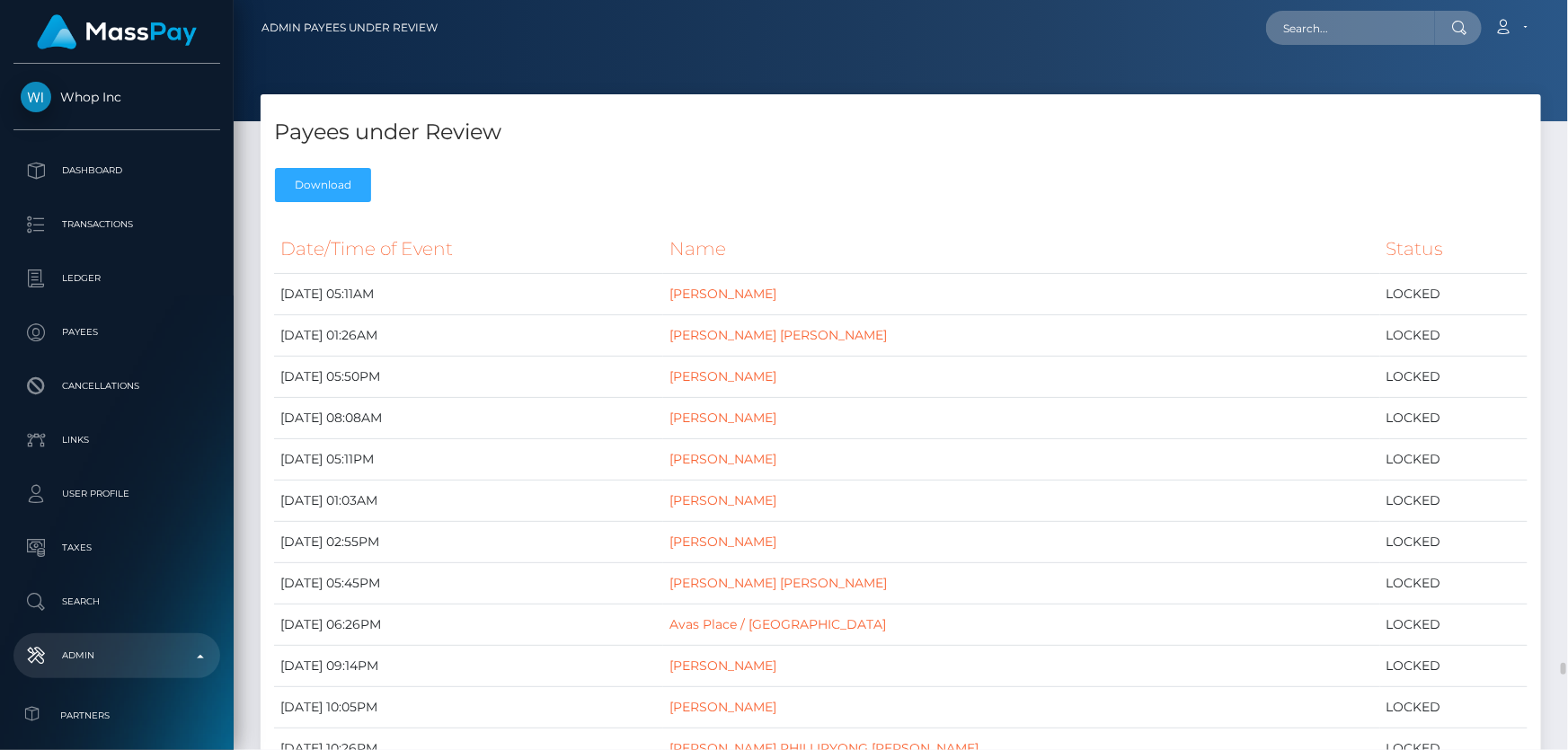
scroll to position [653, 0]
